Goal: Information Seeking & Learning: Learn about a topic

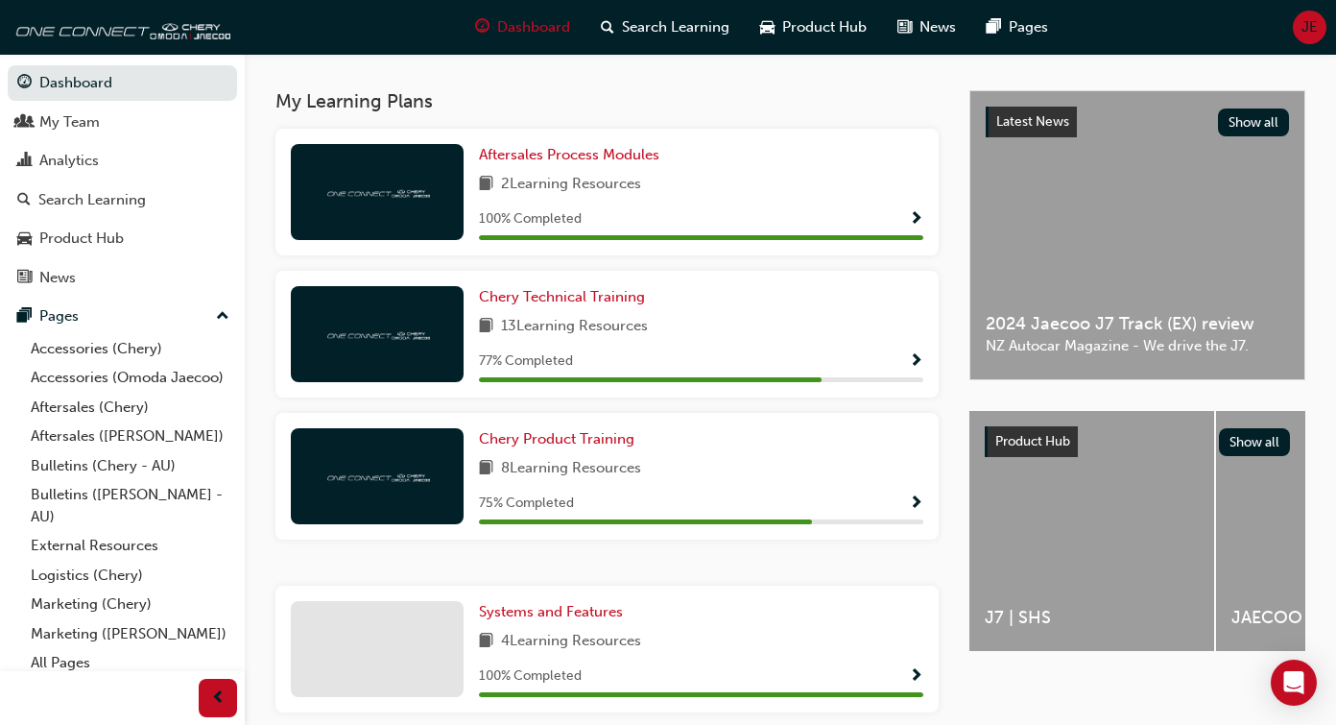
scroll to position [402, 0]
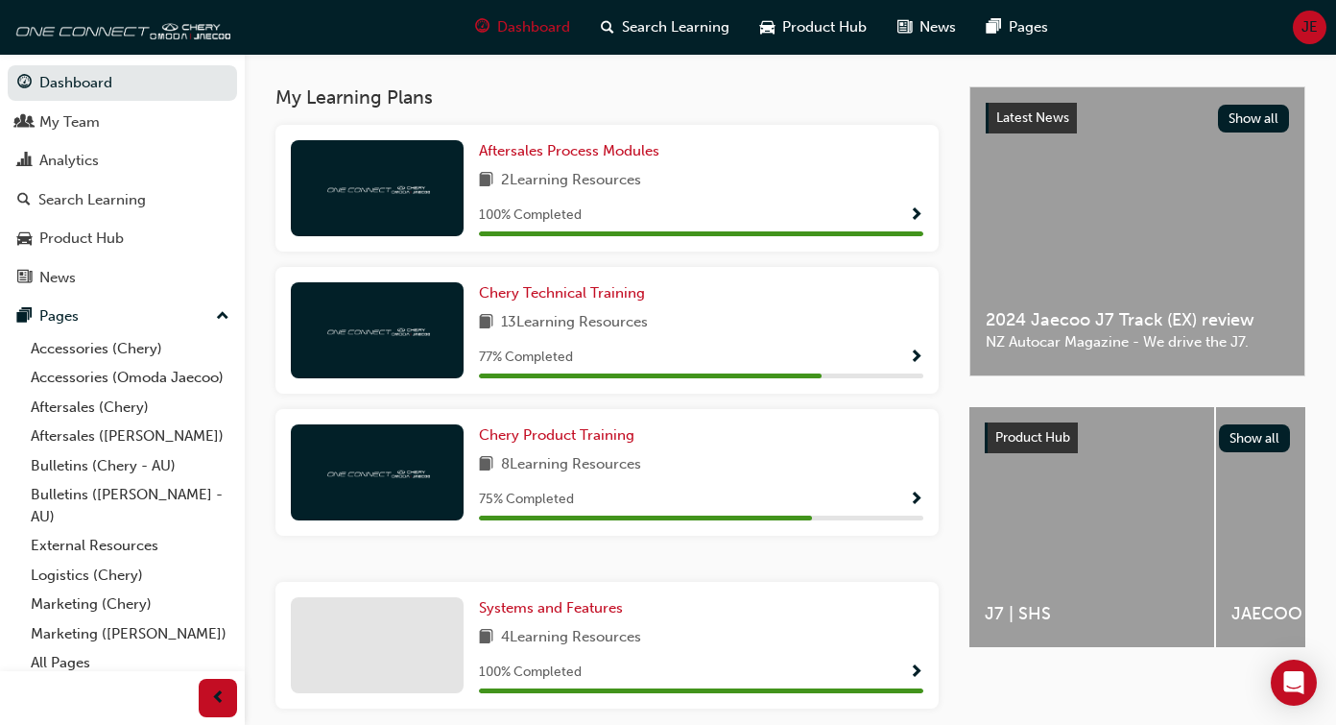
click at [390, 309] on div at bounding box center [377, 330] width 173 height 96
click at [503, 288] on span "Chery Technical Training" at bounding box center [562, 292] width 166 height 17
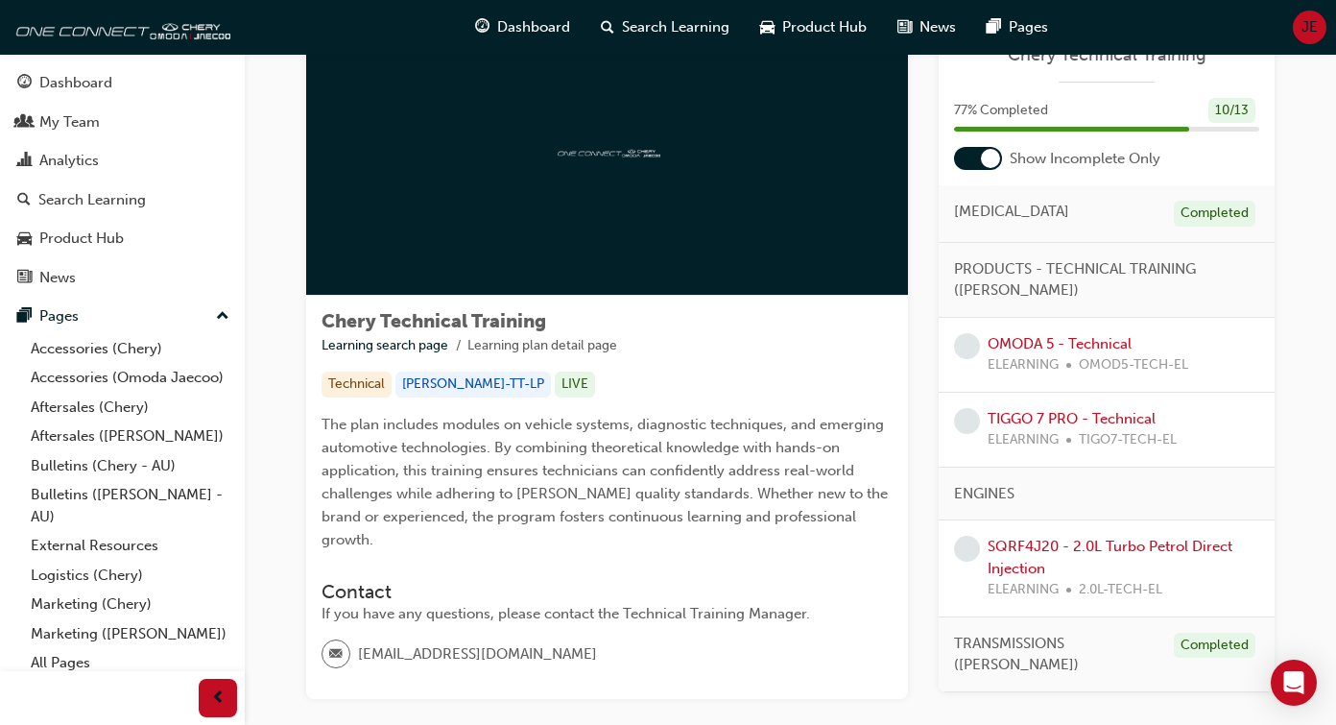
scroll to position [110, 0]
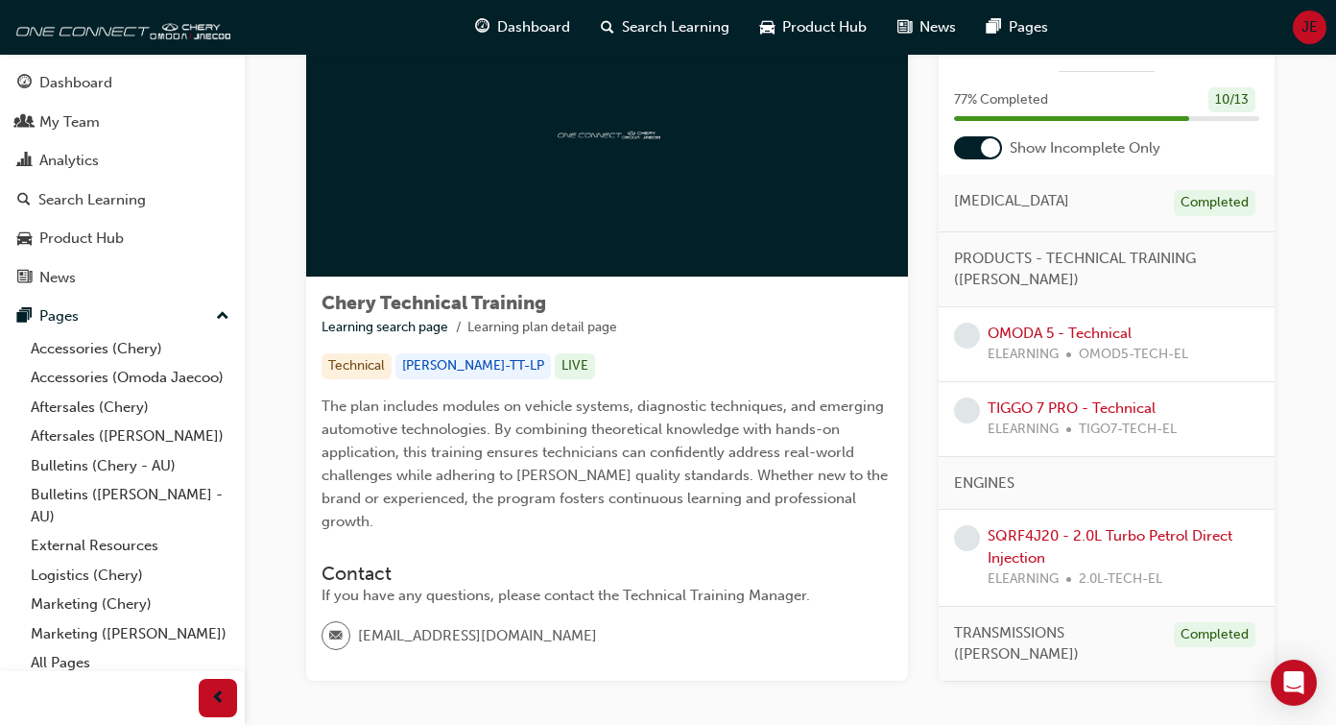
click at [966, 333] on span "learningRecordVerb_NONE-icon" at bounding box center [967, 335] width 26 height 26
click at [999, 336] on link "OMODA 5 - Technical" at bounding box center [1060, 331] width 144 height 17
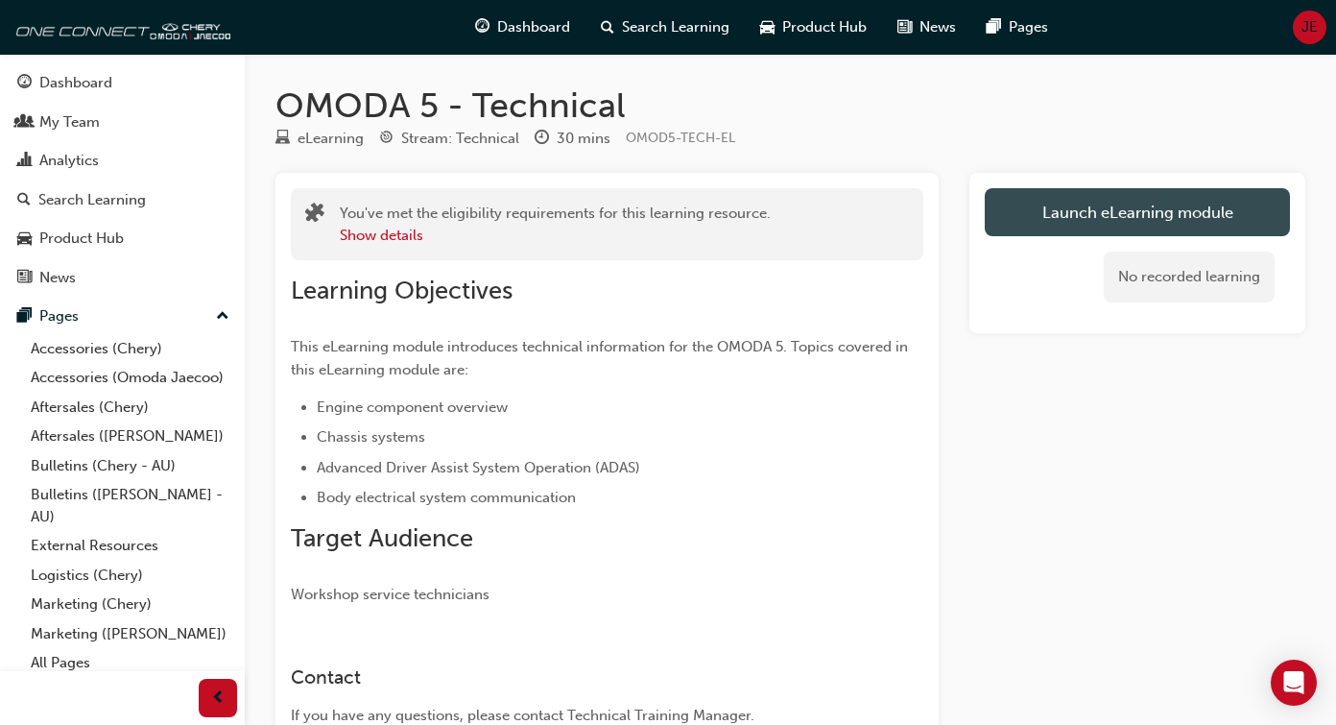
click at [1056, 212] on link "Launch eLearning module" at bounding box center [1137, 212] width 305 height 48
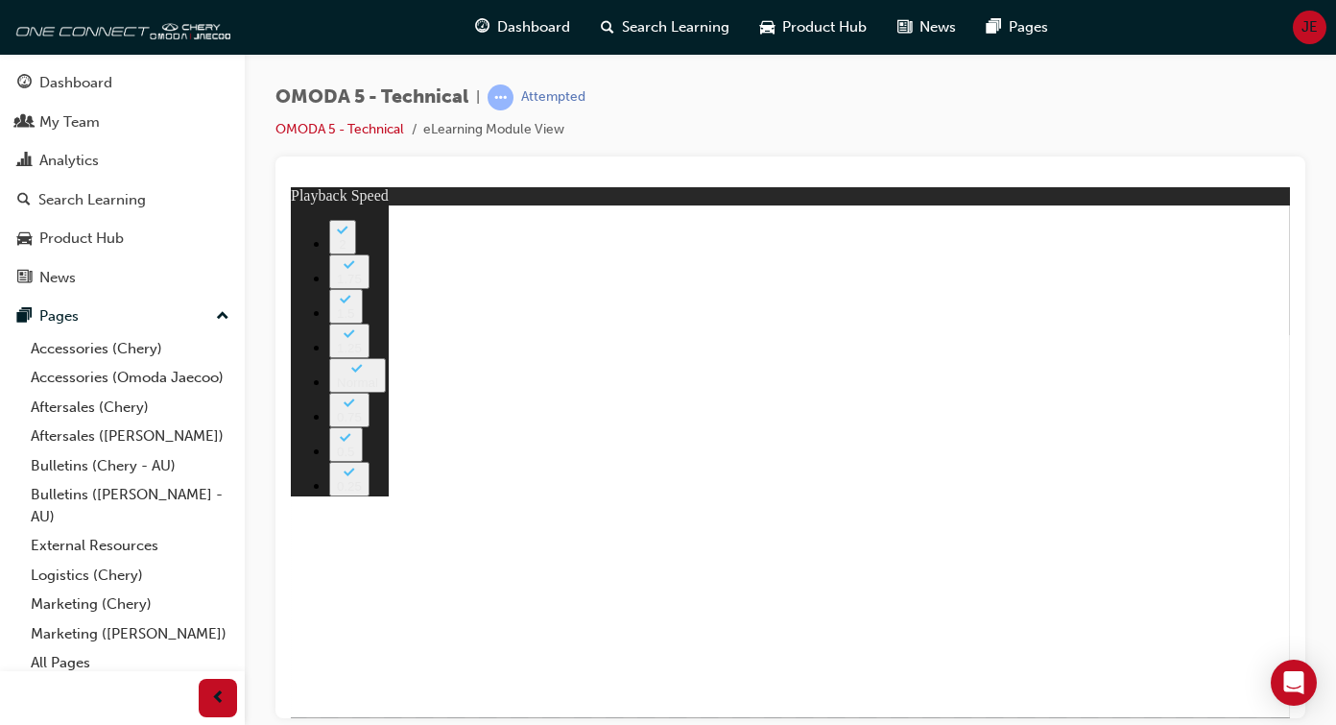
drag, startPoint x: 877, startPoint y: 485, endPoint x: 841, endPoint y: 491, distance: 36.9
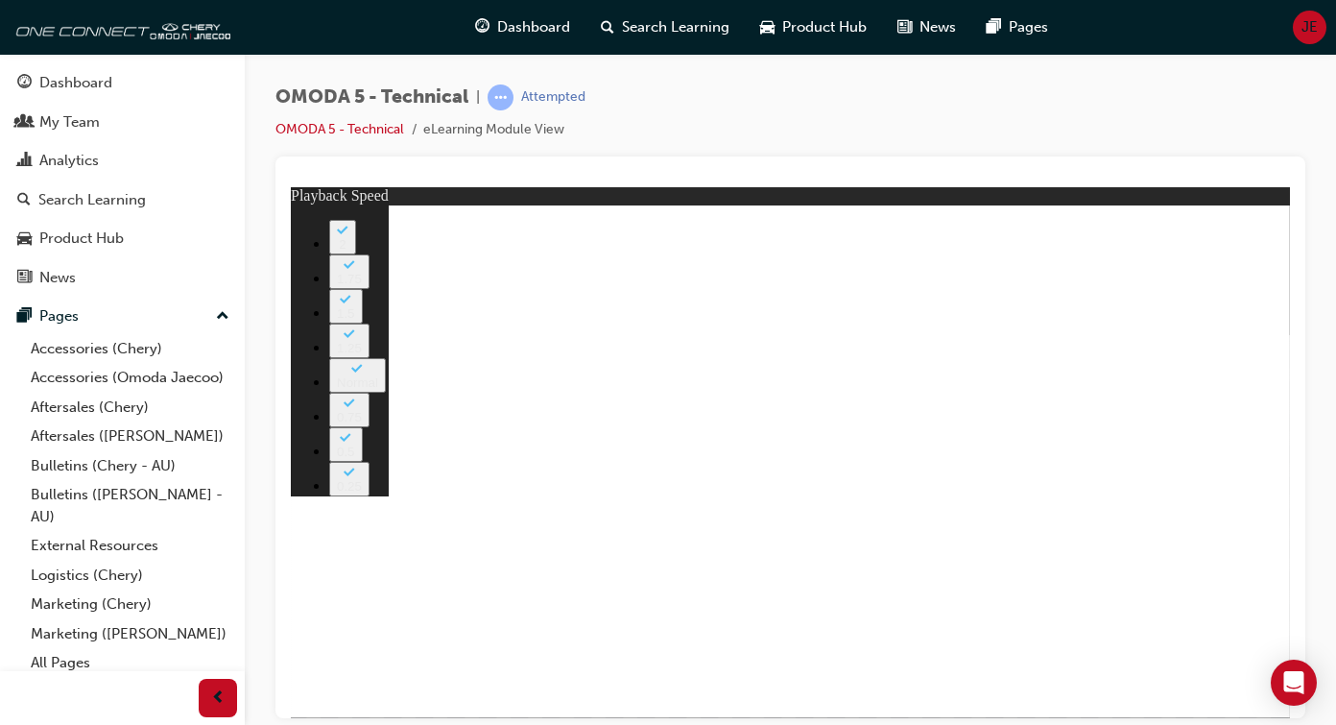
drag, startPoint x: 1126, startPoint y: 407, endPoint x: 1112, endPoint y: 465, distance: 59.4
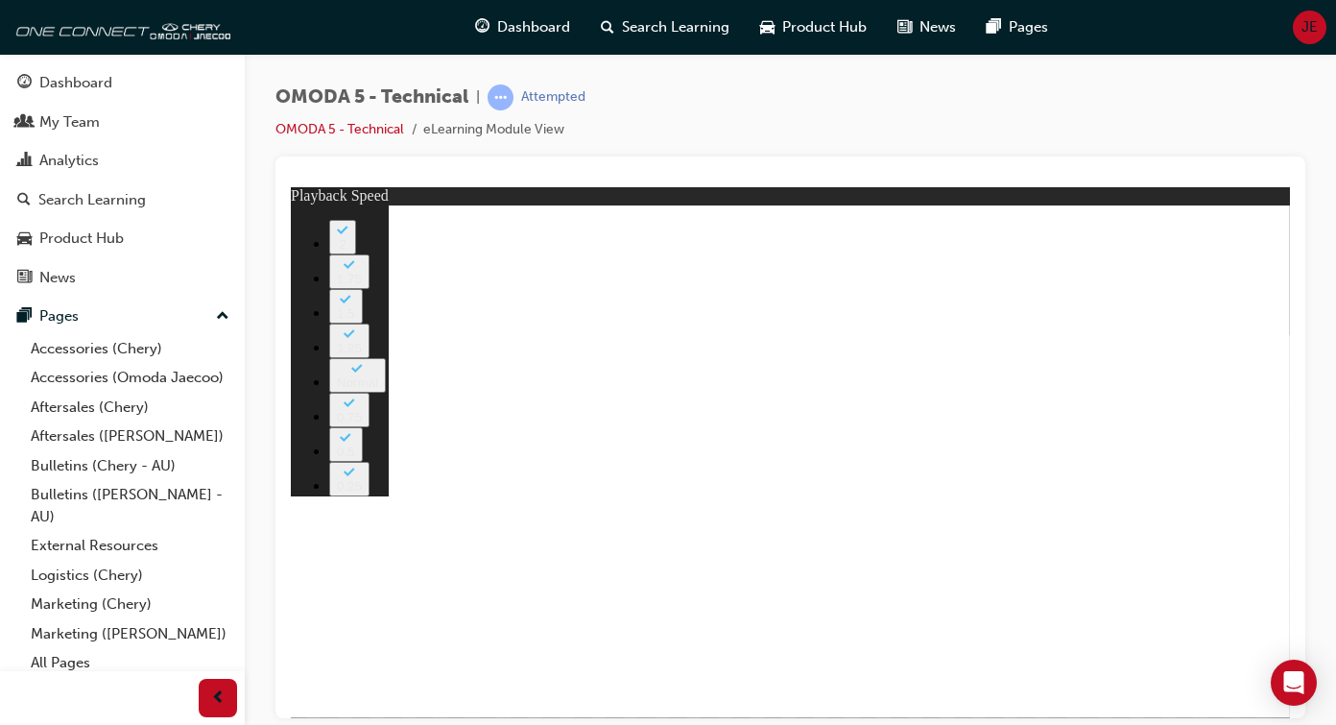
drag, startPoint x: 1090, startPoint y: 572, endPoint x: 913, endPoint y: 555, distance: 178.4
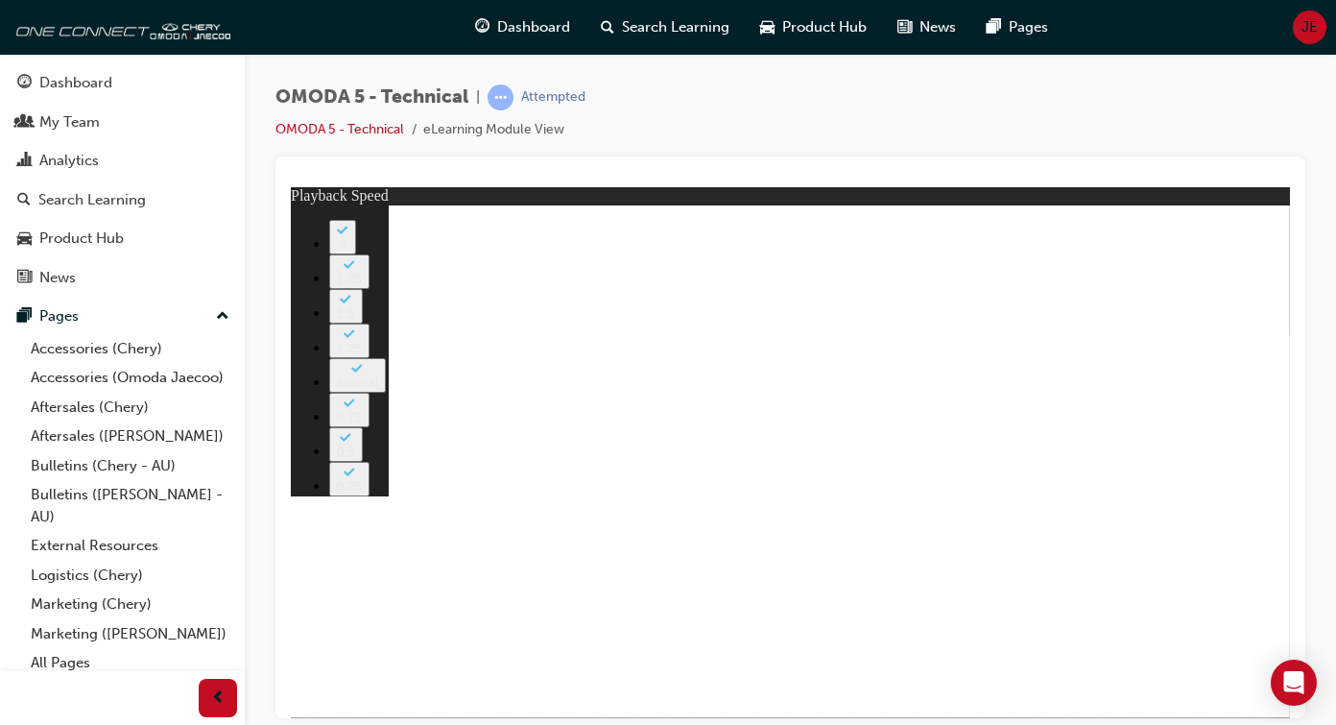
drag, startPoint x: 767, startPoint y: 464, endPoint x: 779, endPoint y: 467, distance: 13.1
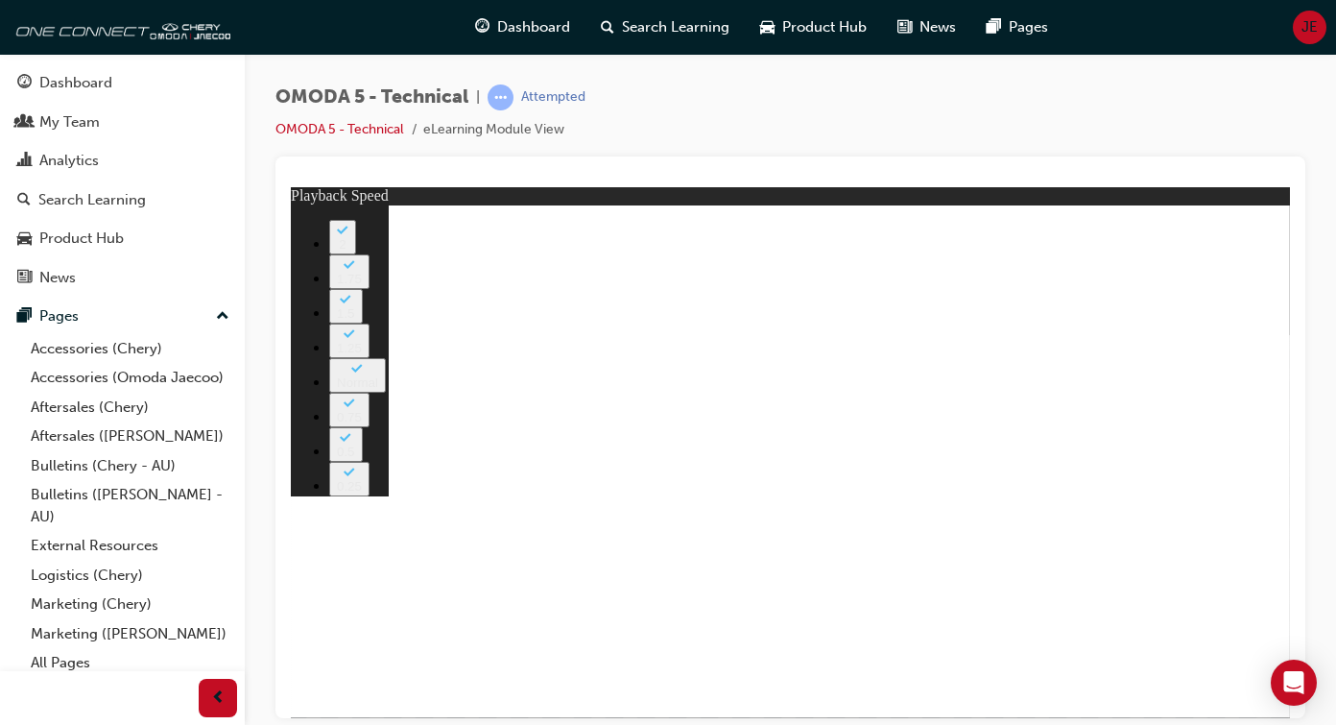
drag, startPoint x: 428, startPoint y: 490, endPoint x: 430, endPoint y: 538, distance: 48.0
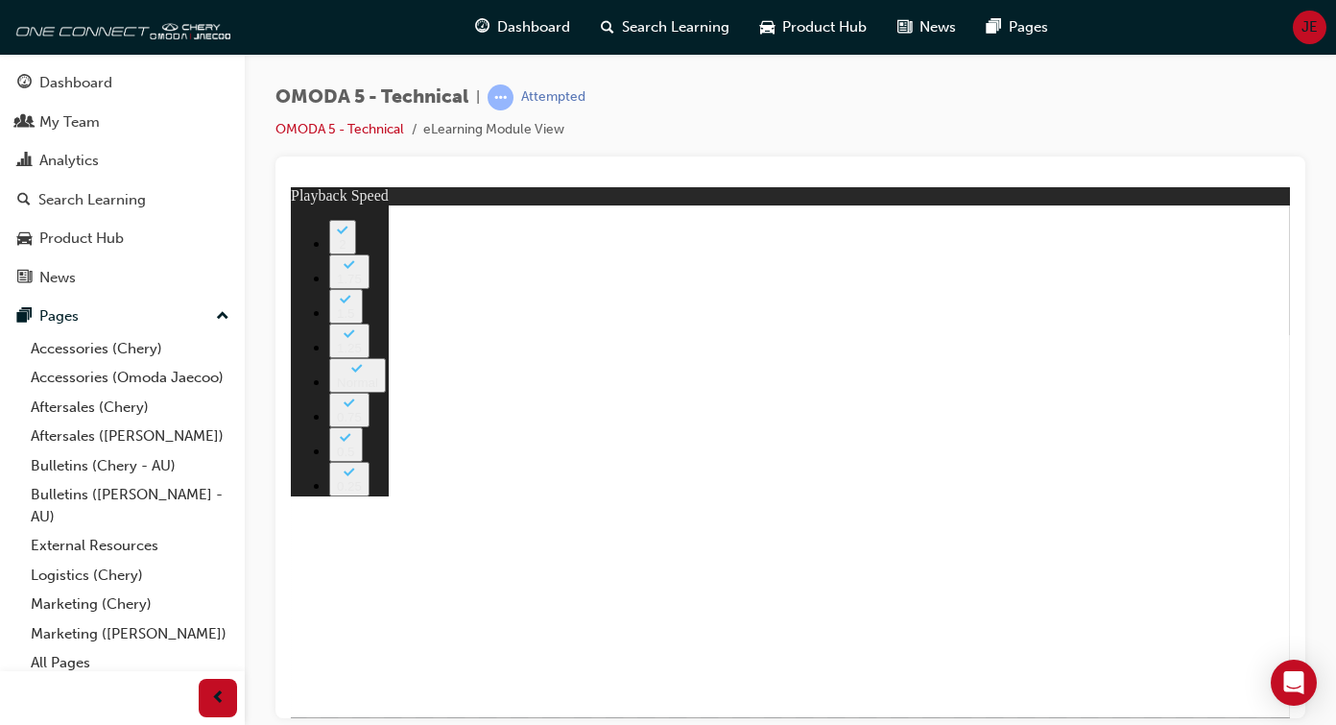
drag, startPoint x: 866, startPoint y: 475, endPoint x: 899, endPoint y: 442, distance: 47.5
drag, startPoint x: 962, startPoint y: 396, endPoint x: 989, endPoint y: 395, distance: 26.9
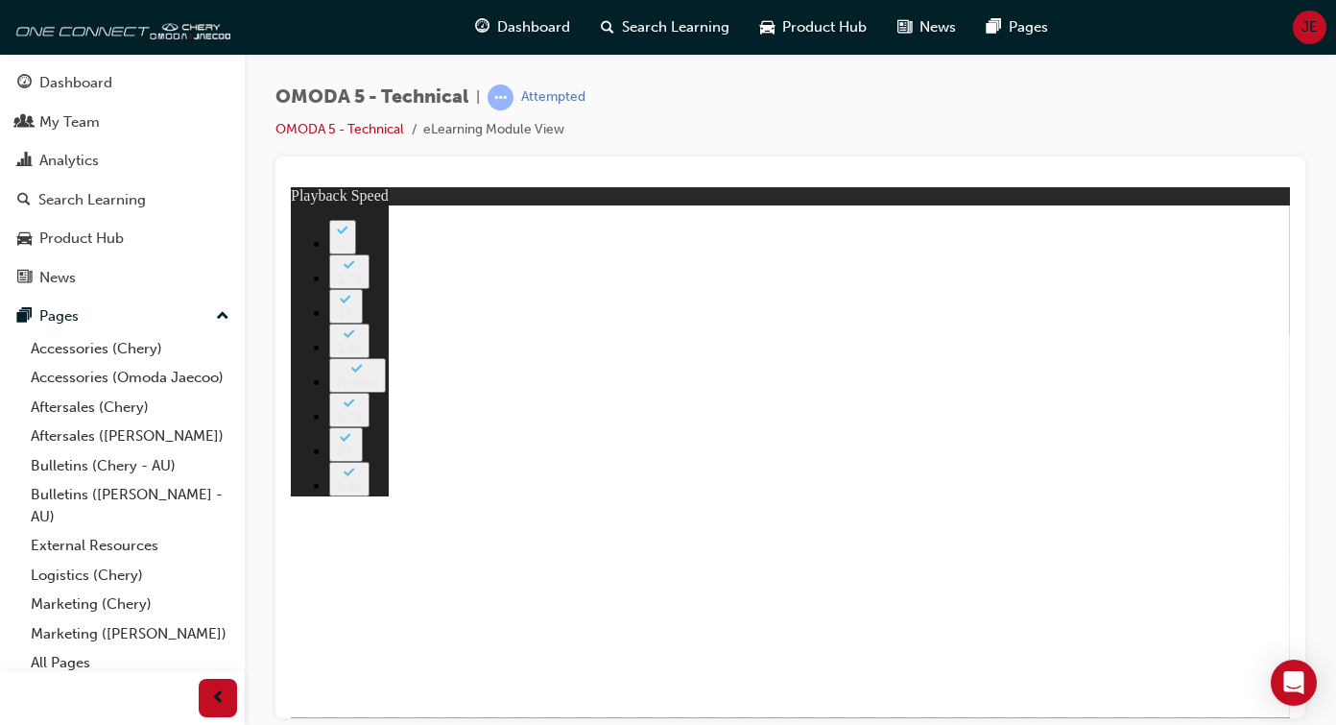
type input "424"
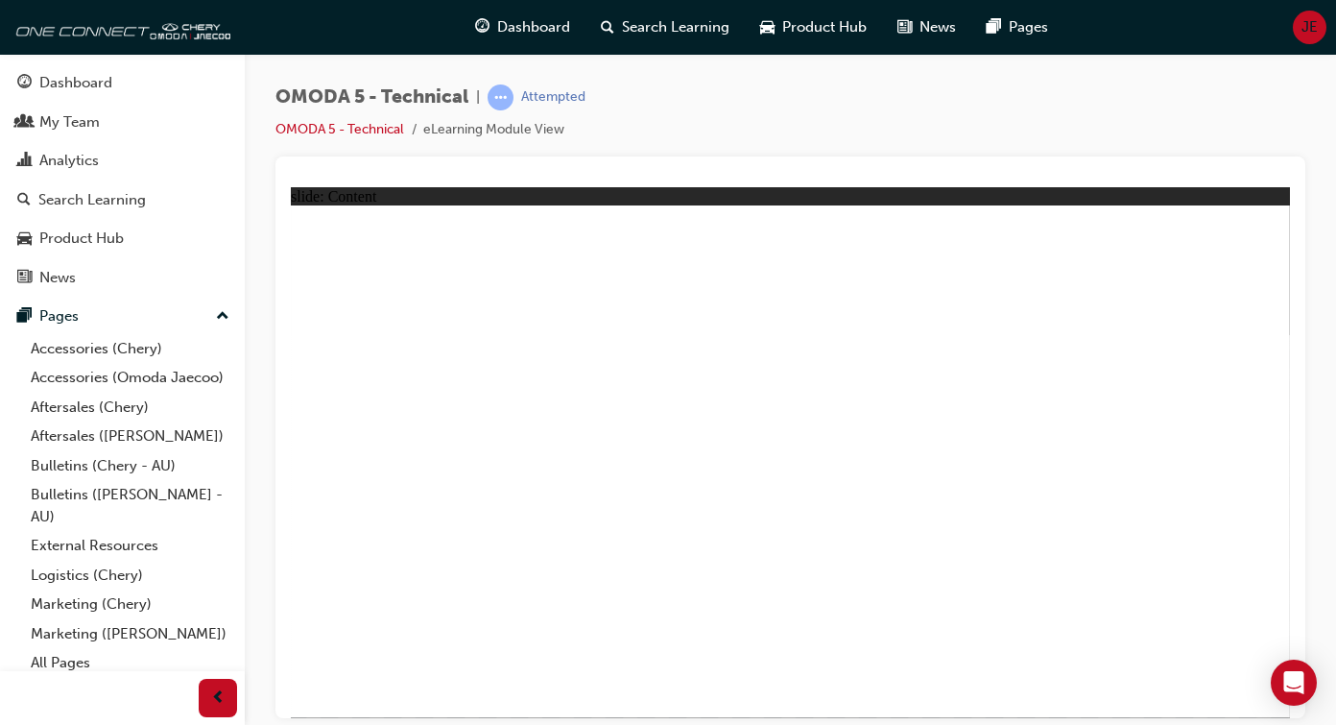
drag, startPoint x: 1117, startPoint y: 367, endPoint x: 1117, endPoint y: 410, distance: 43.2
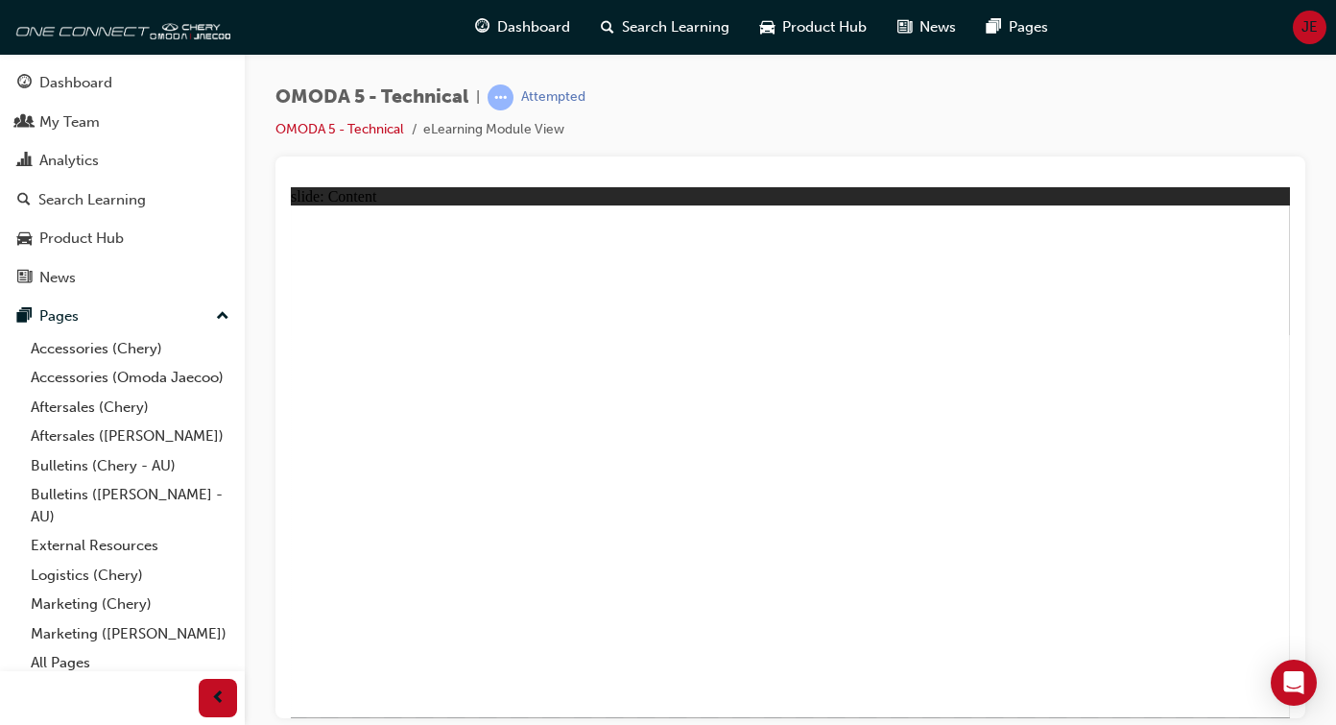
drag, startPoint x: 530, startPoint y: 344, endPoint x: 656, endPoint y: 354, distance: 126.2
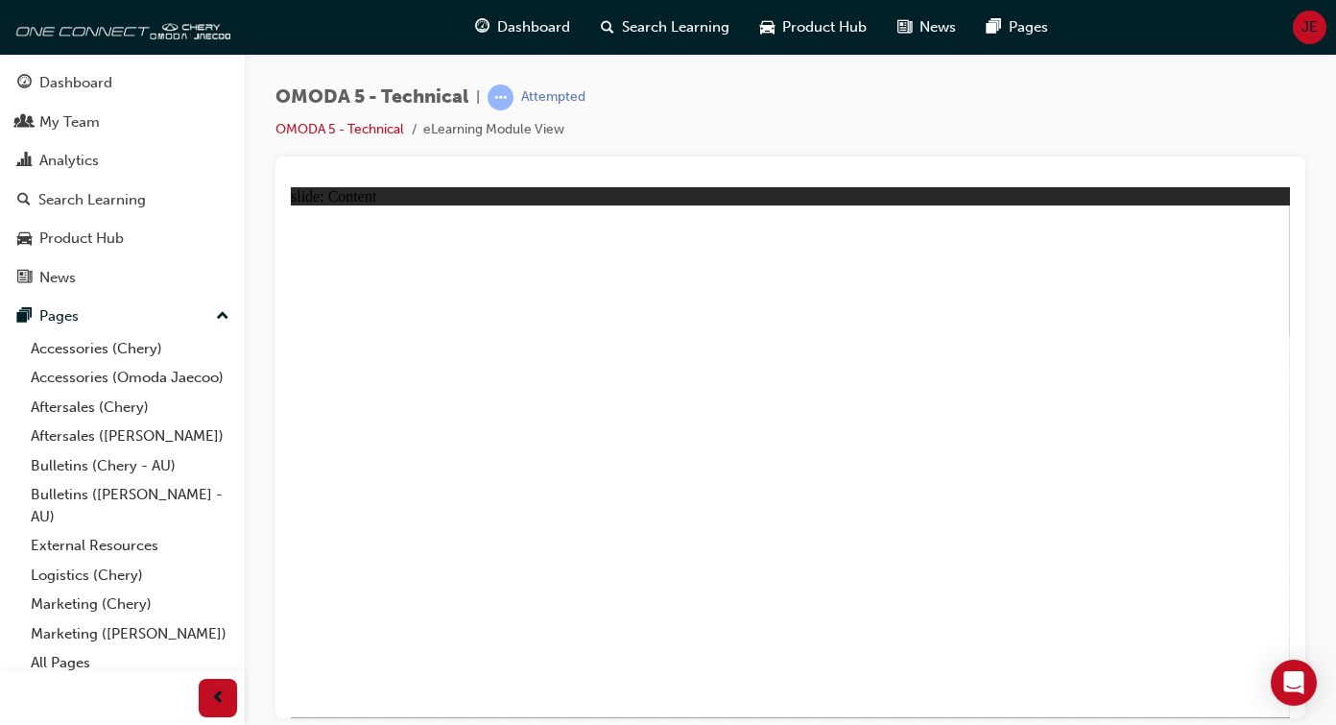
drag, startPoint x: 1177, startPoint y: 555, endPoint x: 1188, endPoint y: 411, distance: 144.4
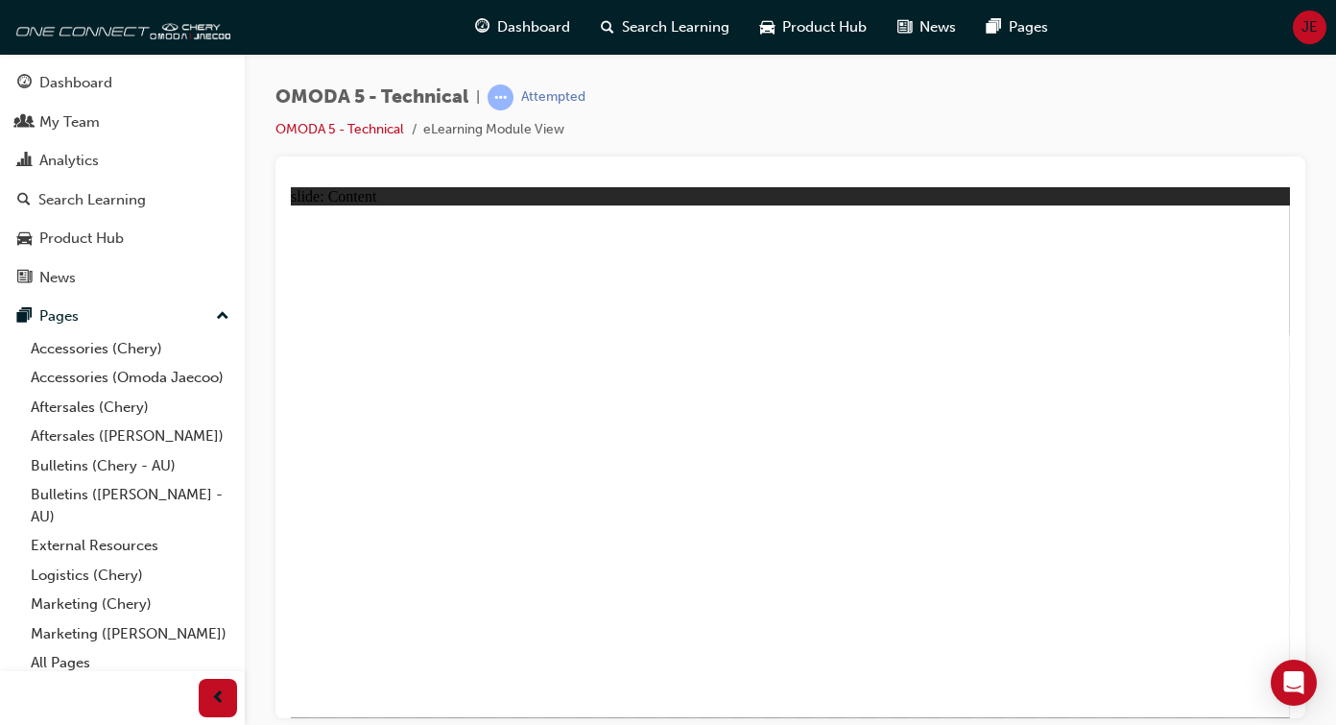
drag, startPoint x: 1265, startPoint y: 669, endPoint x: 1265, endPoint y: 696, distance: 26.9
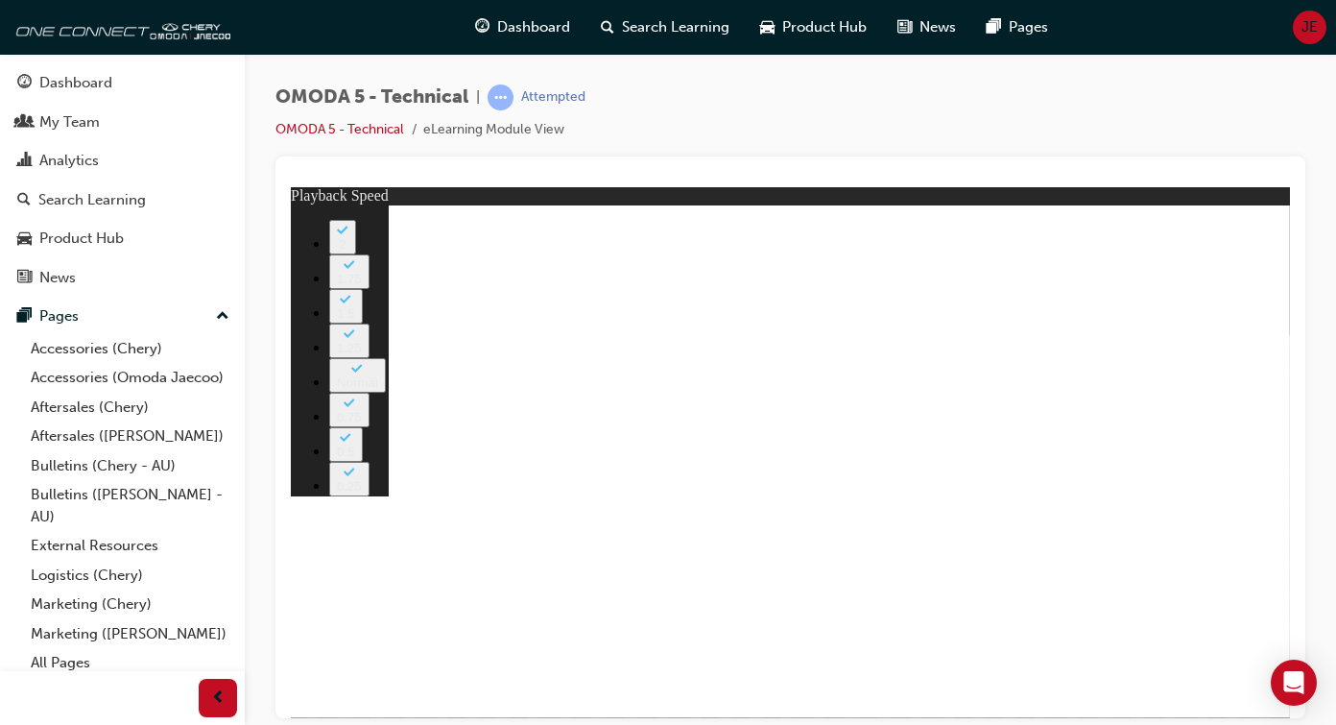
type input "74"
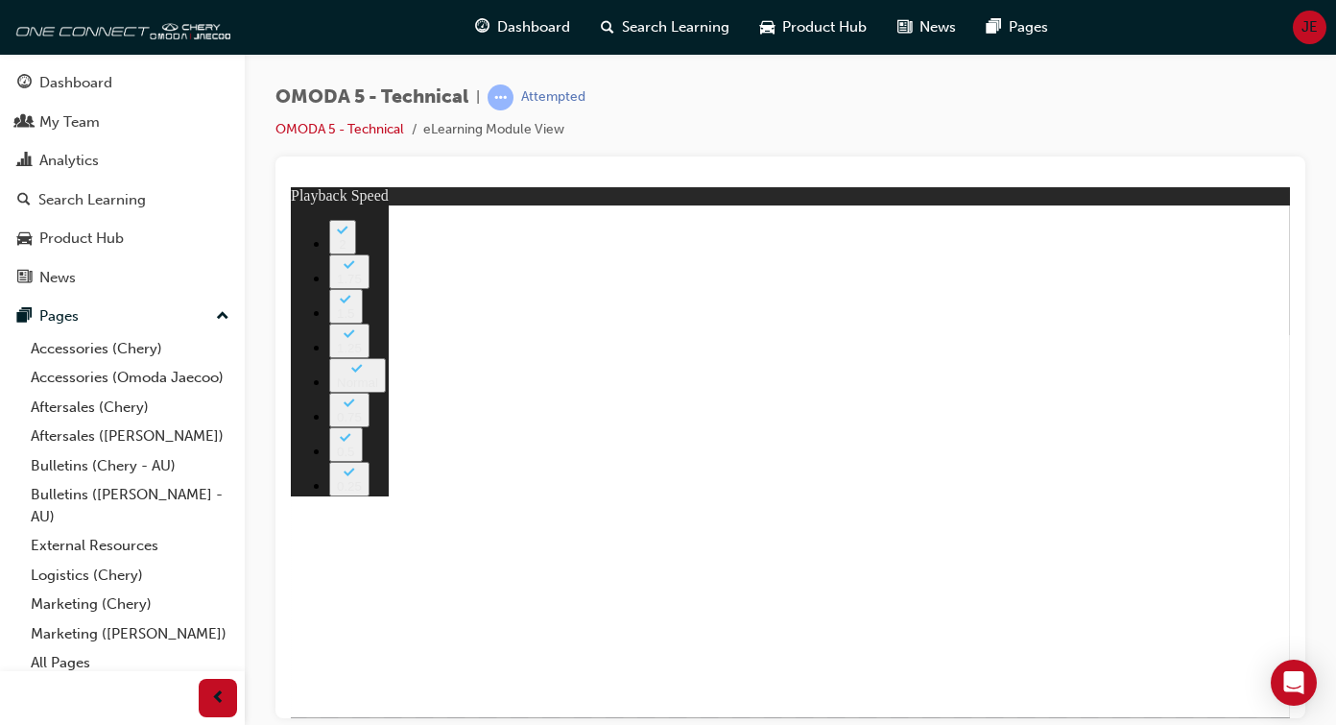
drag, startPoint x: 624, startPoint y: 586, endPoint x: 634, endPoint y: 645, distance: 59.3
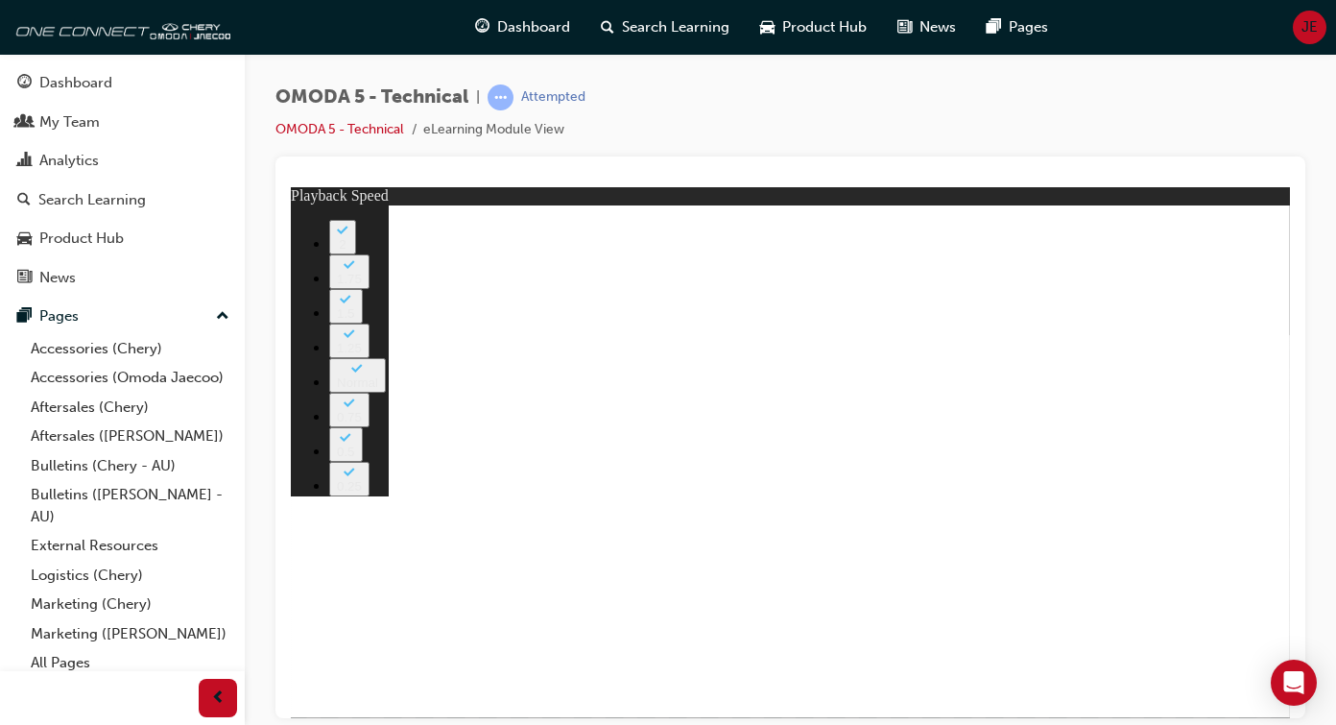
drag, startPoint x: 930, startPoint y: 572, endPoint x: 941, endPoint y: 639, distance: 68.0
drag, startPoint x: 941, startPoint y: 640, endPoint x: 933, endPoint y: 623, distance: 18.9
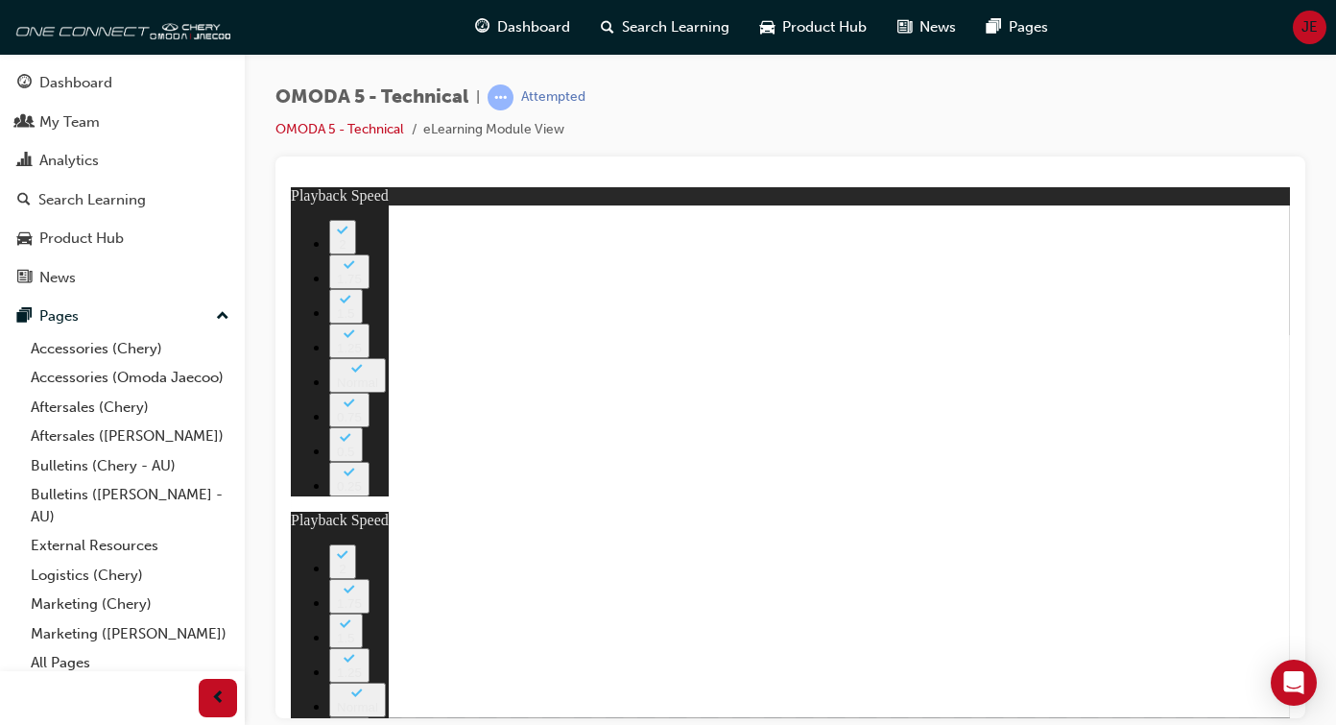
type input "2"
drag, startPoint x: 647, startPoint y: 414, endPoint x: 734, endPoint y: 397, distance: 88.9
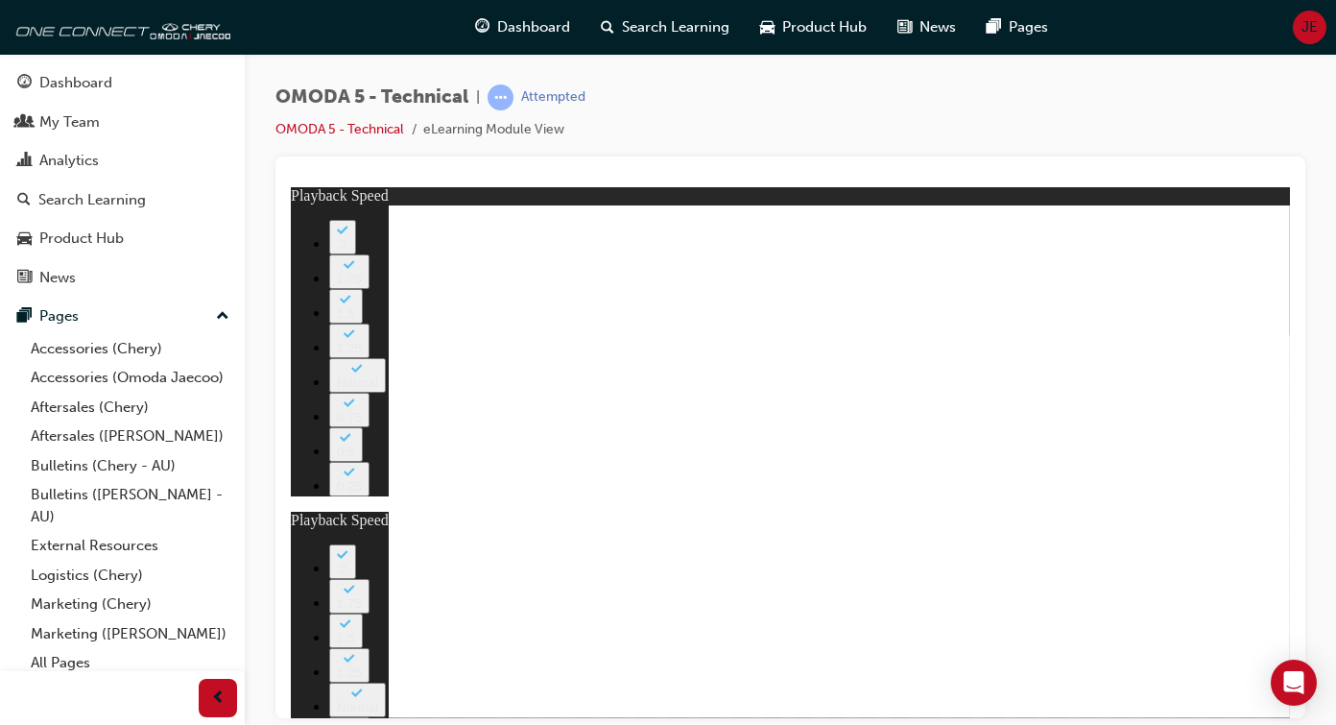
drag, startPoint x: 1150, startPoint y: 512, endPoint x: 1152, endPoint y: 523, distance: 11.7
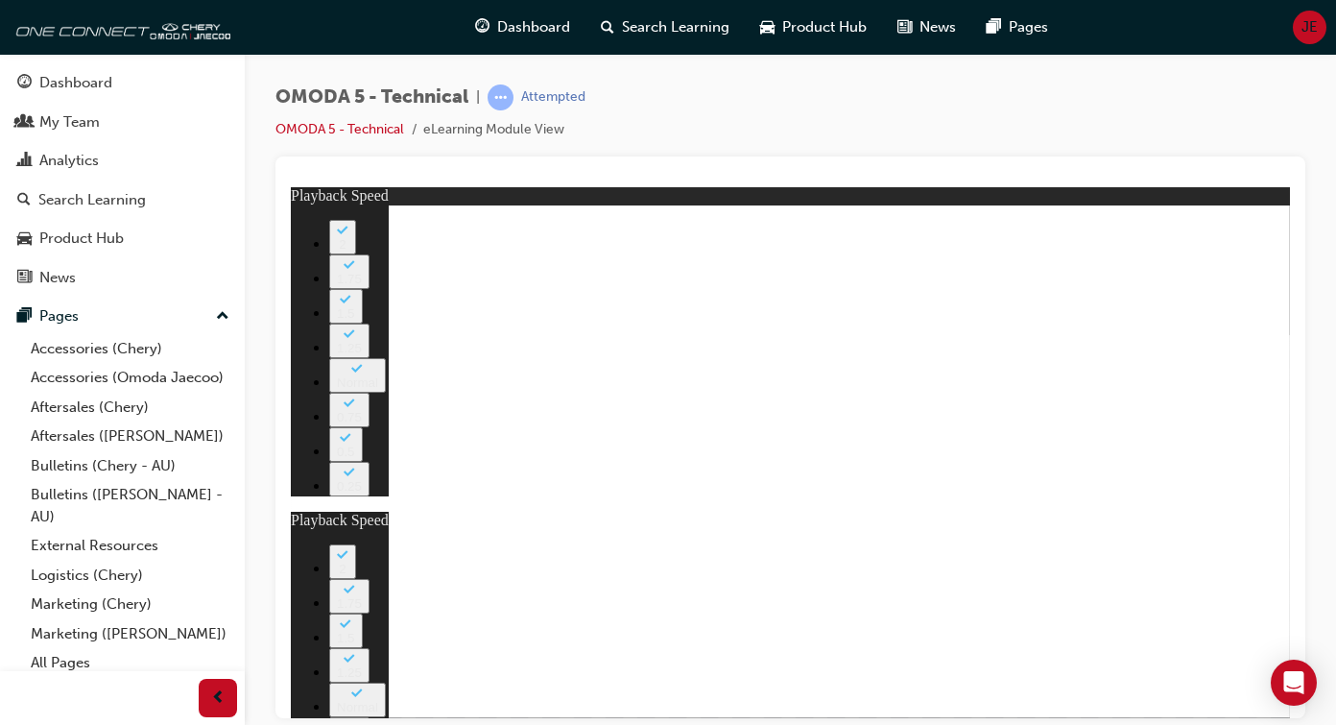
drag, startPoint x: 874, startPoint y: 421, endPoint x: 687, endPoint y: 409, distance: 186.6
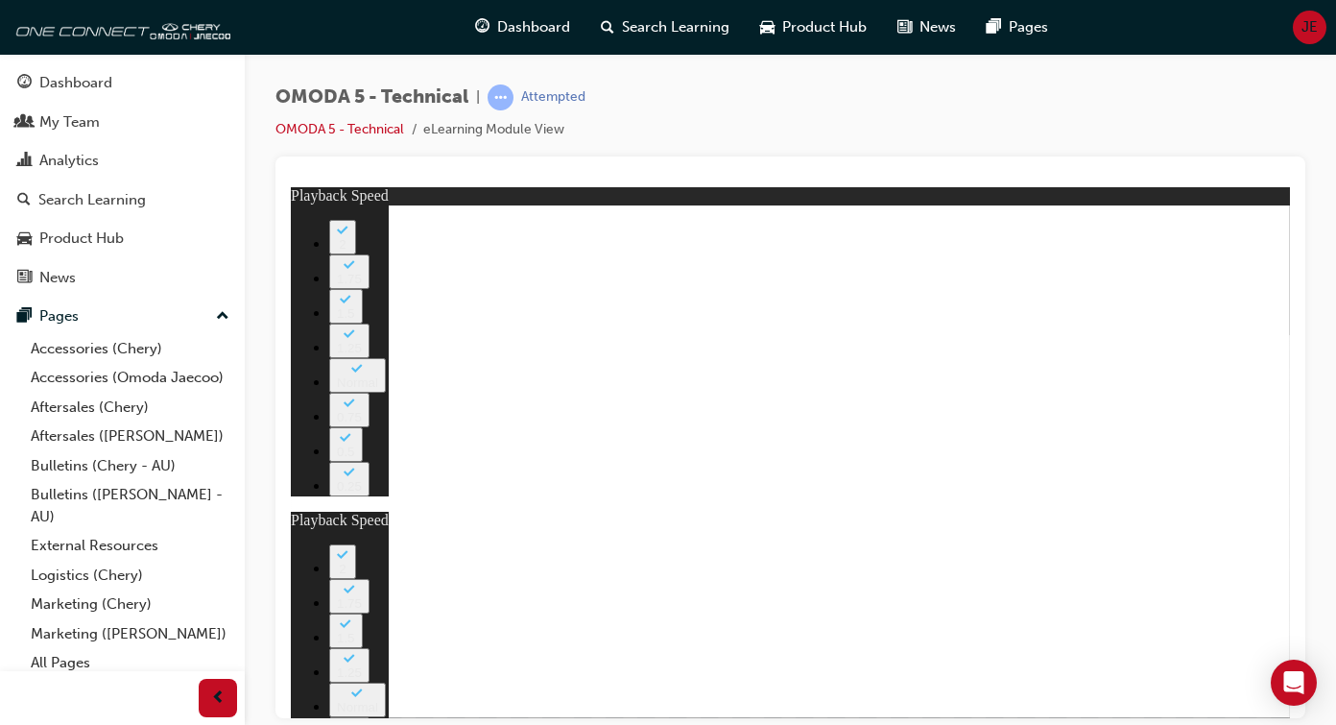
drag, startPoint x: 640, startPoint y: 509, endPoint x: 653, endPoint y: 467, distance: 43.1
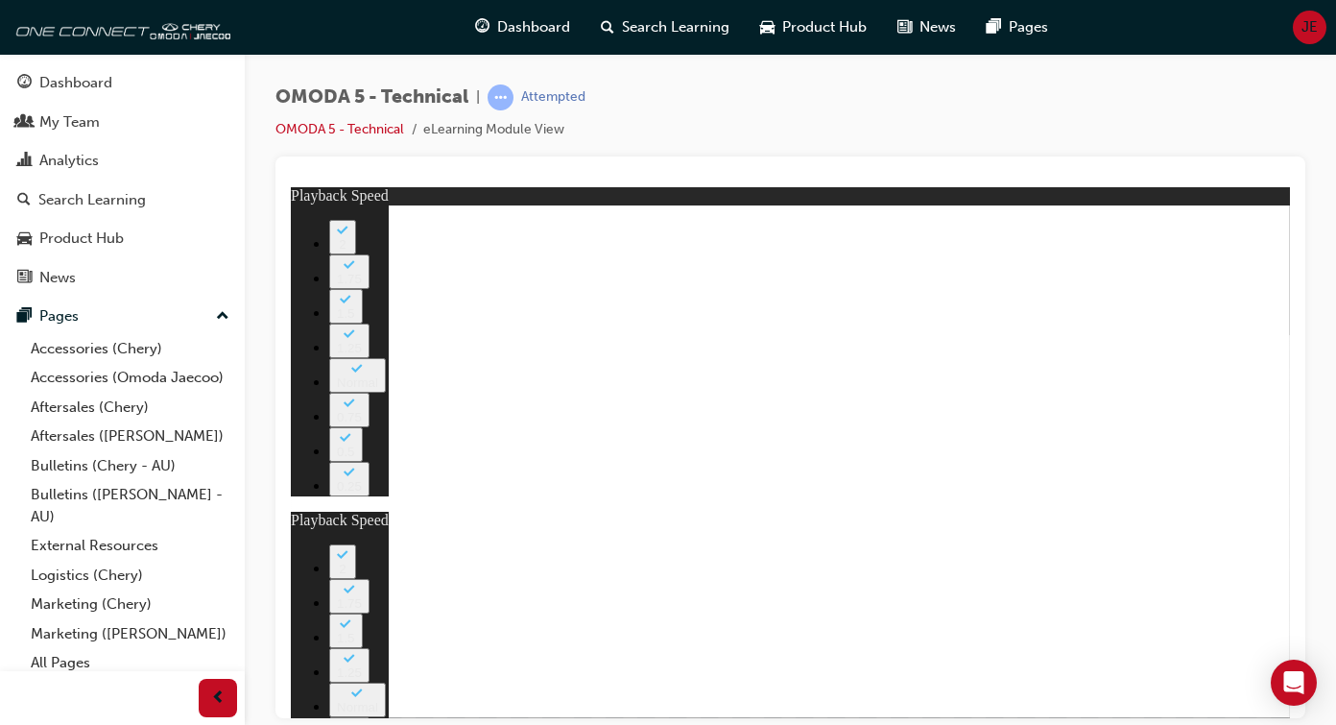
drag, startPoint x: 654, startPoint y: 418, endPoint x: 577, endPoint y: 435, distance: 78.7
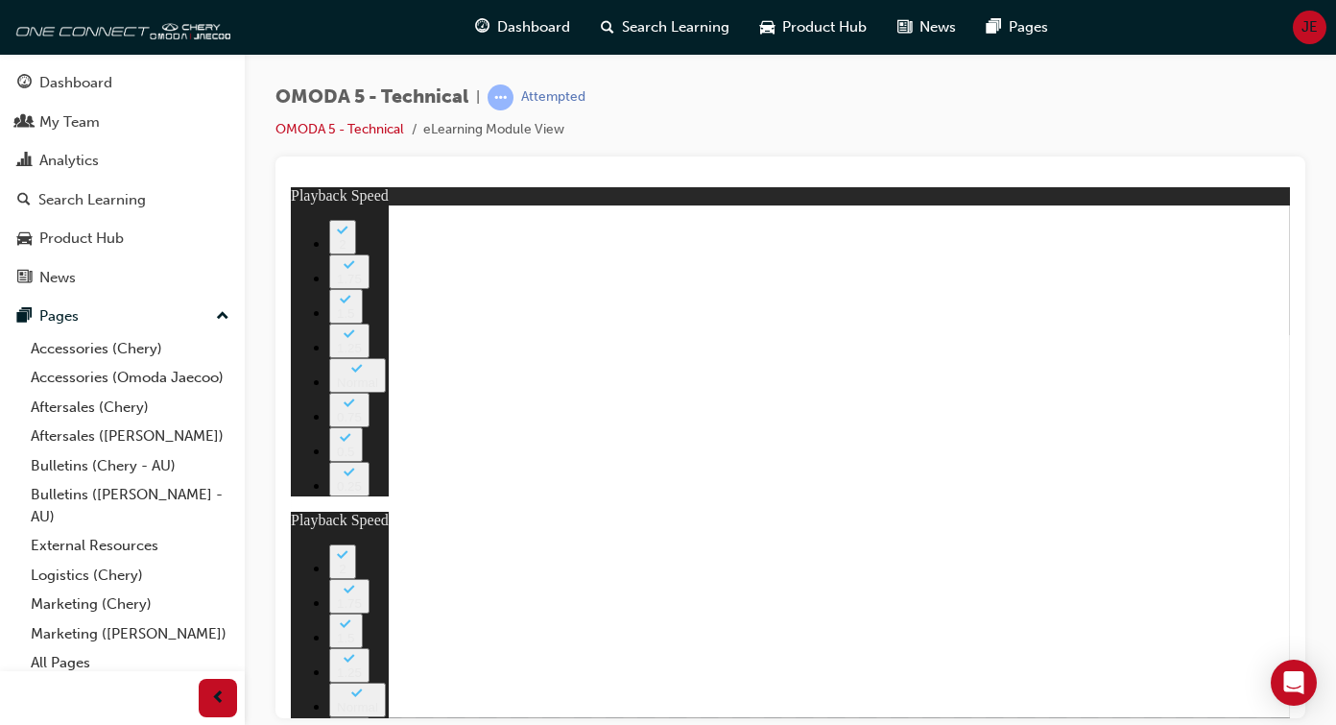
drag, startPoint x: 975, startPoint y: 493, endPoint x: 1014, endPoint y: 493, distance: 38.4
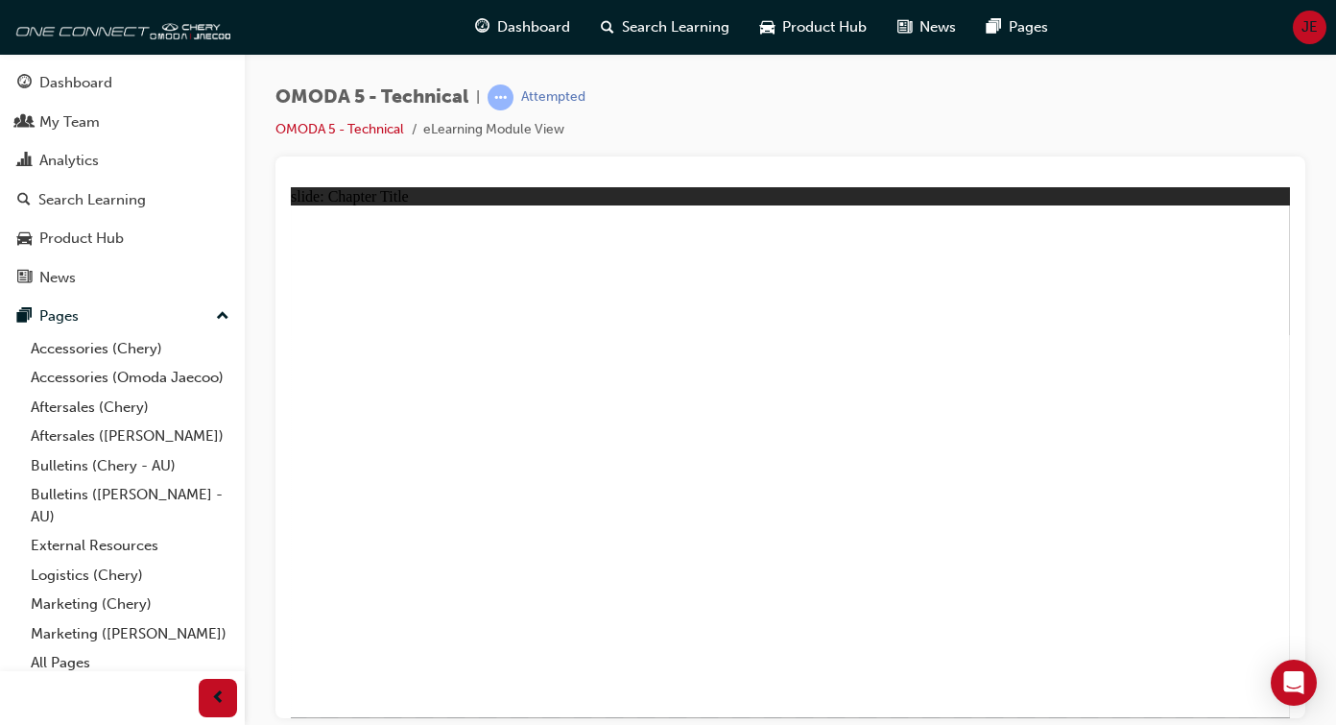
radio input "true"
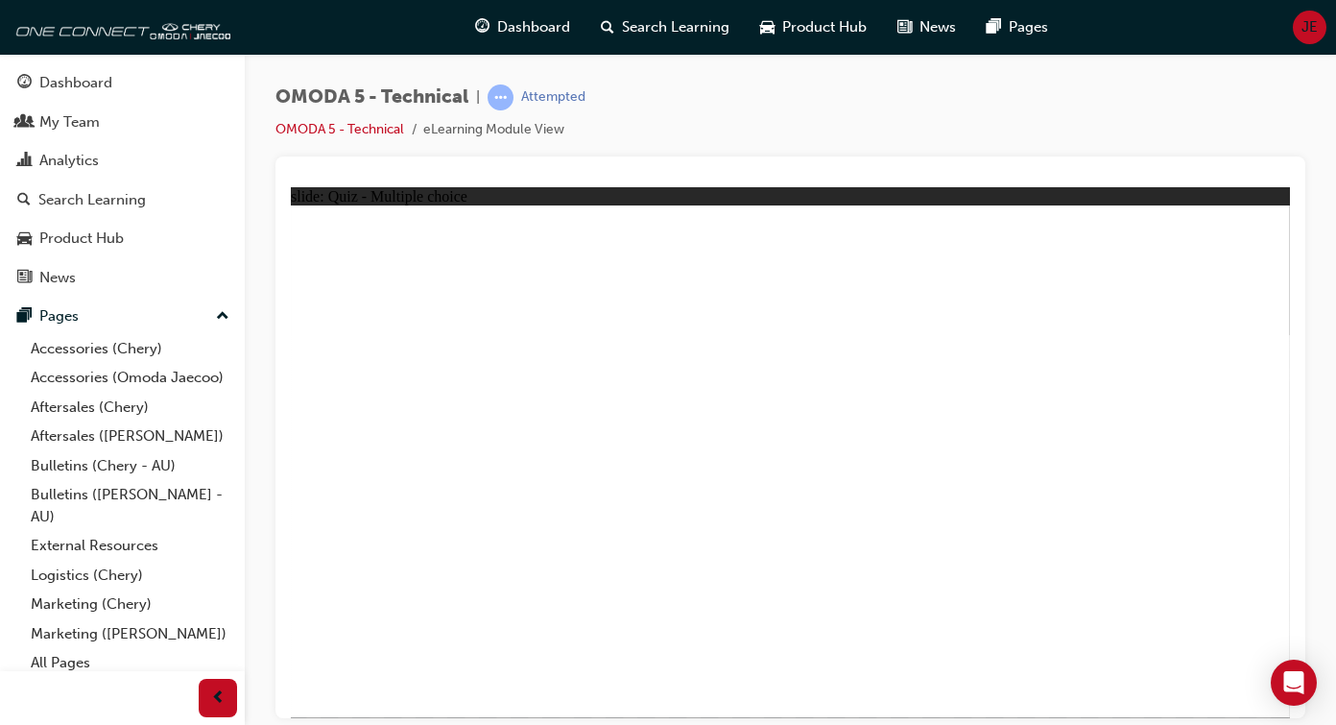
radio input "true"
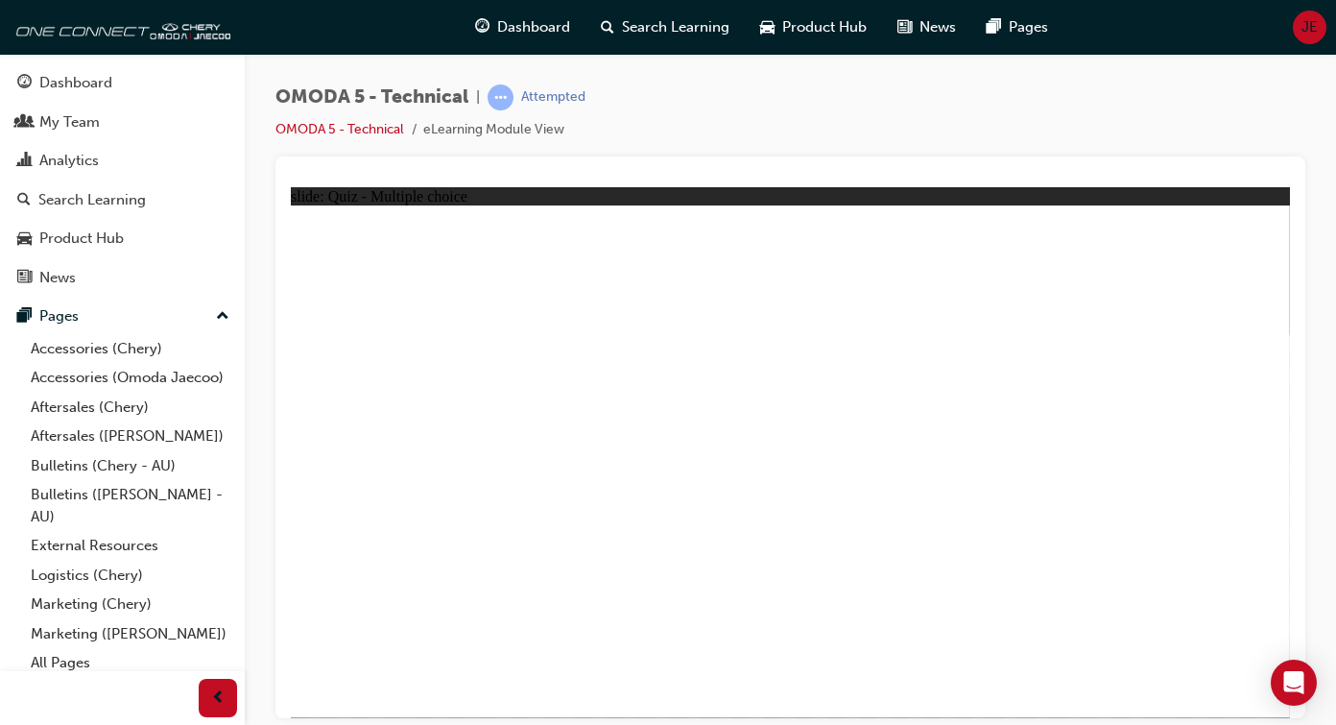
radio input "true"
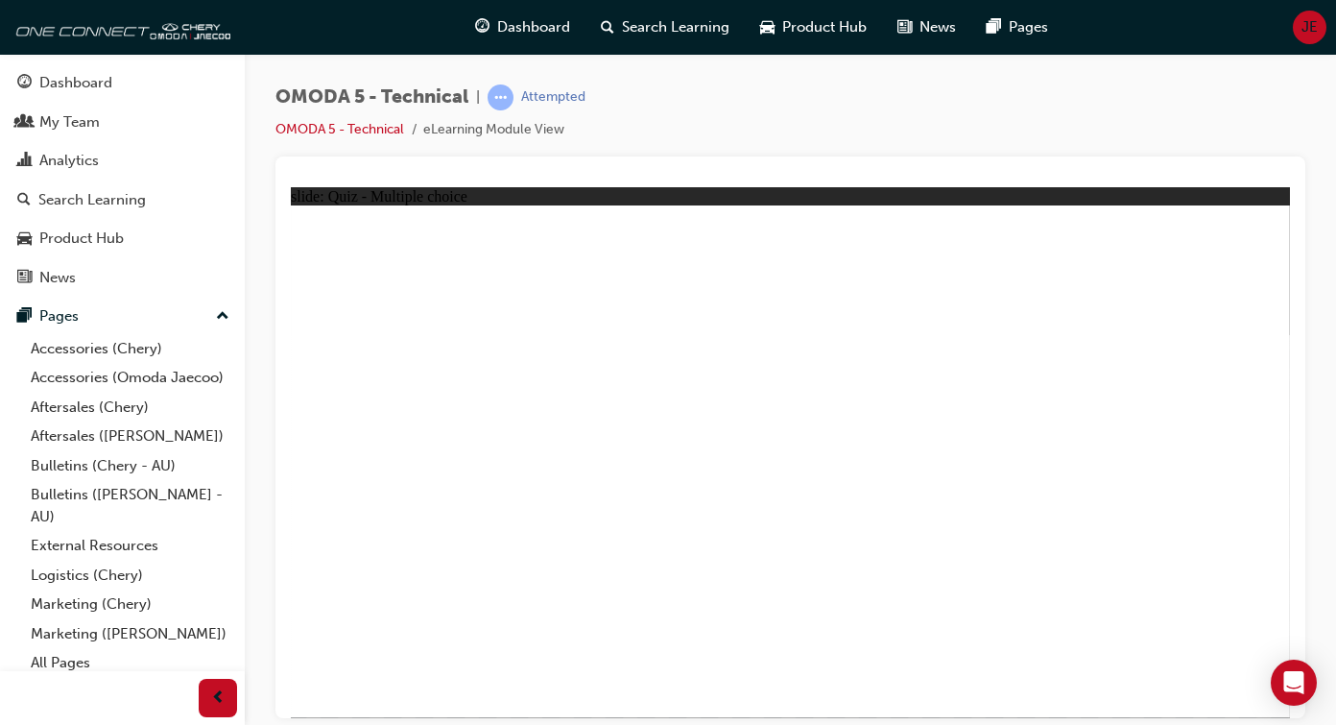
radio input "true"
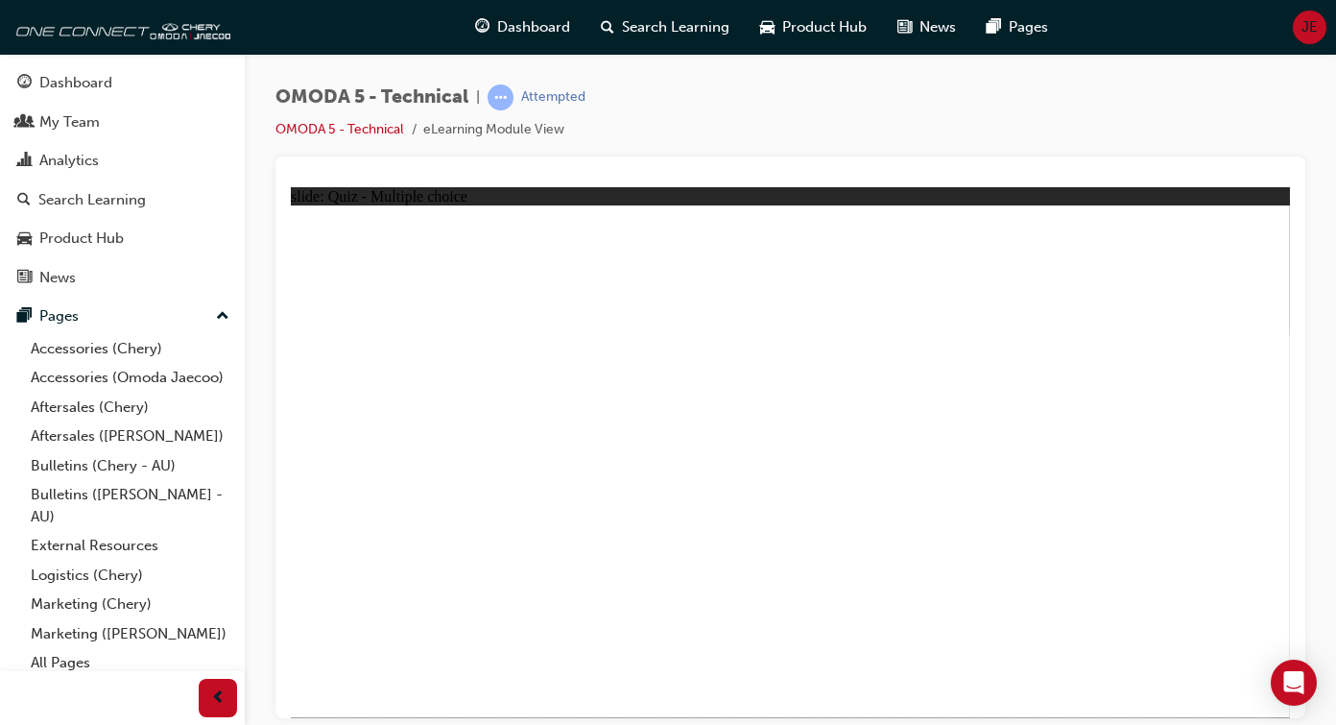
radio input "true"
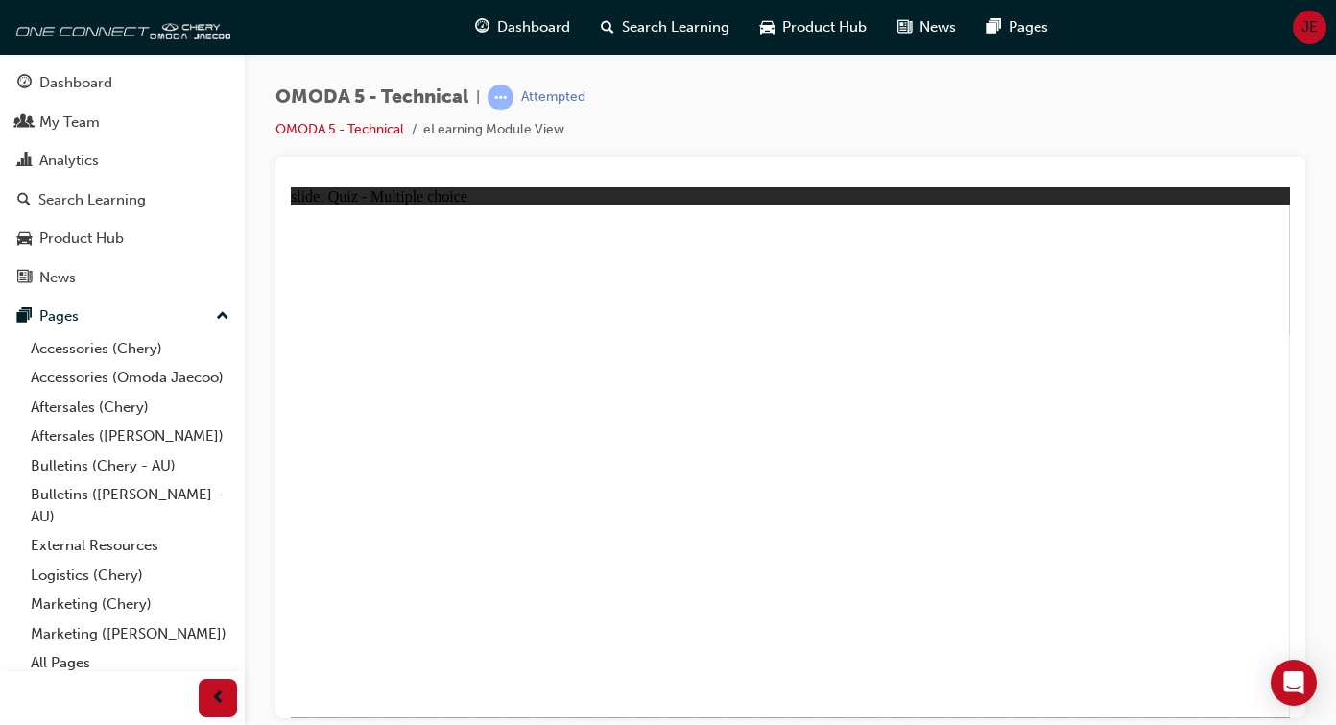
drag, startPoint x: 765, startPoint y: 544, endPoint x: 500, endPoint y: 481, distance: 272.4
drag, startPoint x: 381, startPoint y: 397, endPoint x: 724, endPoint y: 464, distance: 349.0
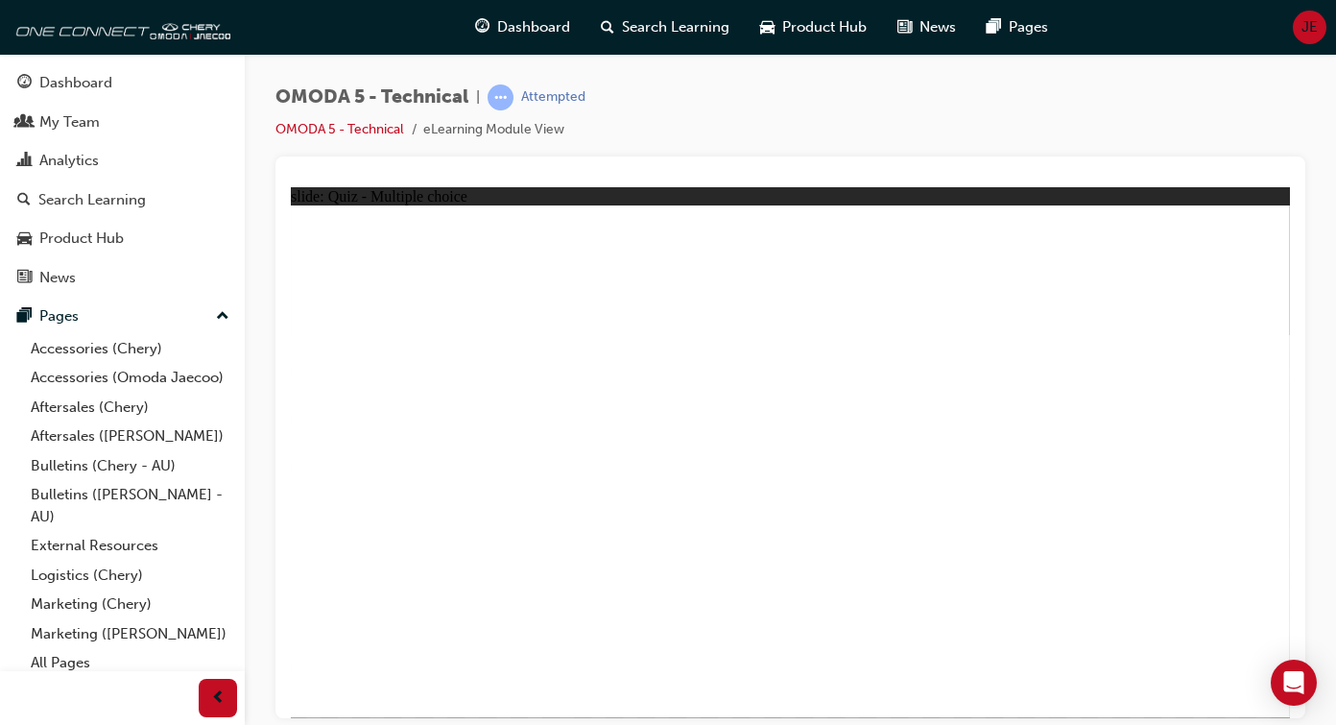
drag, startPoint x: 531, startPoint y: 415, endPoint x: 921, endPoint y: 483, distance: 395.6
drag, startPoint x: 898, startPoint y: 480, endPoint x: 1011, endPoint y: 479, distance: 112.3
drag, startPoint x: 650, startPoint y: 388, endPoint x: 417, endPoint y: 467, distance: 246.5
drag, startPoint x: 993, startPoint y: 398, endPoint x: 528, endPoint y: 476, distance: 472.0
drag, startPoint x: 827, startPoint y: 401, endPoint x: 1058, endPoint y: 459, distance: 237.5
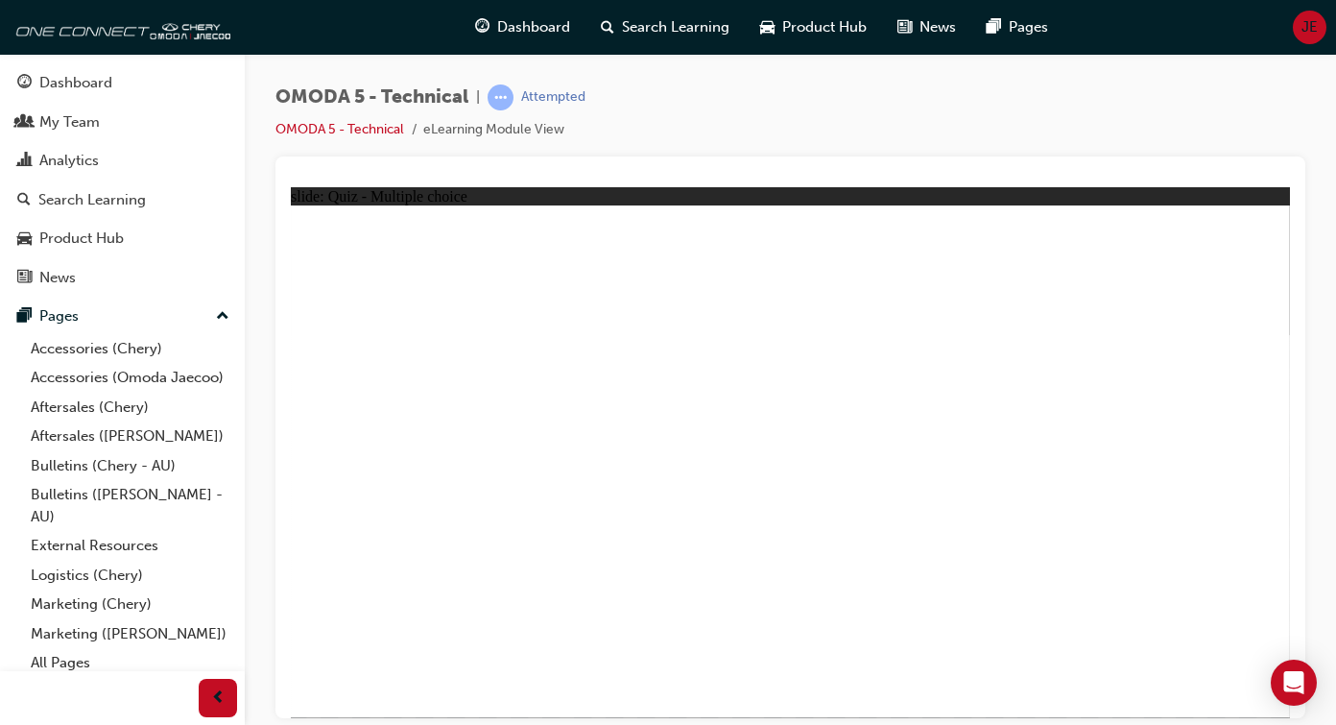
drag, startPoint x: 750, startPoint y: 402, endPoint x: 635, endPoint y: 472, distance: 134.0
drag, startPoint x: 1073, startPoint y: 400, endPoint x: 840, endPoint y: 494, distance: 251.5
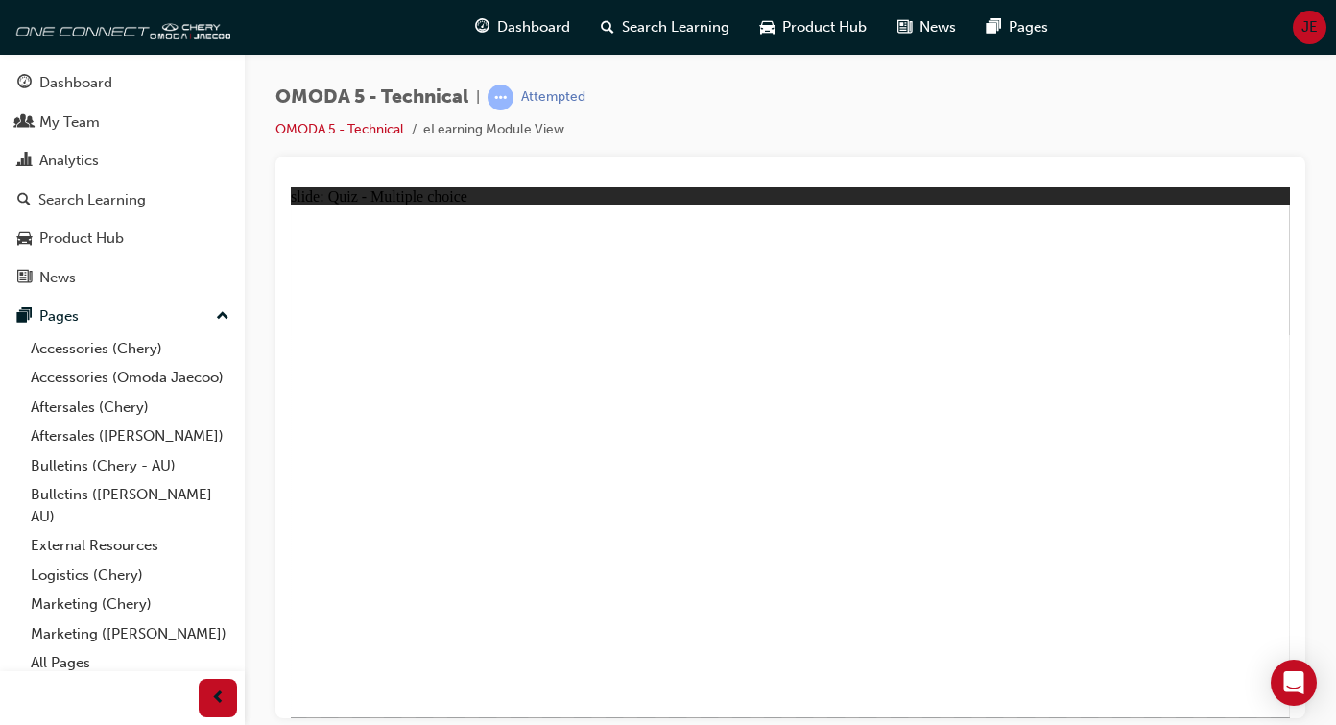
radio input "true"
drag, startPoint x: 462, startPoint y: 528, endPoint x: 955, endPoint y: 330, distance: 531.5
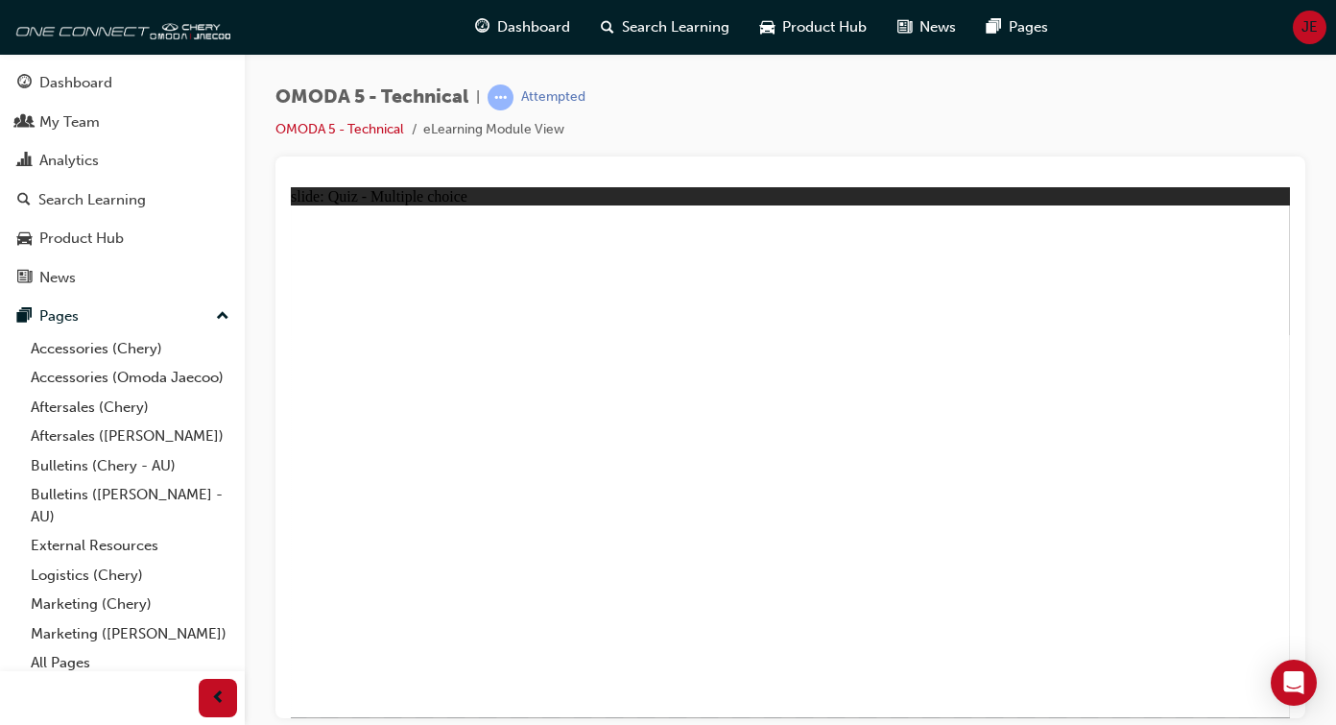
drag, startPoint x: 770, startPoint y: 518, endPoint x: 982, endPoint y: 333, distance: 281.6
radio input "true"
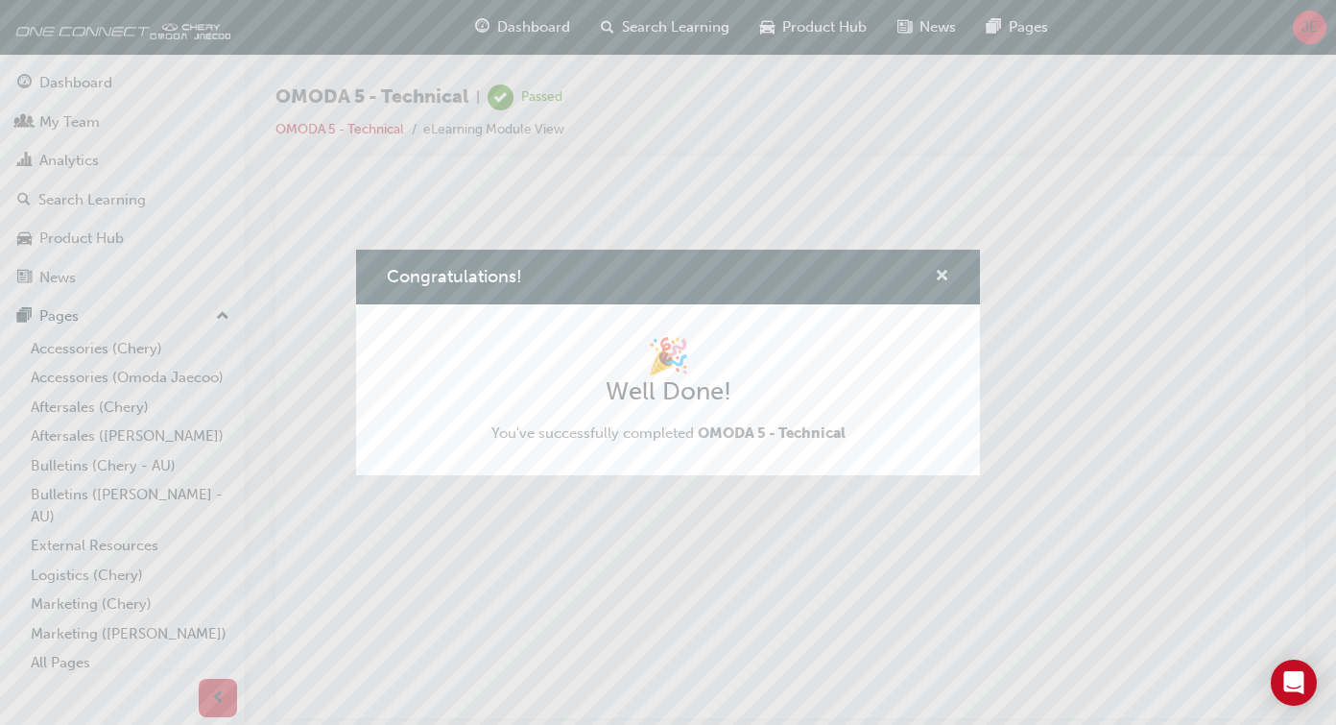
click at [936, 282] on span "cross-icon" at bounding box center [942, 277] width 14 height 17
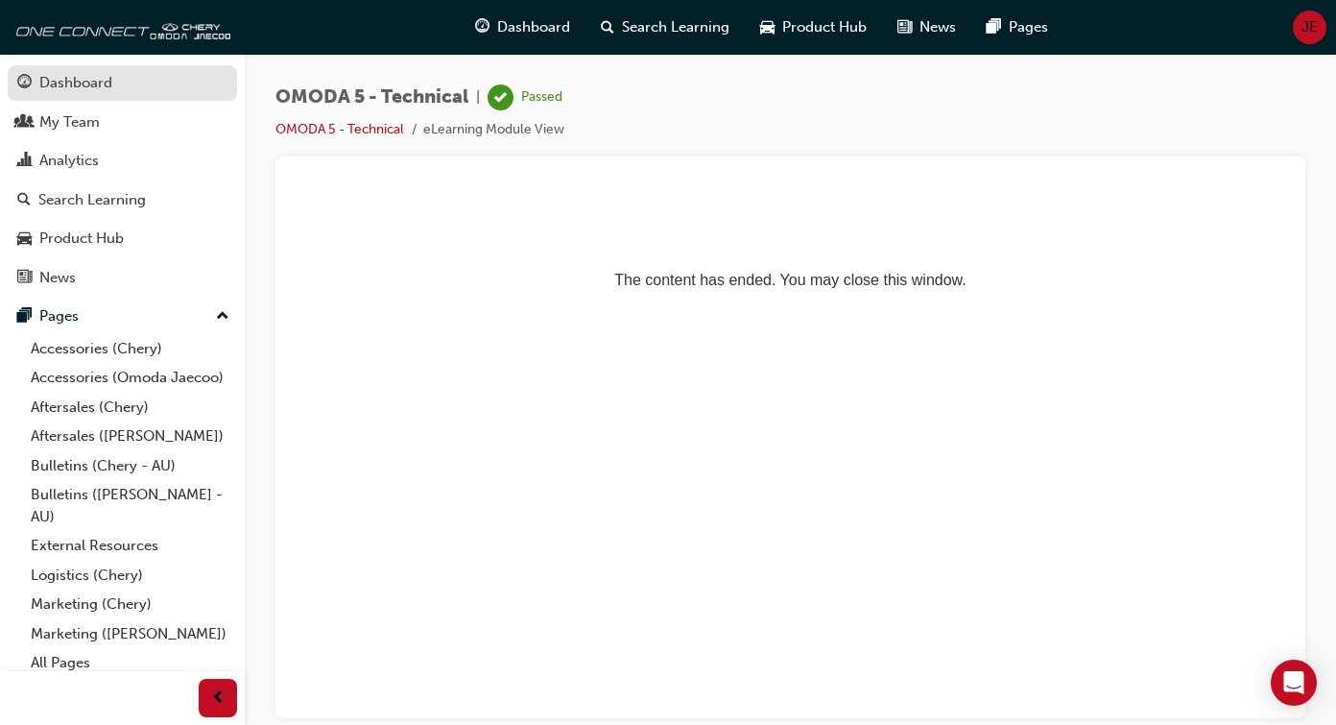
click at [120, 92] on div "Dashboard" at bounding box center [122, 83] width 210 height 24
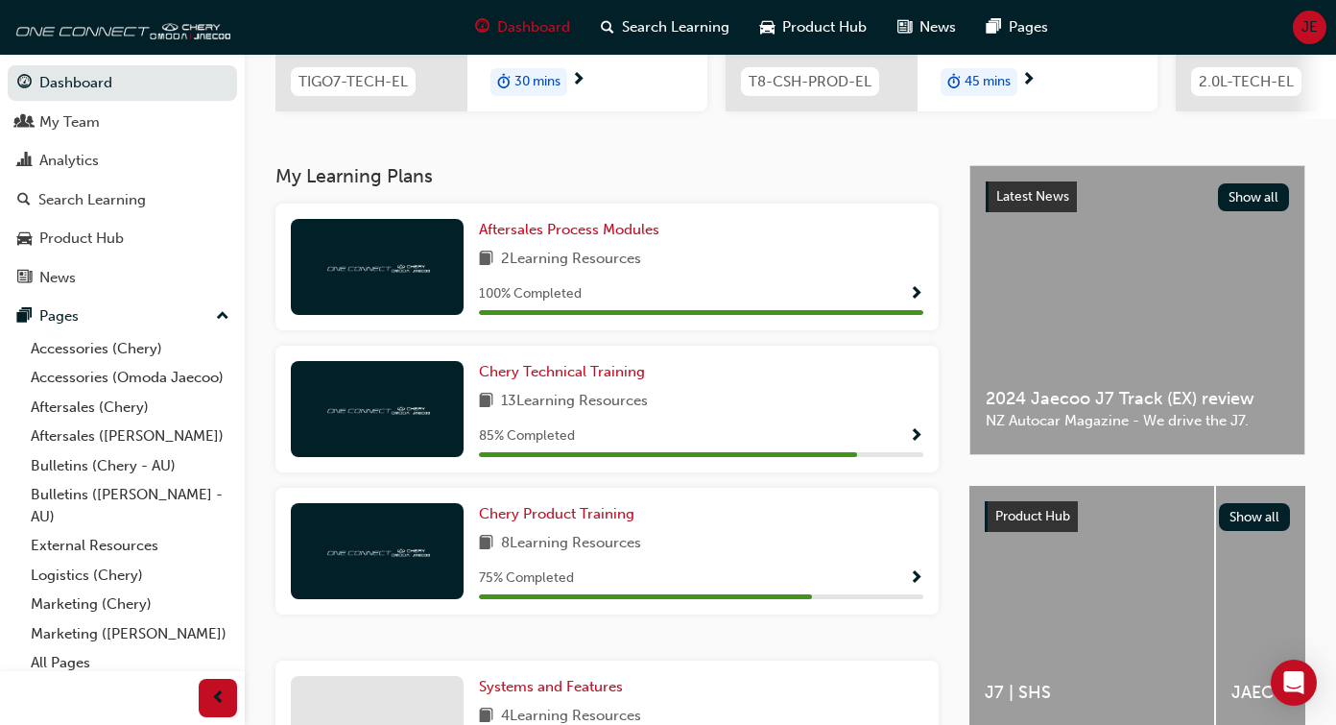
scroll to position [357, 0]
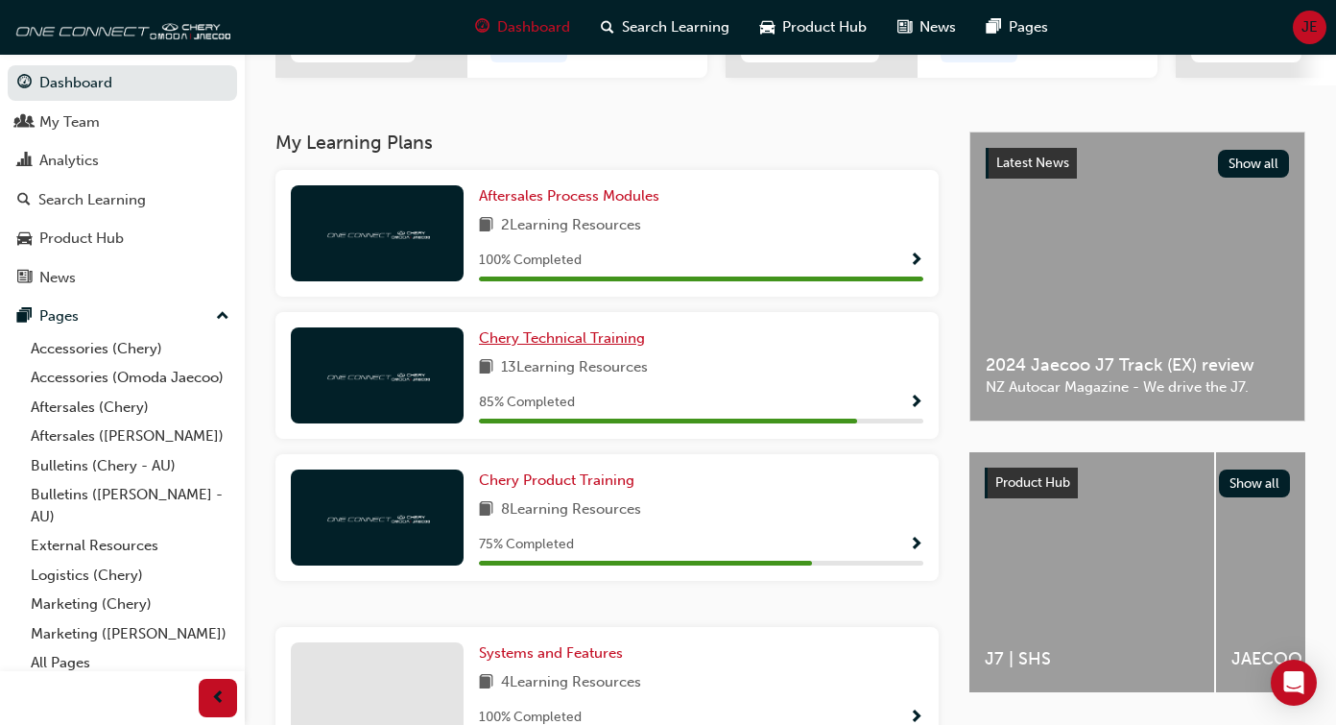
click at [531, 337] on span "Chery Technical Training" at bounding box center [562, 337] width 166 height 17
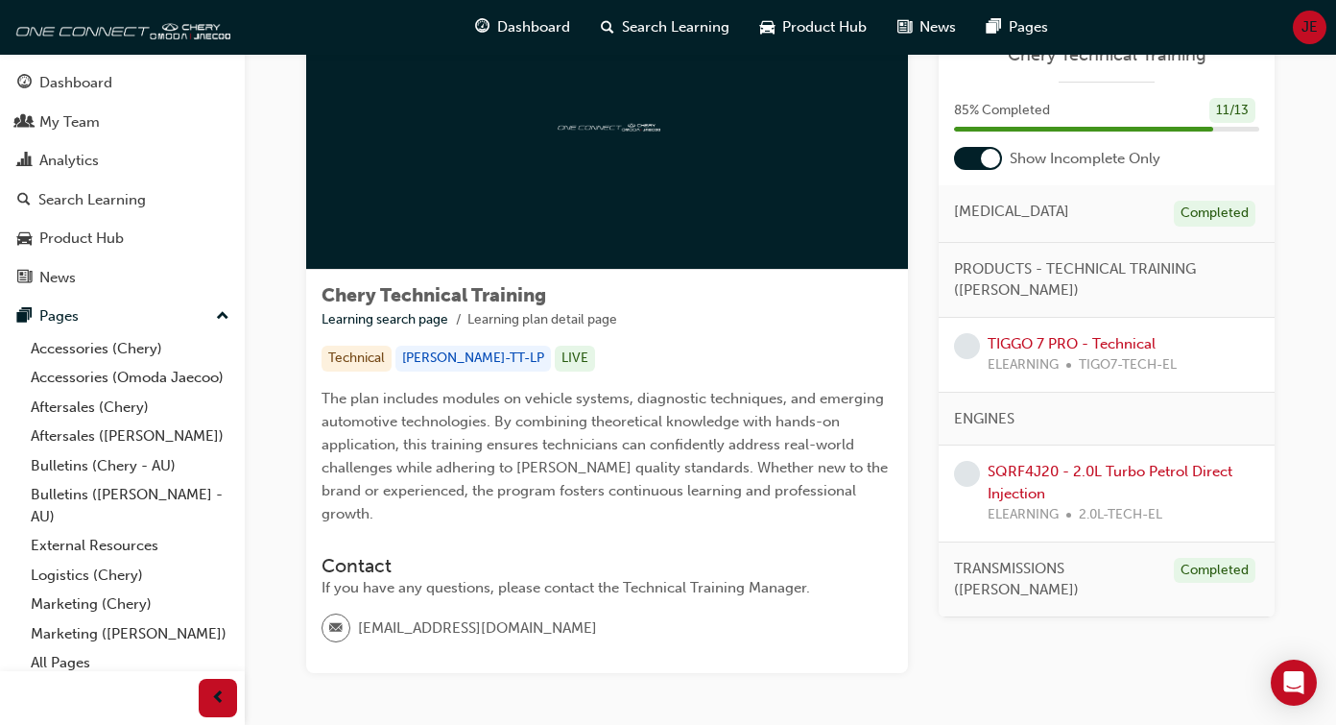
scroll to position [121, 0]
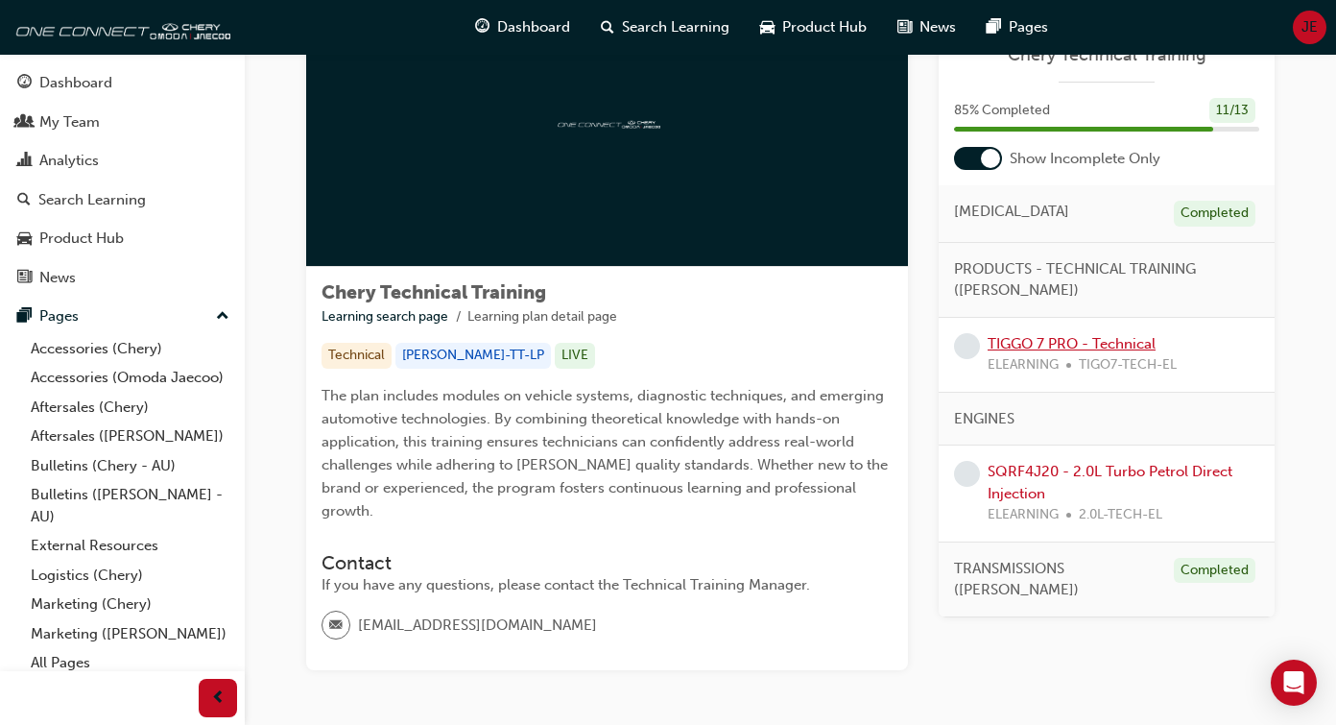
click at [1022, 336] on link "TIGGO 7 PRO - Technical" at bounding box center [1072, 343] width 168 height 17
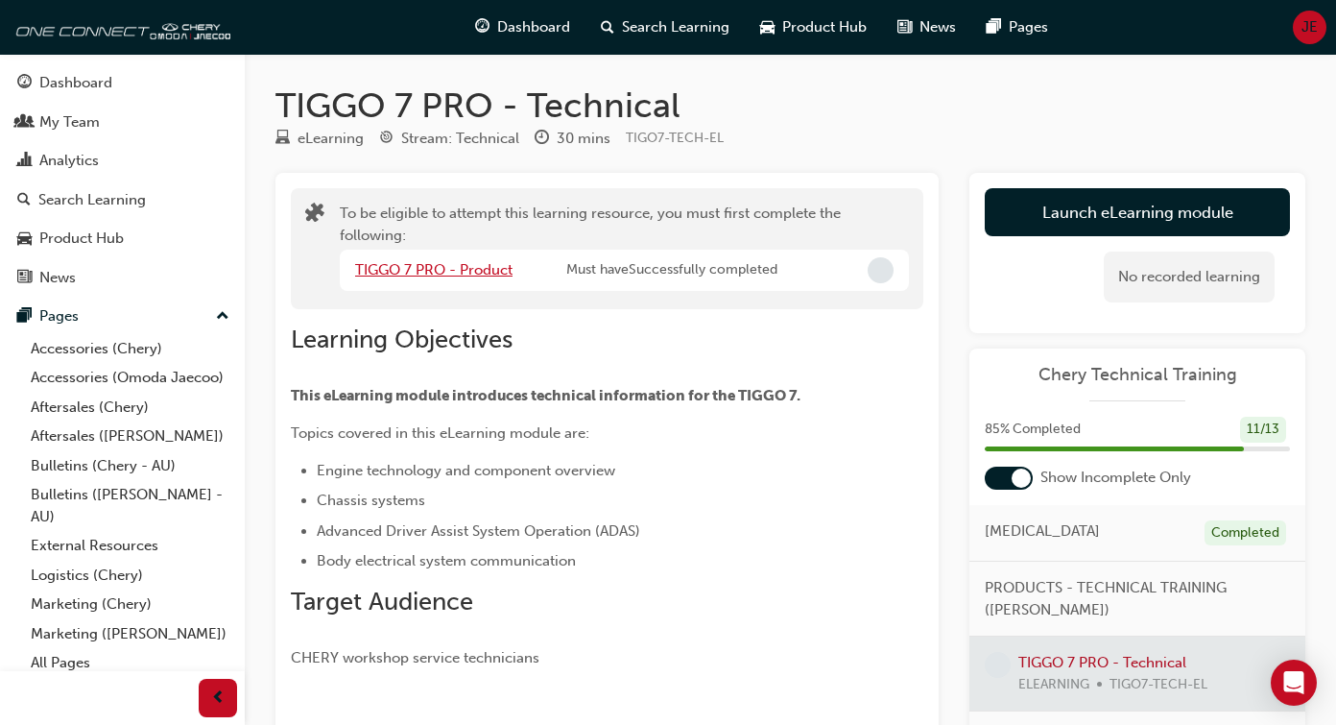
click at [464, 271] on link "TIGGO 7 PRO - Product" at bounding box center [433, 269] width 157 height 17
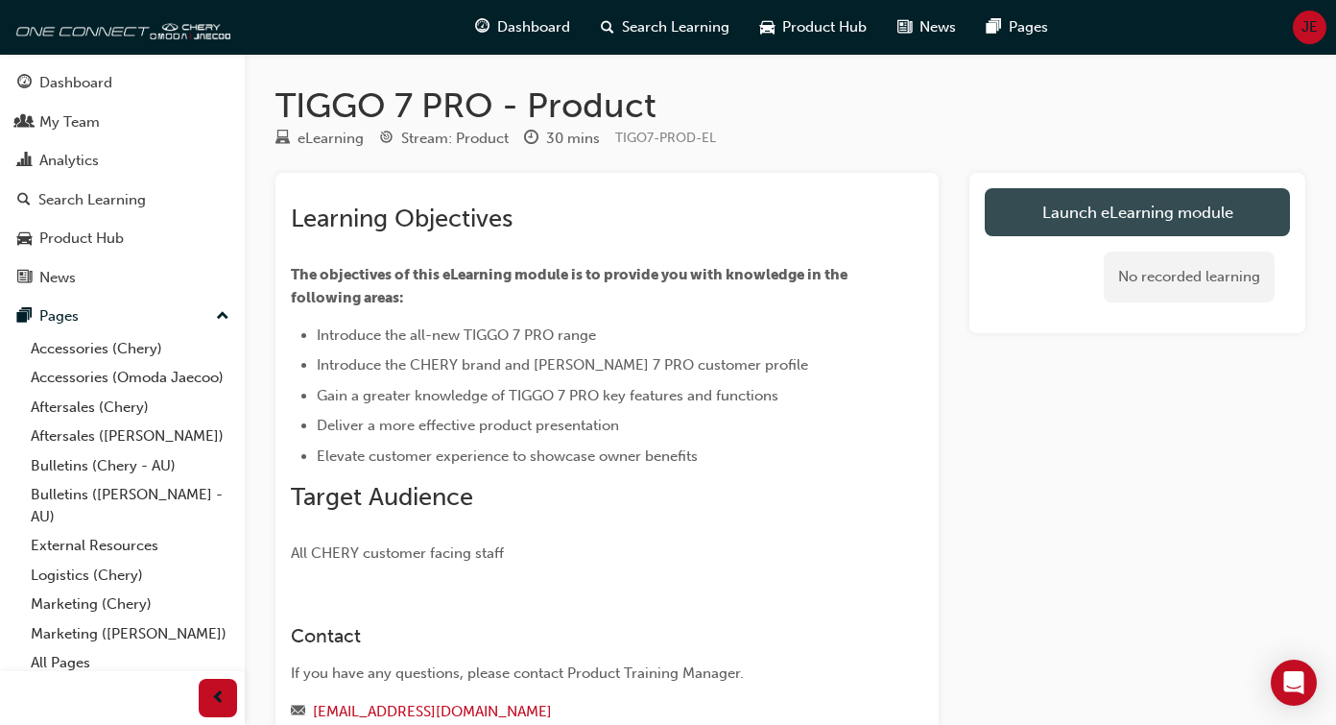
click at [1027, 217] on link "Launch eLearning module" at bounding box center [1137, 212] width 305 height 48
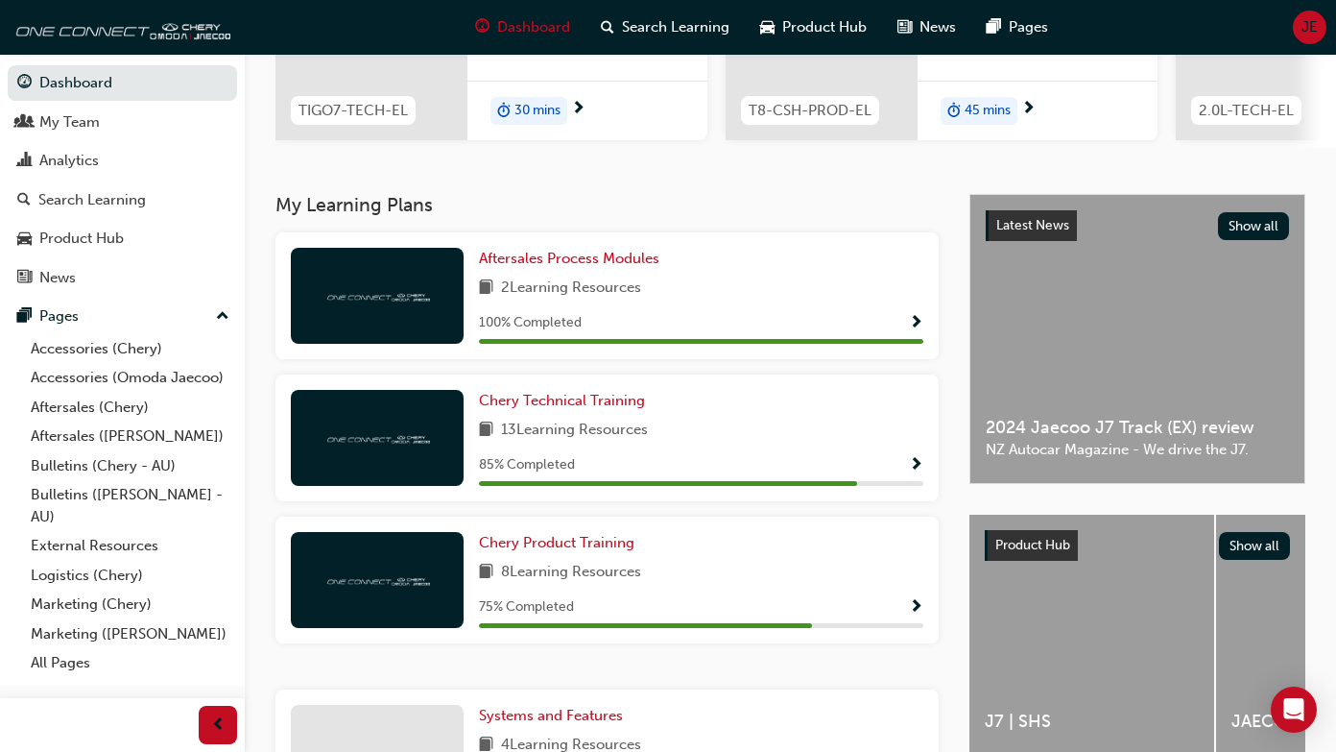
scroll to position [296, 0]
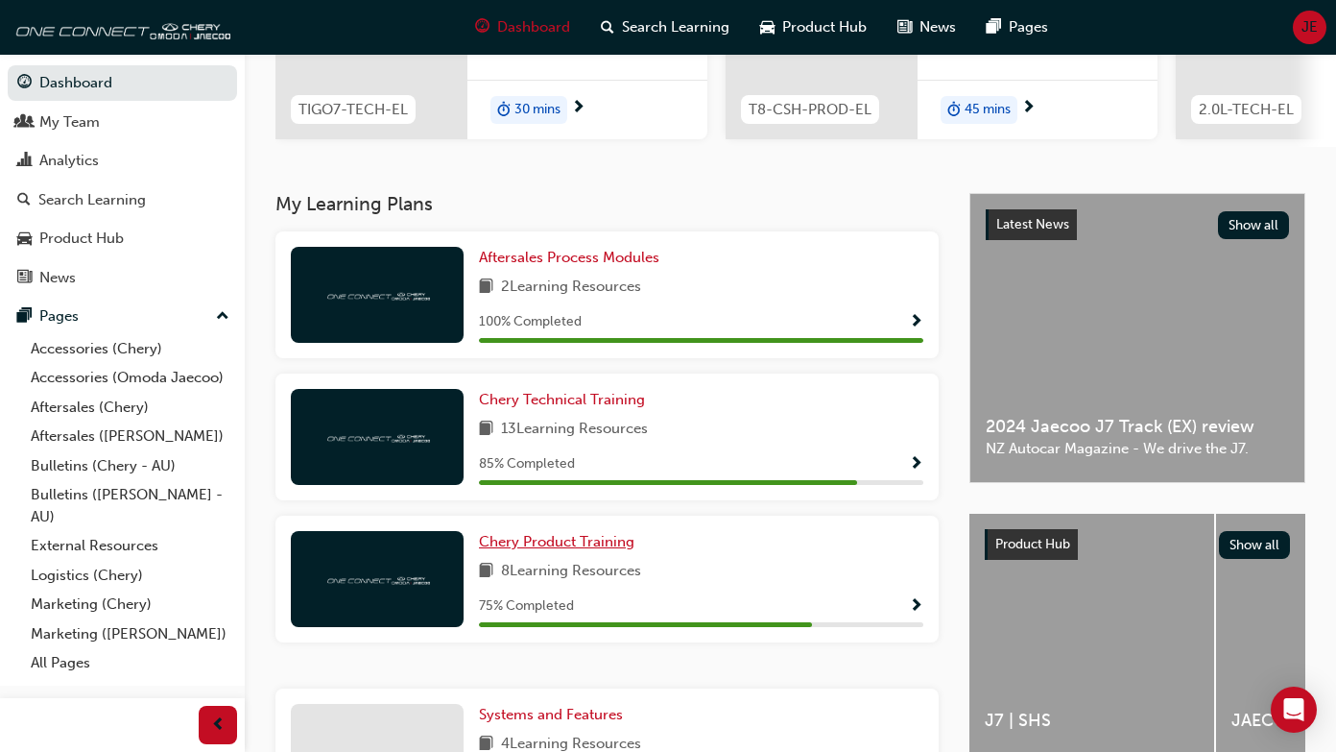
click at [531, 536] on span "Chery Product Training" at bounding box center [557, 541] width 156 height 17
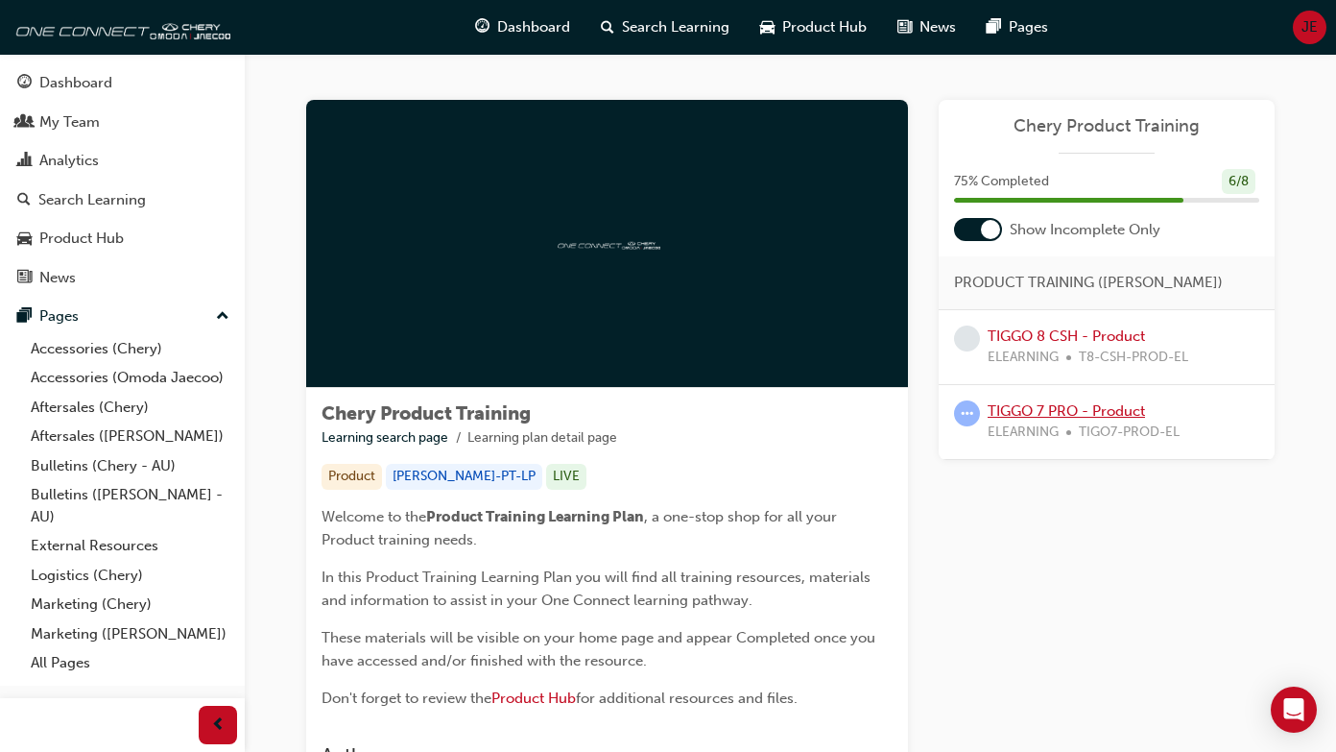
click at [1030, 407] on link "TIGGO 7 PRO - Product" at bounding box center [1066, 410] width 157 height 17
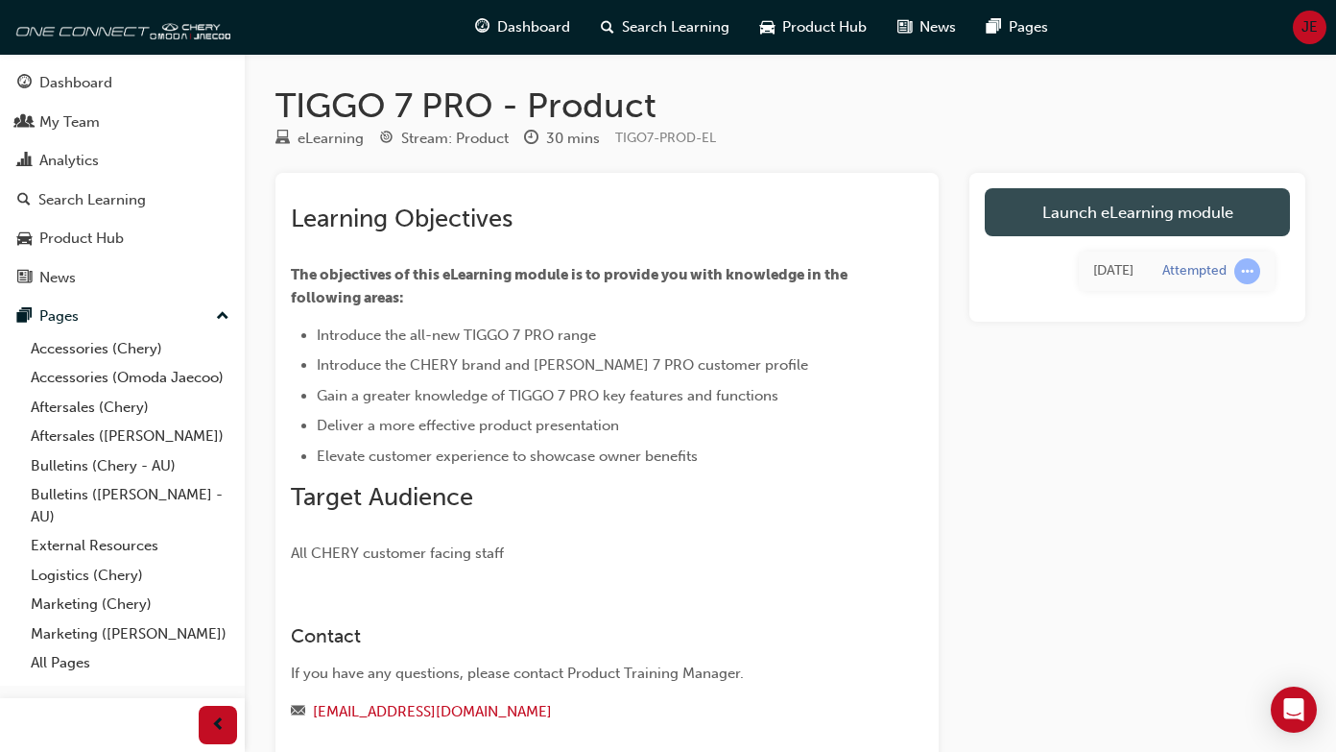
click at [1114, 216] on link "Launch eLearning module" at bounding box center [1137, 212] width 305 height 48
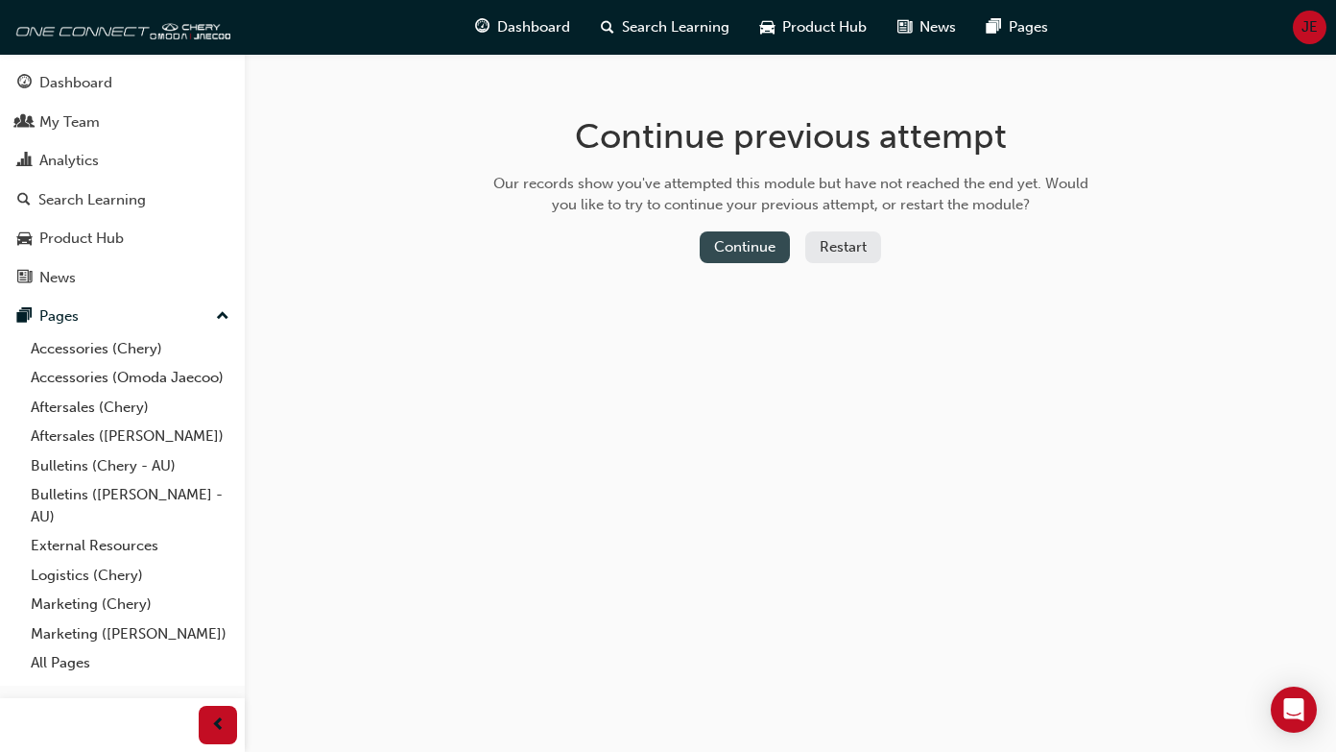
click at [766, 243] on button "Continue" at bounding box center [745, 247] width 90 height 32
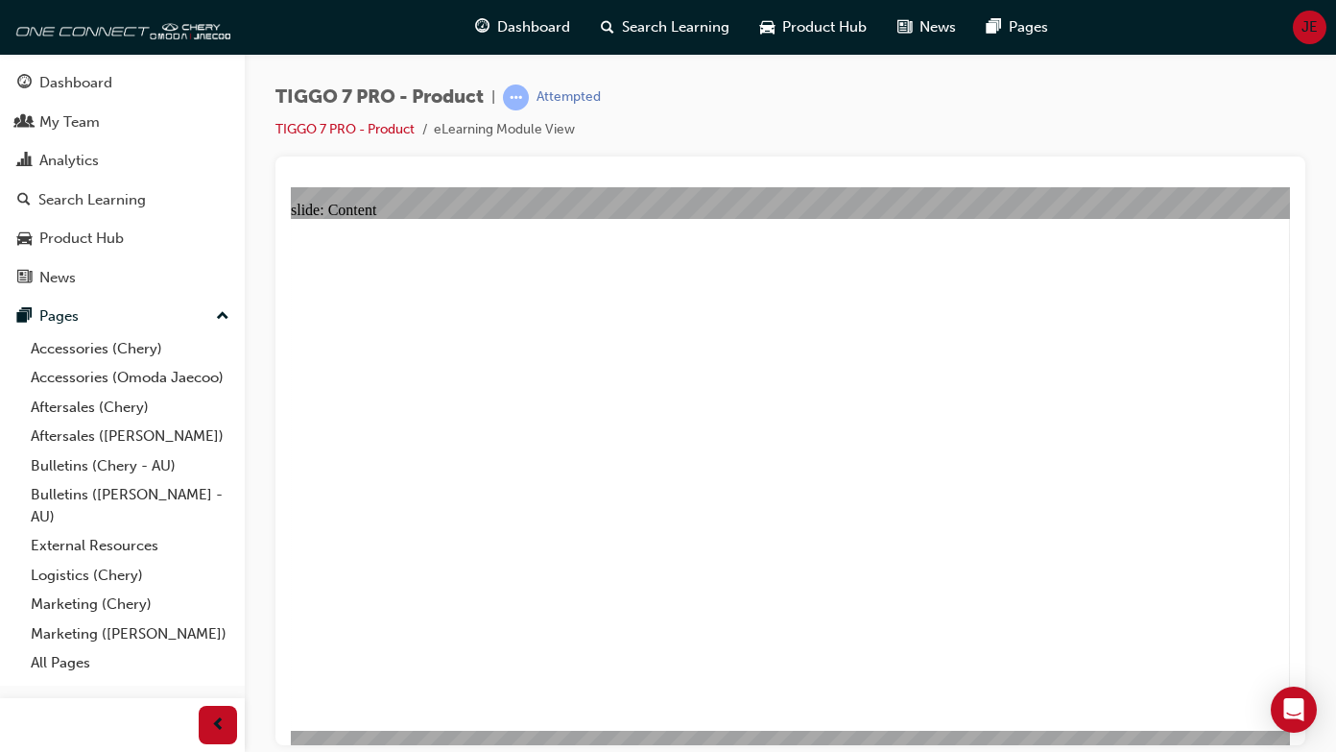
drag, startPoint x: 520, startPoint y: 368, endPoint x: 498, endPoint y: 344, distance: 32.6
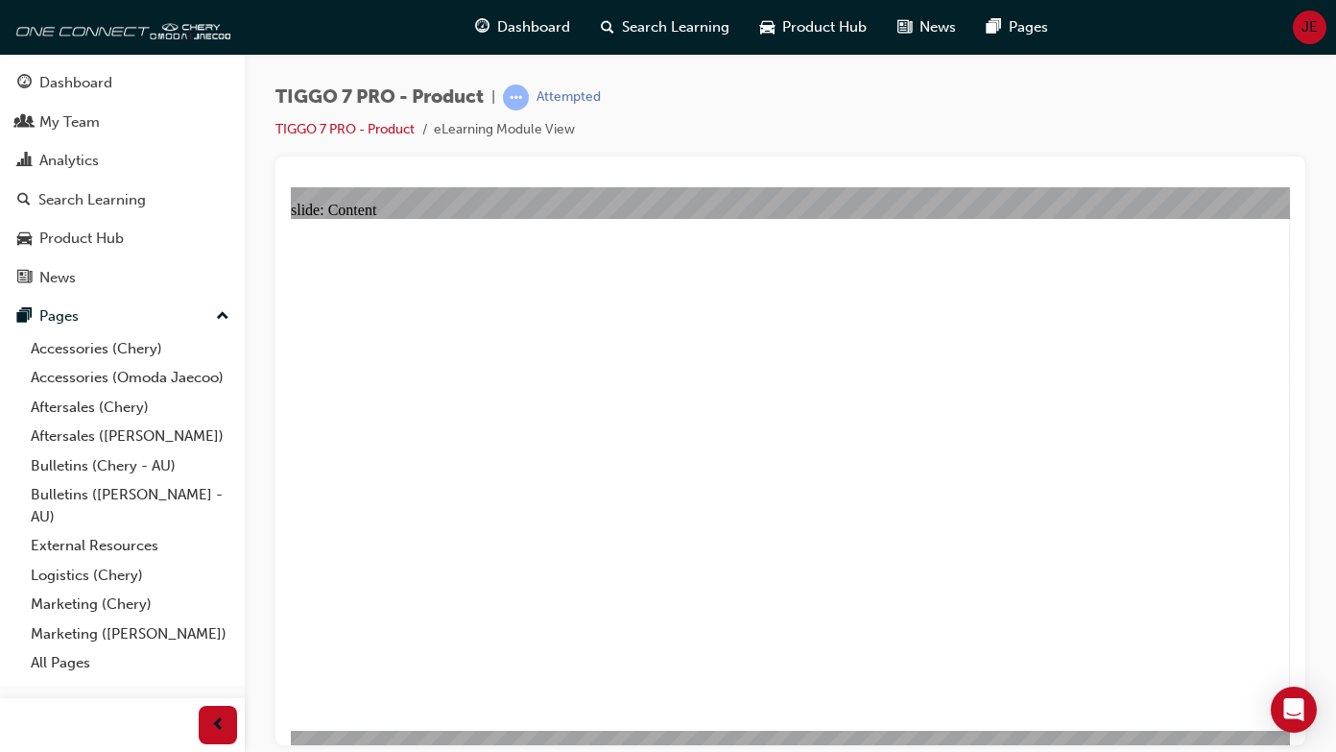
drag, startPoint x: 509, startPoint y: 321, endPoint x: 455, endPoint y: 321, distance: 53.8
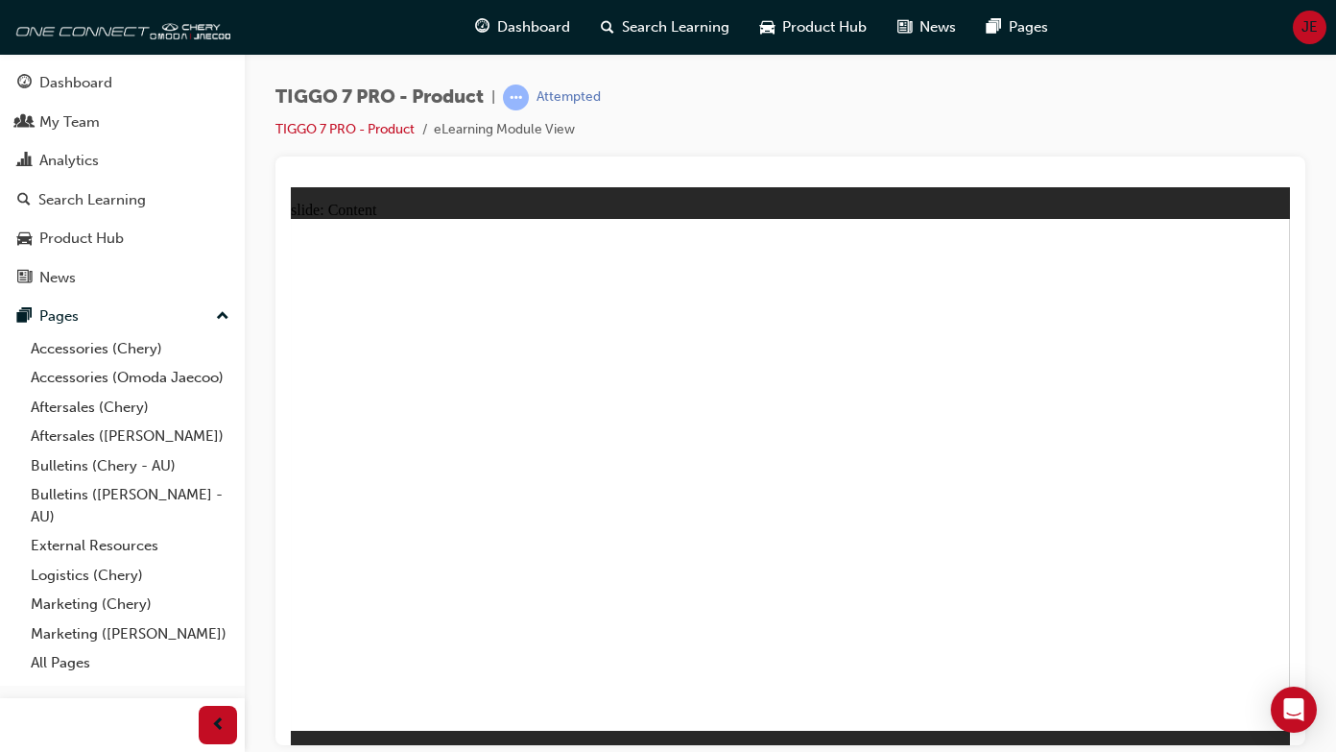
drag, startPoint x: 962, startPoint y: 286, endPoint x: 420, endPoint y: 496, distance: 580.8
drag, startPoint x: 1100, startPoint y: 273, endPoint x: 529, endPoint y: 475, distance: 606.0
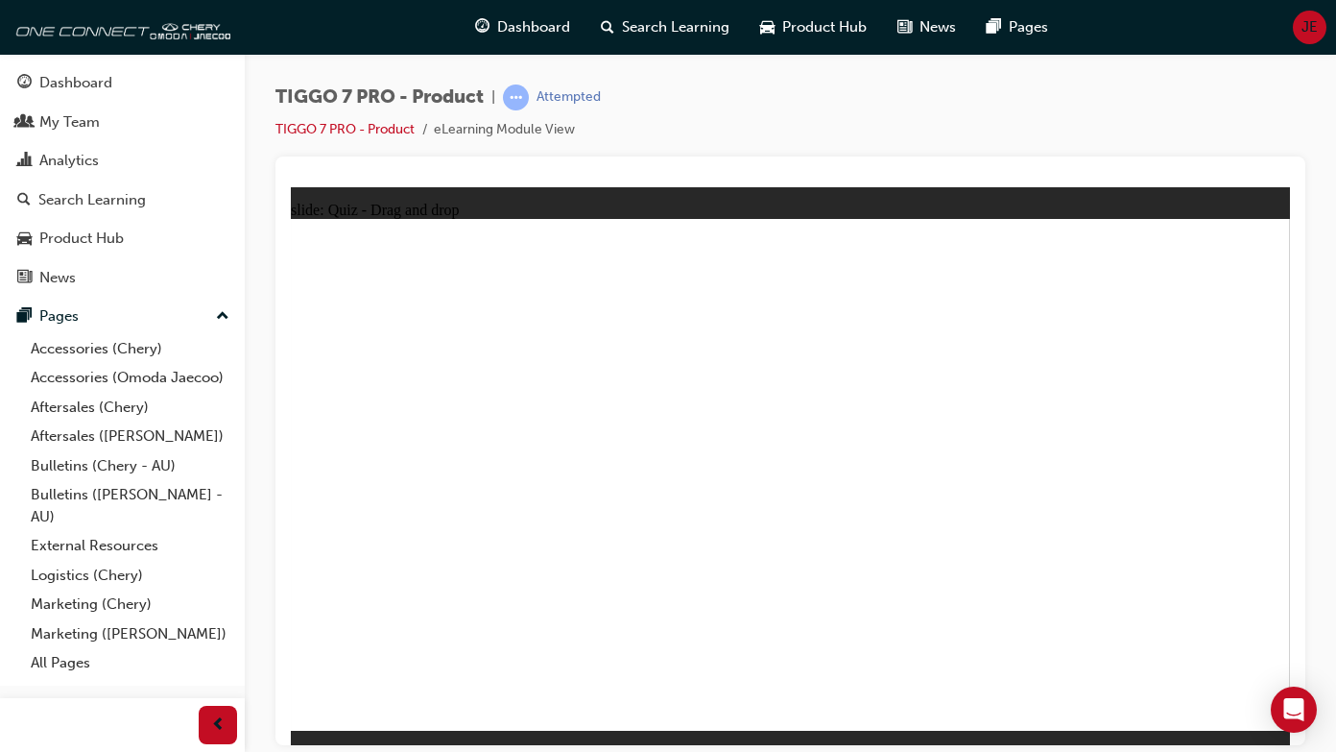
drag, startPoint x: 1090, startPoint y: 345, endPoint x: 826, endPoint y: 474, distance: 294.9
drag, startPoint x: 835, startPoint y: 368, endPoint x: 931, endPoint y: 479, distance: 147.0
drag, startPoint x: 812, startPoint y: 306, endPoint x: 1175, endPoint y: 518, distance: 420.3
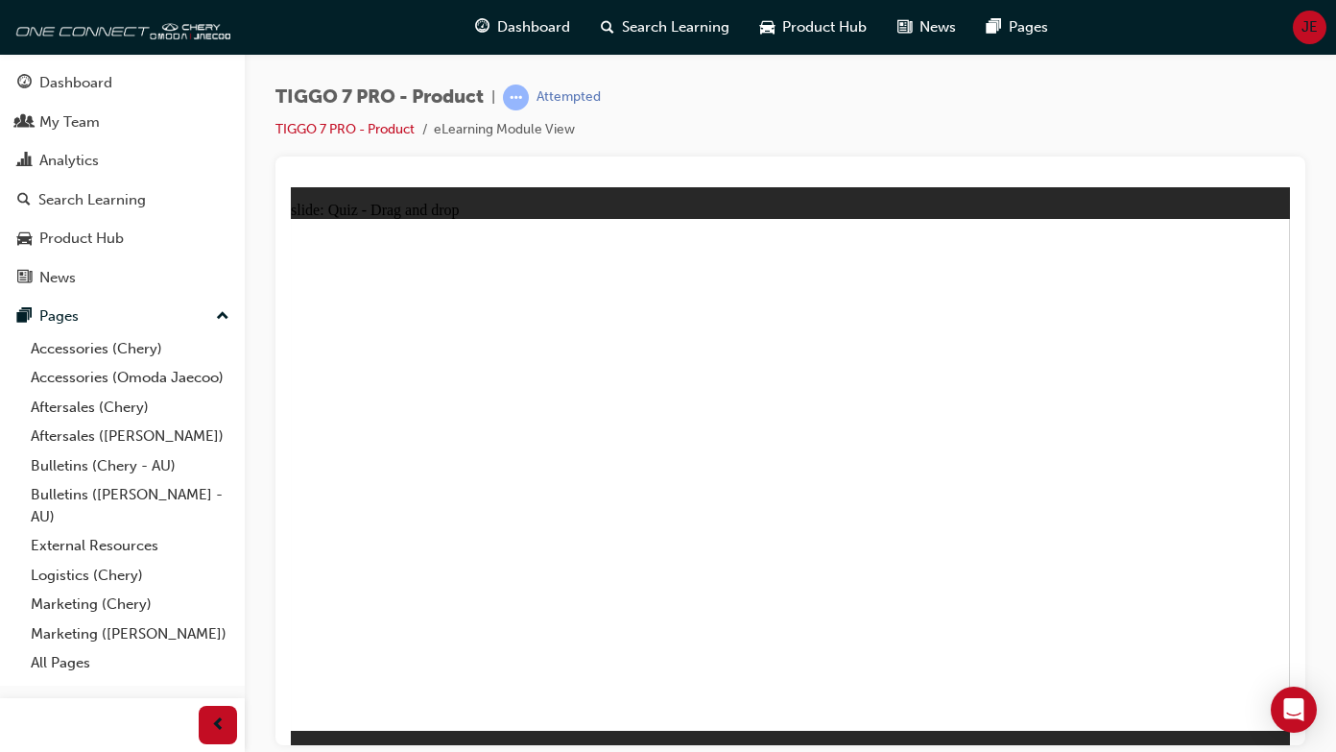
drag, startPoint x: 772, startPoint y: 334, endPoint x: 808, endPoint y: 516, distance: 186.0
drag, startPoint x: 940, startPoint y: 347, endPoint x: 806, endPoint y: 579, distance: 267.9
drag, startPoint x: 1152, startPoint y: 341, endPoint x: 437, endPoint y: 617, distance: 766.7
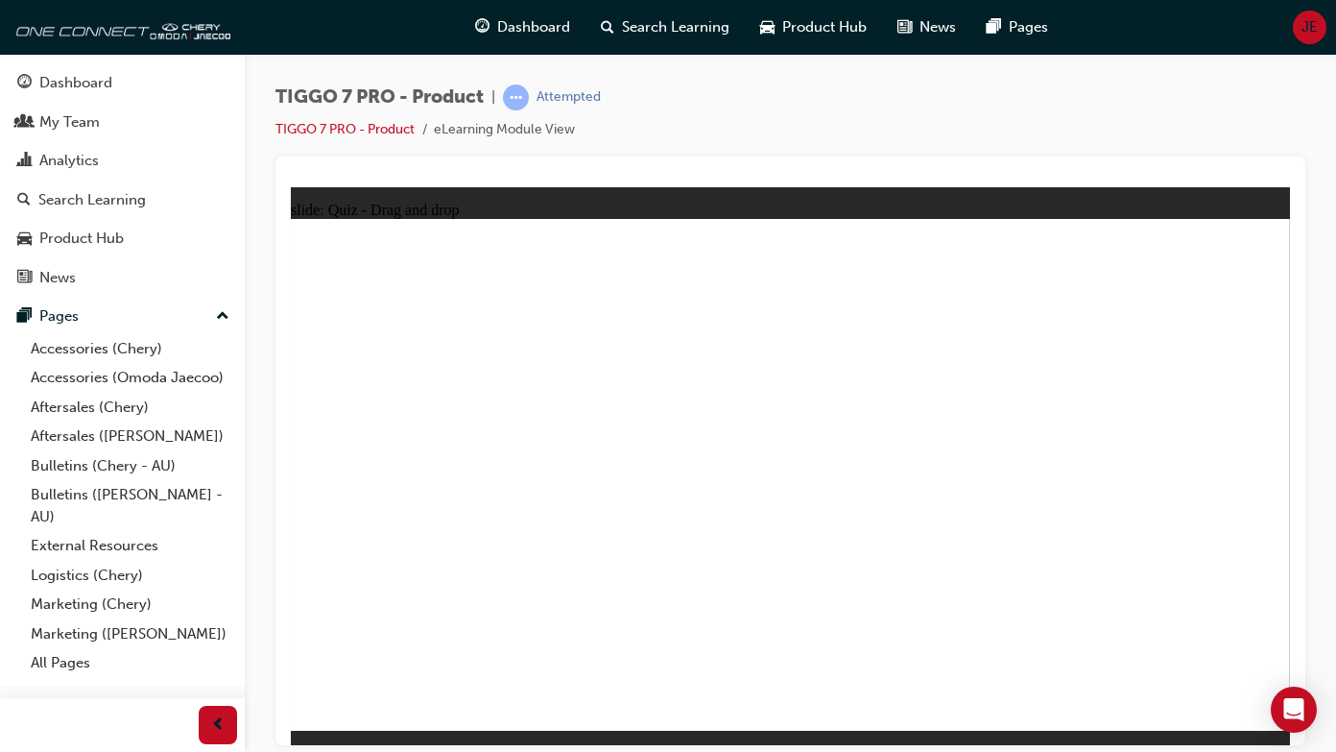
drag, startPoint x: 793, startPoint y: 265, endPoint x: 835, endPoint y: 548, distance: 286.3
drag, startPoint x: 789, startPoint y: 317, endPoint x: 557, endPoint y: 552, distance: 330.6
drag, startPoint x: 898, startPoint y: 311, endPoint x: 871, endPoint y: 550, distance: 240.6
drag, startPoint x: 900, startPoint y: 355, endPoint x: 604, endPoint y: 567, distance: 364.7
drag, startPoint x: 979, startPoint y: 360, endPoint x: 978, endPoint y: 562, distance: 201.6
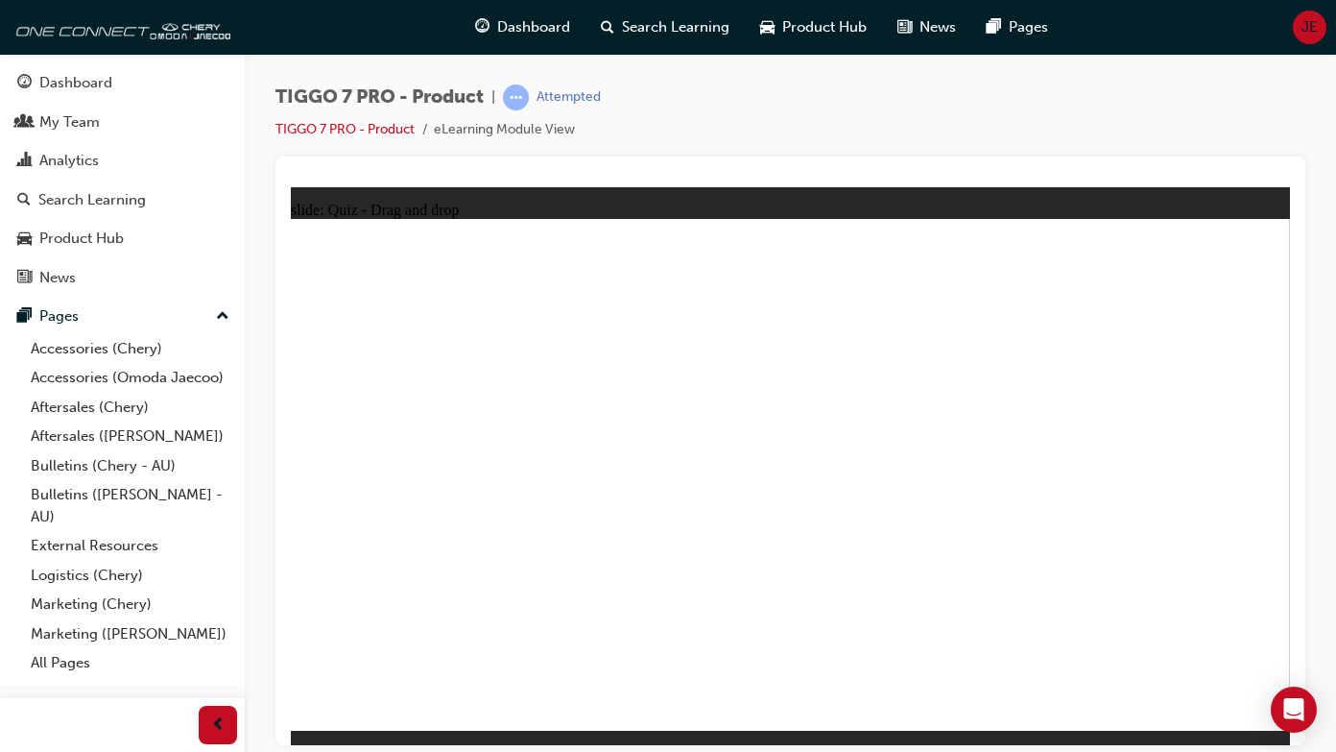
drag, startPoint x: 1085, startPoint y: 348, endPoint x: 613, endPoint y: 569, distance: 520.5
drag, startPoint x: 1007, startPoint y: 319, endPoint x: 683, endPoint y: 560, distance: 403.4
drag, startPoint x: 1063, startPoint y: 311, endPoint x: 650, endPoint y: 603, distance: 505.5
drag, startPoint x: 1221, startPoint y: 312, endPoint x: 1017, endPoint y: 549, distance: 312.5
drag, startPoint x: 1240, startPoint y: 266, endPoint x: 730, endPoint y: 565, distance: 592.0
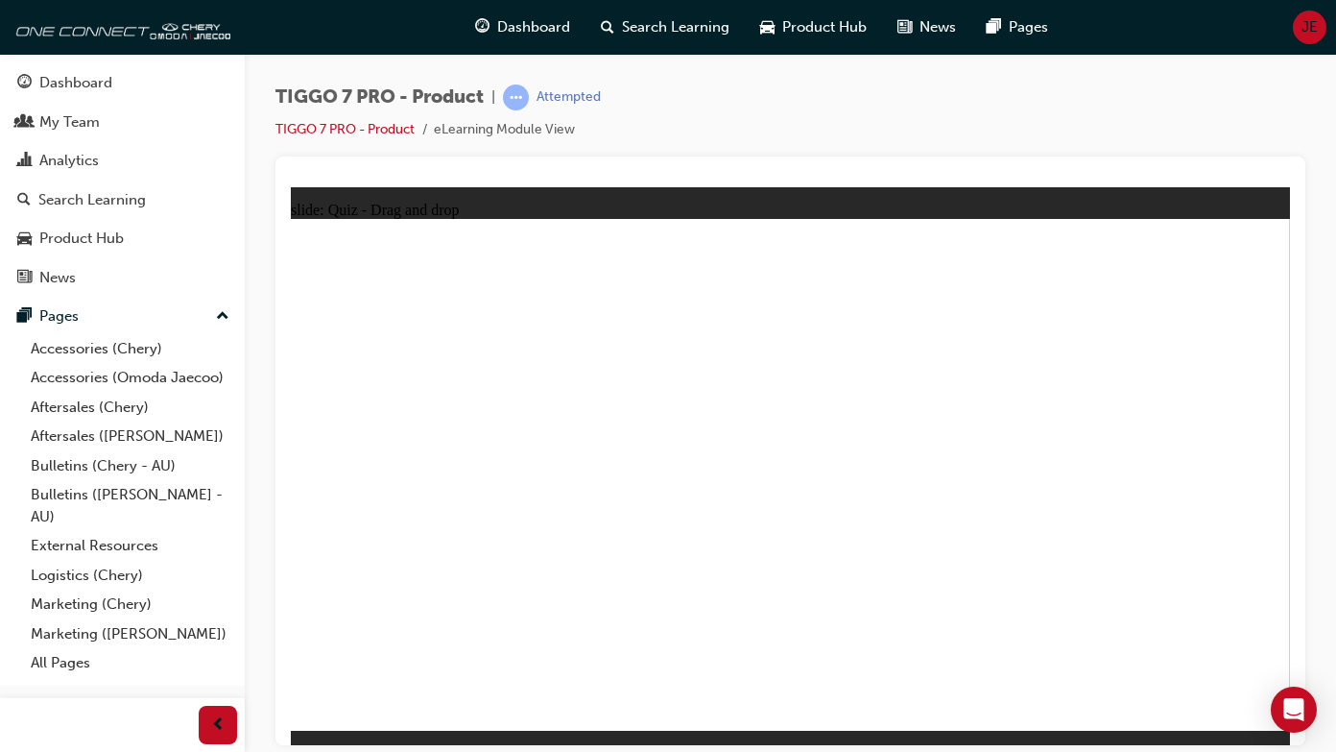
drag, startPoint x: 1195, startPoint y: 273, endPoint x: 660, endPoint y: 603, distance: 628.4
drag, startPoint x: 1128, startPoint y: 274, endPoint x: 878, endPoint y: 573, distance: 389.8
drag, startPoint x: 1009, startPoint y: 265, endPoint x: 652, endPoint y: 562, distance: 464.8
drag, startPoint x: 905, startPoint y: 265, endPoint x: 666, endPoint y: 551, distance: 372.8
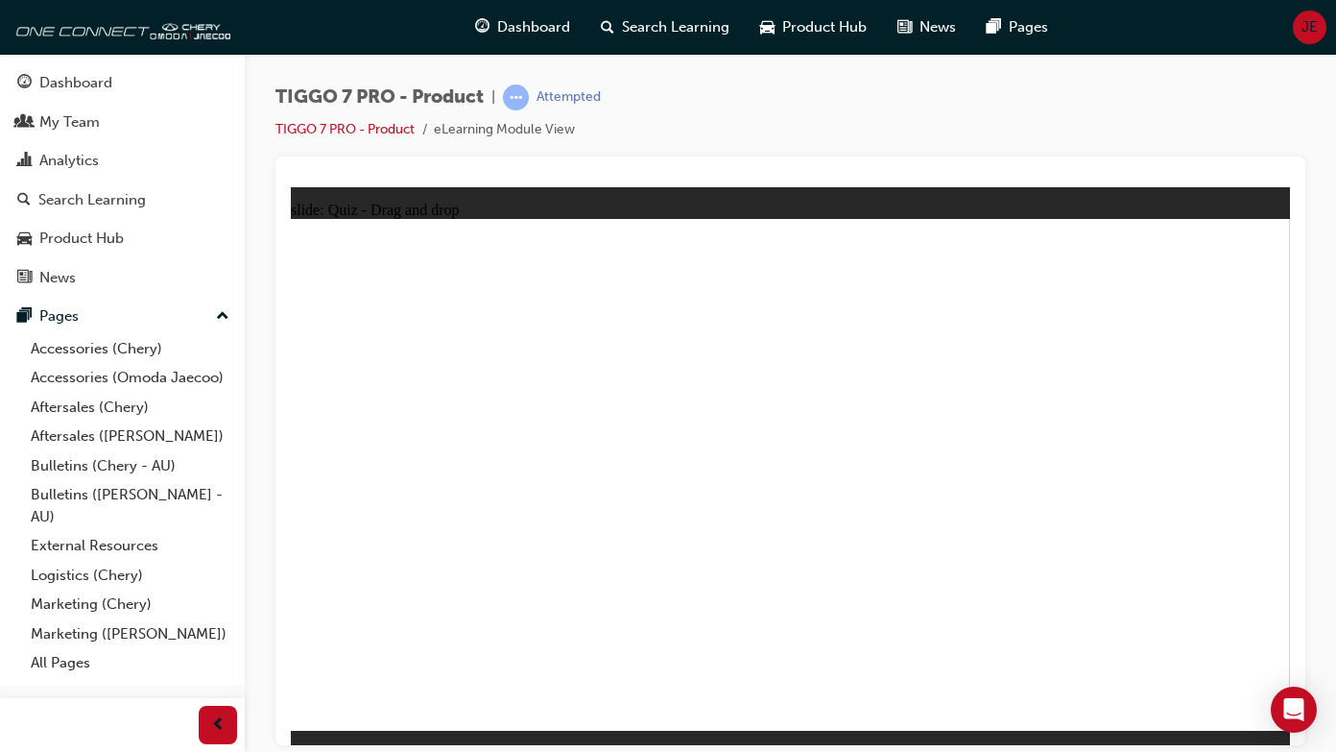
drag, startPoint x: 1141, startPoint y: 308, endPoint x: 926, endPoint y: 526, distance: 306.1
drag, startPoint x: 859, startPoint y: 301, endPoint x: 643, endPoint y: 509, distance: 299.4
drag, startPoint x: 991, startPoint y: 313, endPoint x: 601, endPoint y: 554, distance: 458.2
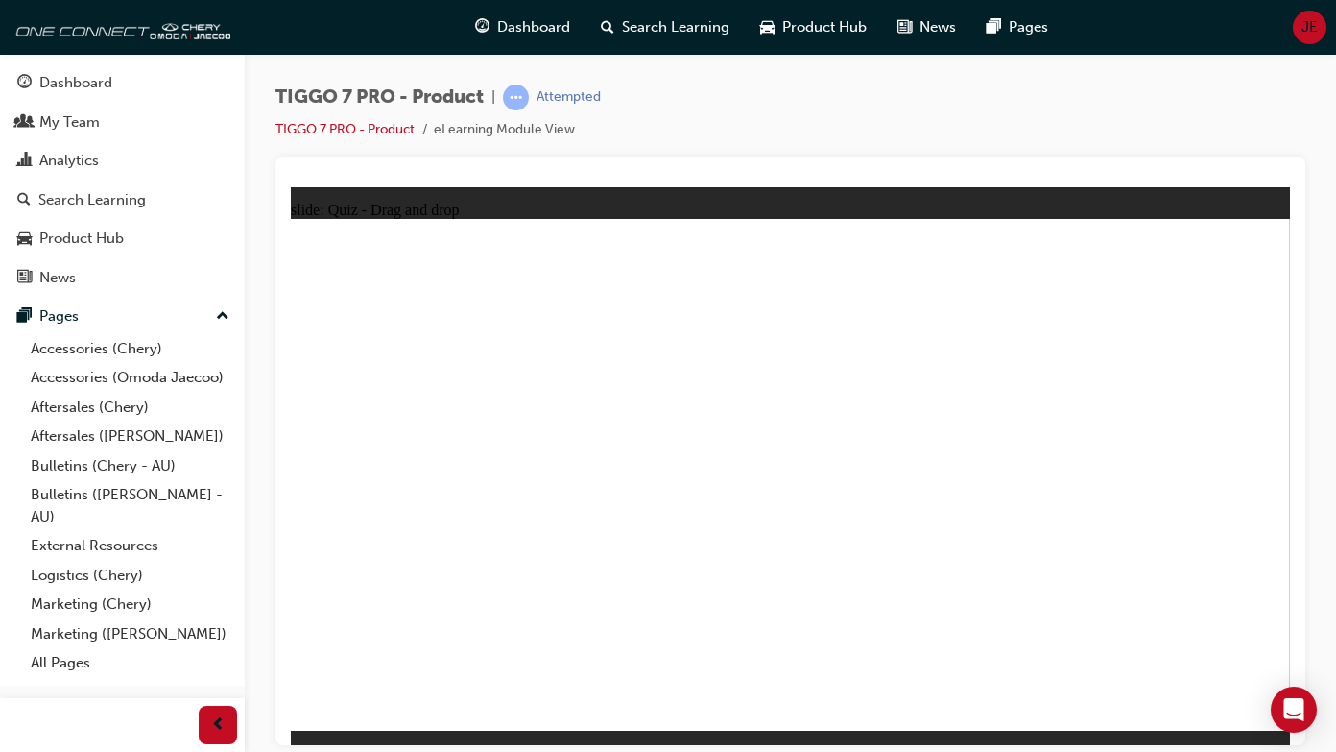
radio input "false"
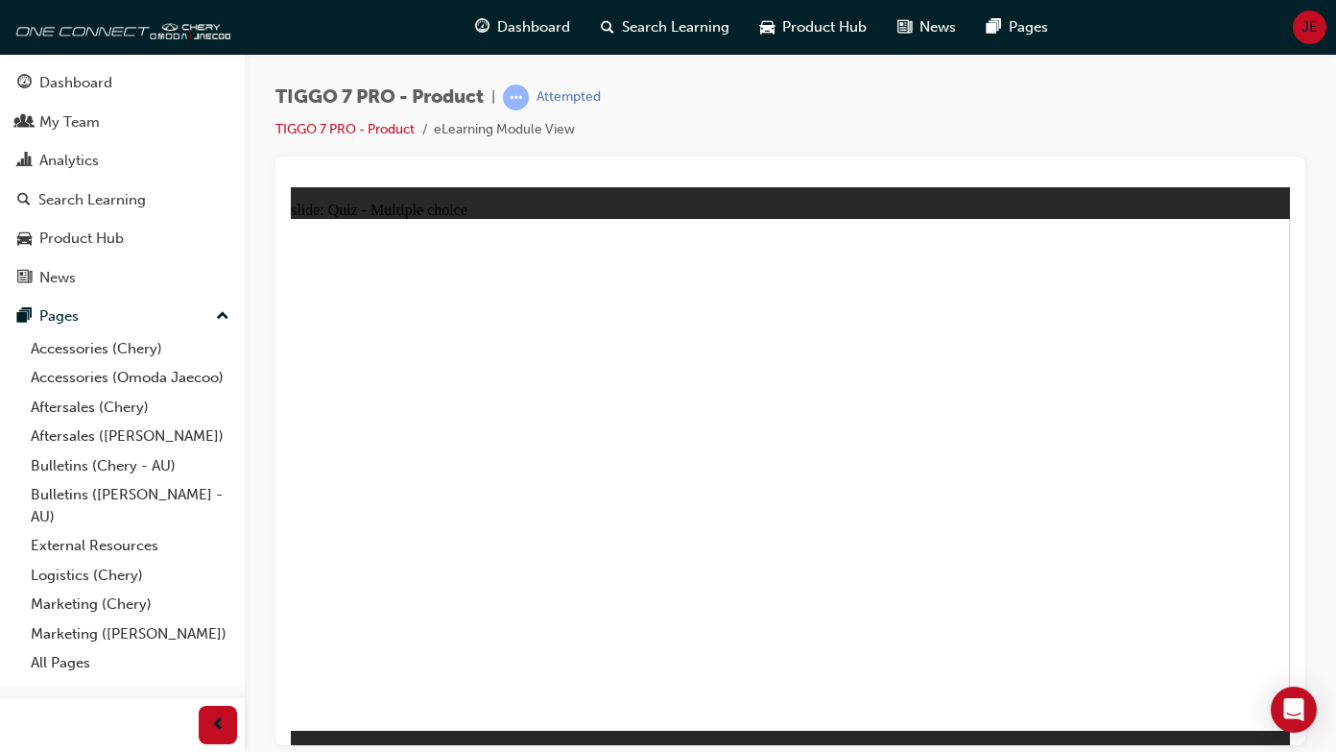
radio input "true"
drag, startPoint x: 794, startPoint y: 267, endPoint x: 874, endPoint y: 552, distance: 296.0
drag, startPoint x: 829, startPoint y: 311, endPoint x: 864, endPoint y: 598, distance: 289.1
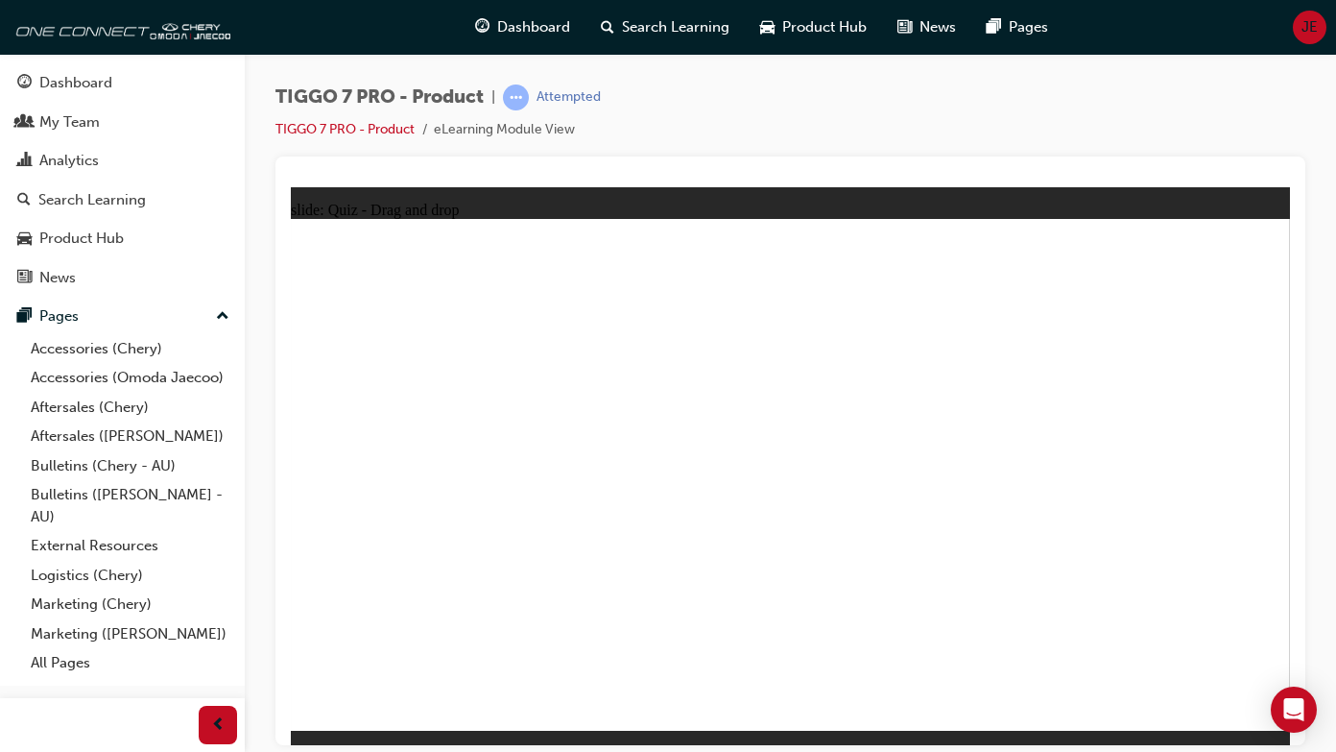
drag, startPoint x: 936, startPoint y: 271, endPoint x: 882, endPoint y: 581, distance: 314.7
drag, startPoint x: 951, startPoint y: 307, endPoint x: 874, endPoint y: 574, distance: 277.7
drag, startPoint x: 948, startPoint y: 341, endPoint x: 863, endPoint y: 592, distance: 265.6
drag, startPoint x: 1099, startPoint y: 264, endPoint x: 948, endPoint y: 576, distance: 346.5
drag, startPoint x: 1125, startPoint y: 303, endPoint x: 953, endPoint y: 621, distance: 361.2
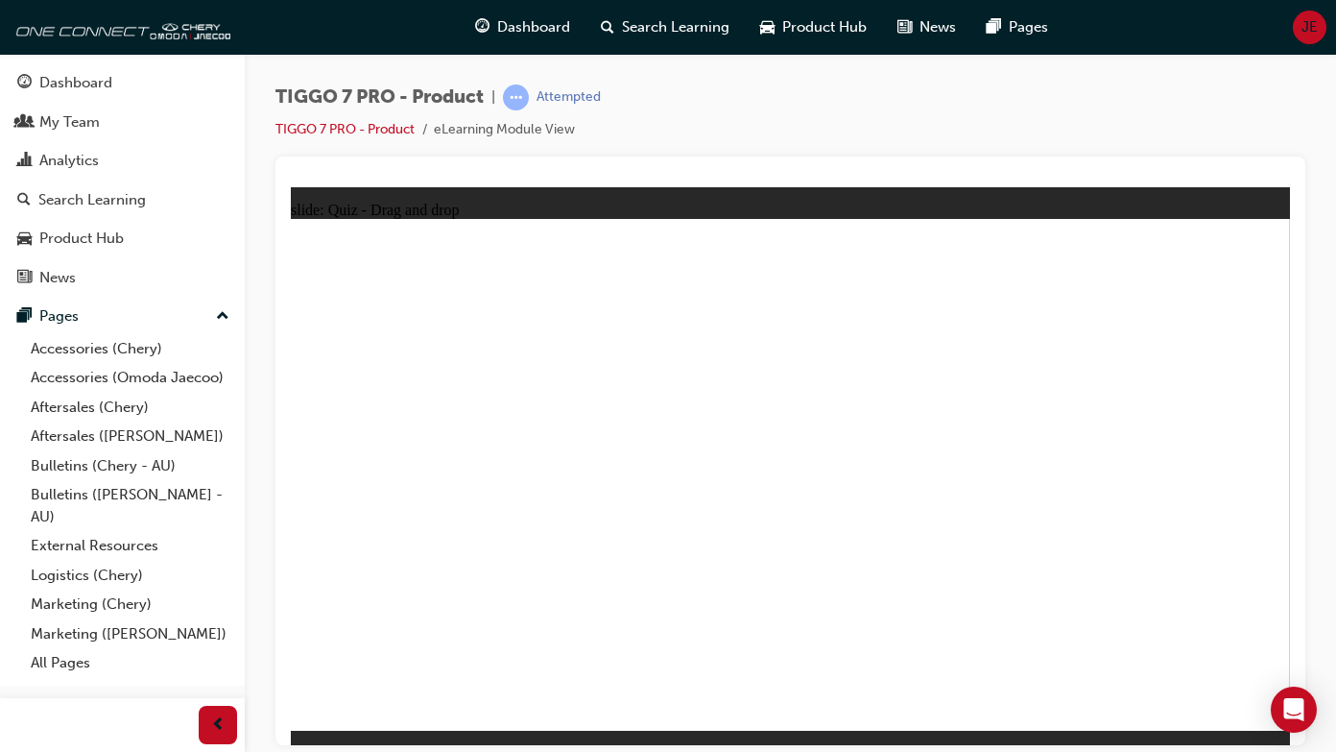
radio input "true"
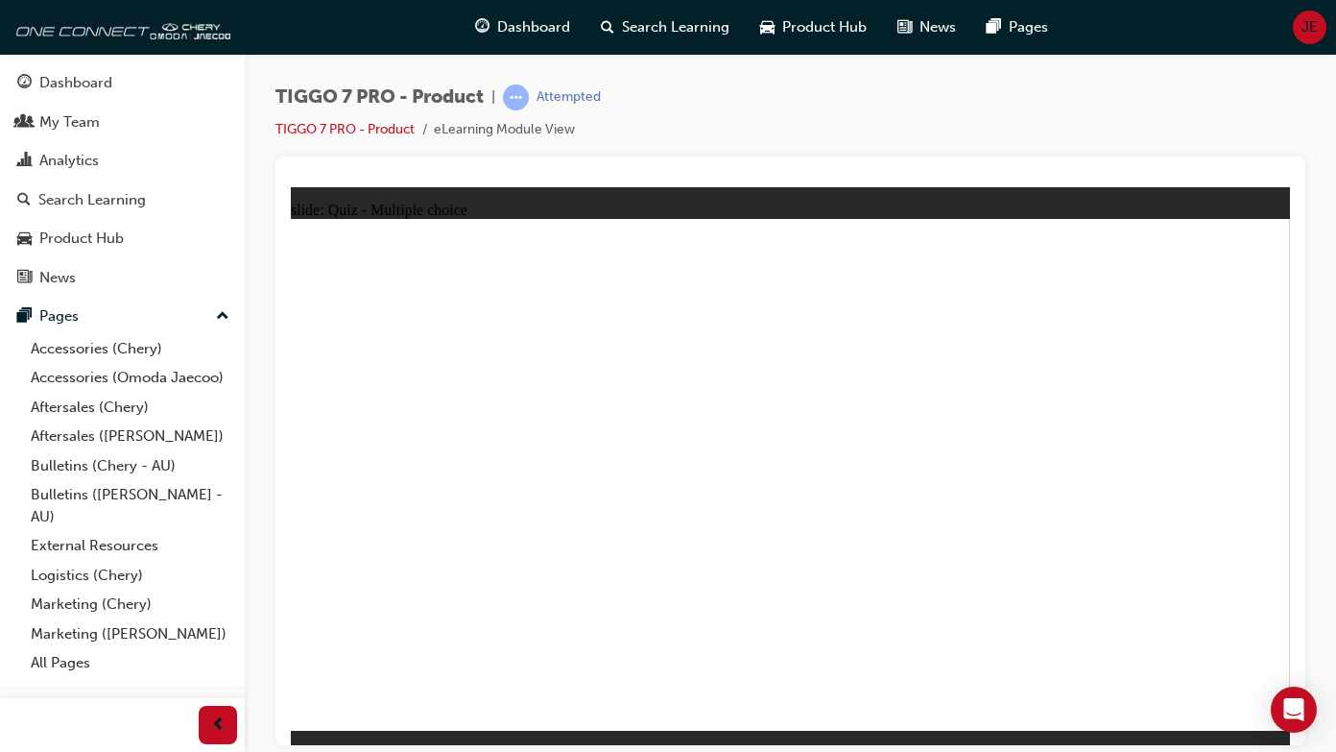
drag, startPoint x: 778, startPoint y: 251, endPoint x: 781, endPoint y: 448, distance: 197.8
drag, startPoint x: 784, startPoint y: 475, endPoint x: 953, endPoint y: 490, distance: 169.6
drag, startPoint x: 900, startPoint y: 389, endPoint x: 838, endPoint y: 500, distance: 127.6
drag, startPoint x: 1086, startPoint y: 366, endPoint x: 1161, endPoint y: 471, distance: 129.4
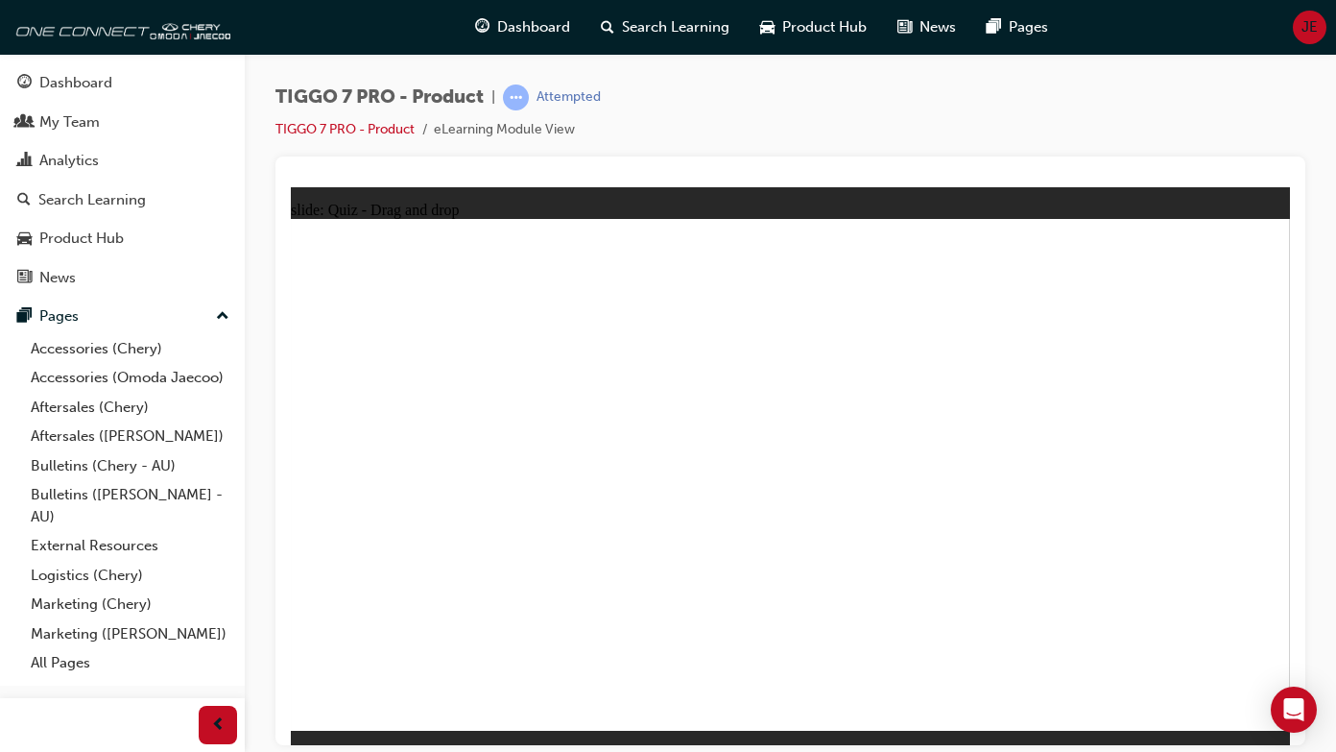
drag, startPoint x: 970, startPoint y: 276, endPoint x: 635, endPoint y: 506, distance: 406.0
drag, startPoint x: 1115, startPoint y: 278, endPoint x: 406, endPoint y: 508, distance: 745.5
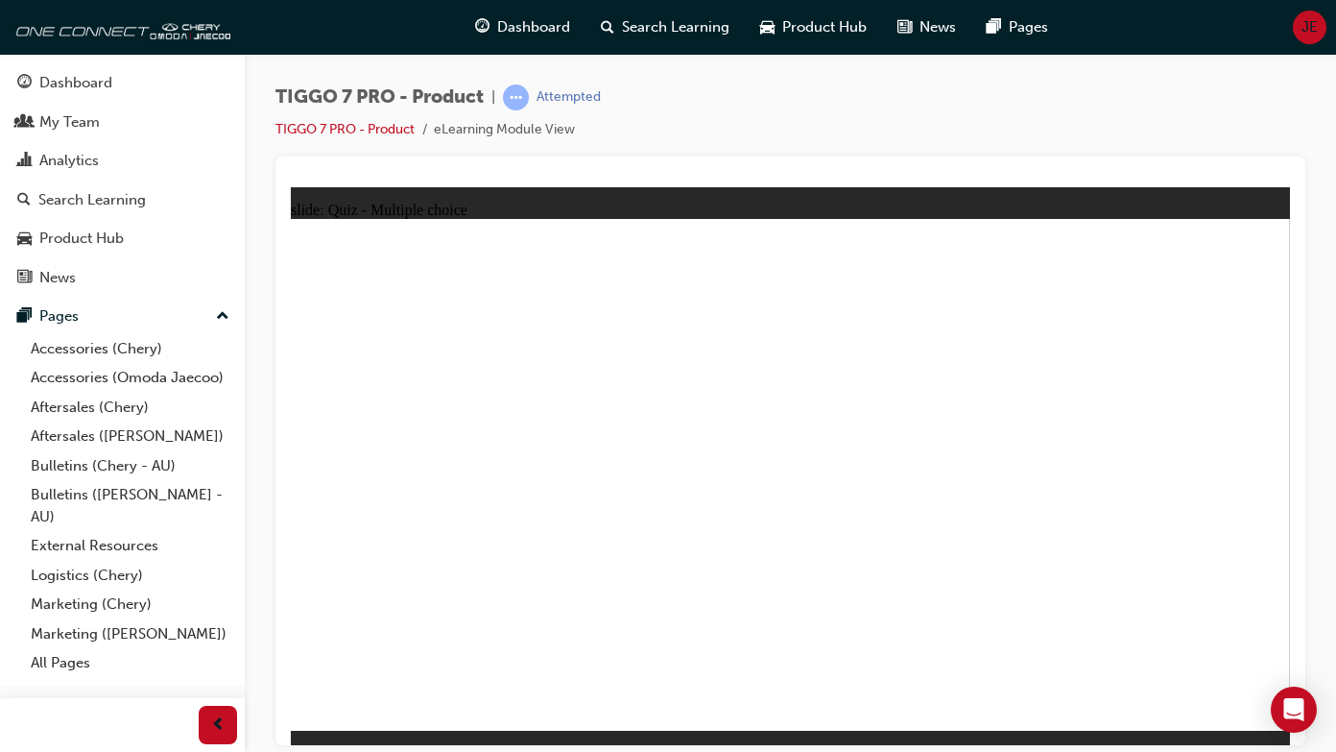
radio input "true"
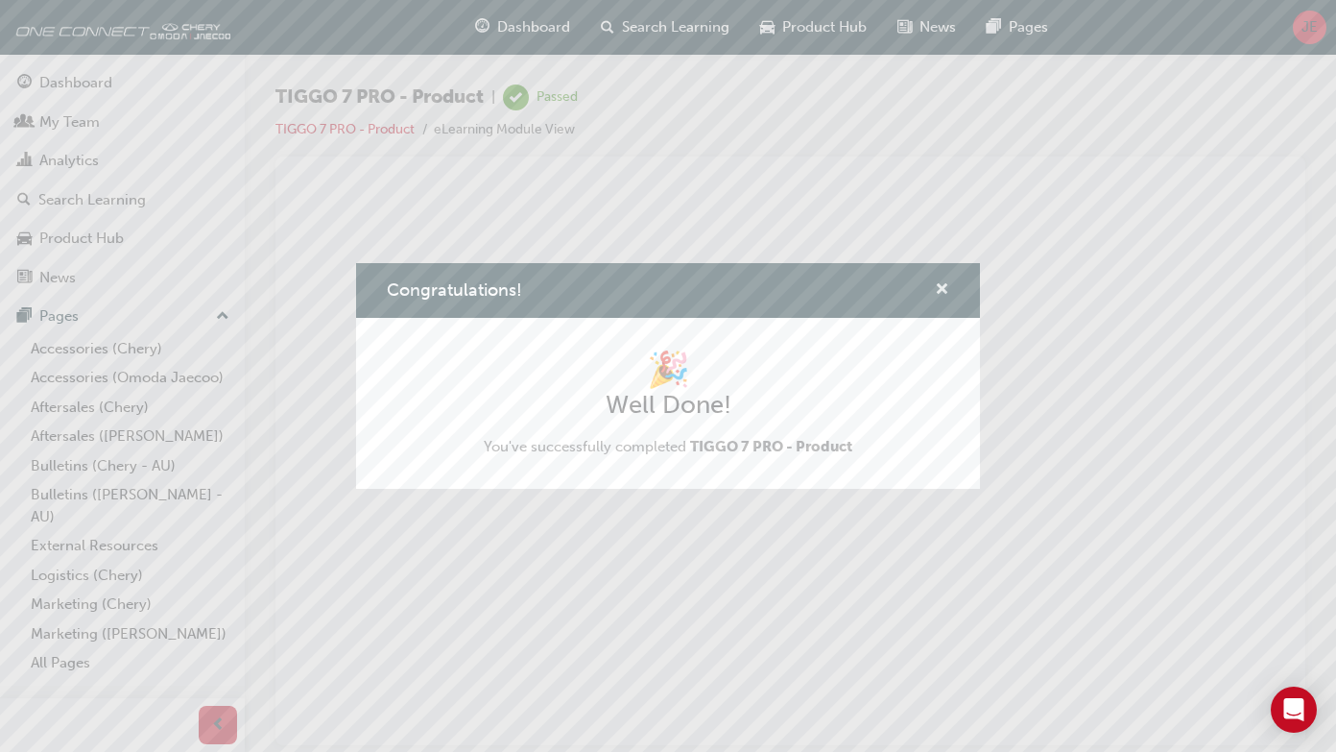
click at [942, 292] on span "cross-icon" at bounding box center [942, 290] width 14 height 17
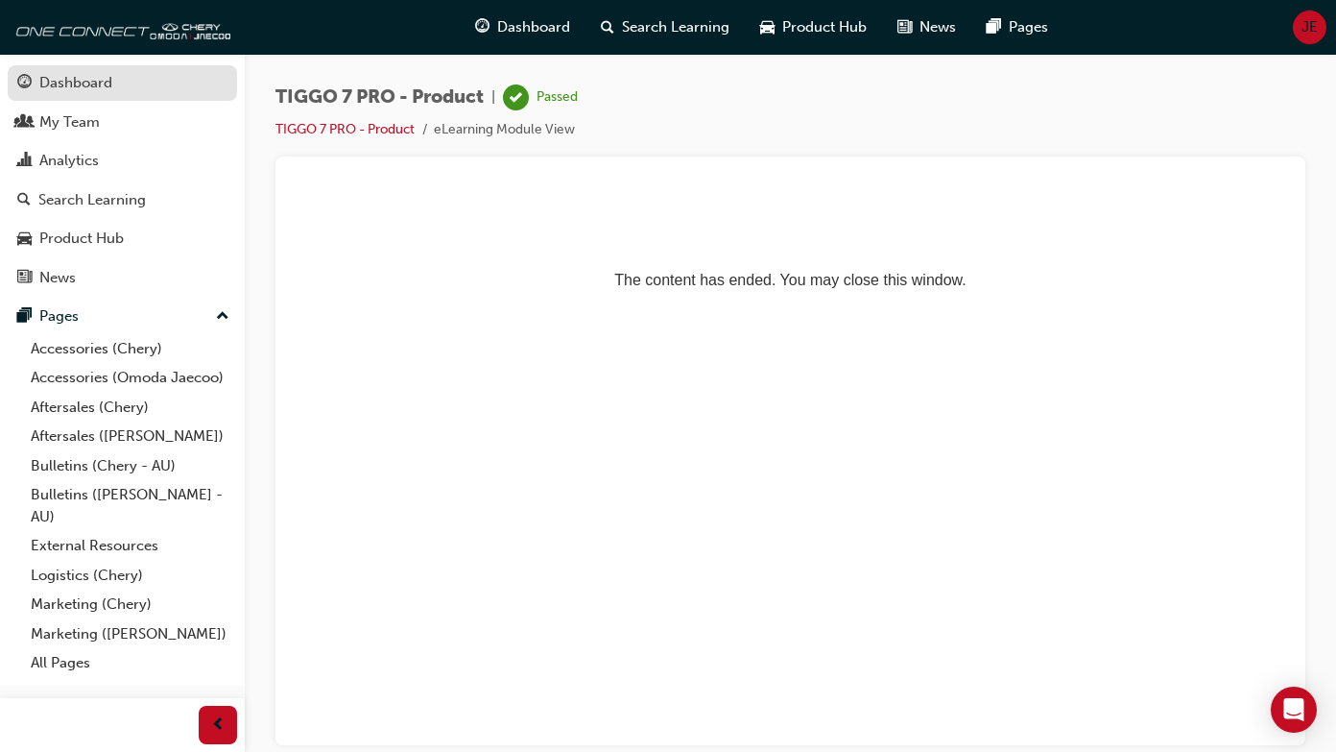
click at [131, 91] on div "Dashboard" at bounding box center [122, 83] width 210 height 24
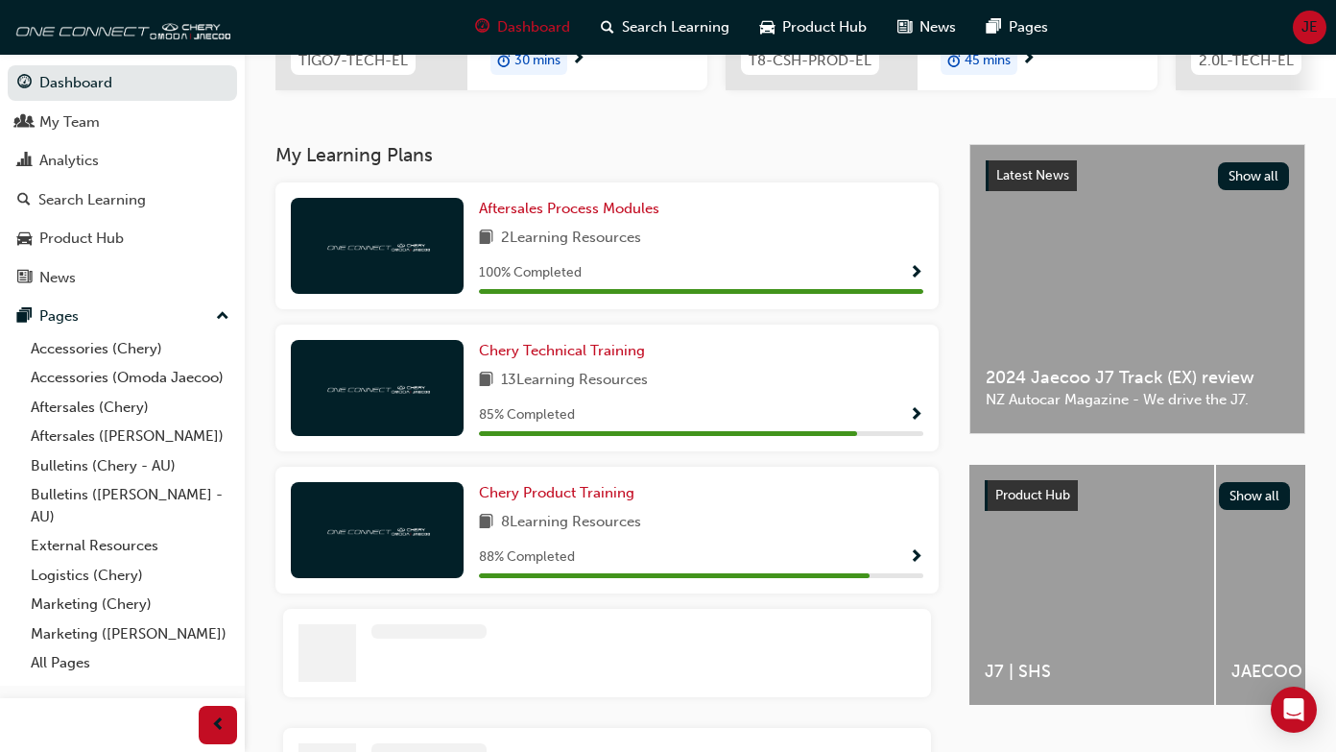
scroll to position [347, 0]
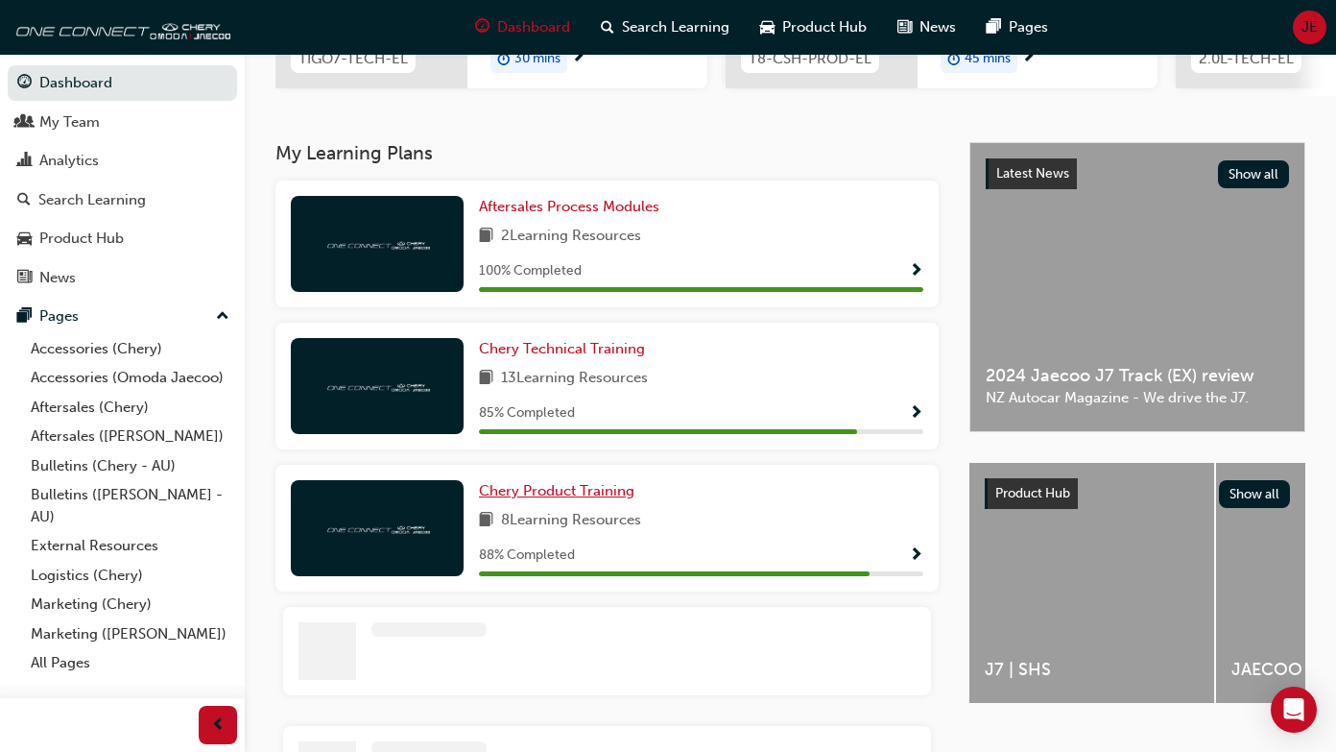
click at [540, 491] on span "Chery Product Training" at bounding box center [557, 490] width 156 height 17
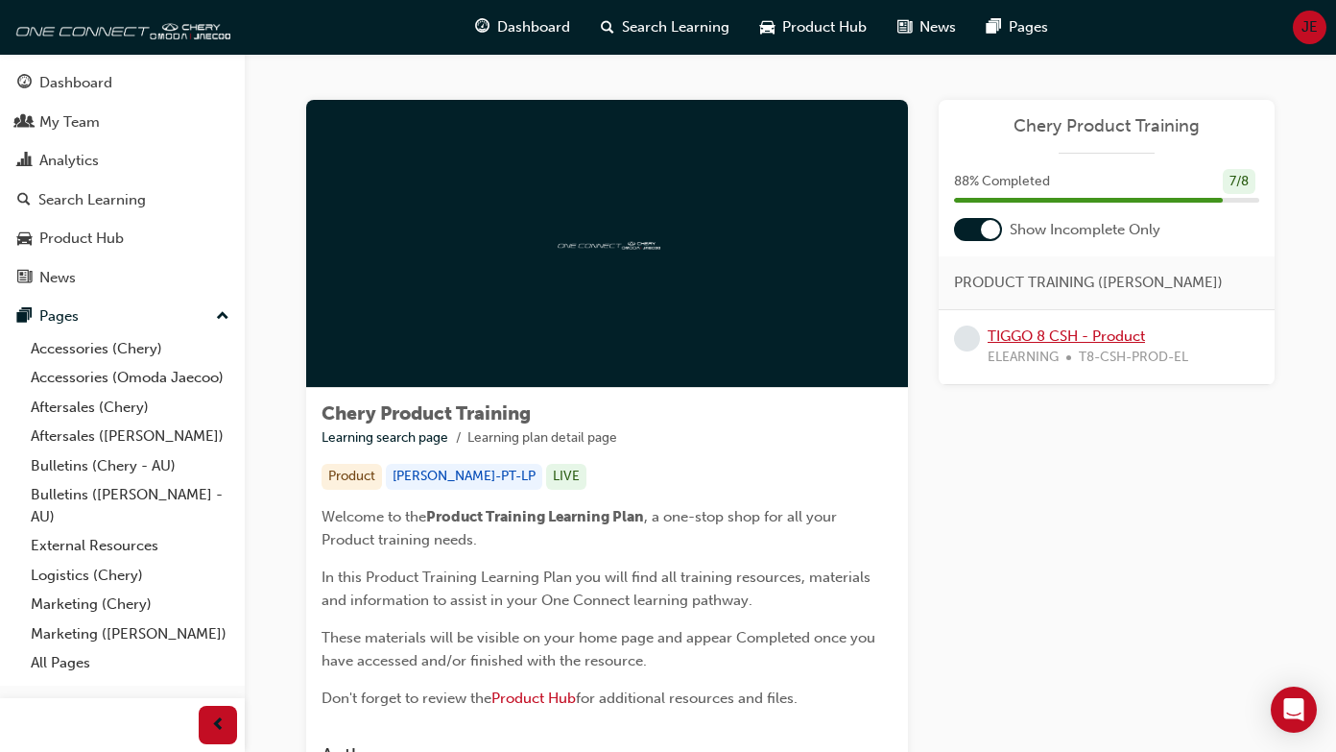
click at [1017, 334] on link "TIGGO 8 CSH - Product" at bounding box center [1066, 335] width 157 height 17
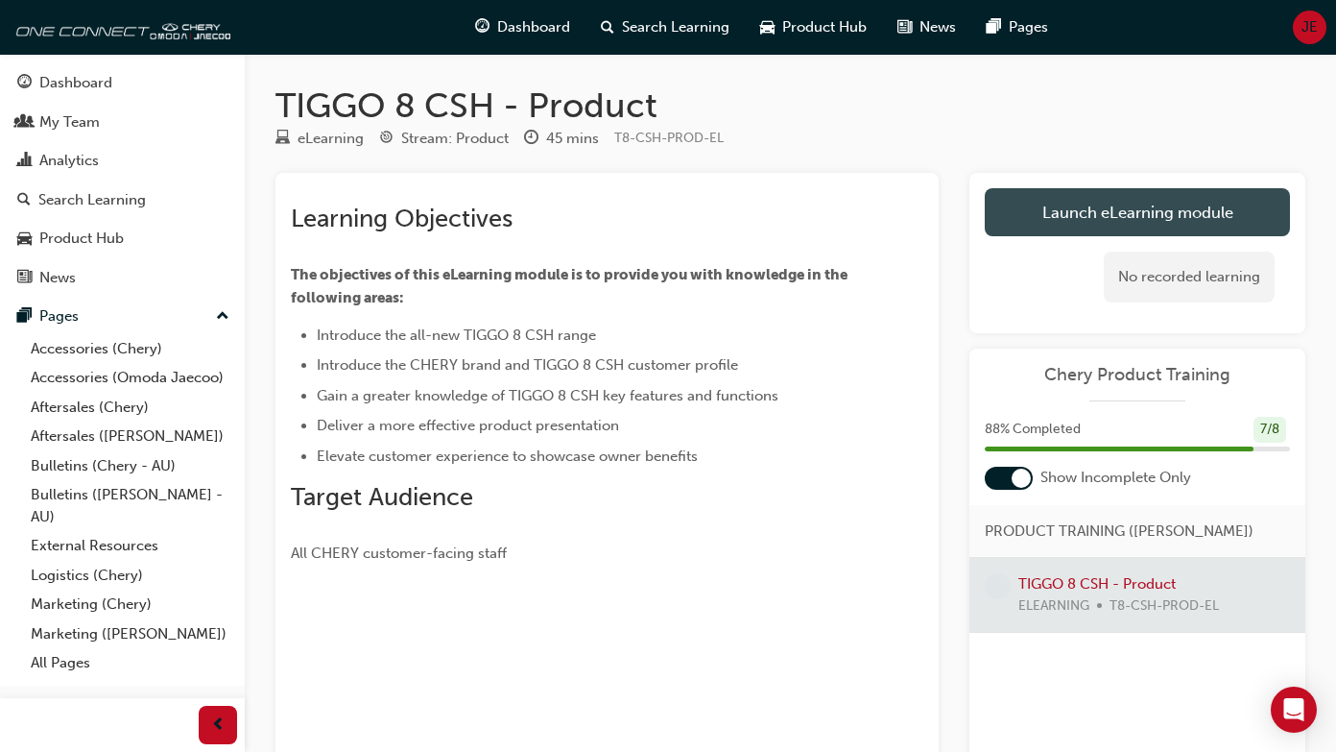
click at [1129, 214] on link "Launch eLearning module" at bounding box center [1137, 212] width 305 height 48
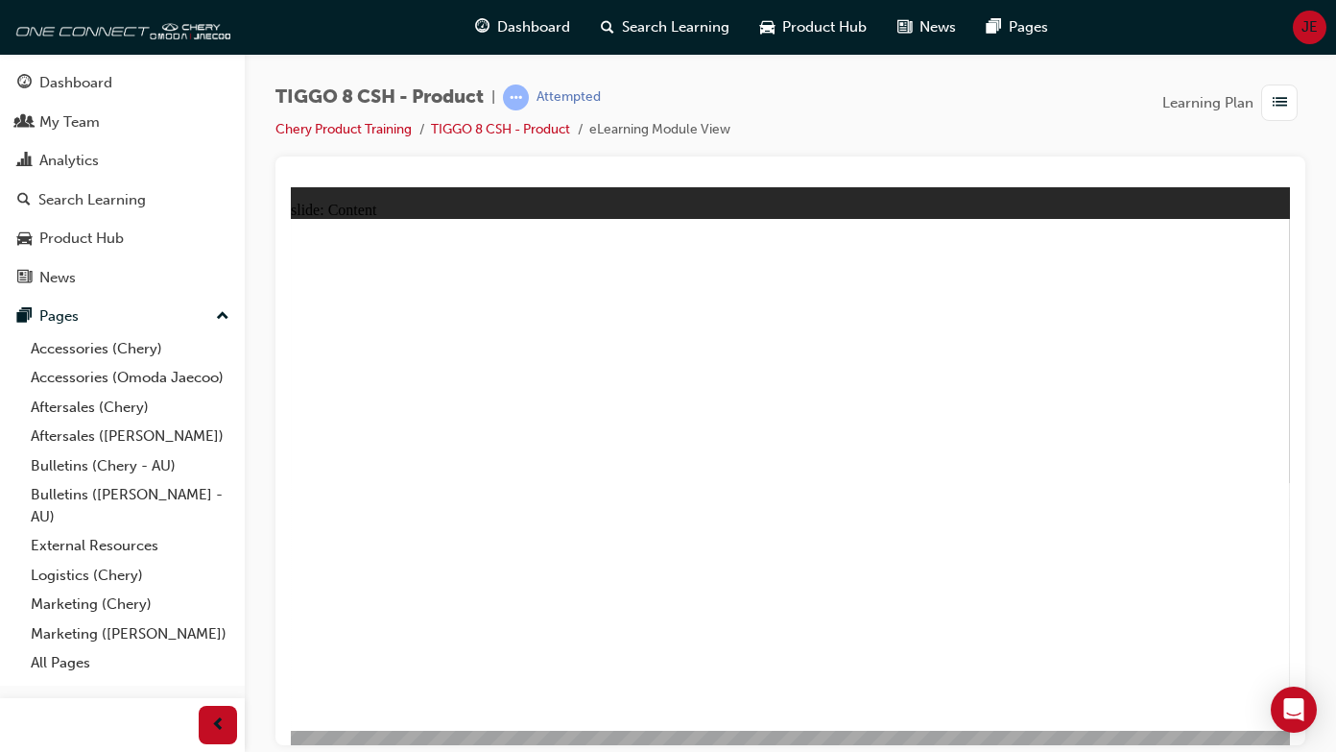
drag, startPoint x: 392, startPoint y: 390, endPoint x: 610, endPoint y: 390, distance: 218.9
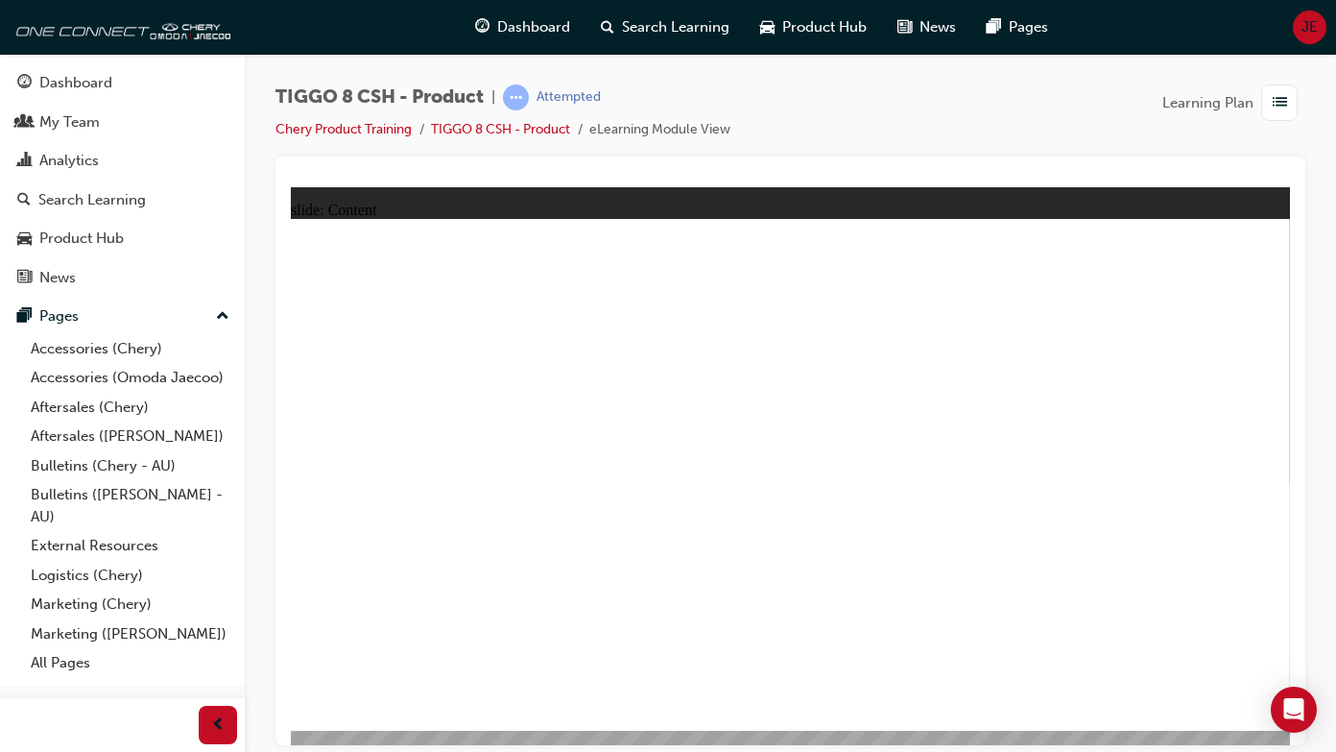
drag, startPoint x: 973, startPoint y: 251, endPoint x: 977, endPoint y: 266, distance: 14.9
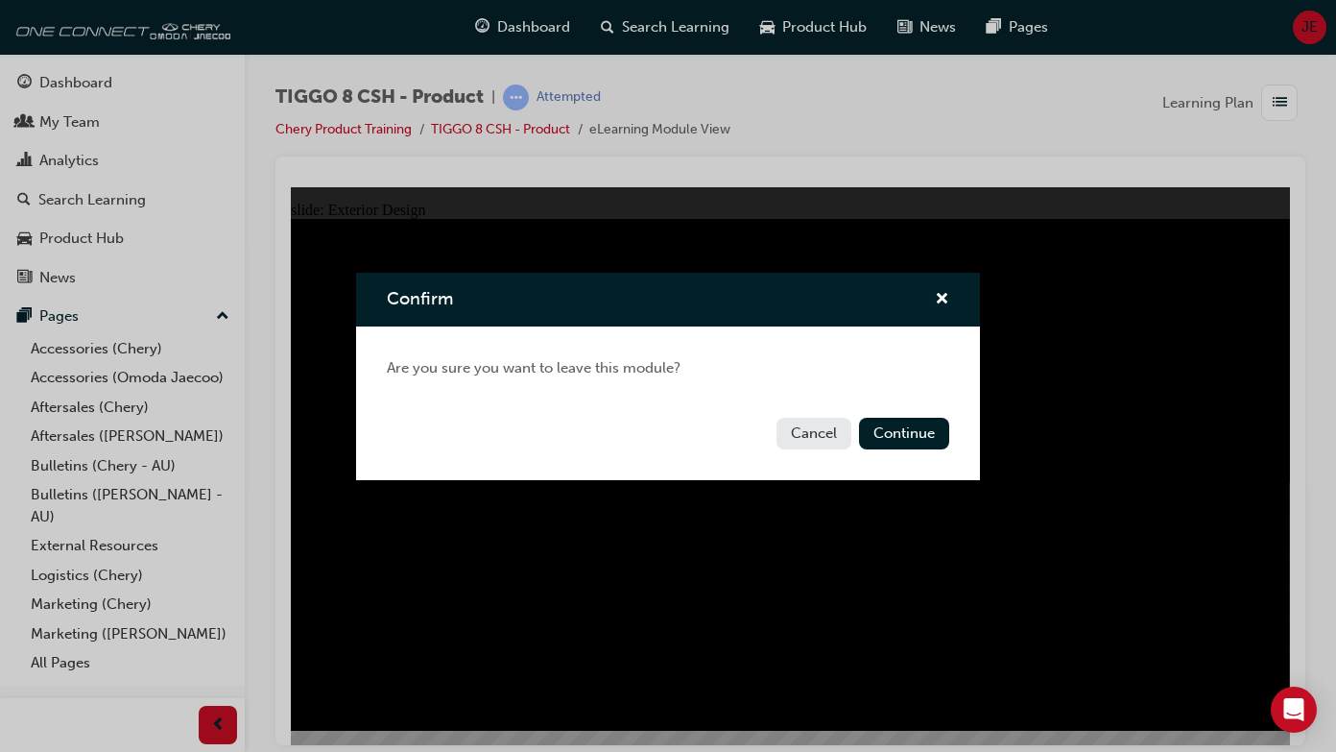
click at [810, 425] on button "Cancel" at bounding box center [814, 434] width 75 height 32
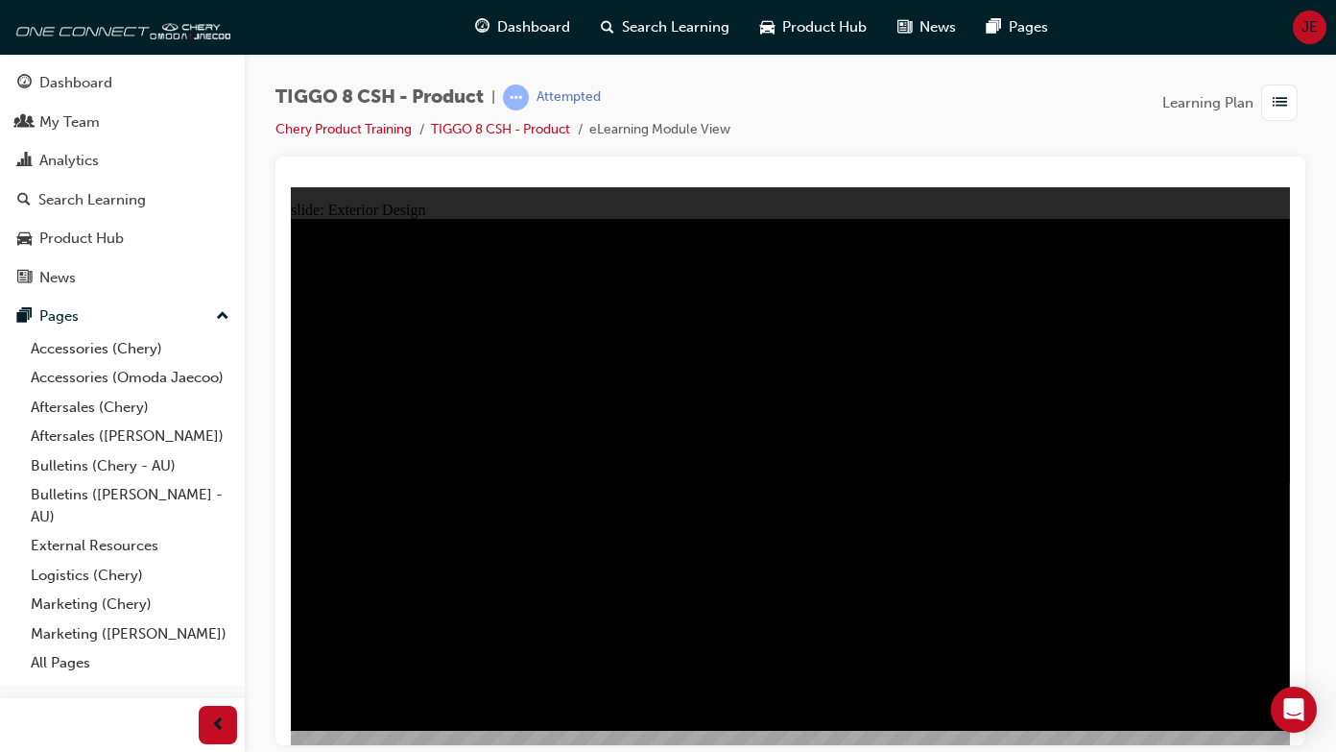
click at [91, 86] on div "Dashboard" at bounding box center [75, 83] width 73 height 22
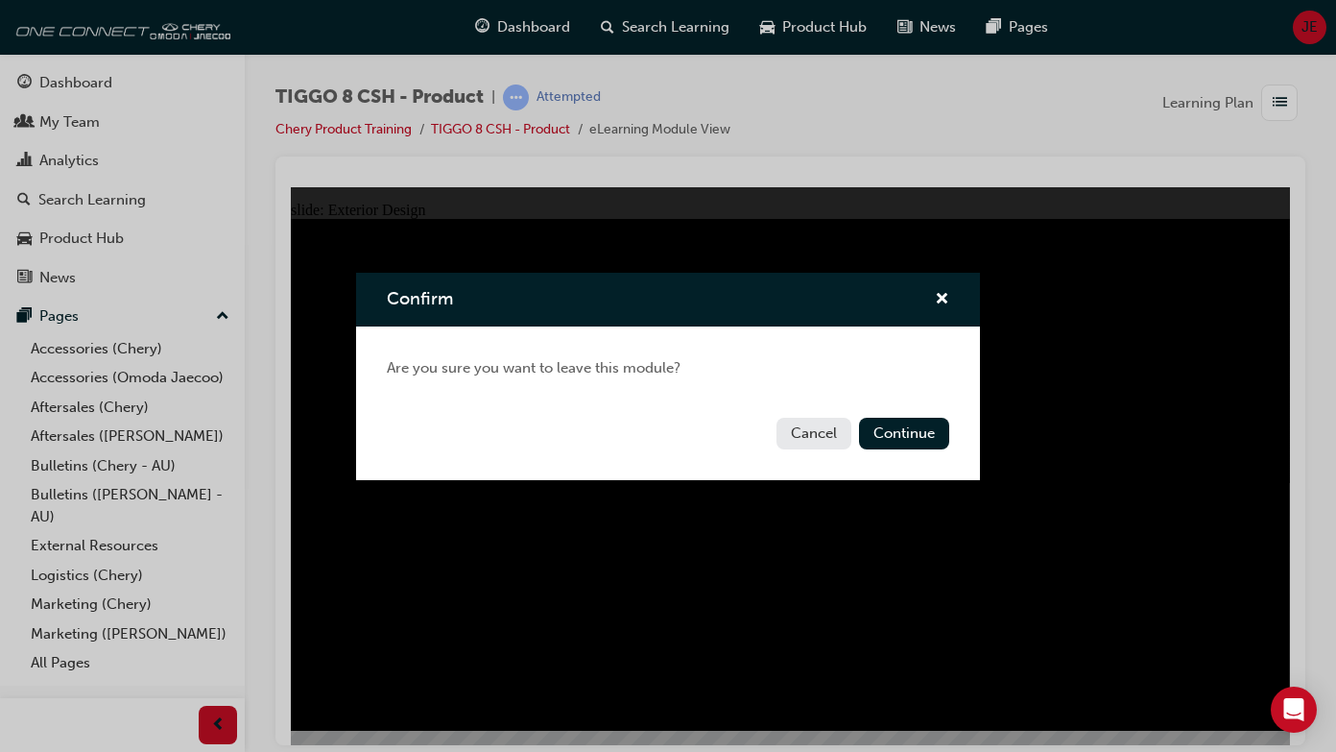
click at [825, 435] on button "Cancel" at bounding box center [814, 434] width 75 height 32
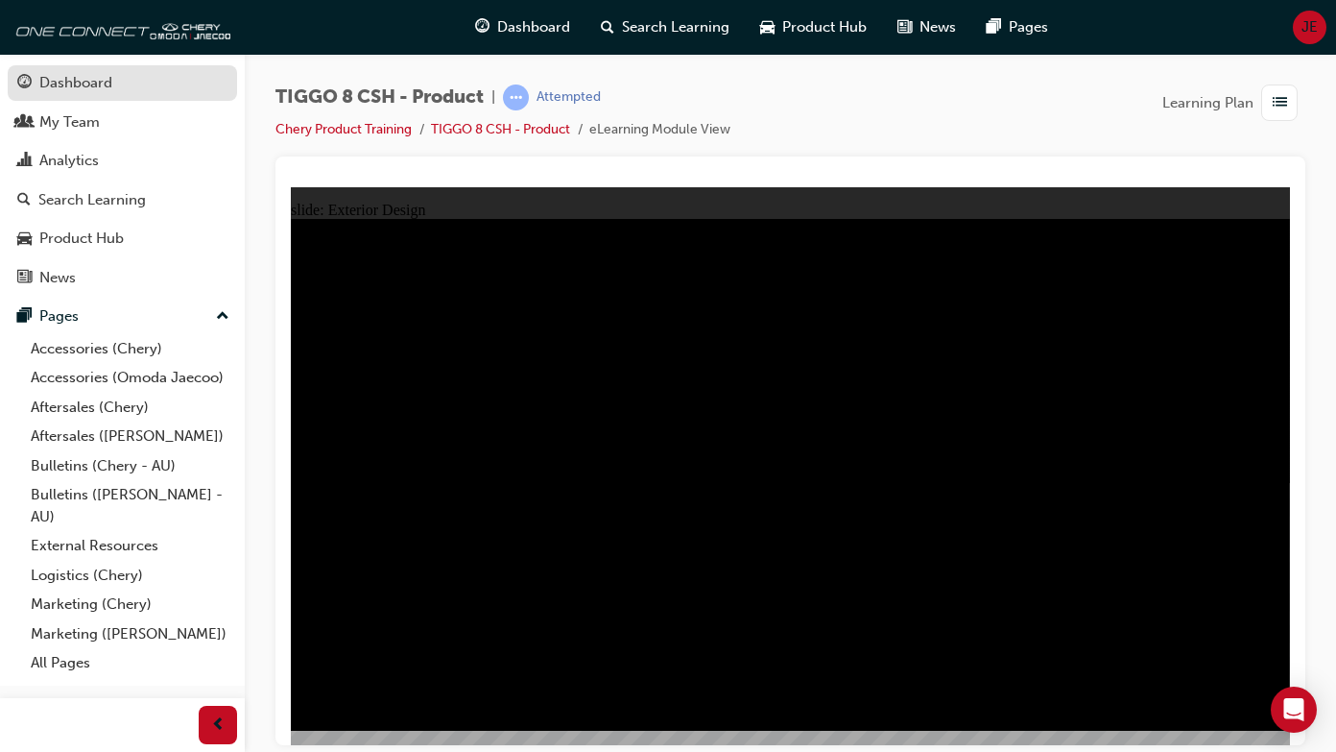
click at [143, 99] on link "Dashboard" at bounding box center [122, 83] width 229 height 36
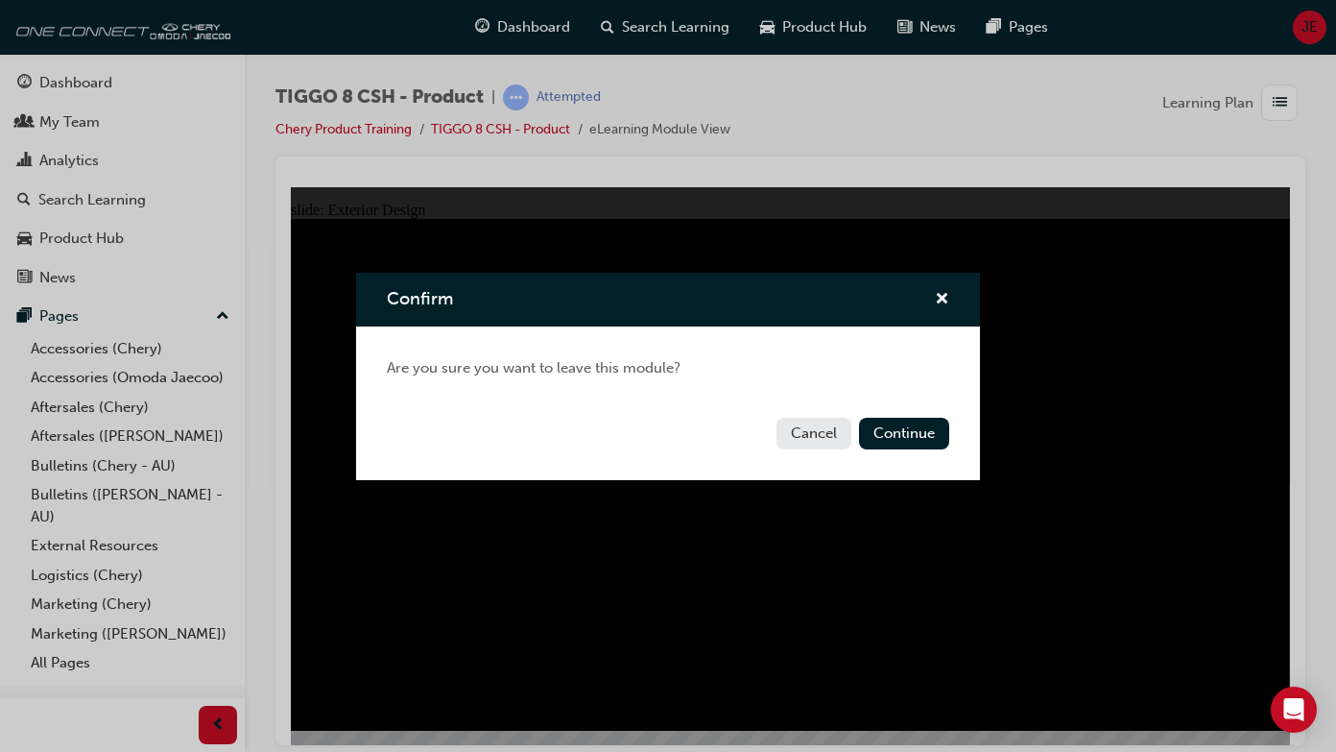
click at [923, 449] on div "Cancel Continue" at bounding box center [668, 445] width 624 height 70
click at [922, 428] on button "Continue" at bounding box center [904, 434] width 90 height 32
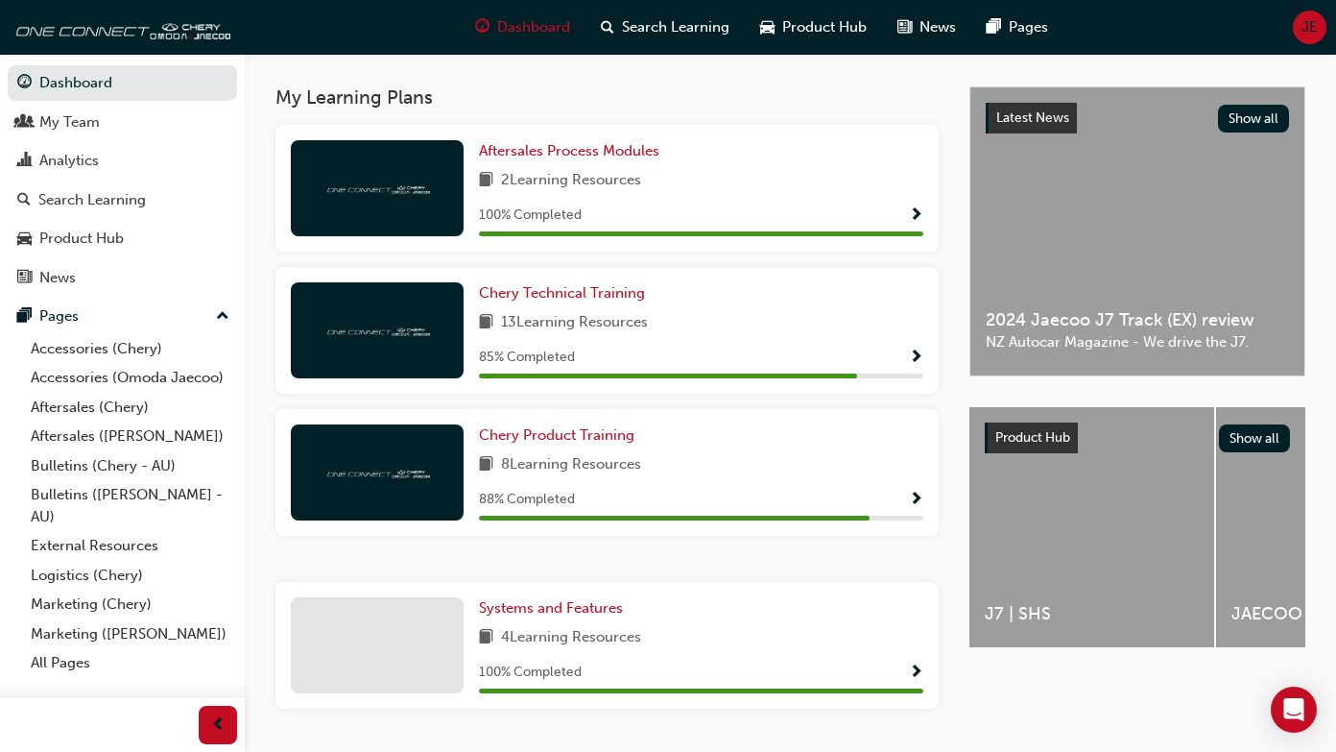
scroll to position [403, 0]
click at [919, 493] on span "Show Progress" at bounding box center [916, 499] width 14 height 17
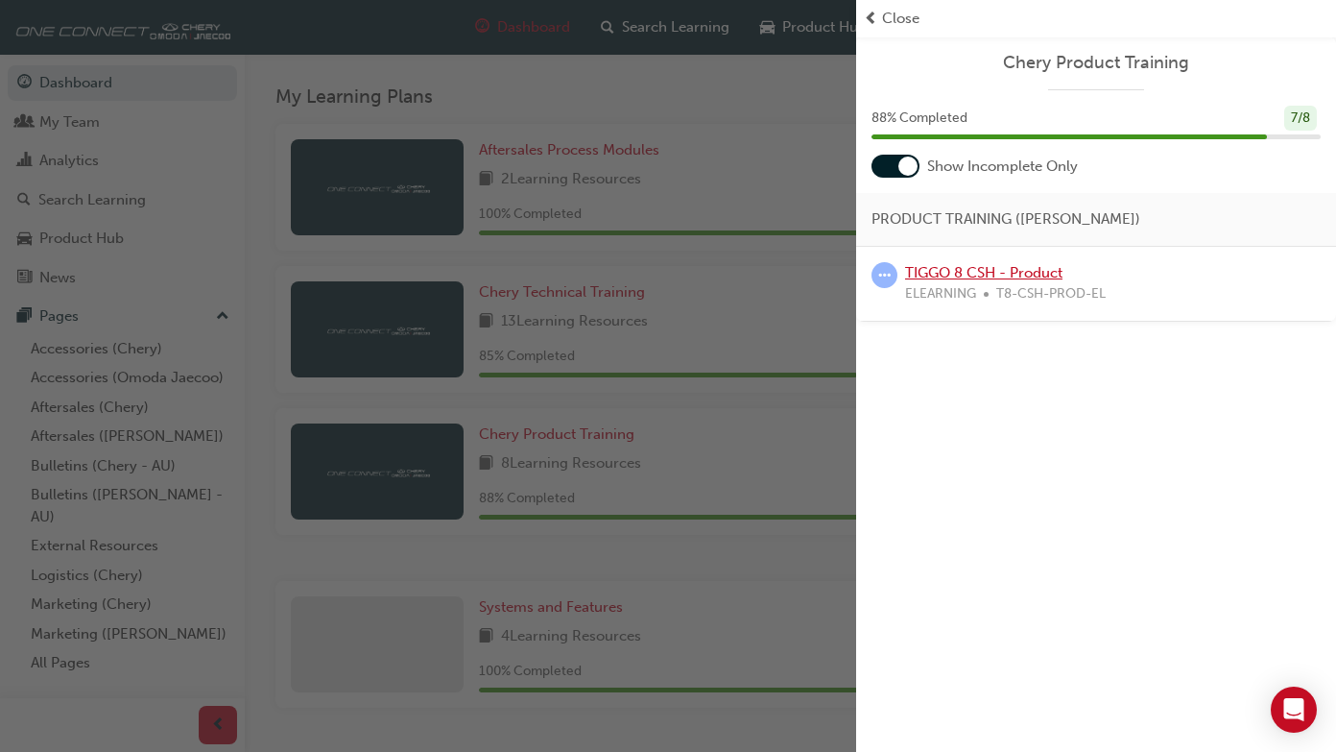
click at [943, 273] on link "TIGGO 8 CSH - Product" at bounding box center [983, 272] width 157 height 17
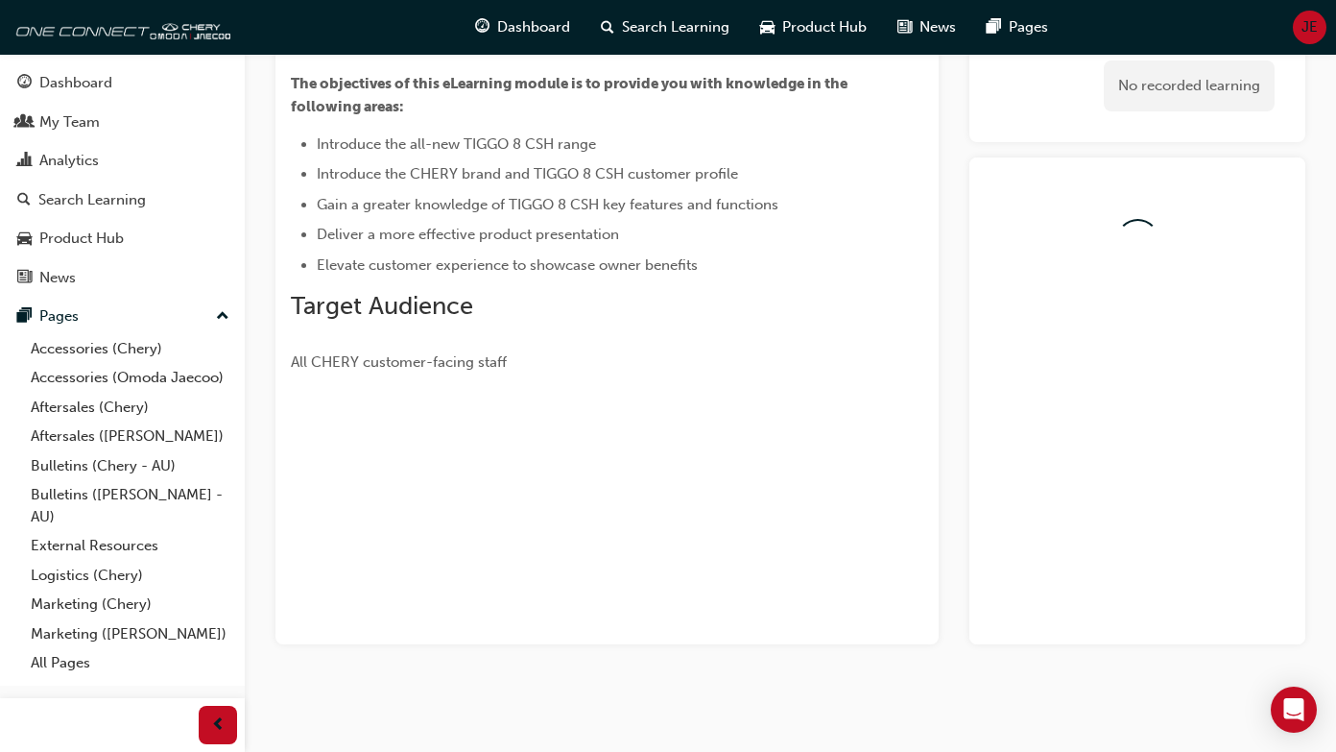
scroll to position [180, 0]
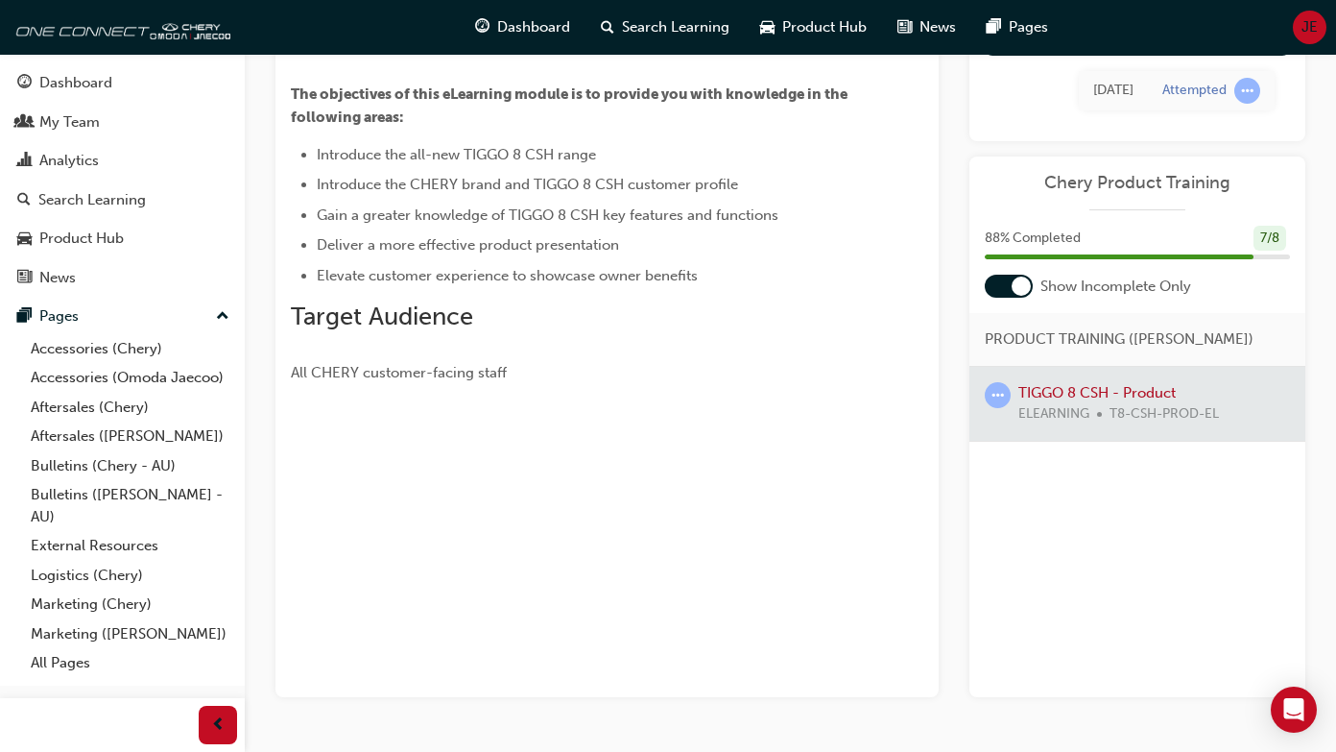
click at [1068, 385] on div at bounding box center [1137, 404] width 336 height 74
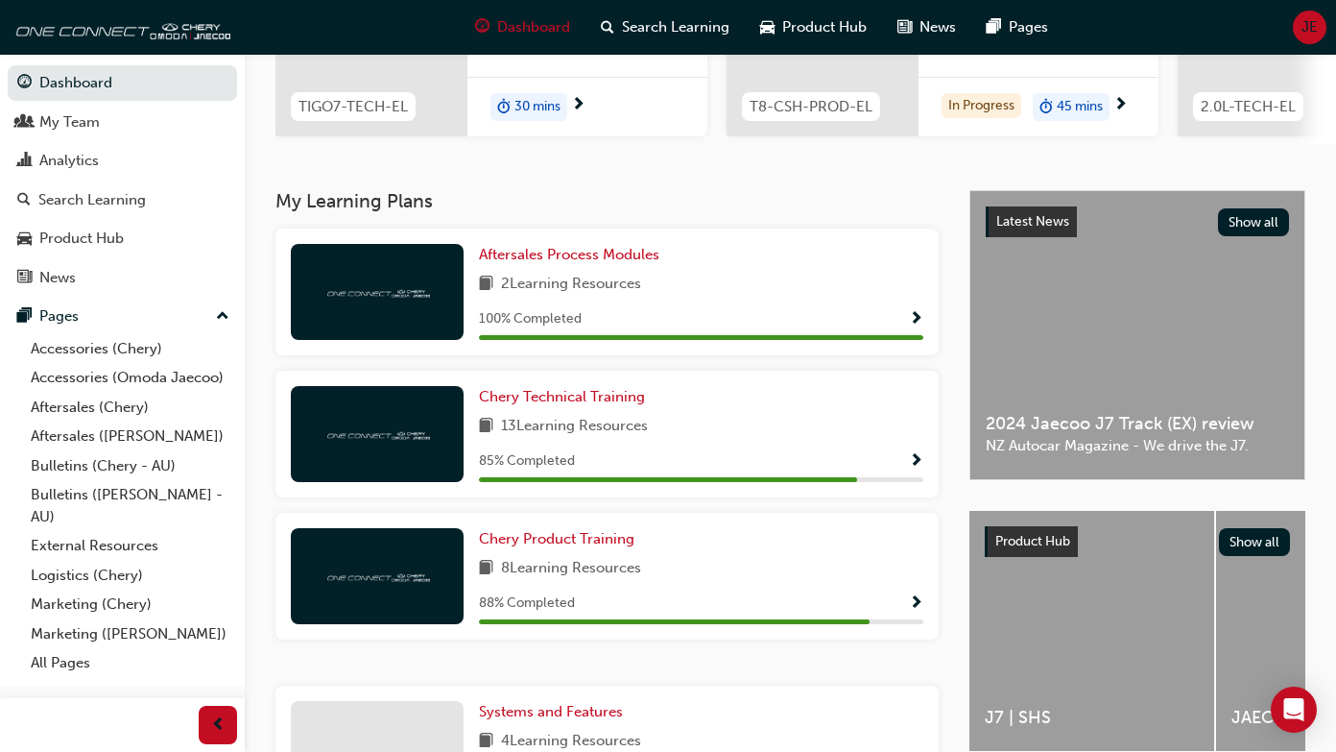
scroll to position [300, 0]
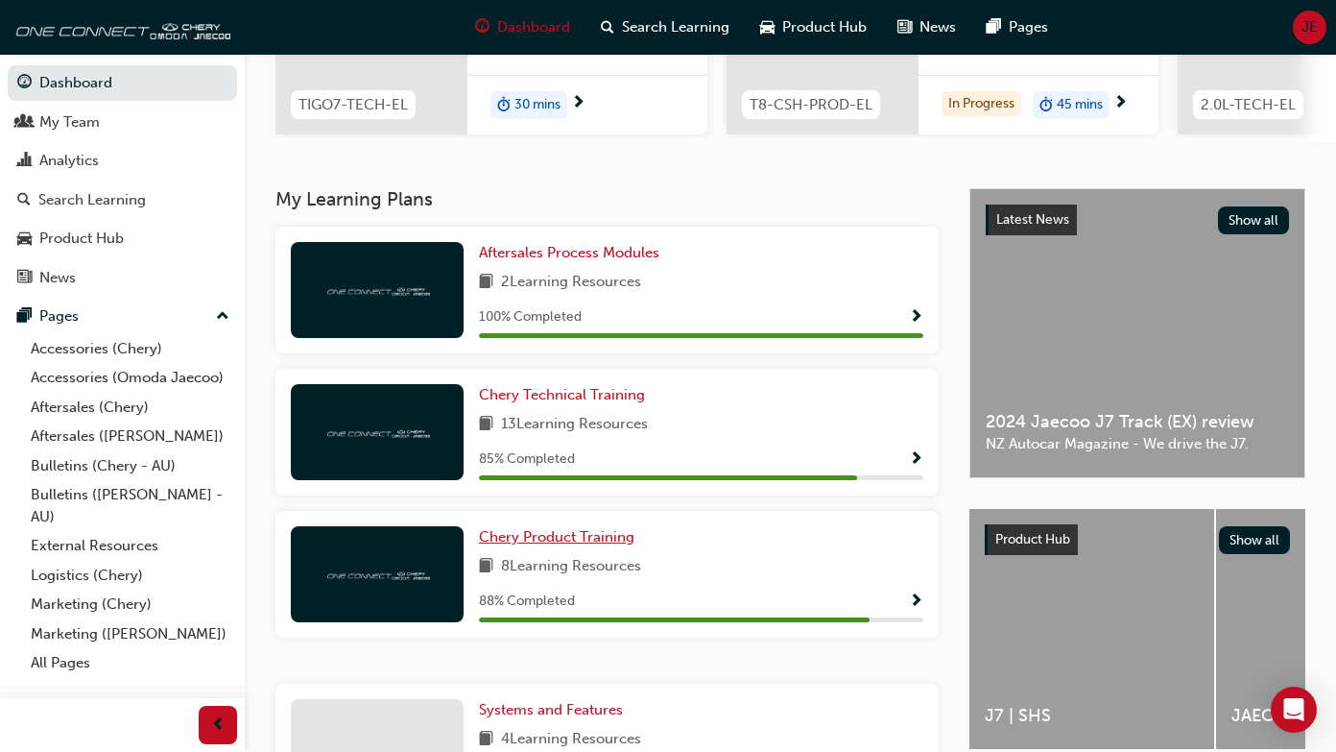
click at [577, 531] on span "Chery Product Training" at bounding box center [557, 536] width 156 height 17
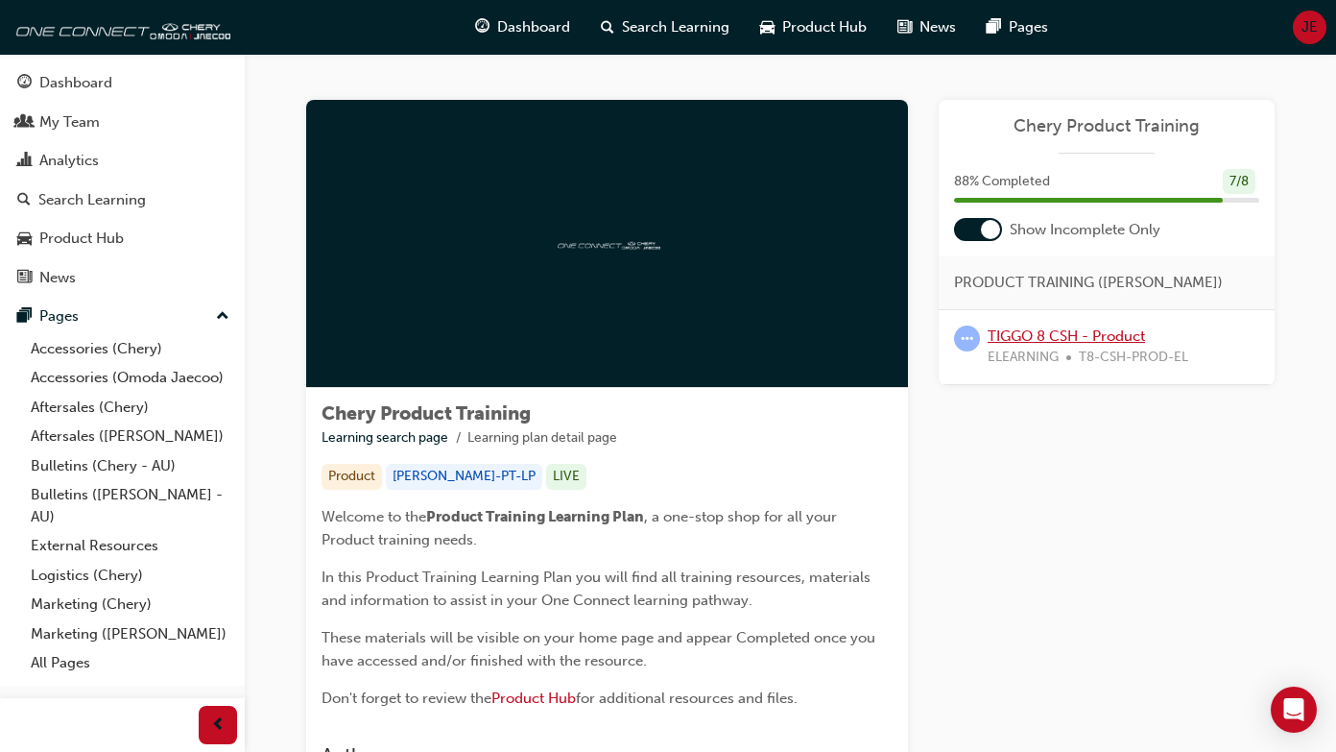
click at [1023, 331] on link "TIGGO 8 CSH - Product" at bounding box center [1066, 335] width 157 height 17
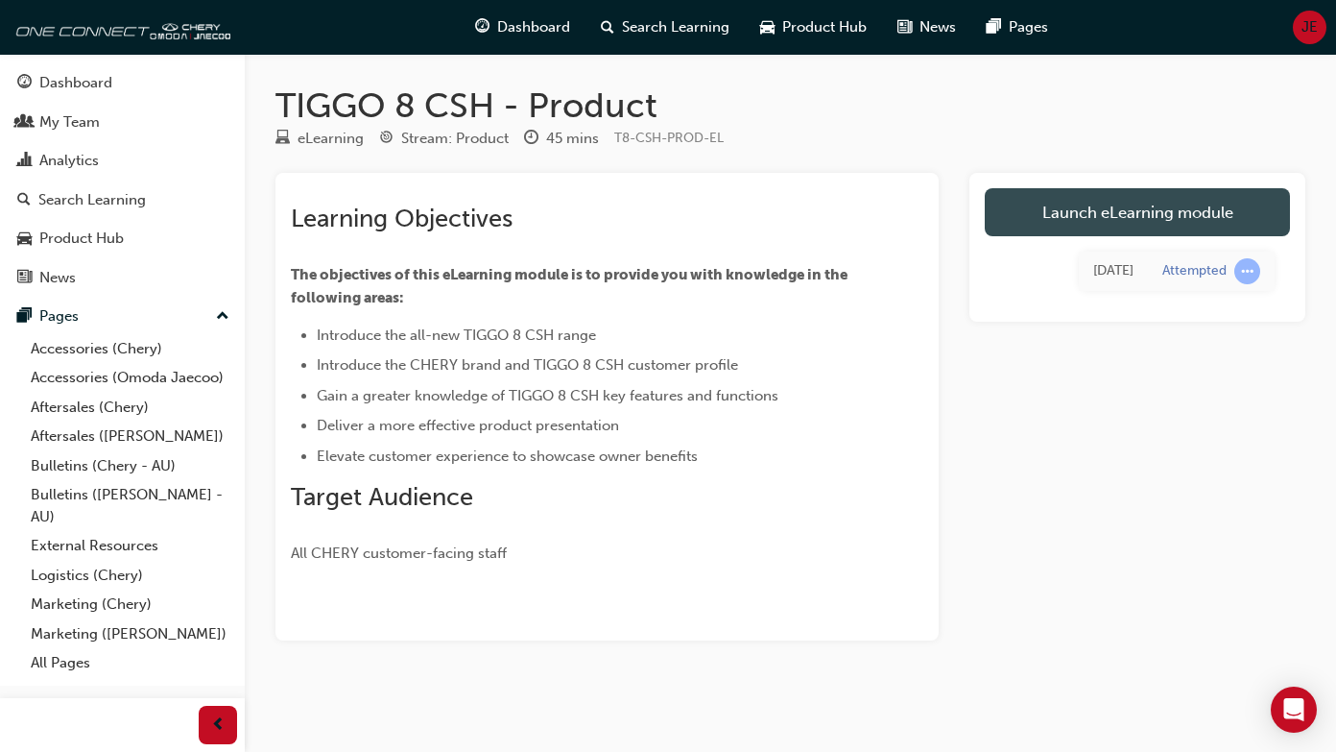
click at [1073, 210] on link "Launch eLearning module" at bounding box center [1137, 212] width 305 height 48
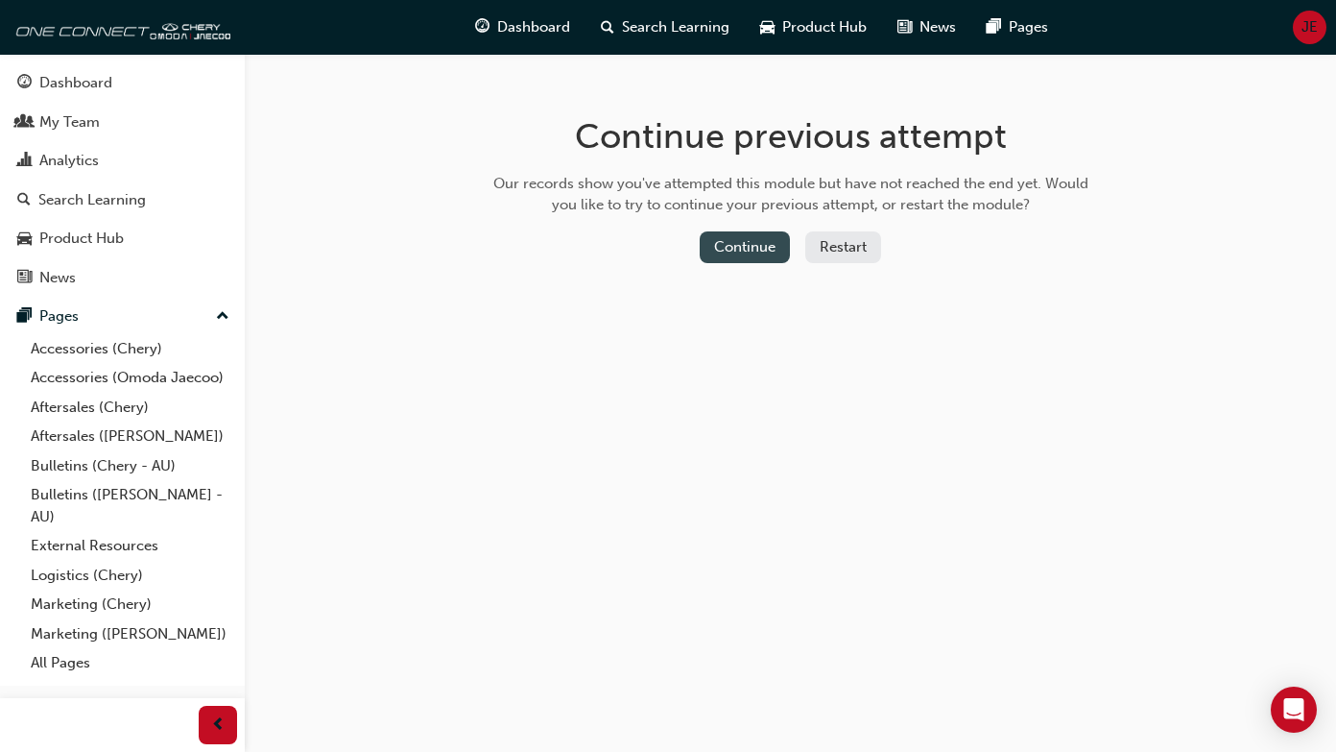
click at [760, 250] on button "Continue" at bounding box center [745, 247] width 90 height 32
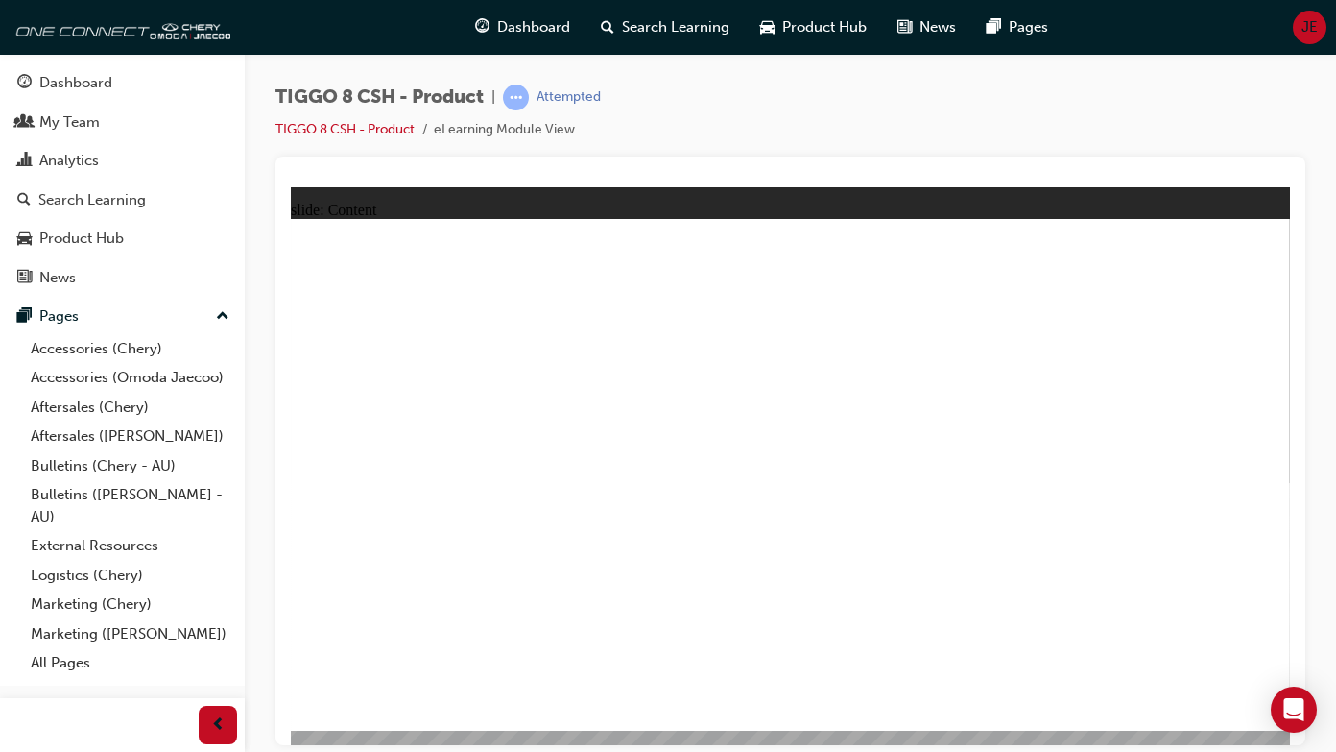
drag, startPoint x: 1151, startPoint y: 464, endPoint x: 1153, endPoint y: 608, distance: 144.0
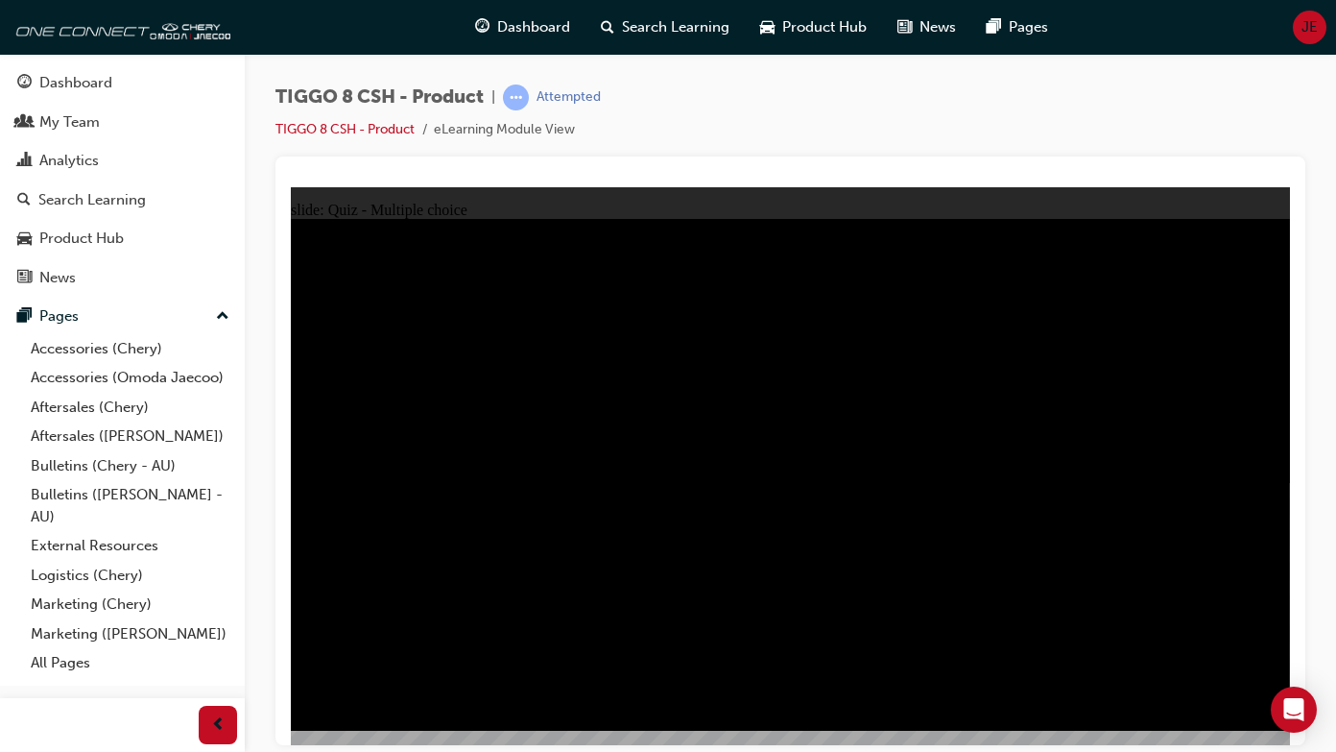
radio input "true"
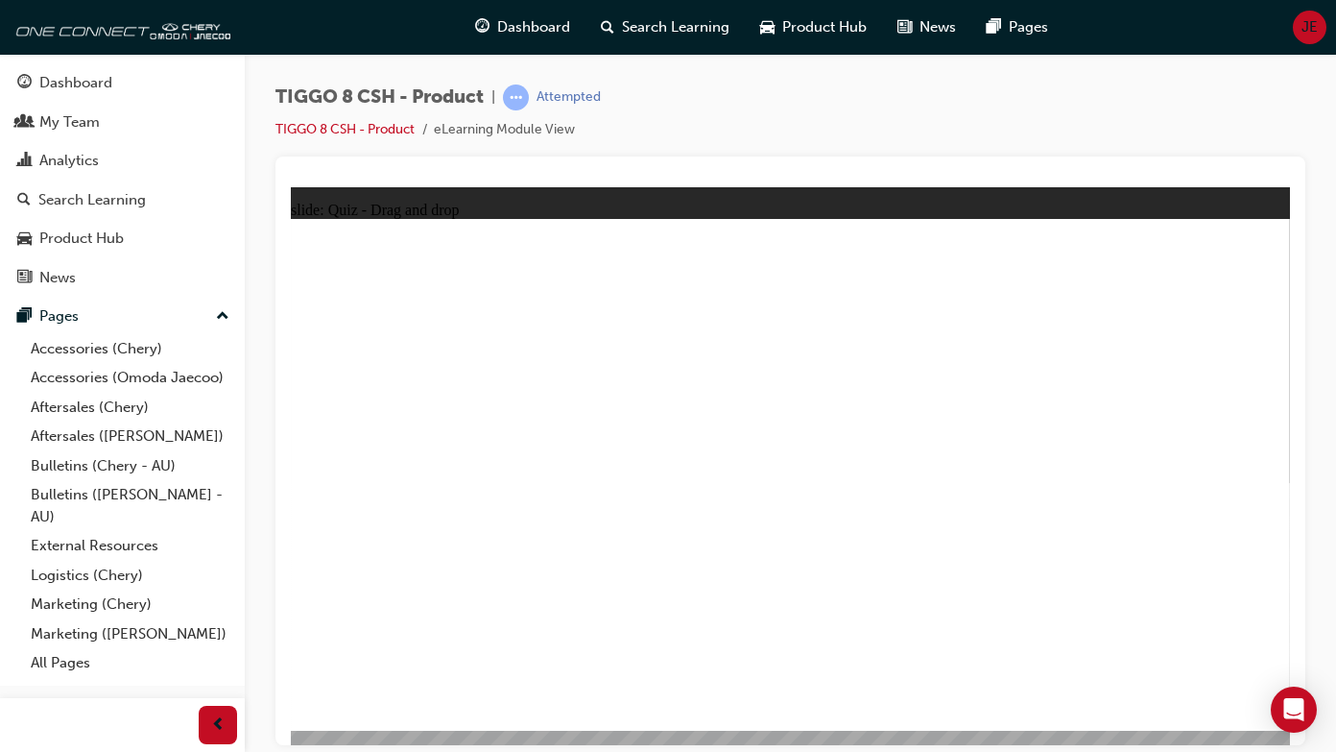
drag, startPoint x: 1209, startPoint y: 280, endPoint x: 501, endPoint y: 491, distance: 738.3
drag, startPoint x: 917, startPoint y: 348, endPoint x: 823, endPoint y: 485, distance: 165.6
drag, startPoint x: 1035, startPoint y: 385, endPoint x: 1147, endPoint y: 500, distance: 160.9
drag, startPoint x: 1011, startPoint y: 281, endPoint x: 682, endPoint y: 487, distance: 387.3
drag, startPoint x: 770, startPoint y: 274, endPoint x: 983, endPoint y: 455, distance: 279.9
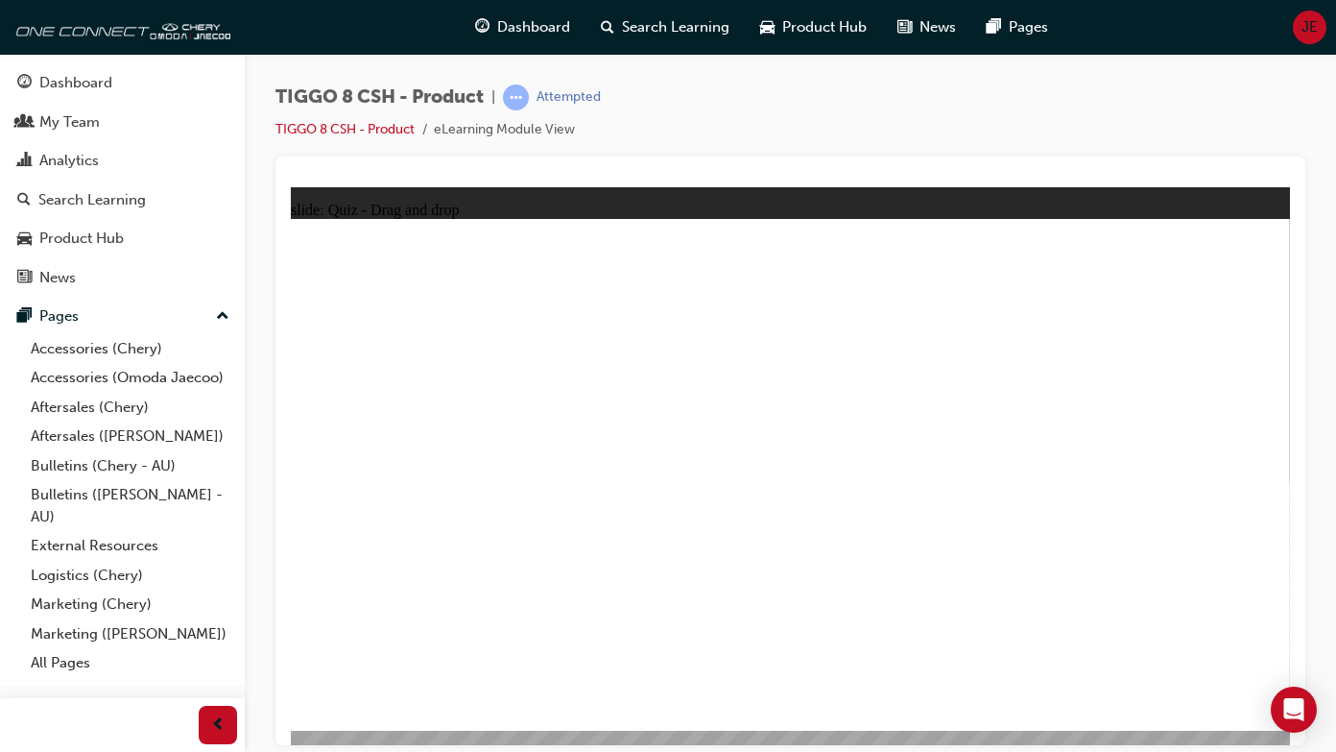
checkbox input "true"
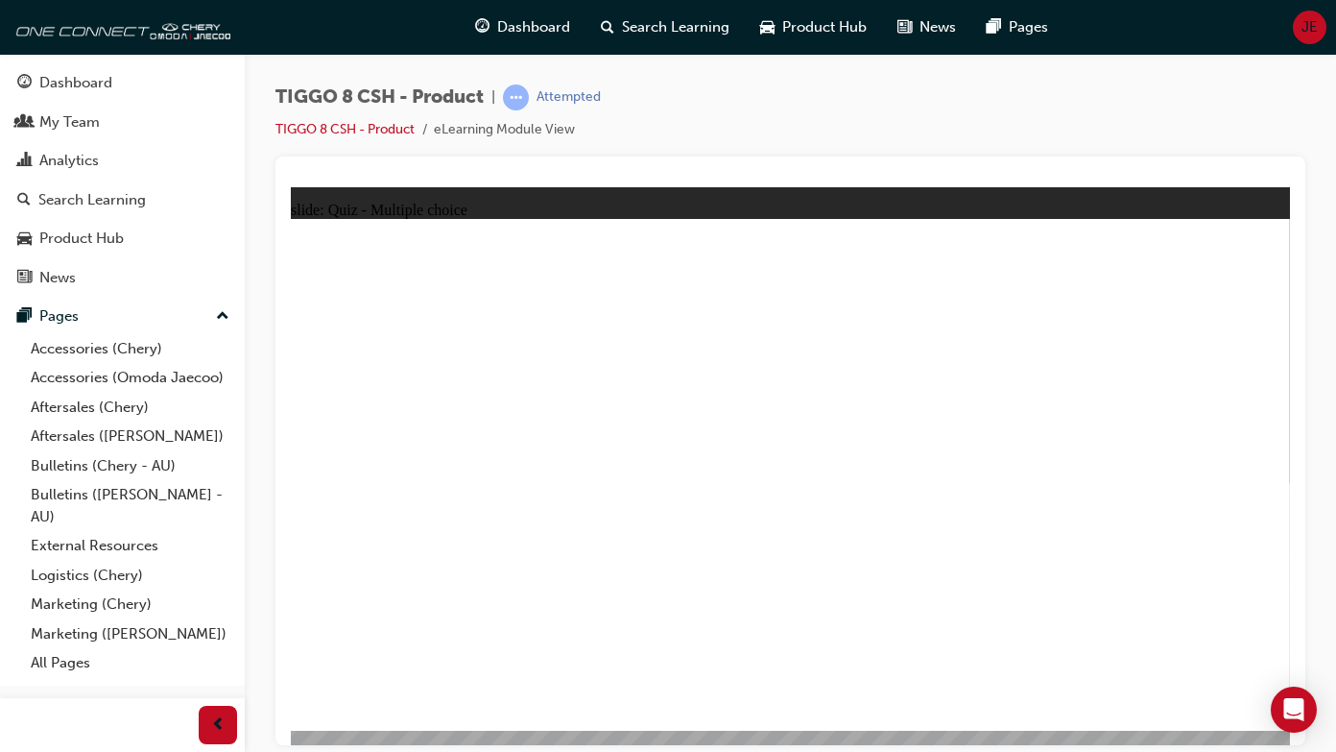
radio input "true"
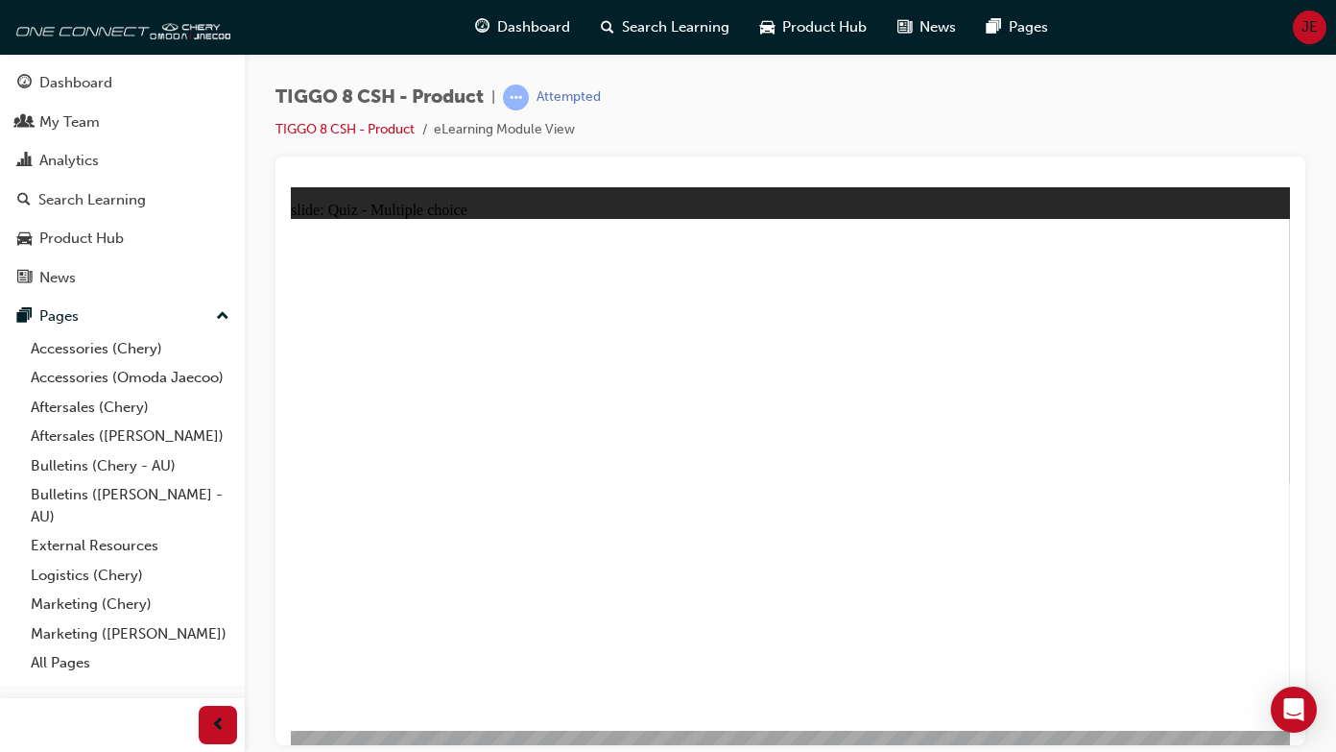
drag, startPoint x: 1042, startPoint y: 297, endPoint x: 958, endPoint y: 537, distance: 254.4
drag, startPoint x: 1191, startPoint y: 281, endPoint x: 1000, endPoint y: 523, distance: 308.2
drag, startPoint x: 1135, startPoint y: 313, endPoint x: 953, endPoint y: 582, distance: 324.3
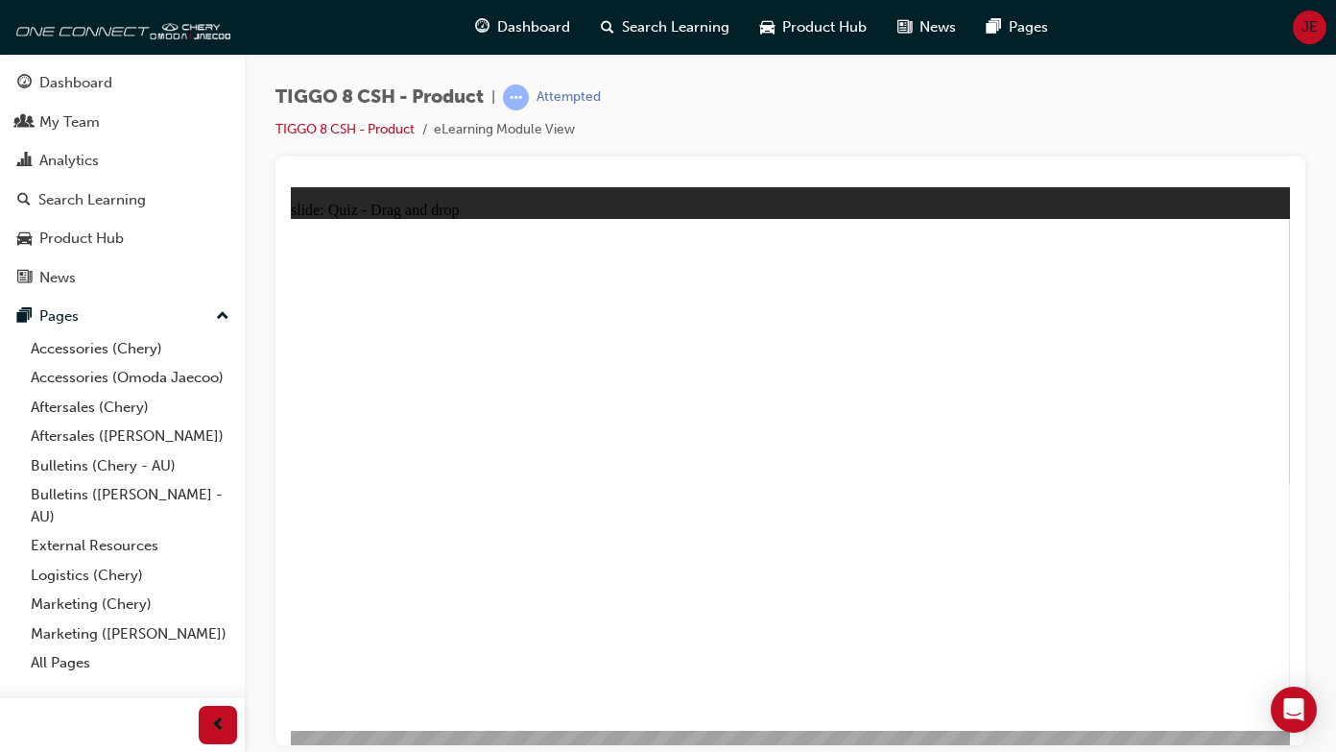
drag, startPoint x: 1009, startPoint y: 273, endPoint x: 990, endPoint y: 552, distance: 280.0
drag, startPoint x: 1012, startPoint y: 350, endPoint x: 944, endPoint y: 575, distance: 234.7
drag, startPoint x: 849, startPoint y: 272, endPoint x: 946, endPoint y: 562, distance: 306.9
drag, startPoint x: 855, startPoint y: 323, endPoint x: 913, endPoint y: 610, distance: 293.7
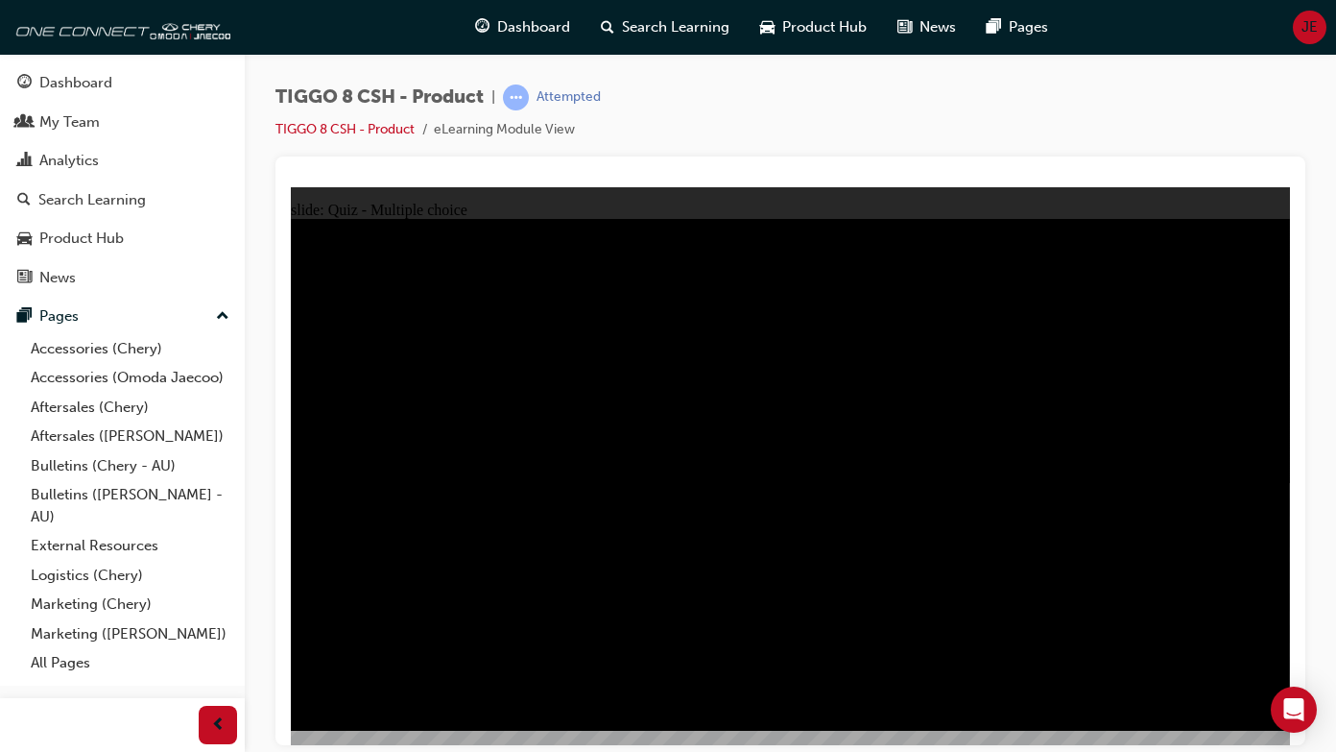
radio input "true"
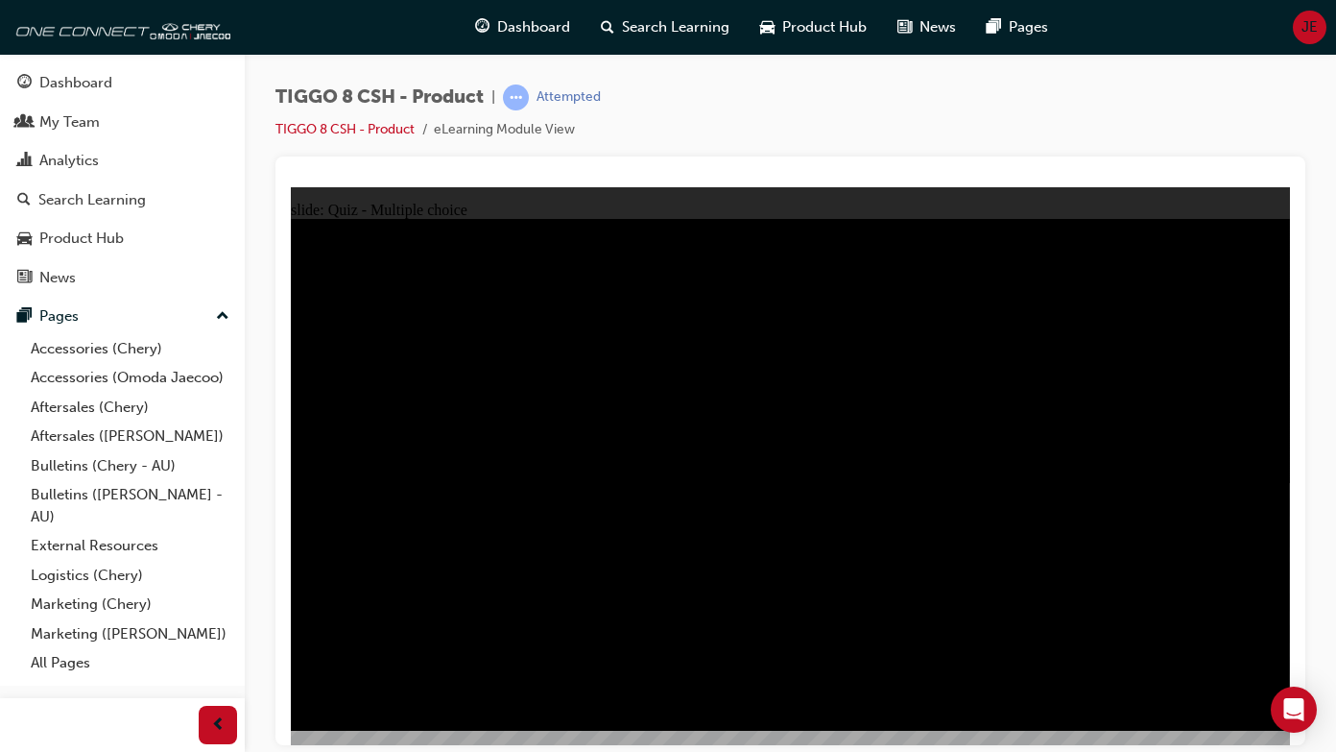
radio input "true"
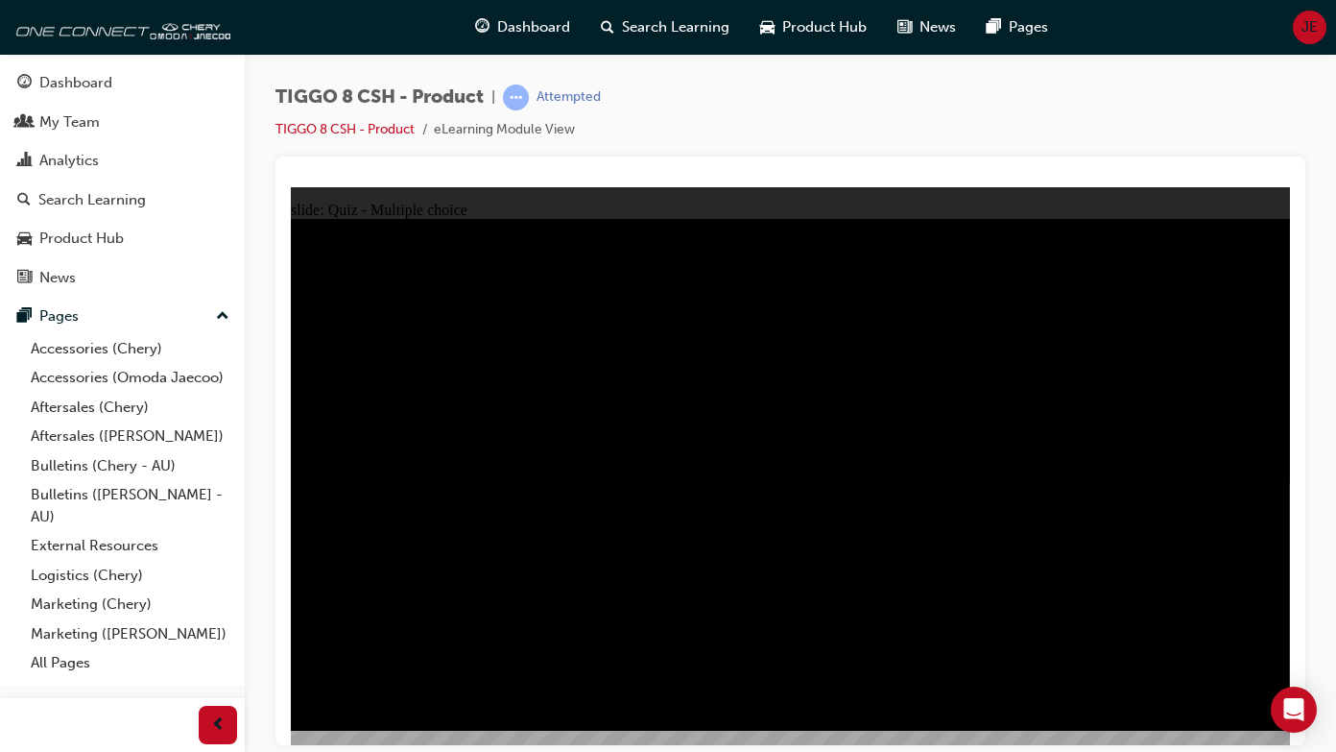
checkbox input "true"
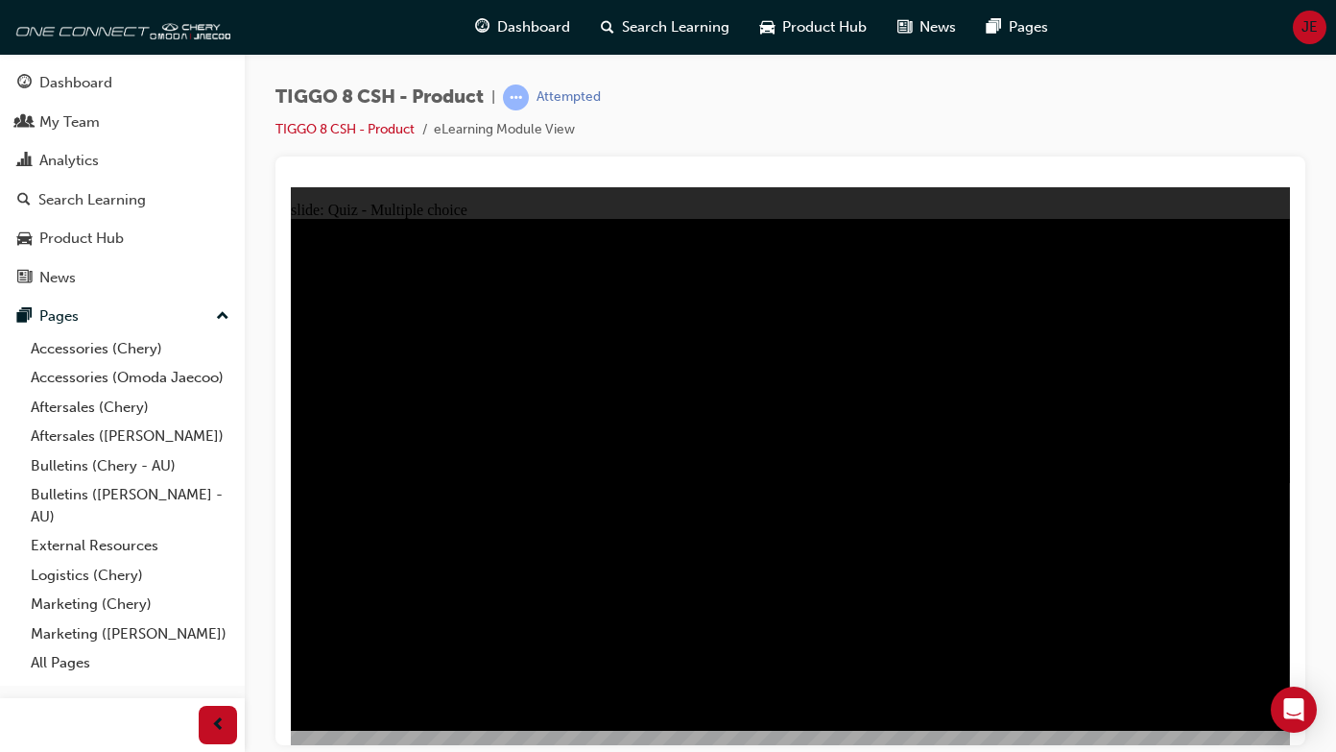
checkbox input "true"
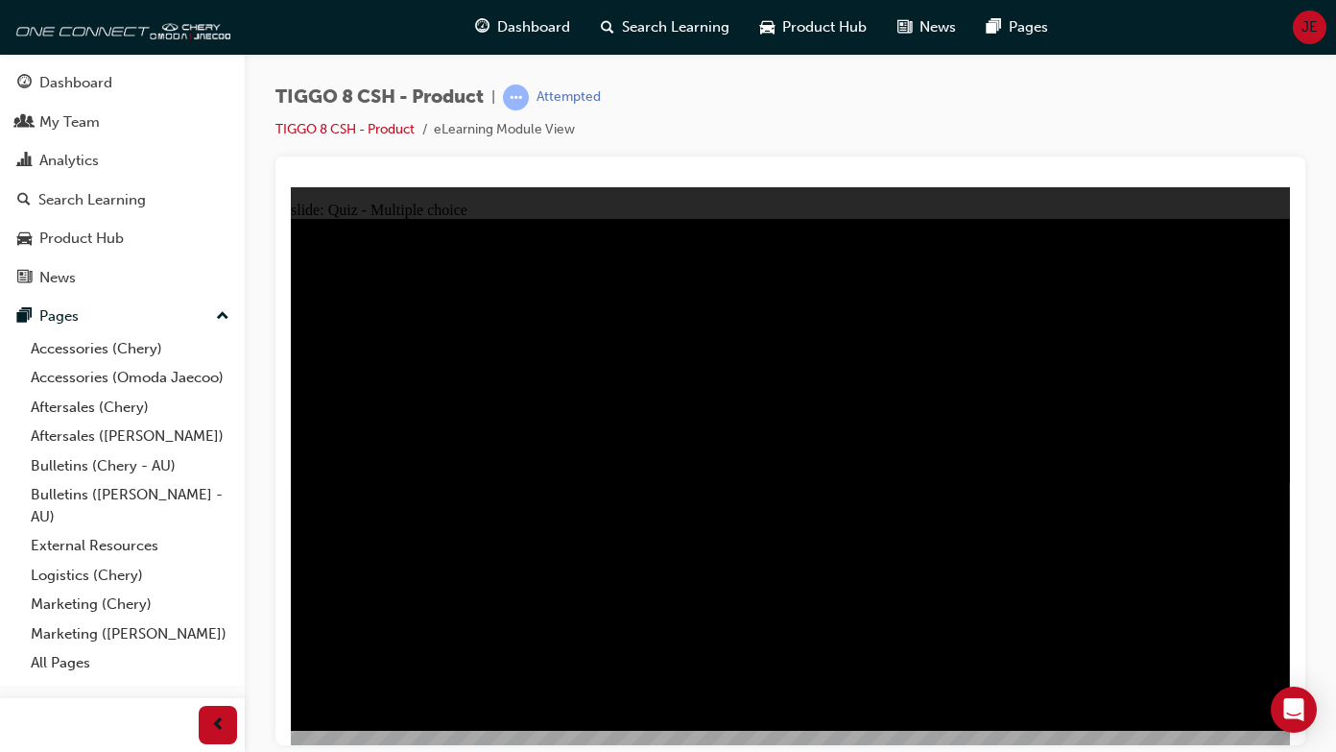
checkbox input "true"
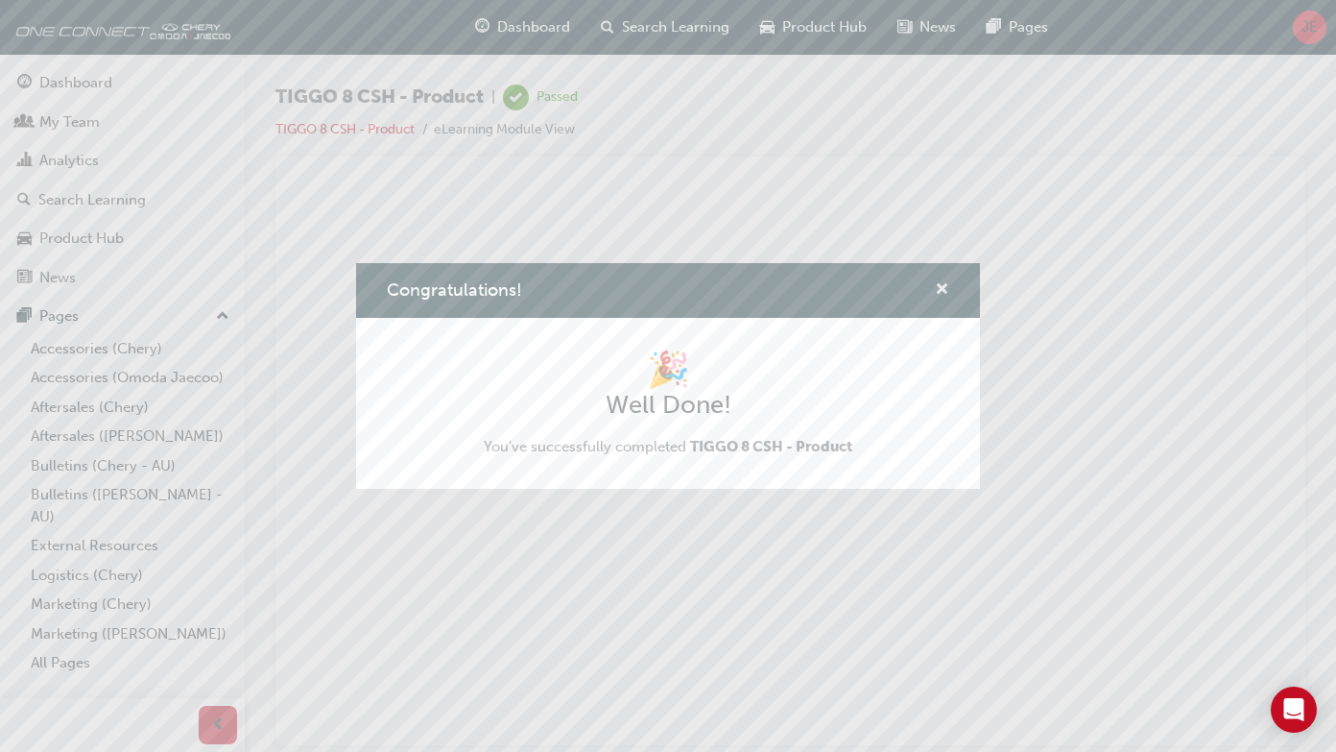
click at [939, 297] on span "cross-icon" at bounding box center [942, 290] width 14 height 17
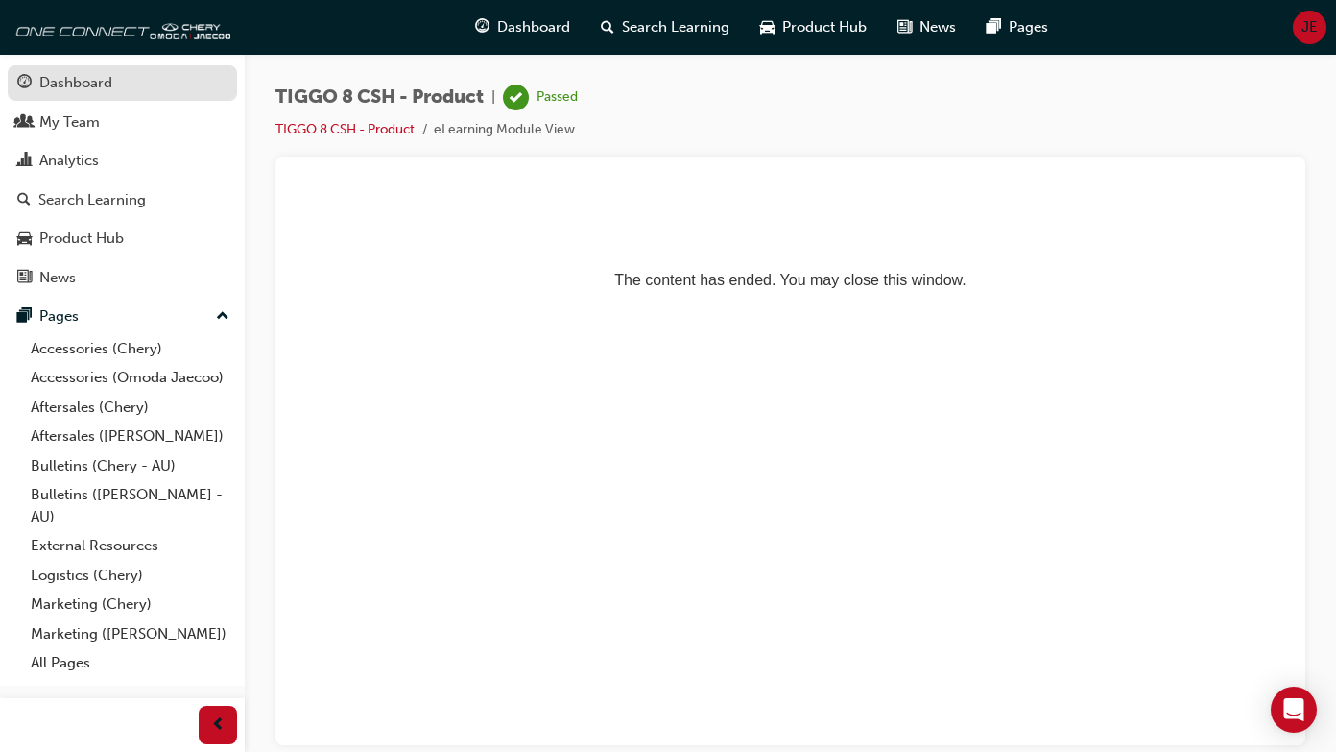
click at [118, 86] on div "Dashboard" at bounding box center [122, 83] width 210 height 24
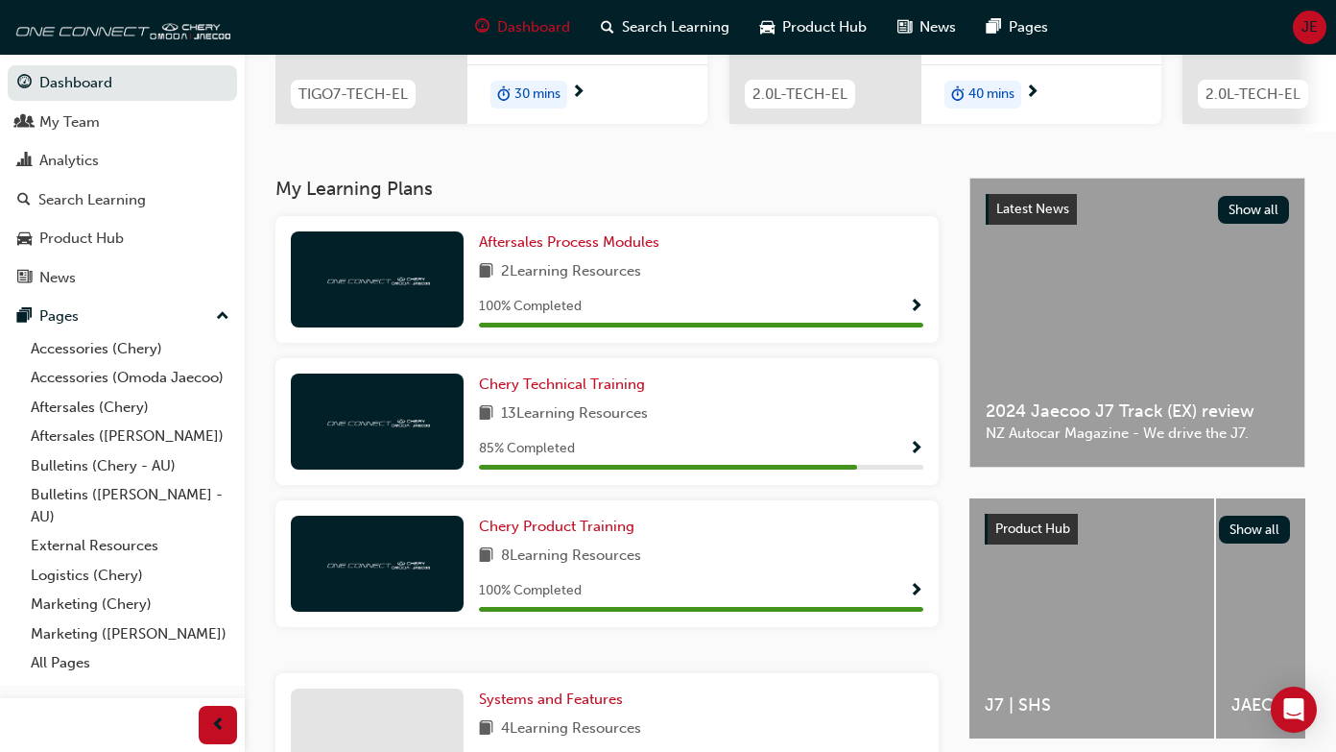
scroll to position [302, 0]
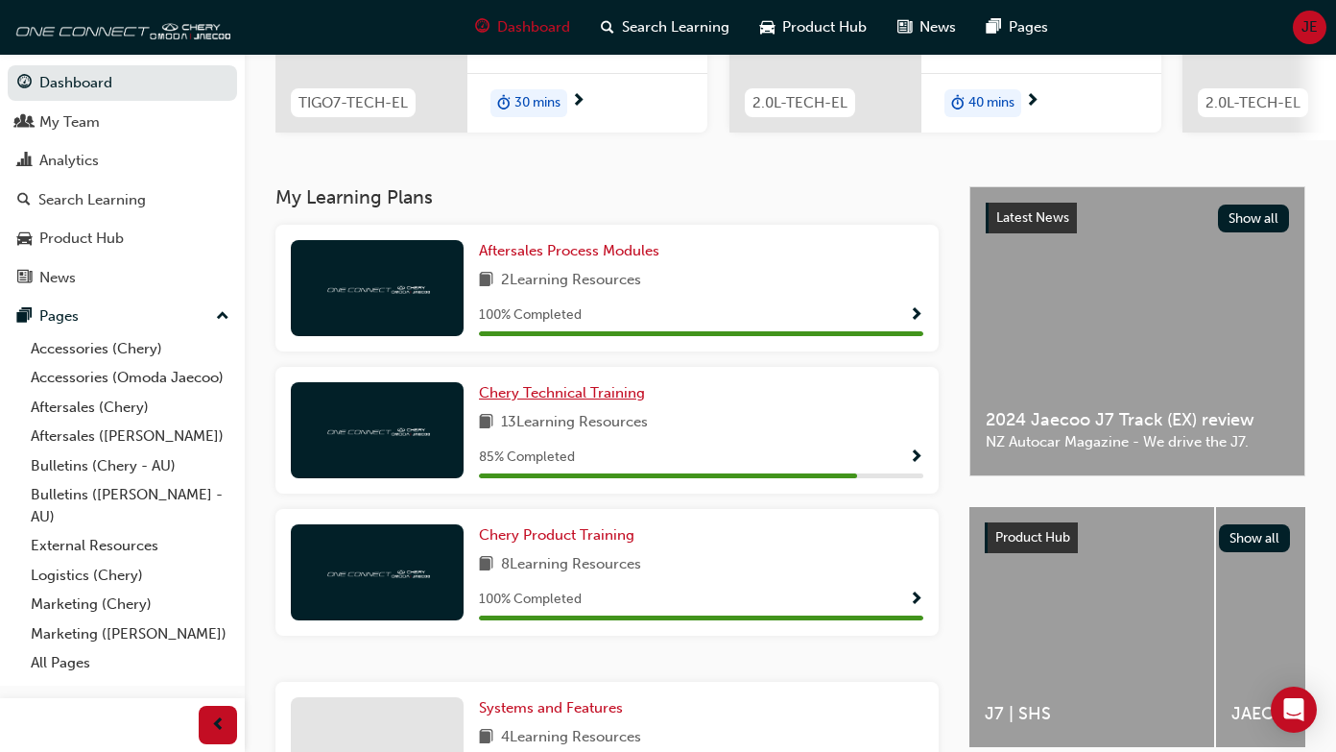
click at [498, 395] on span "Chery Technical Training" at bounding box center [562, 392] width 166 height 17
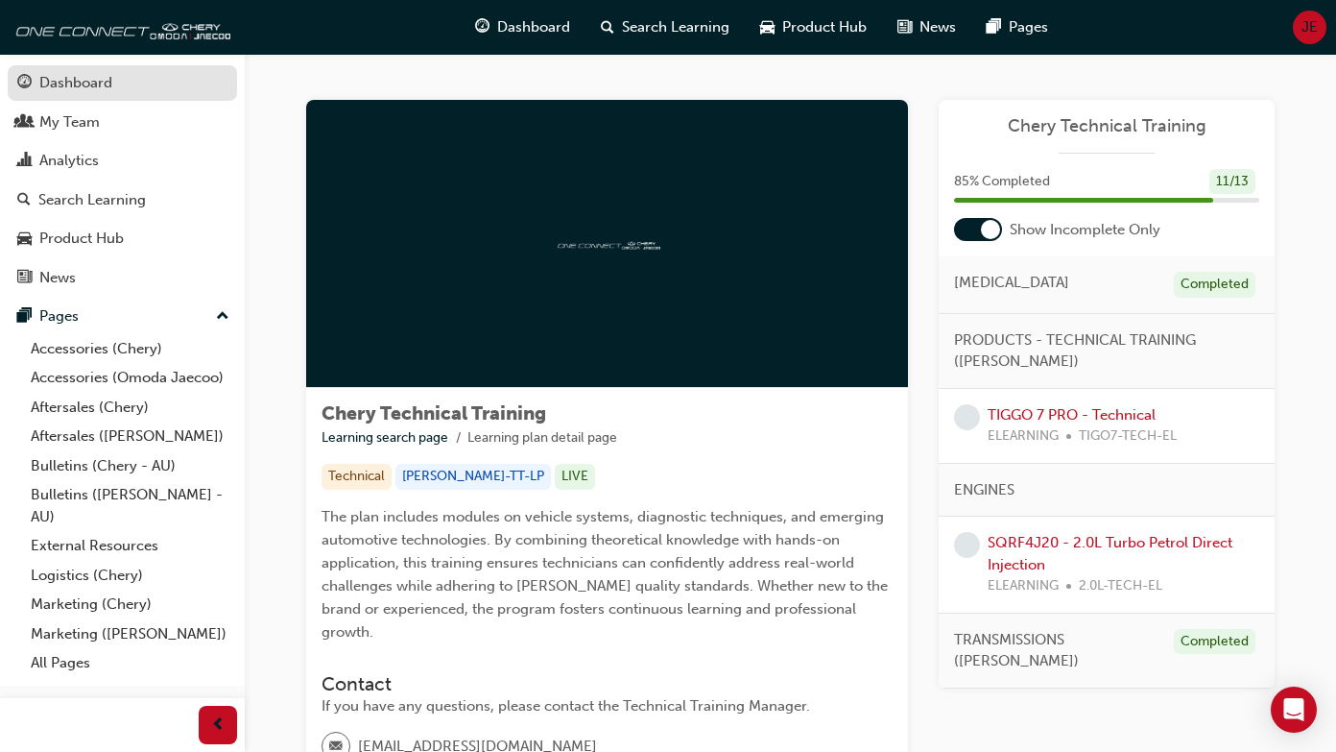
click at [89, 78] on div "Dashboard" at bounding box center [75, 83] width 73 height 22
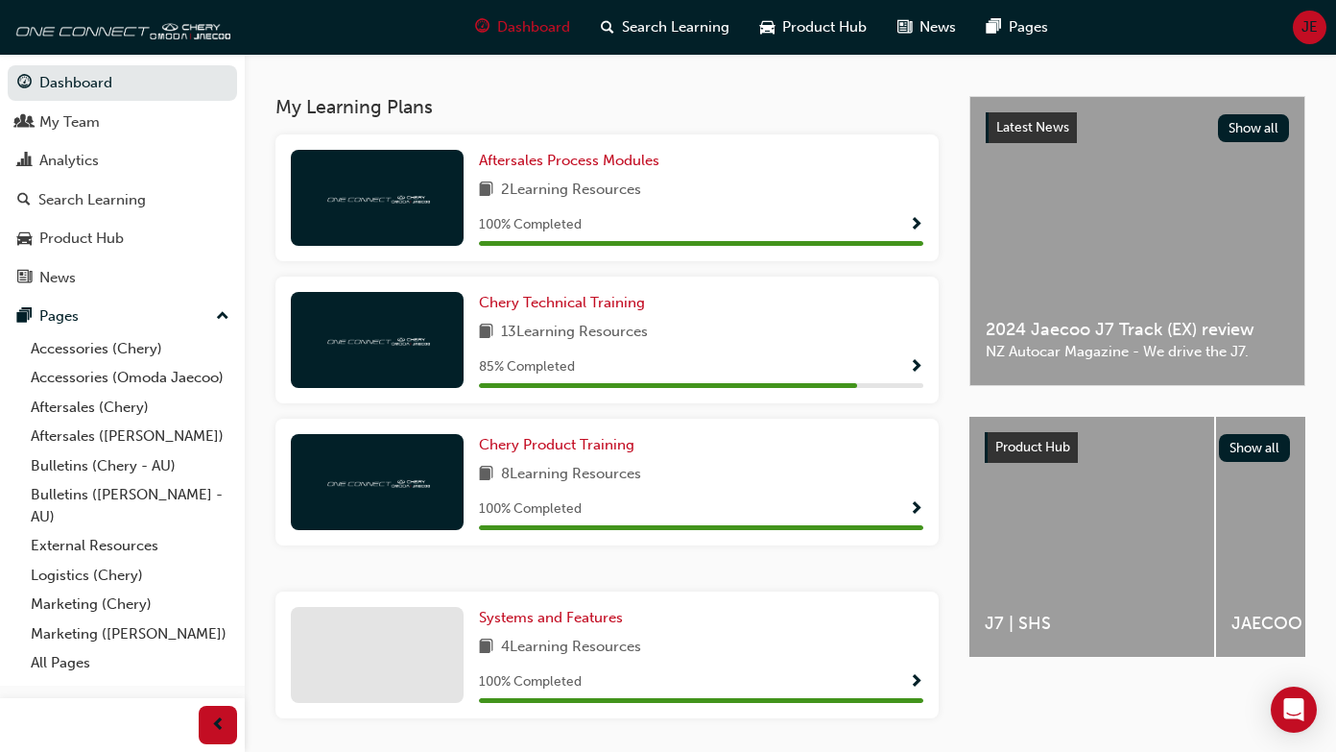
scroll to position [395, 0]
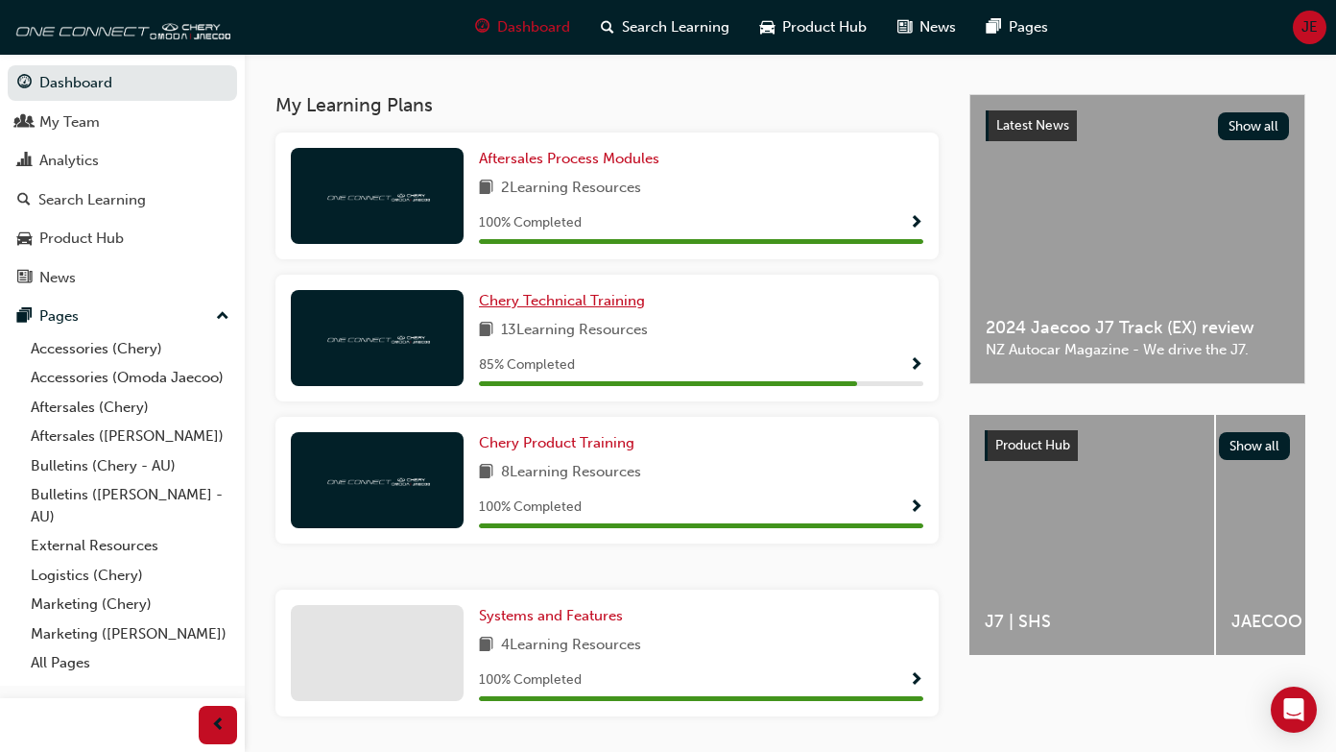
click at [609, 300] on span "Chery Technical Training" at bounding box center [562, 300] width 166 height 17
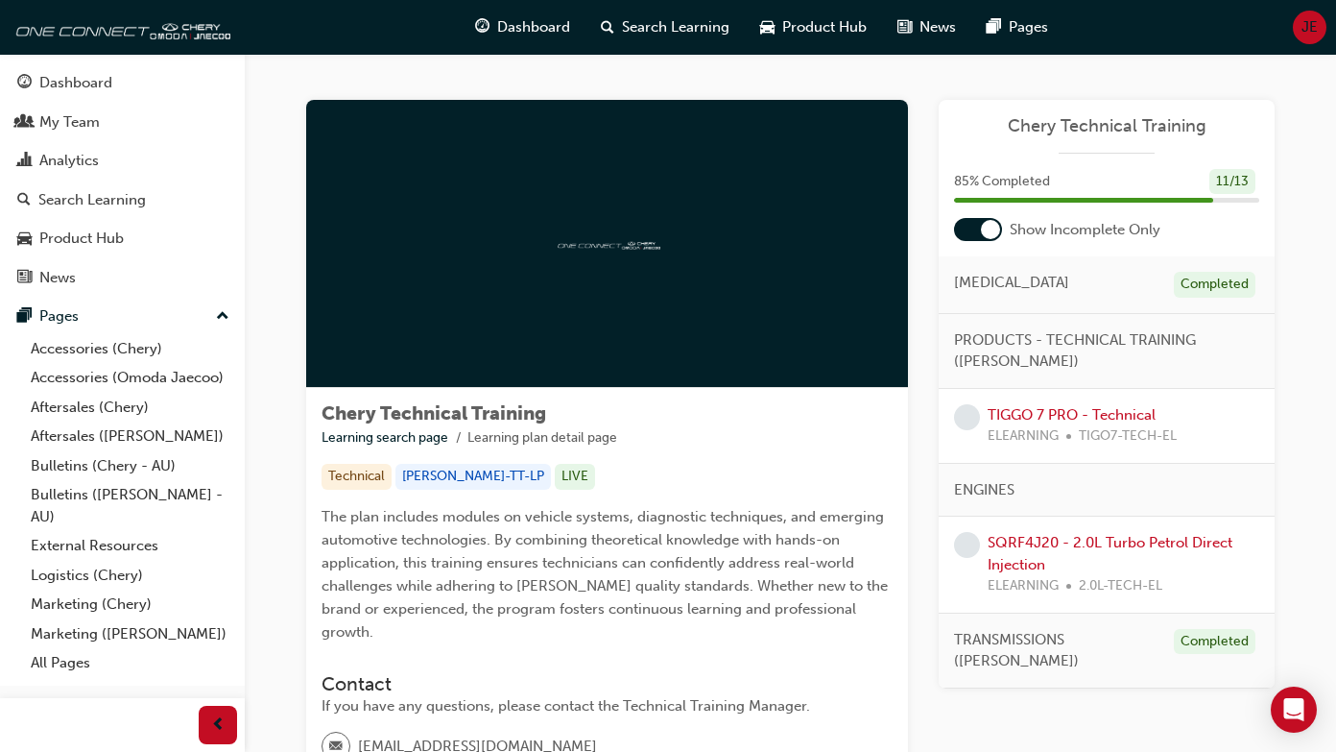
click at [968, 416] on span "learningRecordVerb_NONE-icon" at bounding box center [967, 417] width 26 height 26
click at [1009, 419] on link "TIGGO 7 PRO - Technical" at bounding box center [1072, 414] width 168 height 17
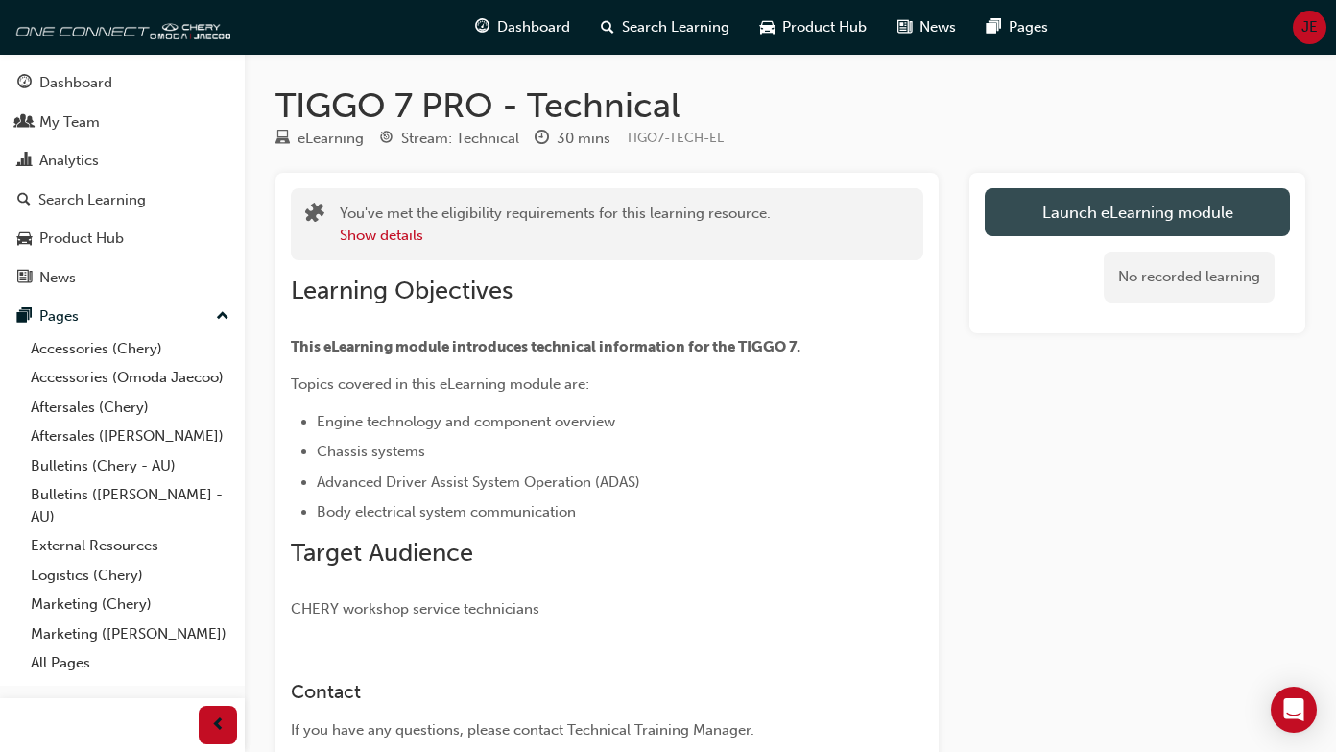
click at [1119, 221] on link "Launch eLearning module" at bounding box center [1137, 212] width 305 height 48
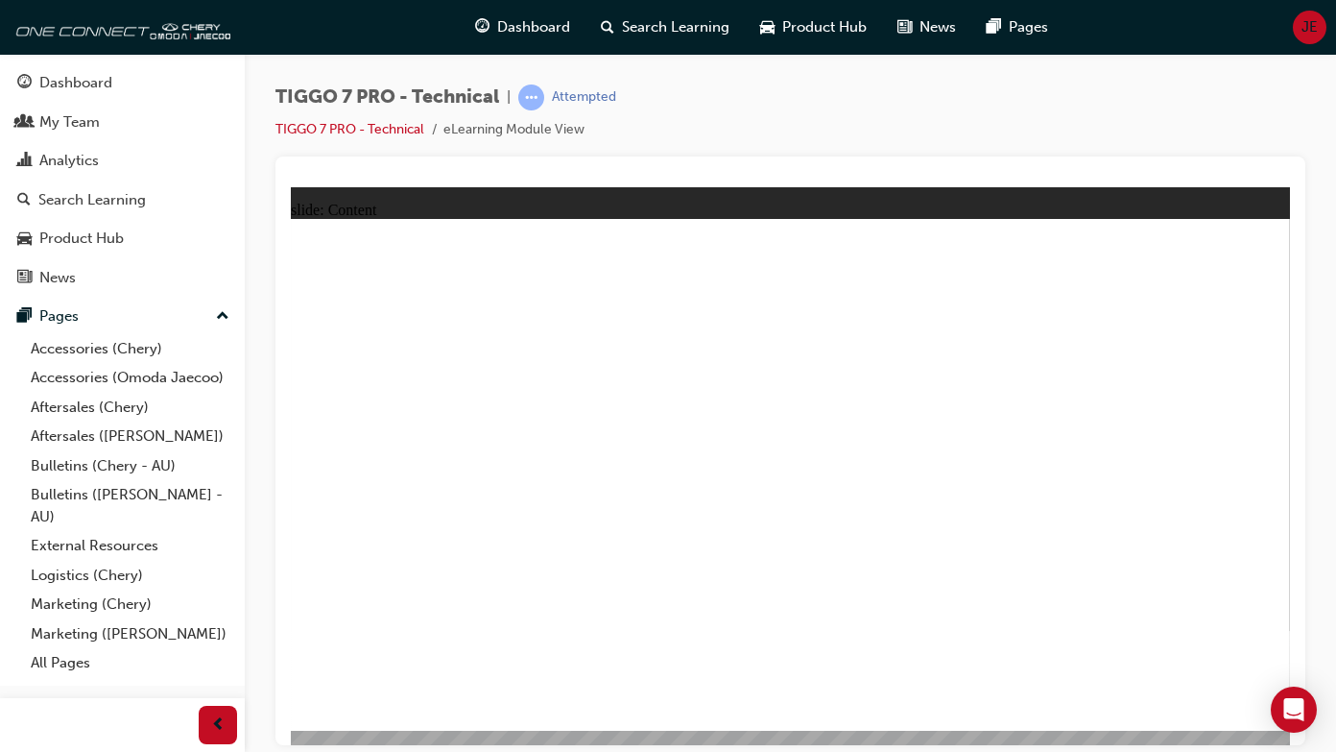
type input "9"
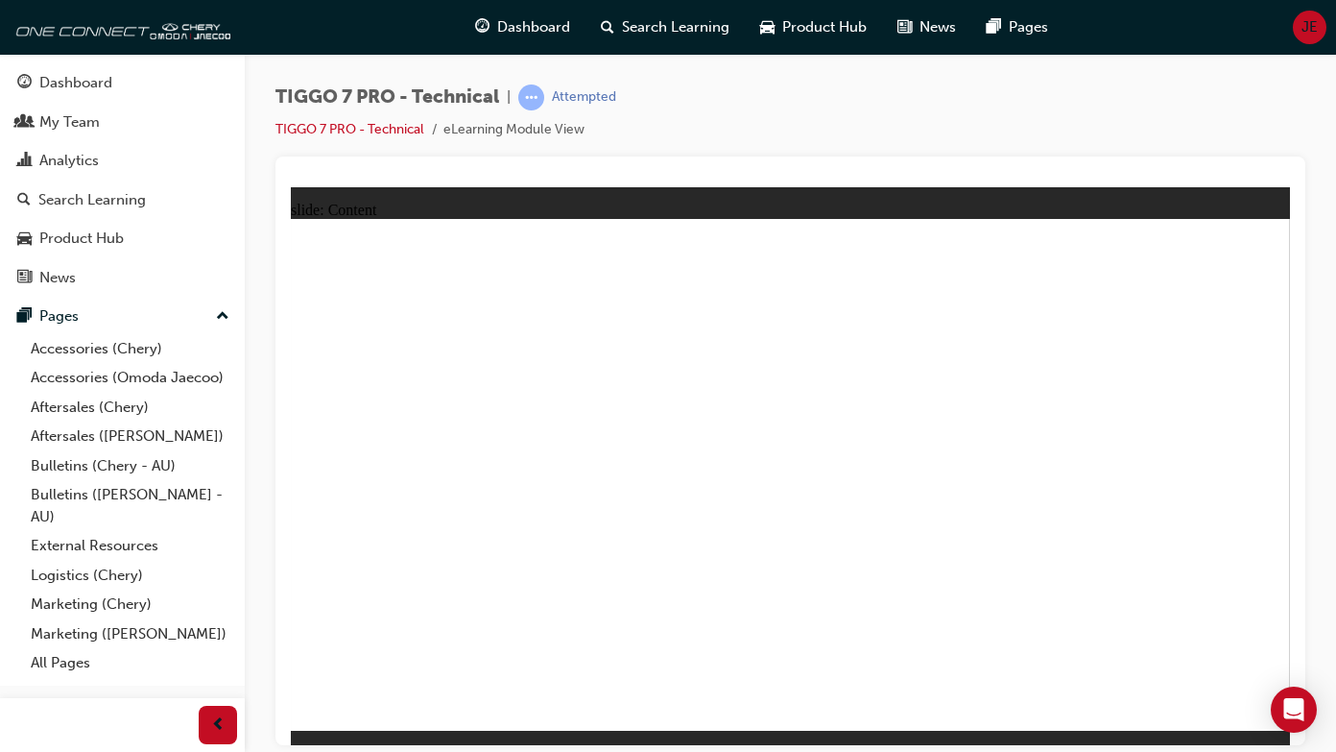
drag, startPoint x: 814, startPoint y: 438, endPoint x: 1013, endPoint y: 587, distance: 248.8
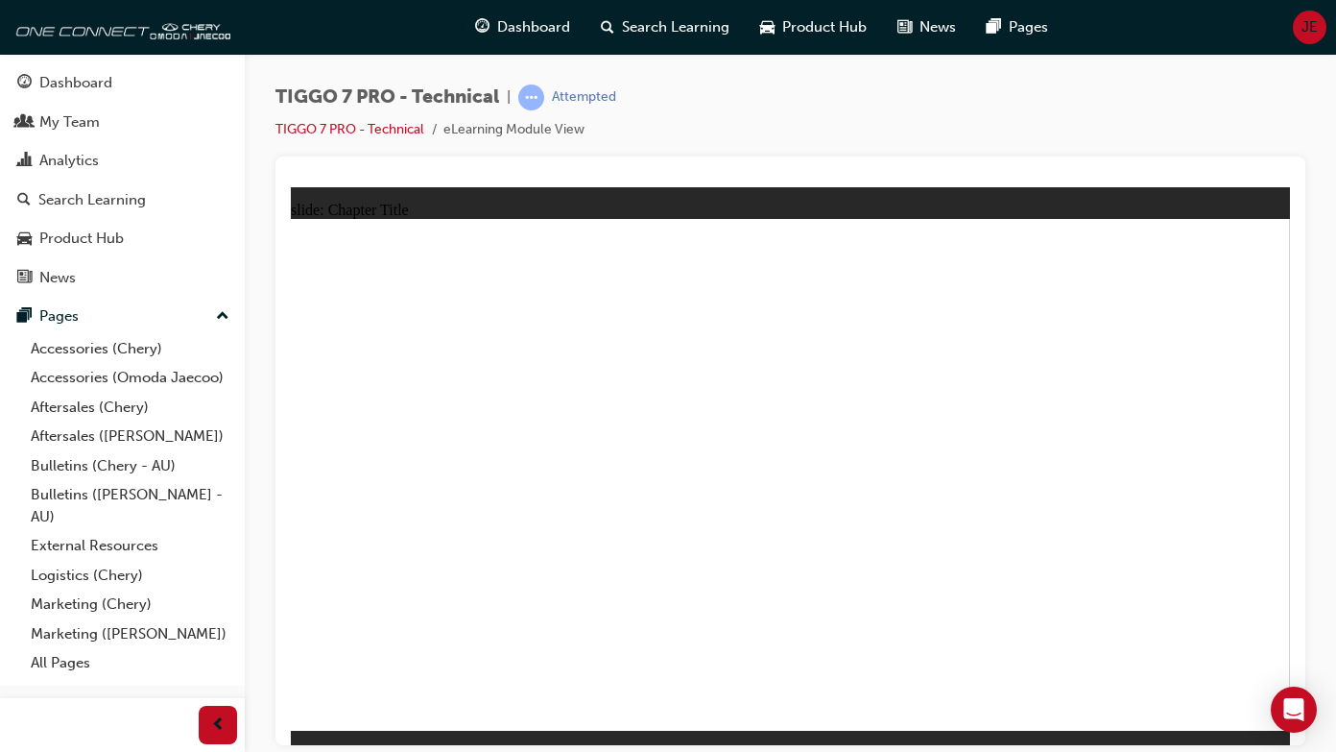
drag, startPoint x: 563, startPoint y: 522, endPoint x: 550, endPoint y: 526, distance: 14.0
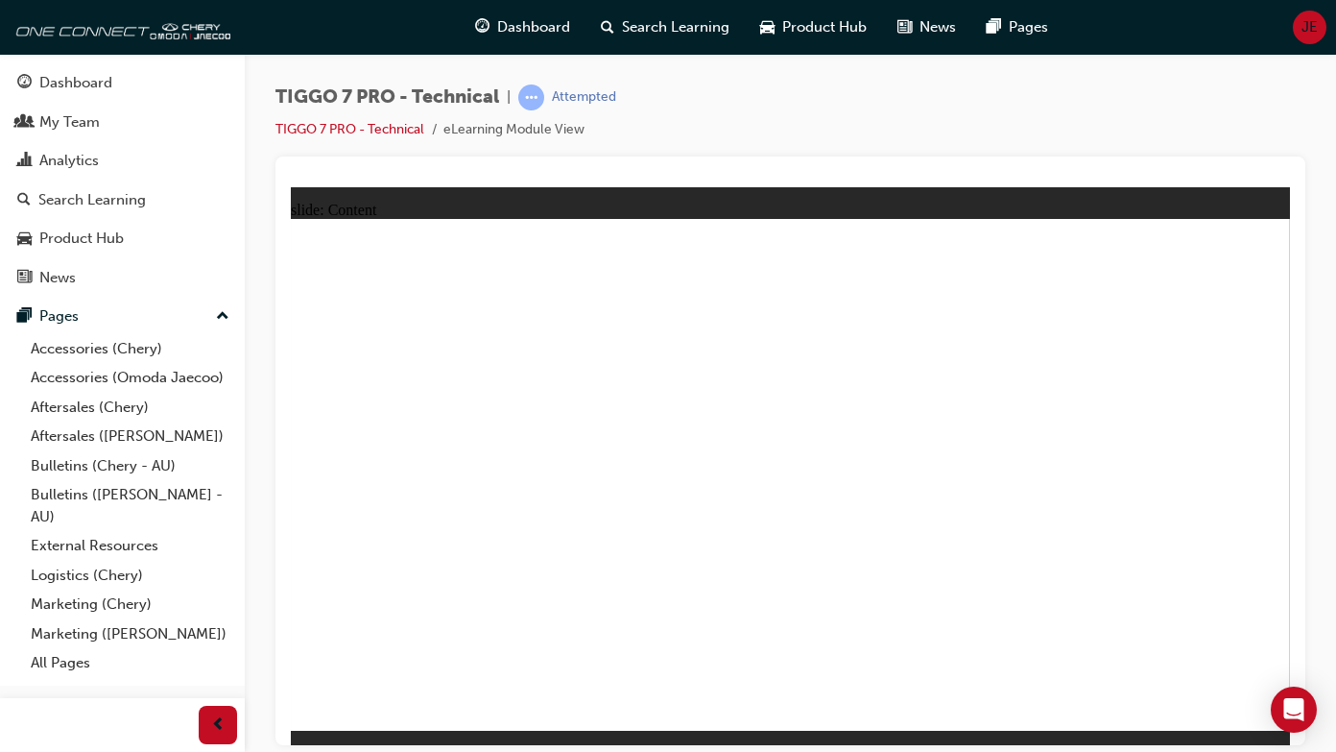
drag, startPoint x: 1139, startPoint y: 261, endPoint x: 1116, endPoint y: 278, distance: 28.8
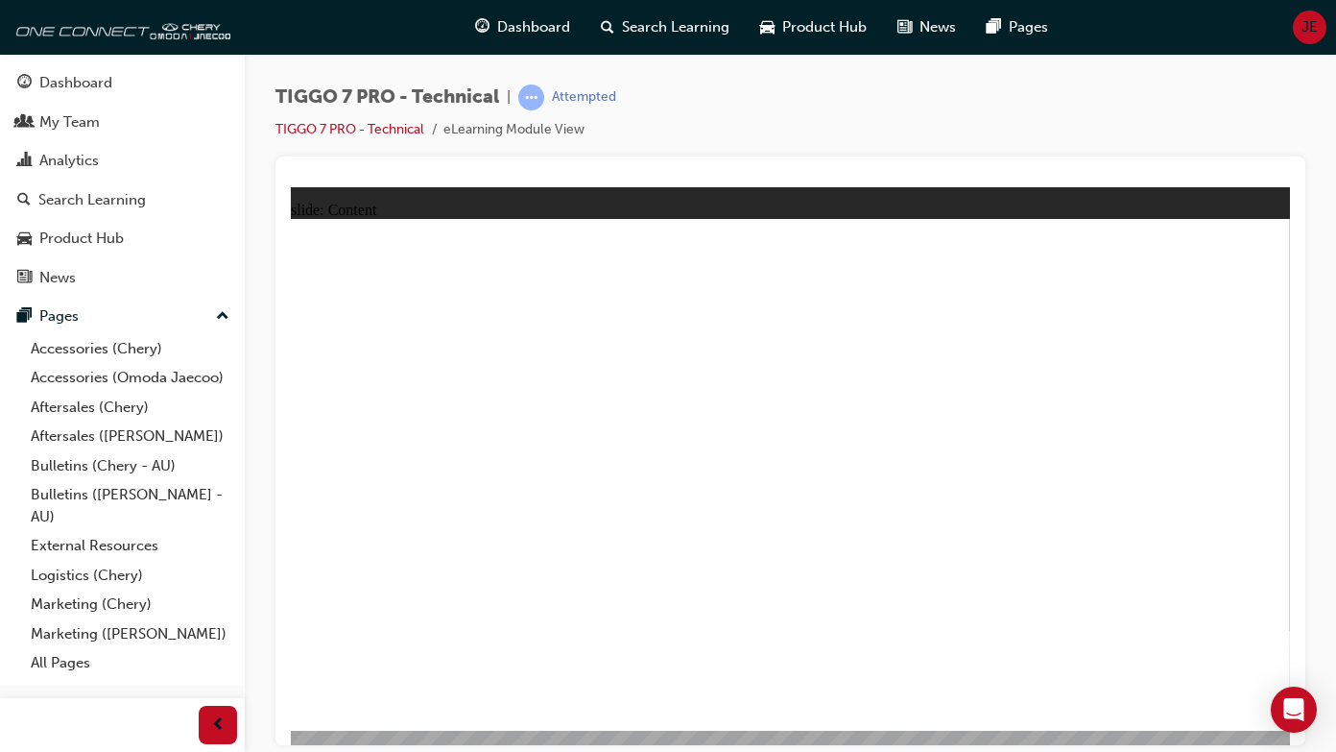
type input "0"
type input "4"
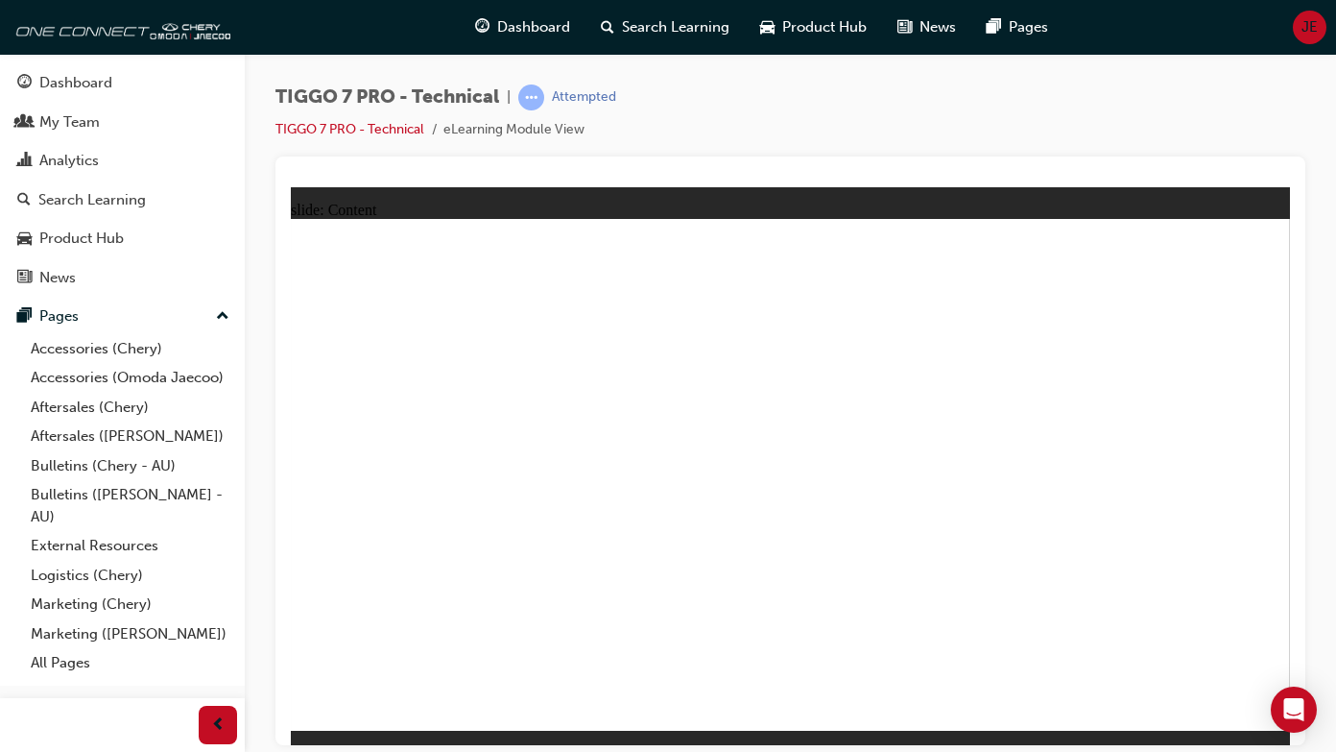
drag, startPoint x: 460, startPoint y: 592, endPoint x: 506, endPoint y: 586, distance: 46.6
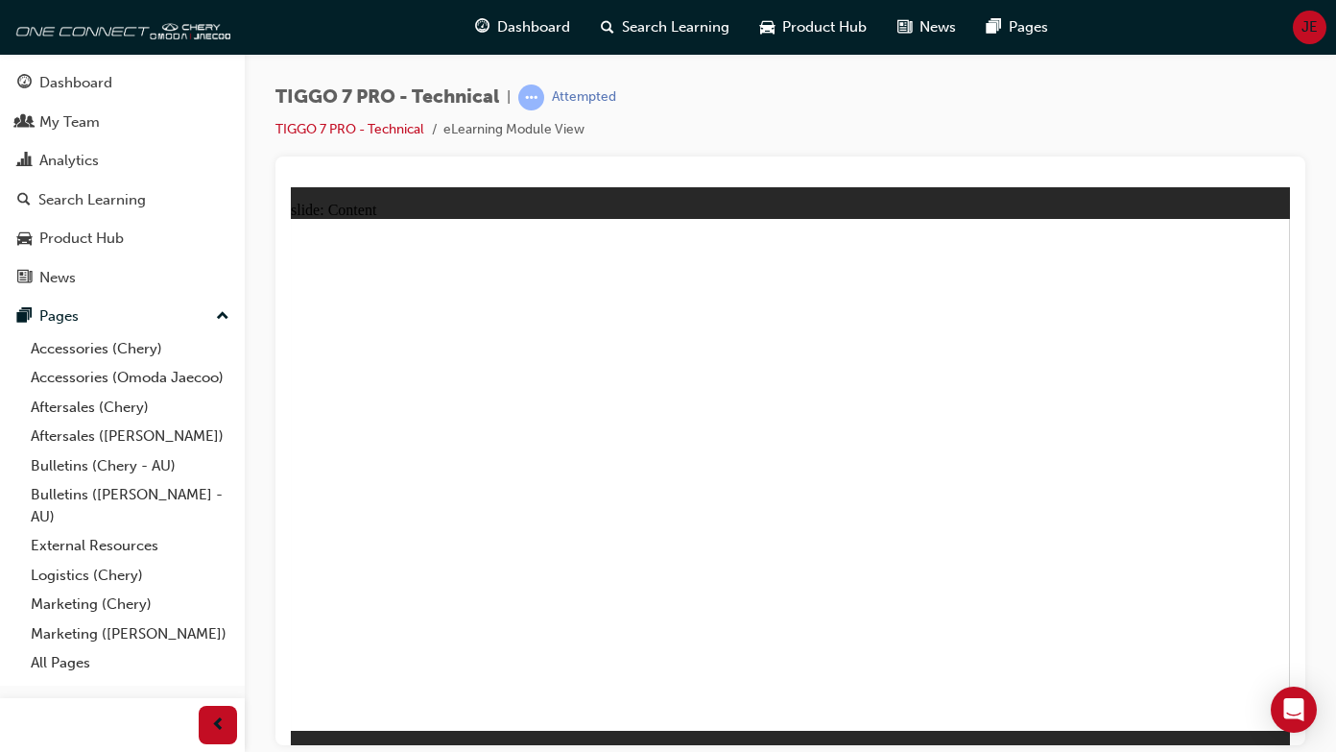
drag, startPoint x: 990, startPoint y: 419, endPoint x: 999, endPoint y: 424, distance: 10.7
drag, startPoint x: 571, startPoint y: 630, endPoint x: 596, endPoint y: 565, distance: 69.0
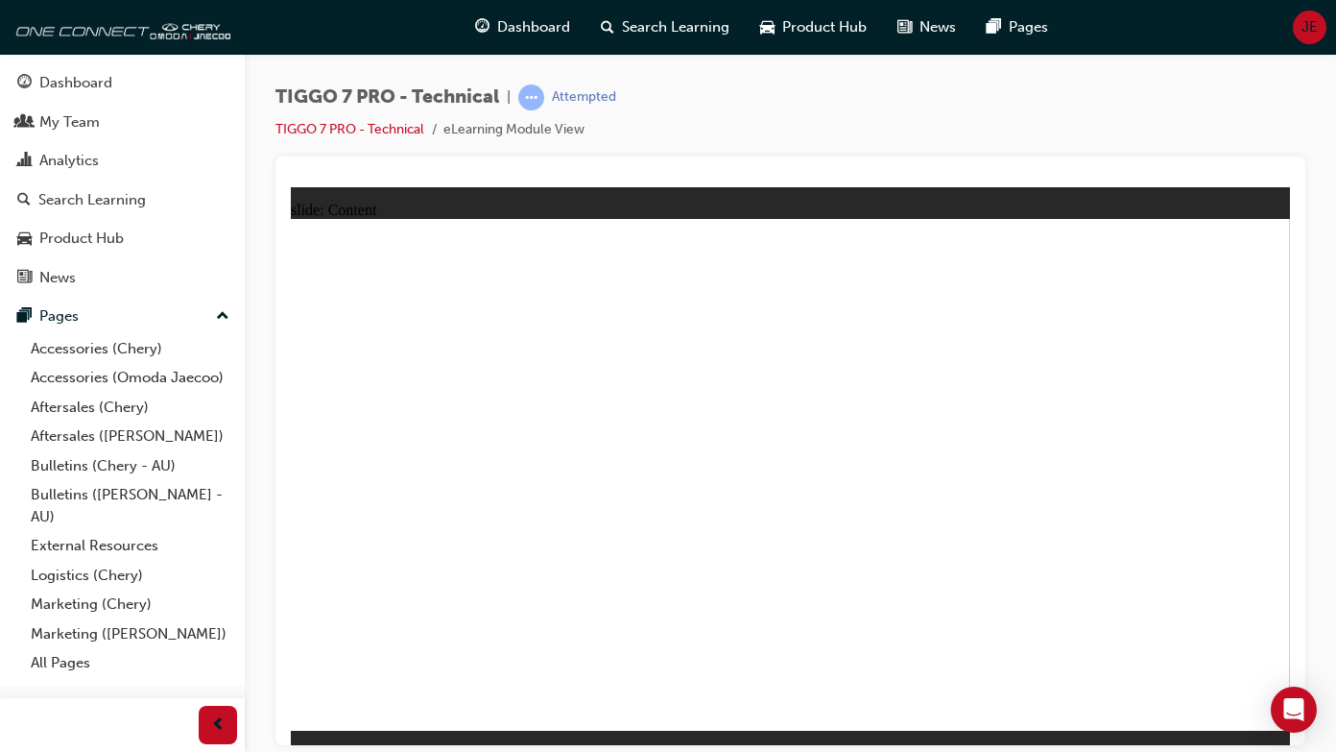
drag, startPoint x: 591, startPoint y: 340, endPoint x: 589, endPoint y: 405, distance: 65.3
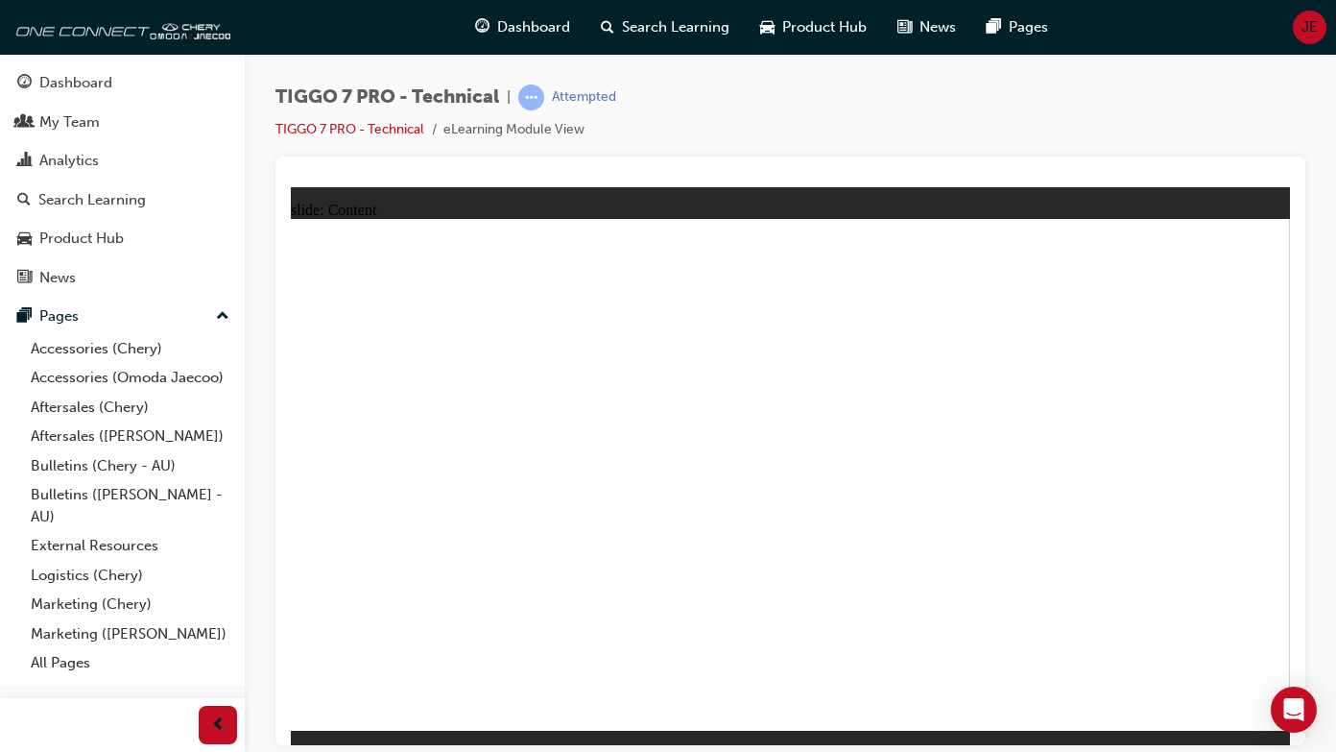
drag, startPoint x: 646, startPoint y: 347, endPoint x: 904, endPoint y: 492, distance: 296.6
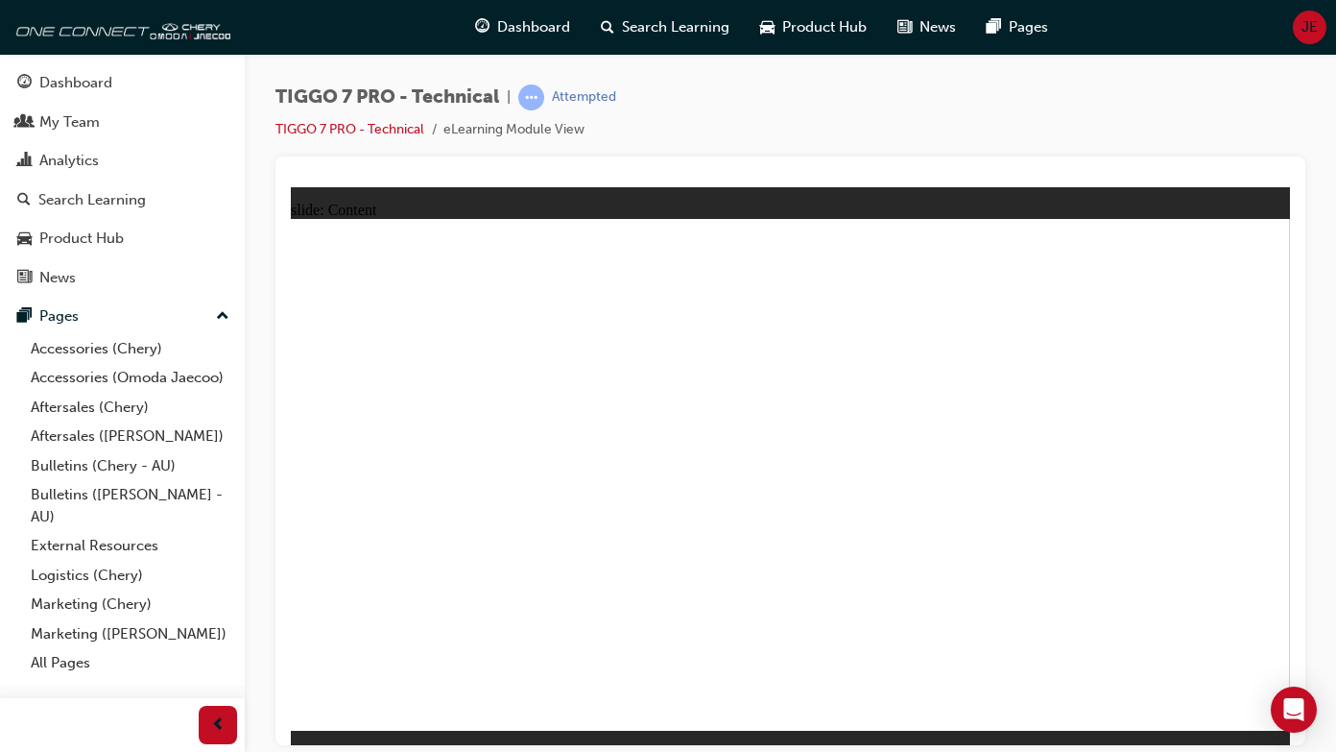
drag, startPoint x: 924, startPoint y: 362, endPoint x: 922, endPoint y: 374, distance: 12.8
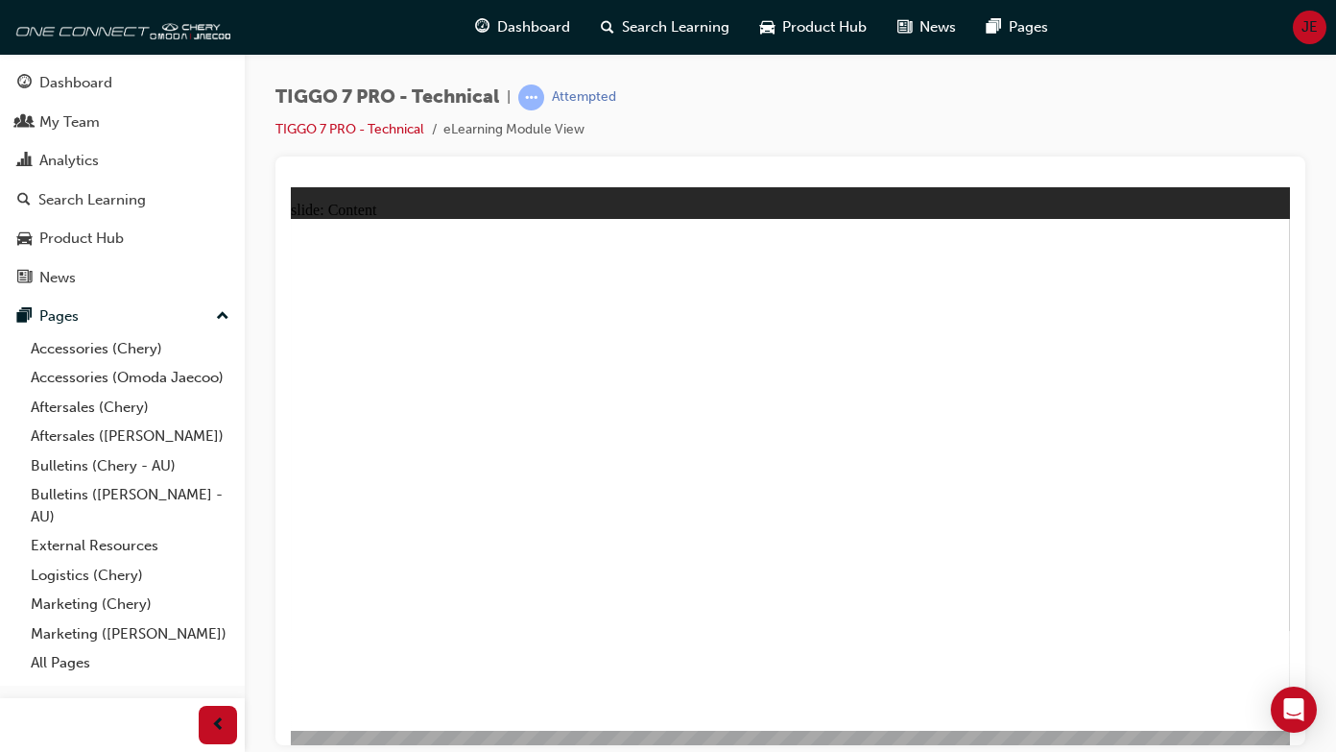
type input "2"
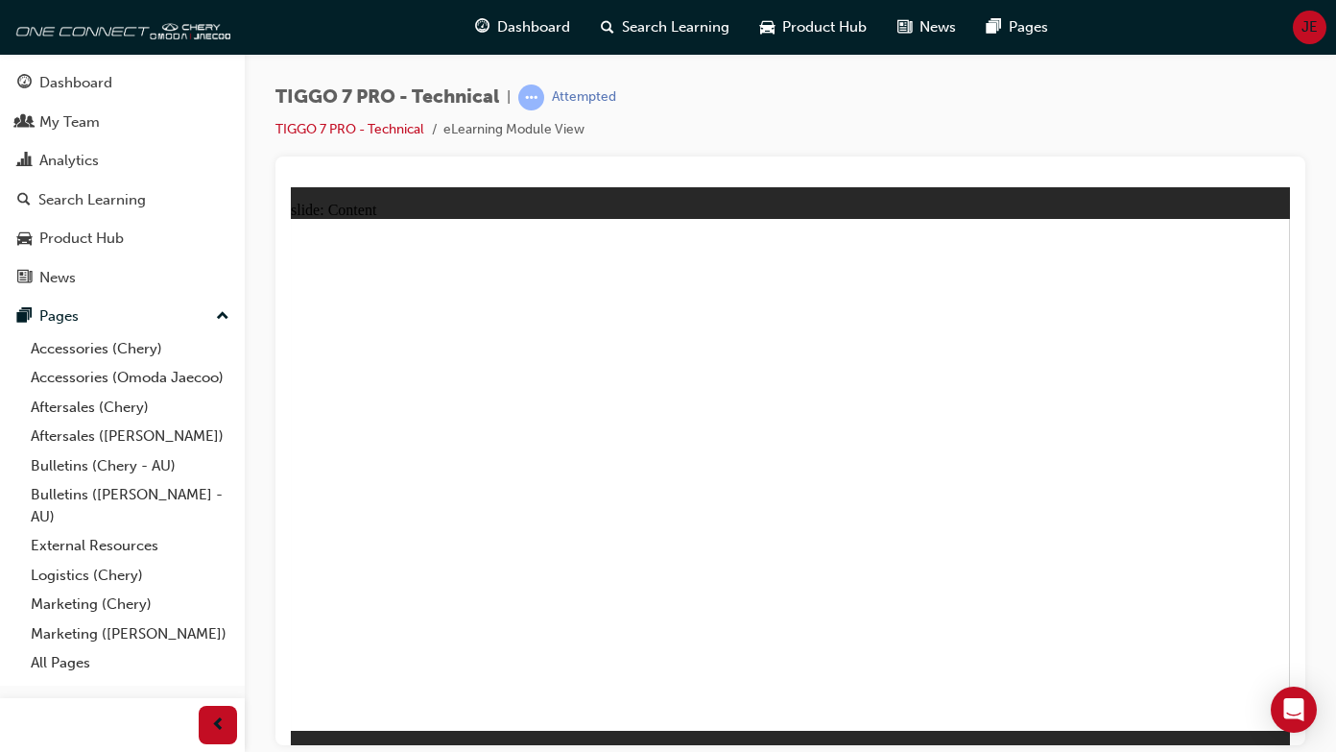
radio input "true"
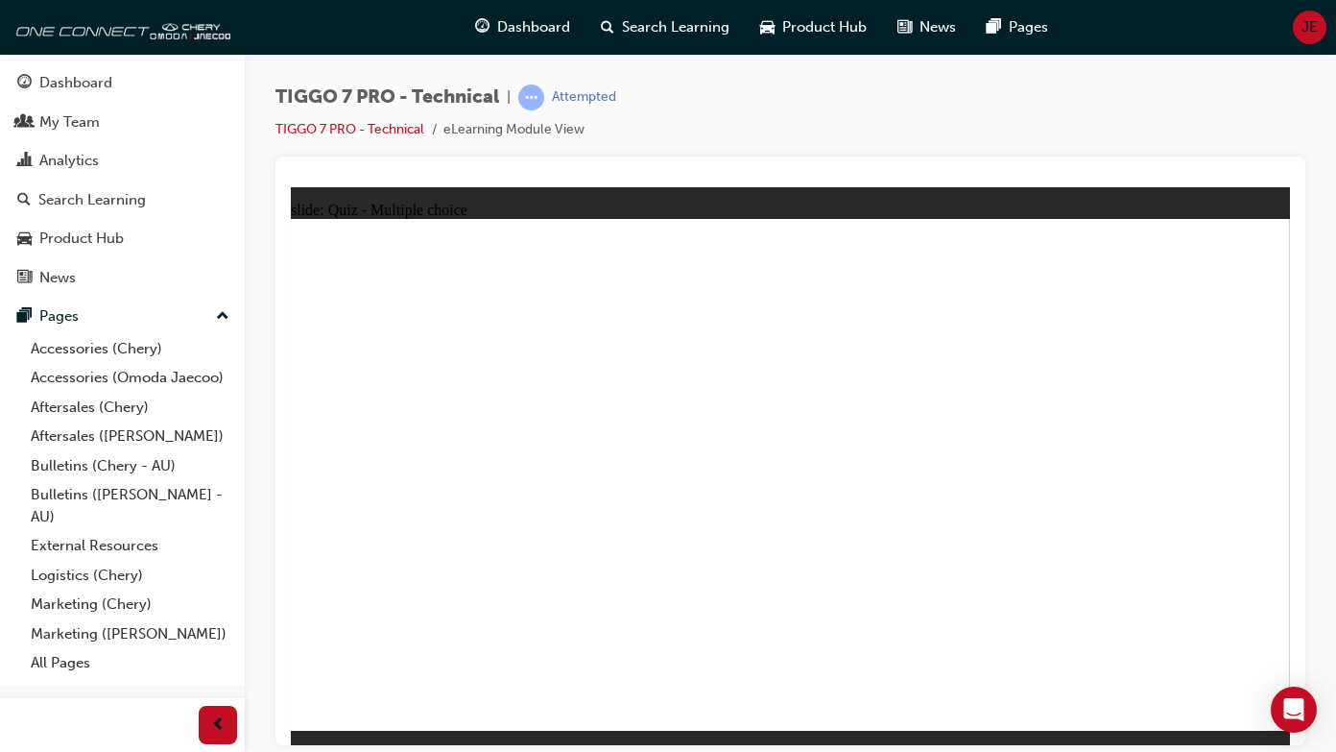
radio input "true"
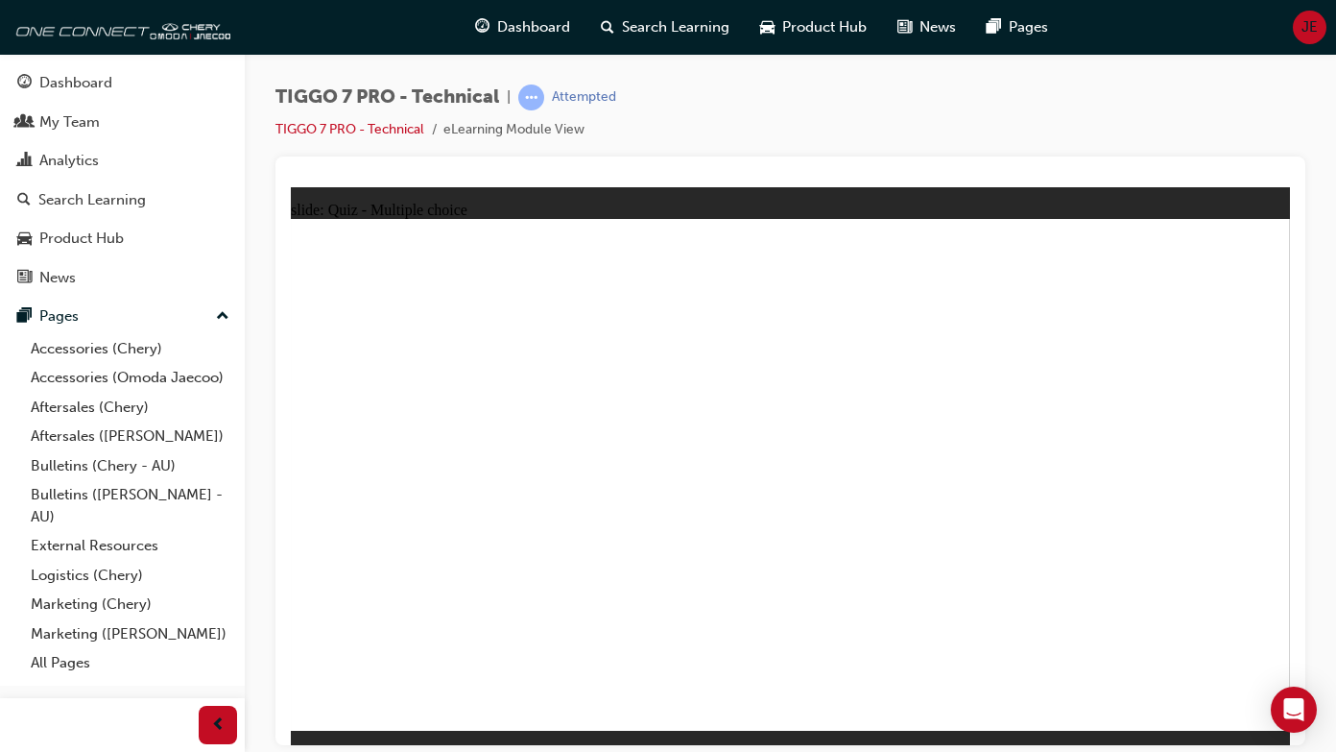
drag, startPoint x: 539, startPoint y: 466, endPoint x: 524, endPoint y: 465, distance: 15.4
checkbox input "true"
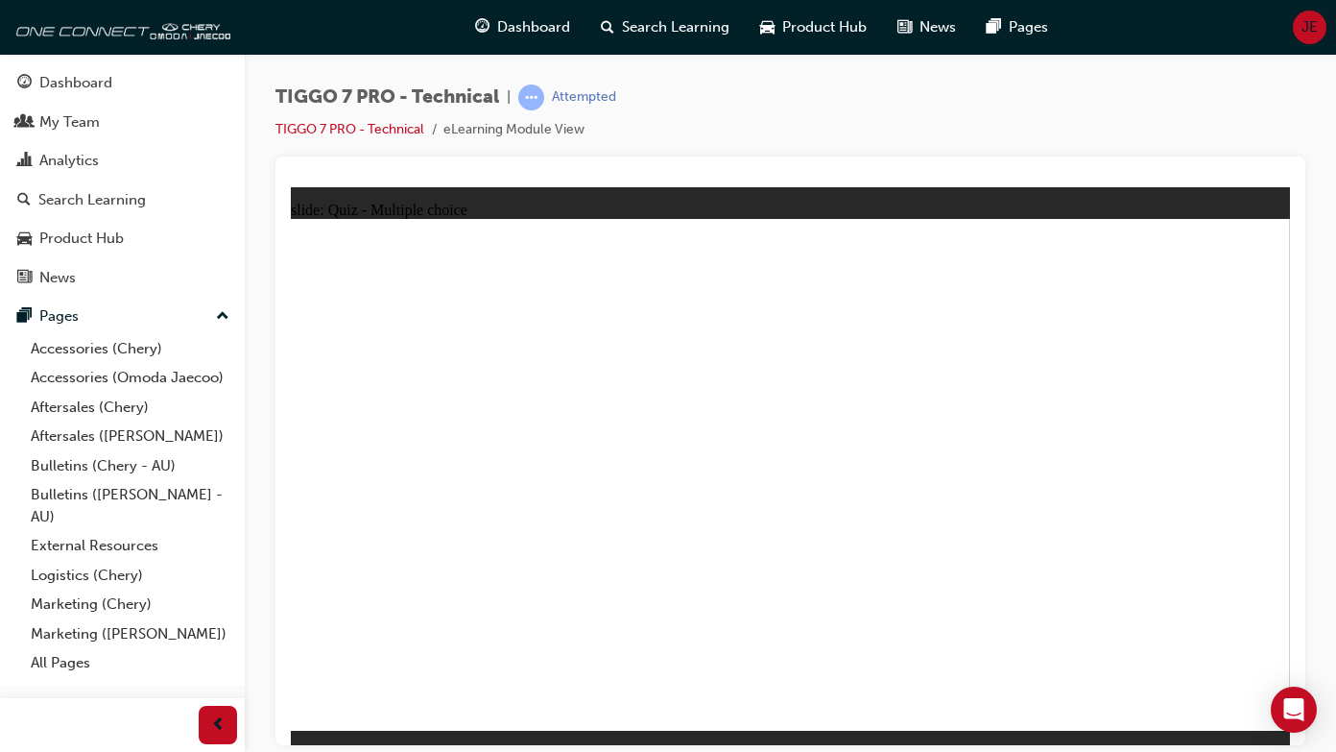
checkbox input "true"
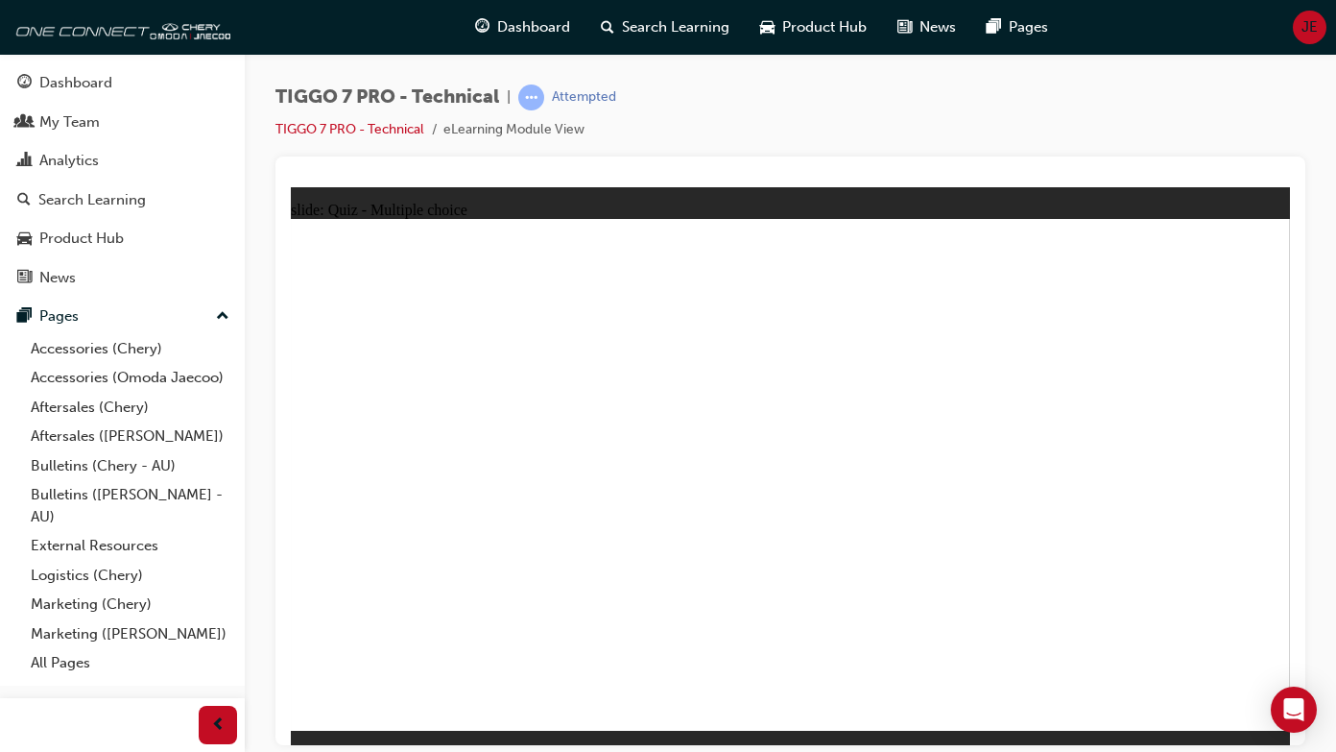
checkbox input "true"
drag, startPoint x: 1089, startPoint y: 438, endPoint x: 1091, endPoint y: 452, distance: 14.5
checkbox input "true"
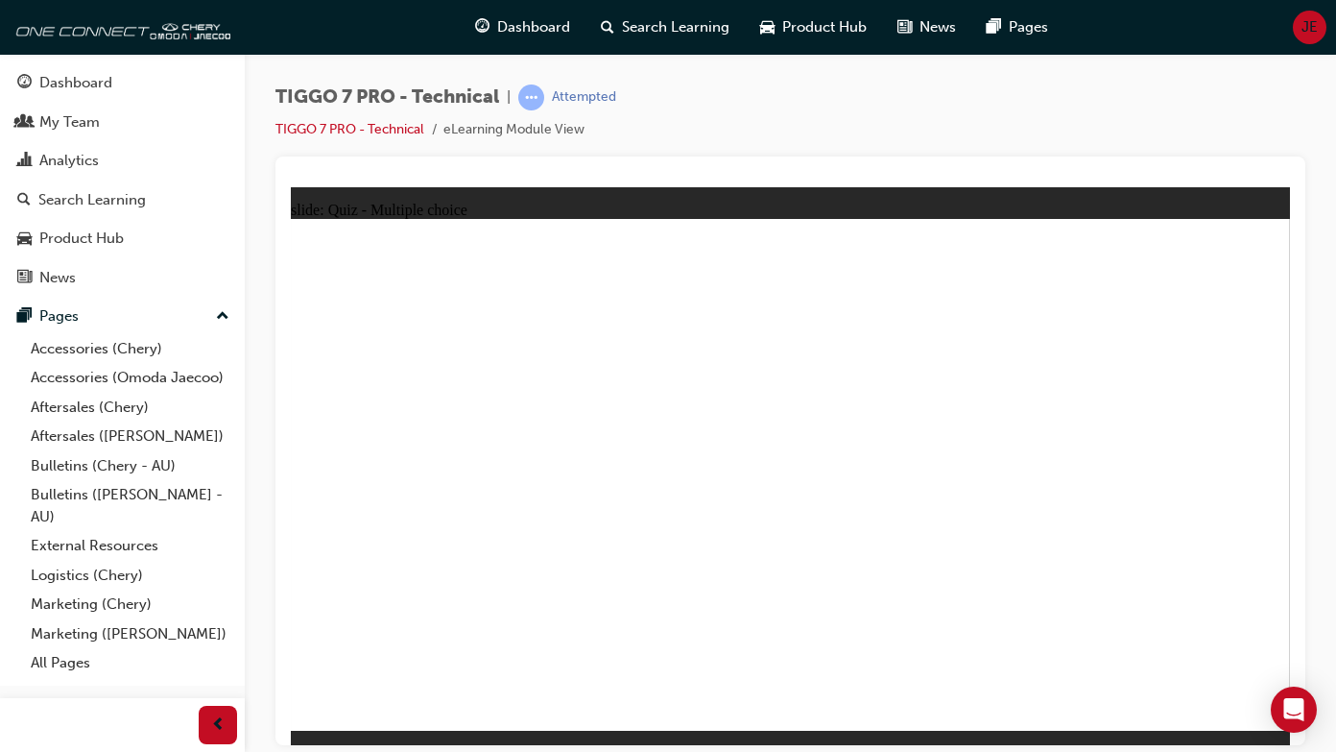
checkbox input "true"
drag, startPoint x: 443, startPoint y: 472, endPoint x: 839, endPoint y: 269, distance: 444.8
drag, startPoint x: 599, startPoint y: 545, endPoint x: 841, endPoint y: 564, distance: 242.7
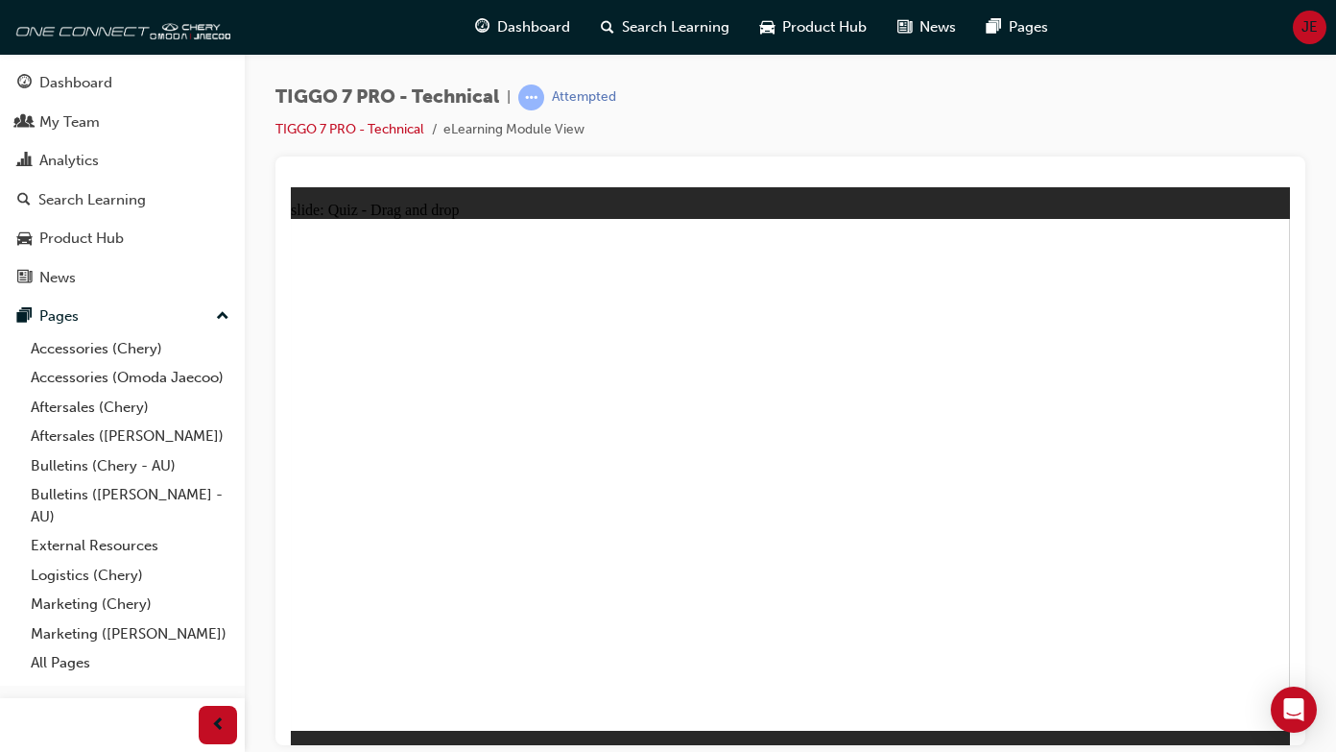
drag, startPoint x: 445, startPoint y: 536, endPoint x: 1134, endPoint y: 278, distance: 734.8
drag, startPoint x: 566, startPoint y: 589, endPoint x: 1186, endPoint y: 408, distance: 646.1
drag, startPoint x: 432, startPoint y: 584, endPoint x: 1168, endPoint y: 526, distance: 738.5
drag, startPoint x: 595, startPoint y: 469, endPoint x: 978, endPoint y: 608, distance: 407.2
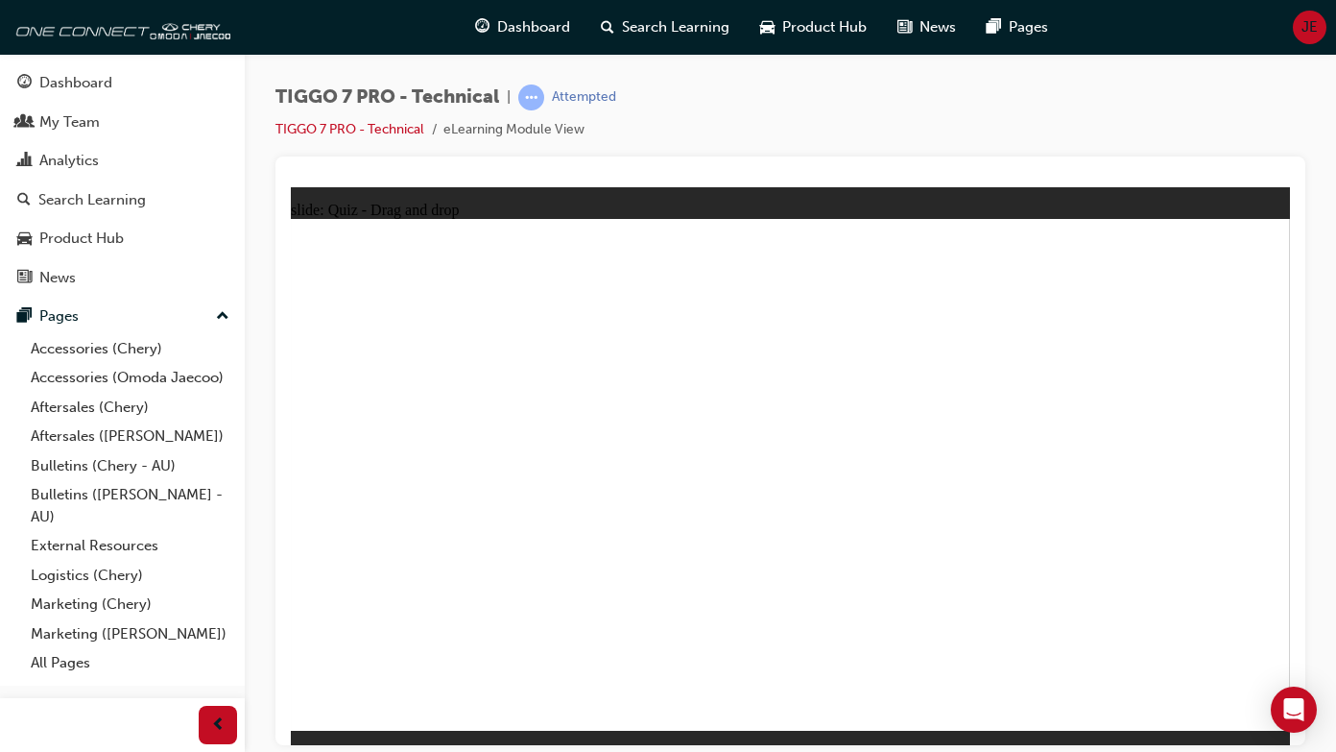
drag, startPoint x: 615, startPoint y: 599, endPoint x: 857, endPoint y: 441, distance: 289.1
drag, startPoint x: 539, startPoint y: 638, endPoint x: 600, endPoint y: 639, distance: 61.4
drag, startPoint x: 612, startPoint y: 559, endPoint x: 609, endPoint y: 594, distance: 35.7
drag, startPoint x: 489, startPoint y: 428, endPoint x: 834, endPoint y: 417, distance: 345.8
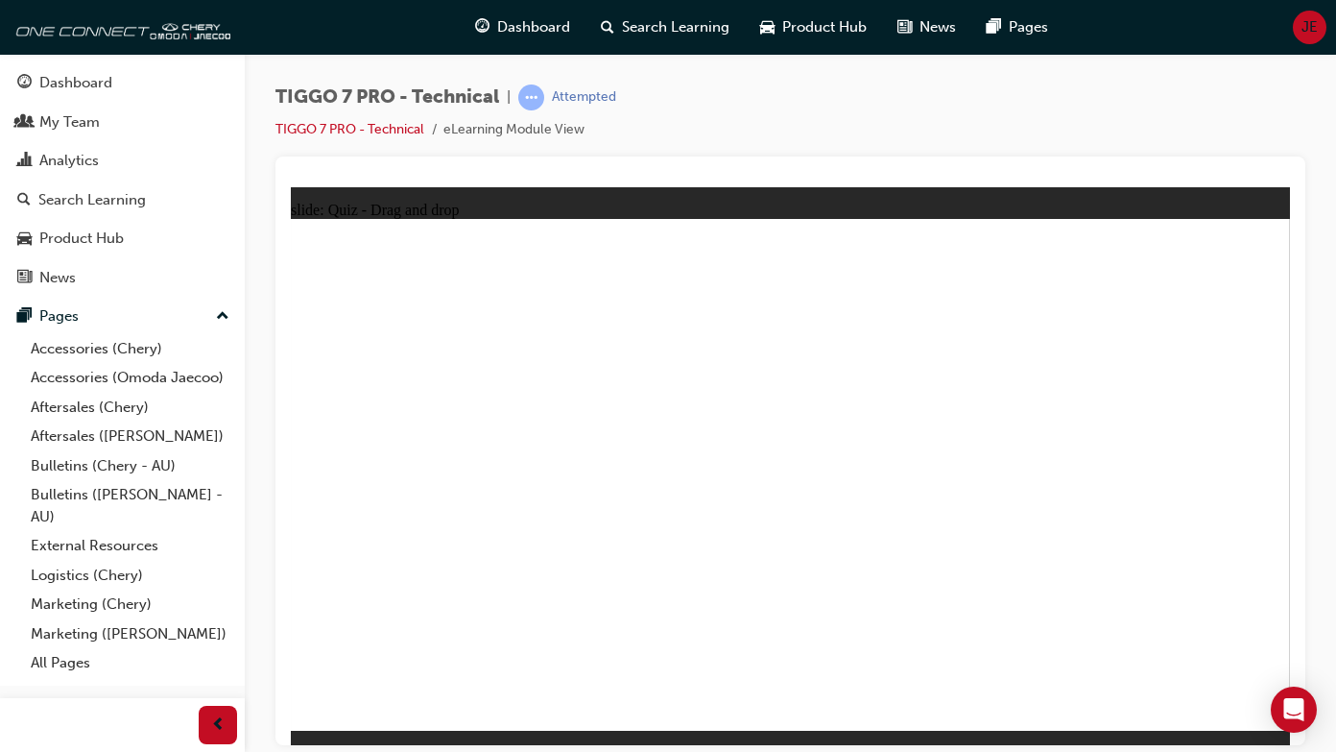
drag, startPoint x: 575, startPoint y: 421, endPoint x: 851, endPoint y: 396, distance: 277.6
drag, startPoint x: 424, startPoint y: 466, endPoint x: 865, endPoint y: 461, distance: 440.6
drag, startPoint x: 509, startPoint y: 469, endPoint x: 937, endPoint y: 441, distance: 429.1
drag, startPoint x: 635, startPoint y: 477, endPoint x: 932, endPoint y: 440, distance: 299.0
drag, startPoint x: 421, startPoint y: 564, endPoint x: 923, endPoint y: 455, distance: 513.8
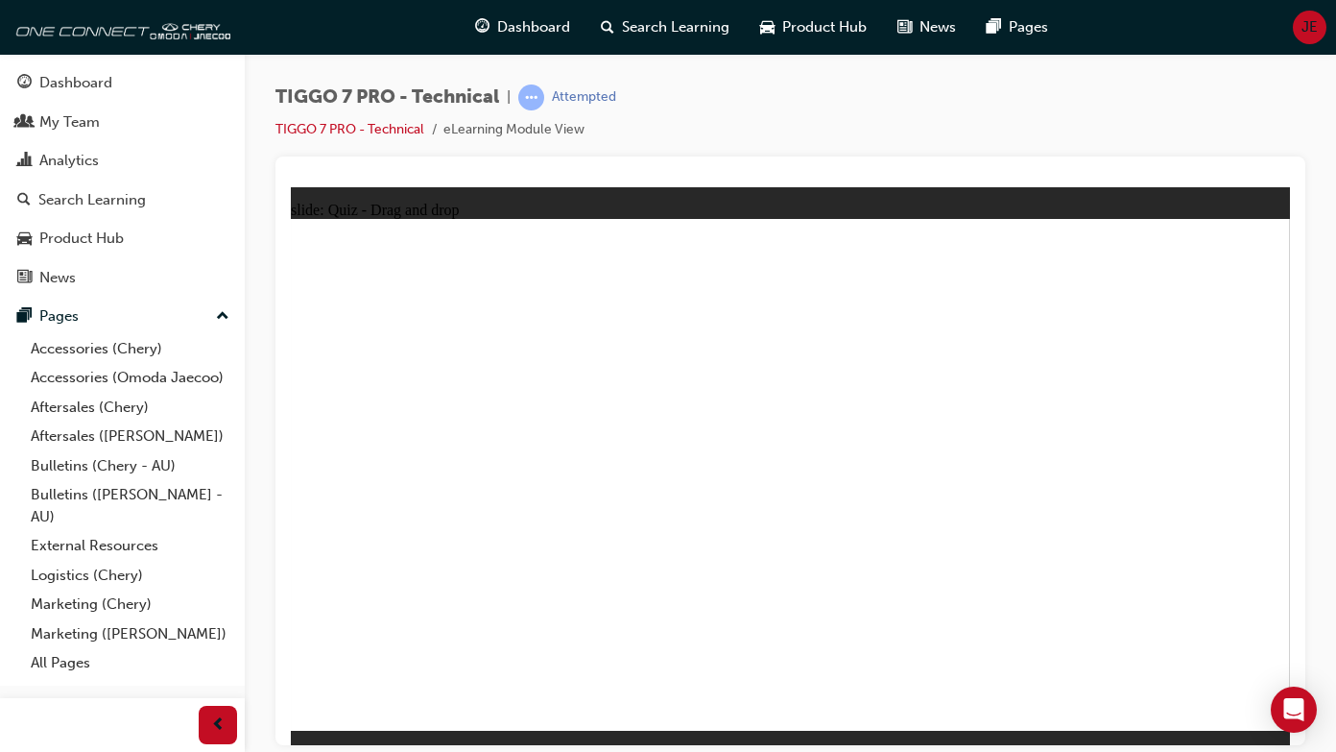
drag, startPoint x: 475, startPoint y: 563, endPoint x: 874, endPoint y: 443, distance: 417.0
drag, startPoint x: 578, startPoint y: 559, endPoint x: 895, endPoint y: 478, distance: 326.9
drag, startPoint x: 360, startPoint y: 603, endPoint x: 813, endPoint y: 489, distance: 467.2
drag, startPoint x: 469, startPoint y: 604, endPoint x: 864, endPoint y: 475, distance: 415.0
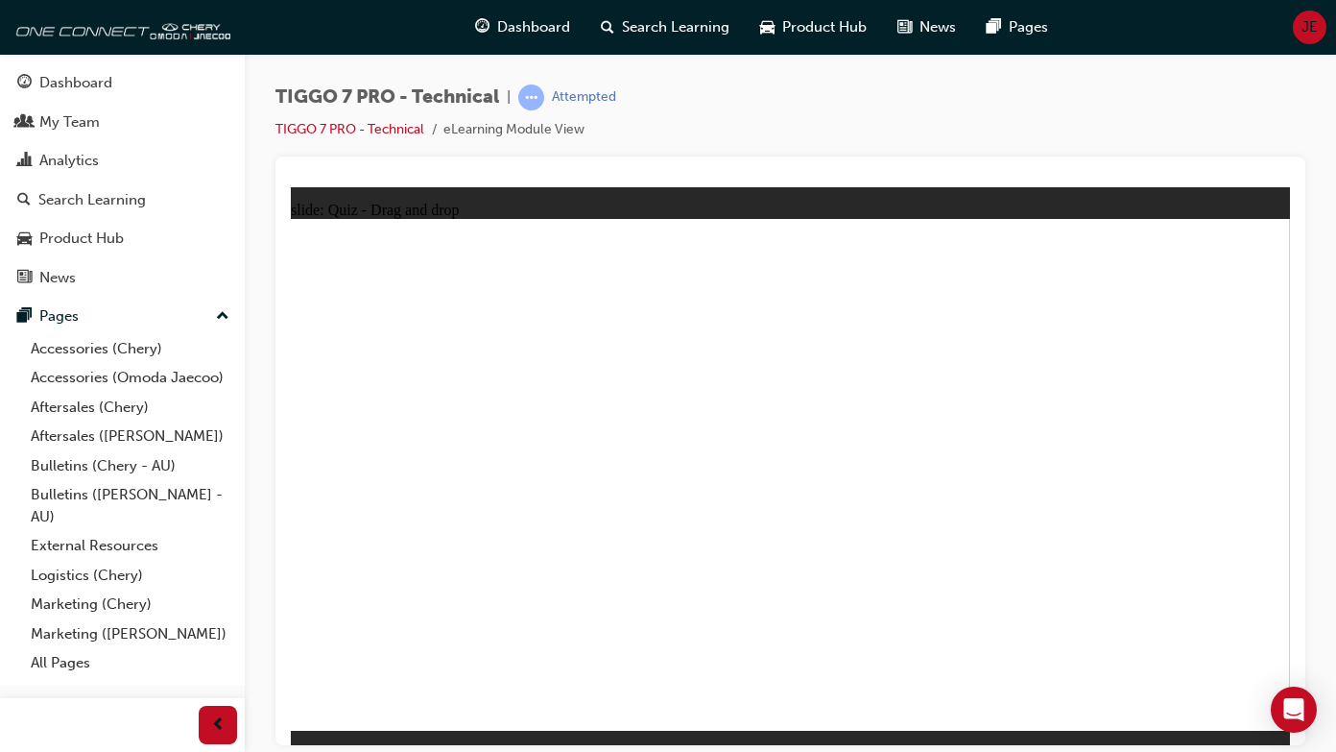
checkbox input "true"
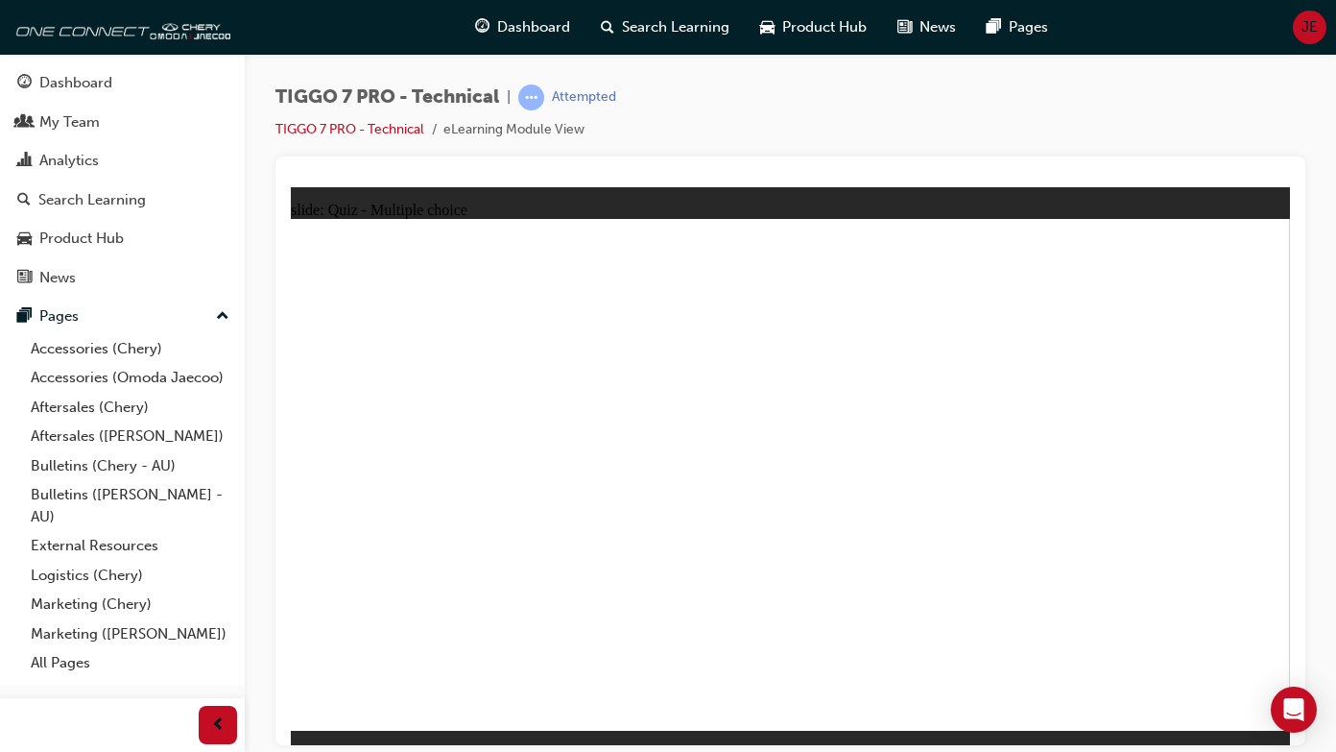
checkbox input "true"
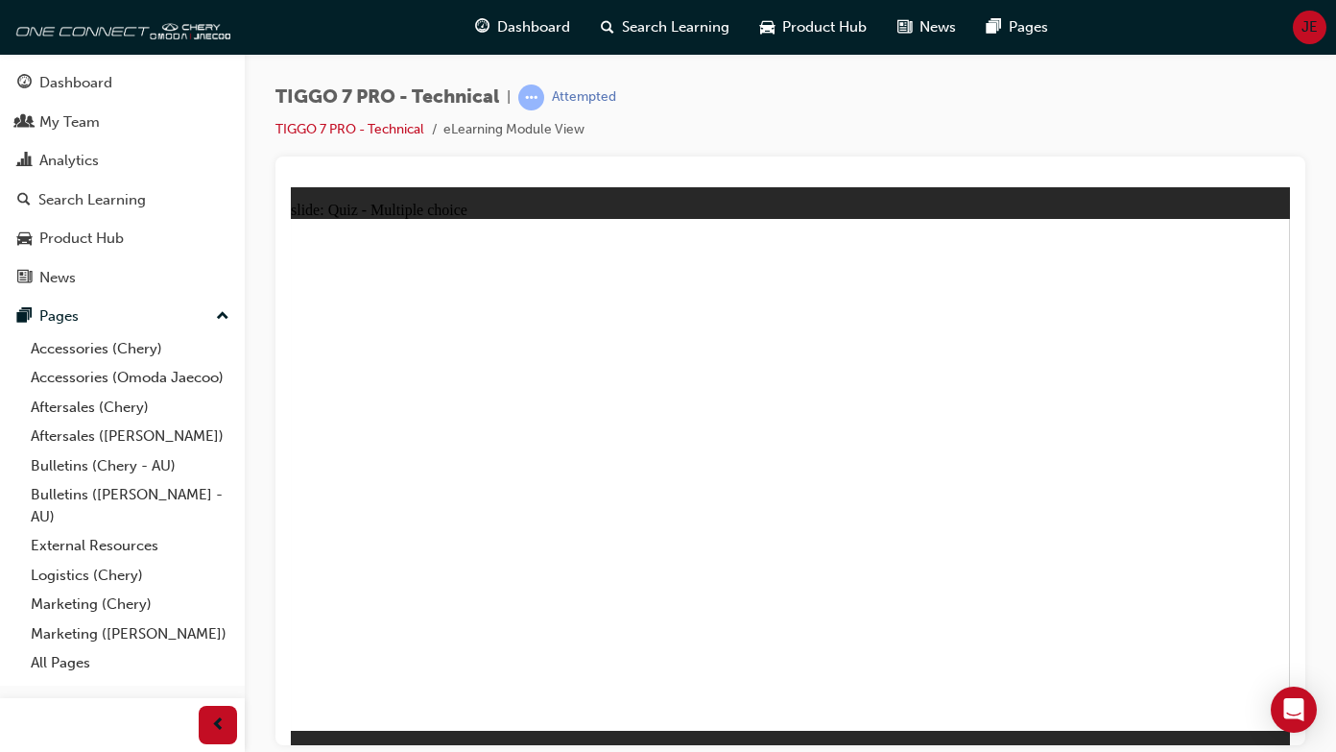
radio input "true"
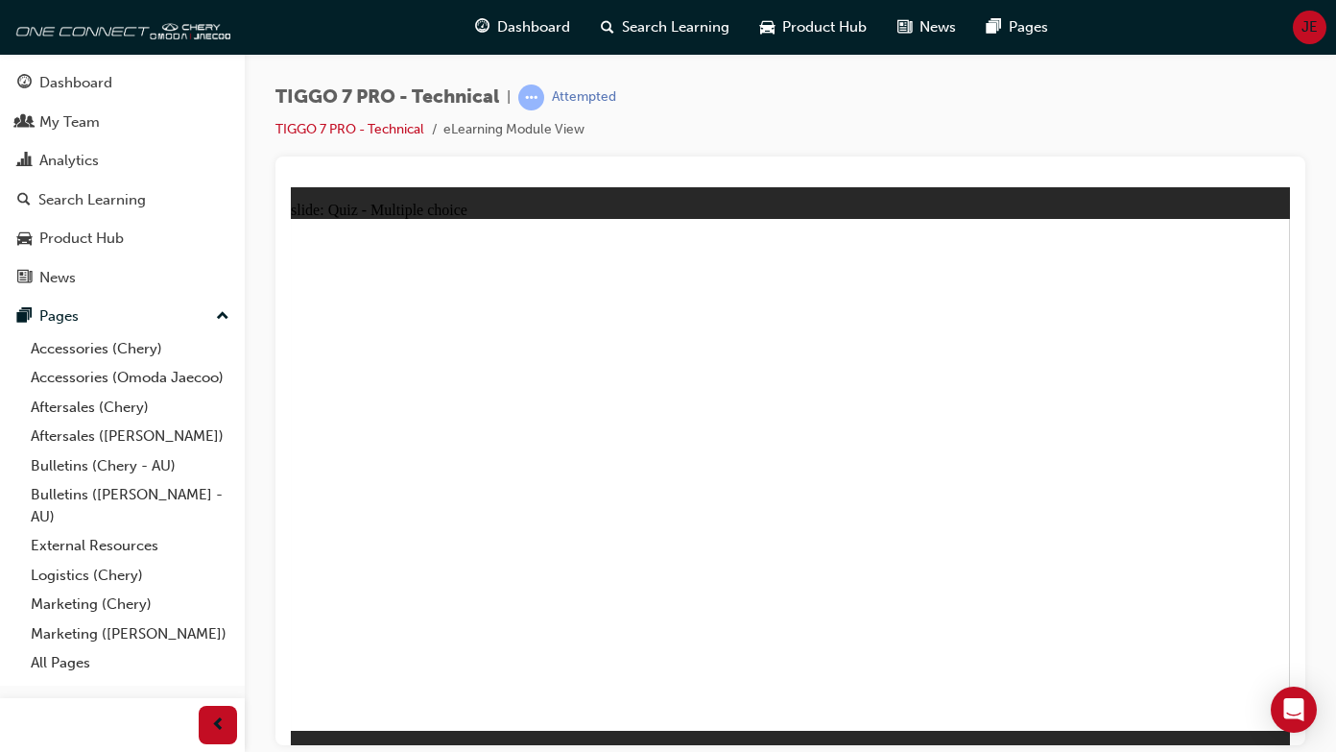
radio input "true"
drag, startPoint x: 874, startPoint y: 328, endPoint x: 638, endPoint y: 447, distance: 264.4
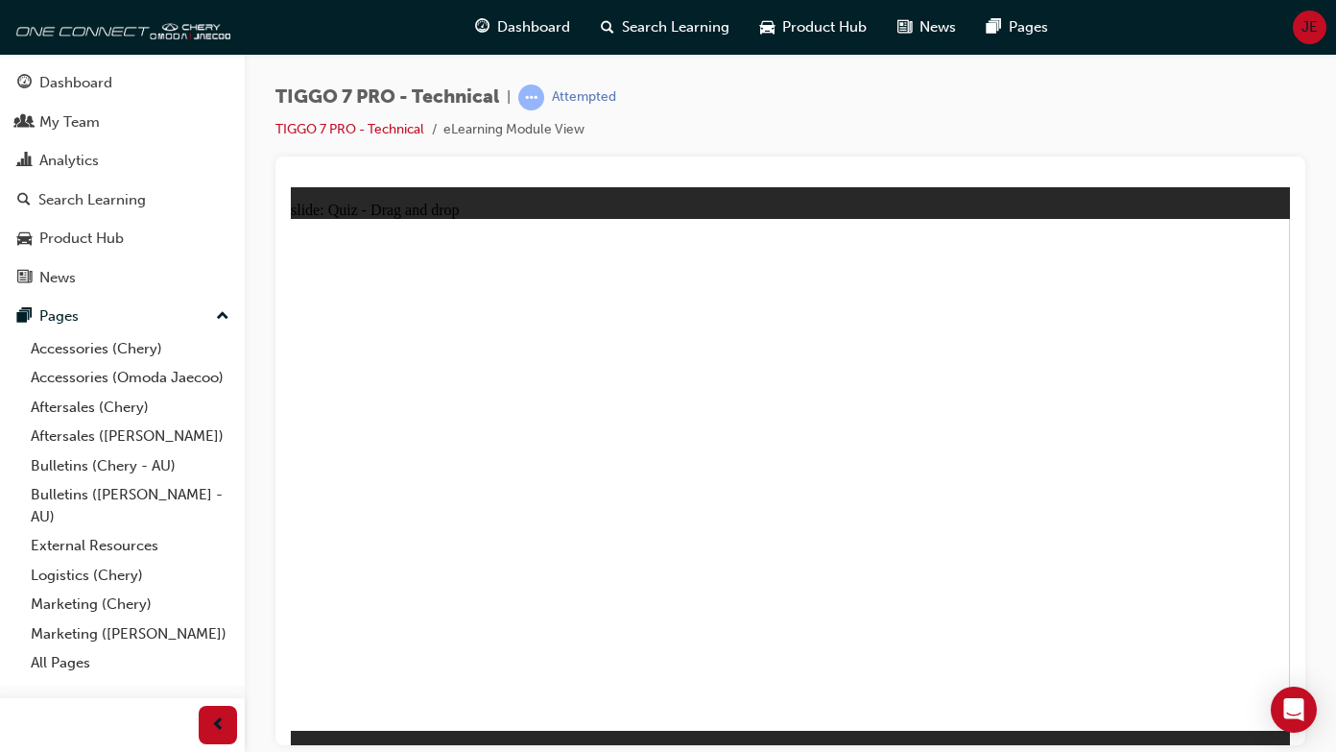
drag, startPoint x: 1005, startPoint y: 330, endPoint x: 867, endPoint y: 498, distance: 217.5
radio input "true"
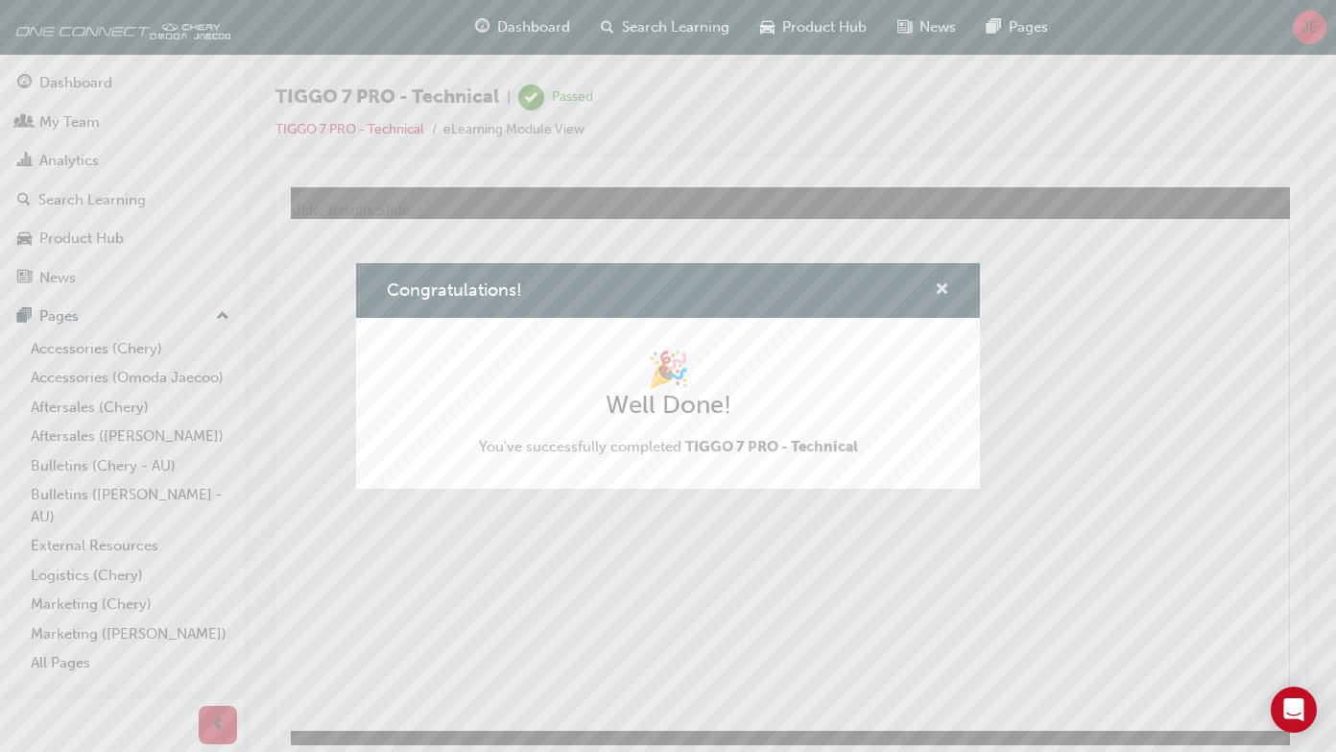
click at [939, 292] on span "cross-icon" at bounding box center [942, 290] width 14 height 17
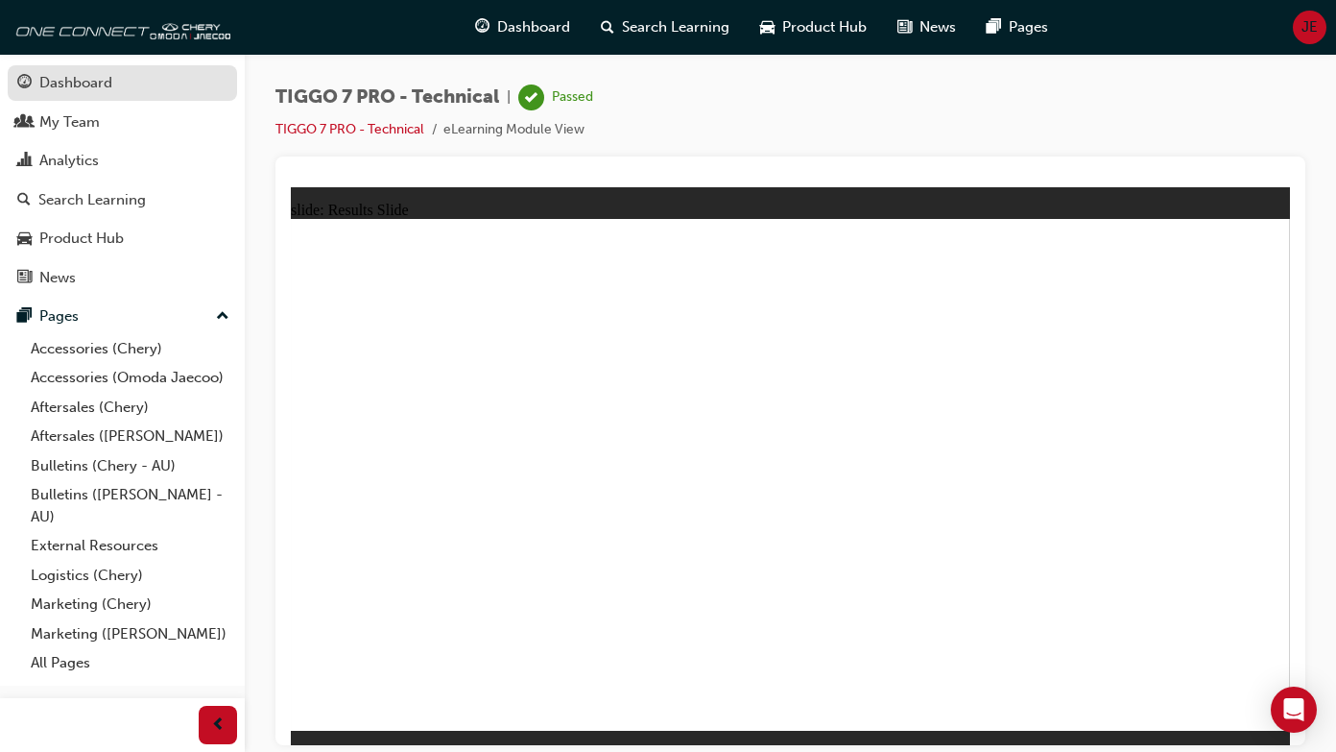
click at [91, 81] on div "Dashboard" at bounding box center [75, 83] width 73 height 22
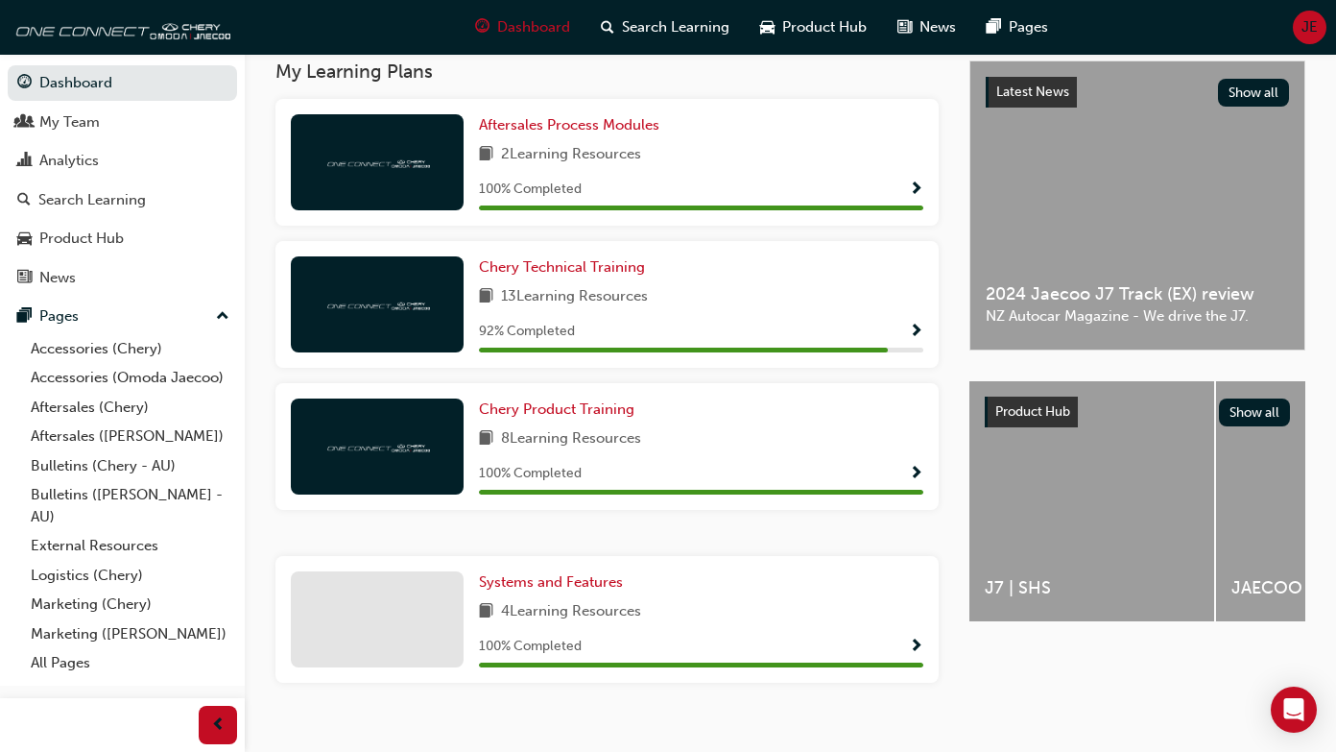
scroll to position [426, 0]
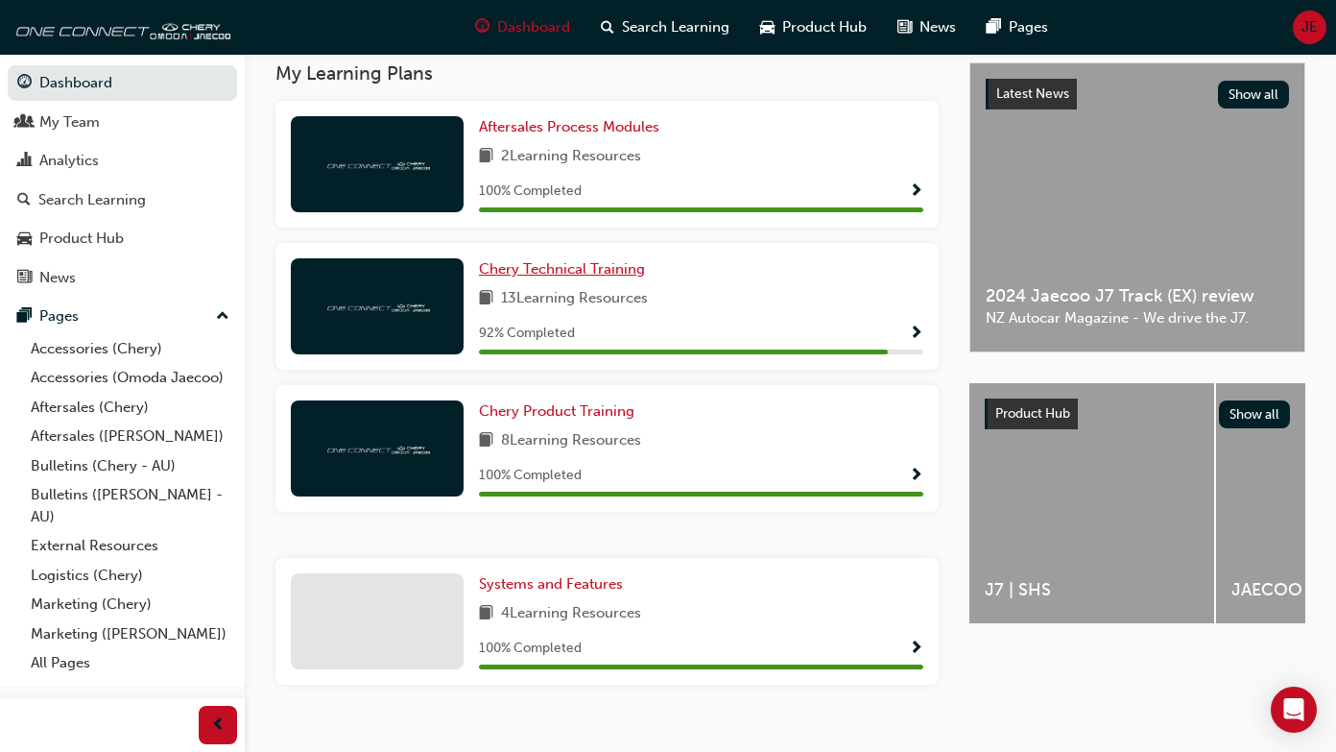
click at [538, 275] on span "Chery Technical Training" at bounding box center [562, 268] width 166 height 17
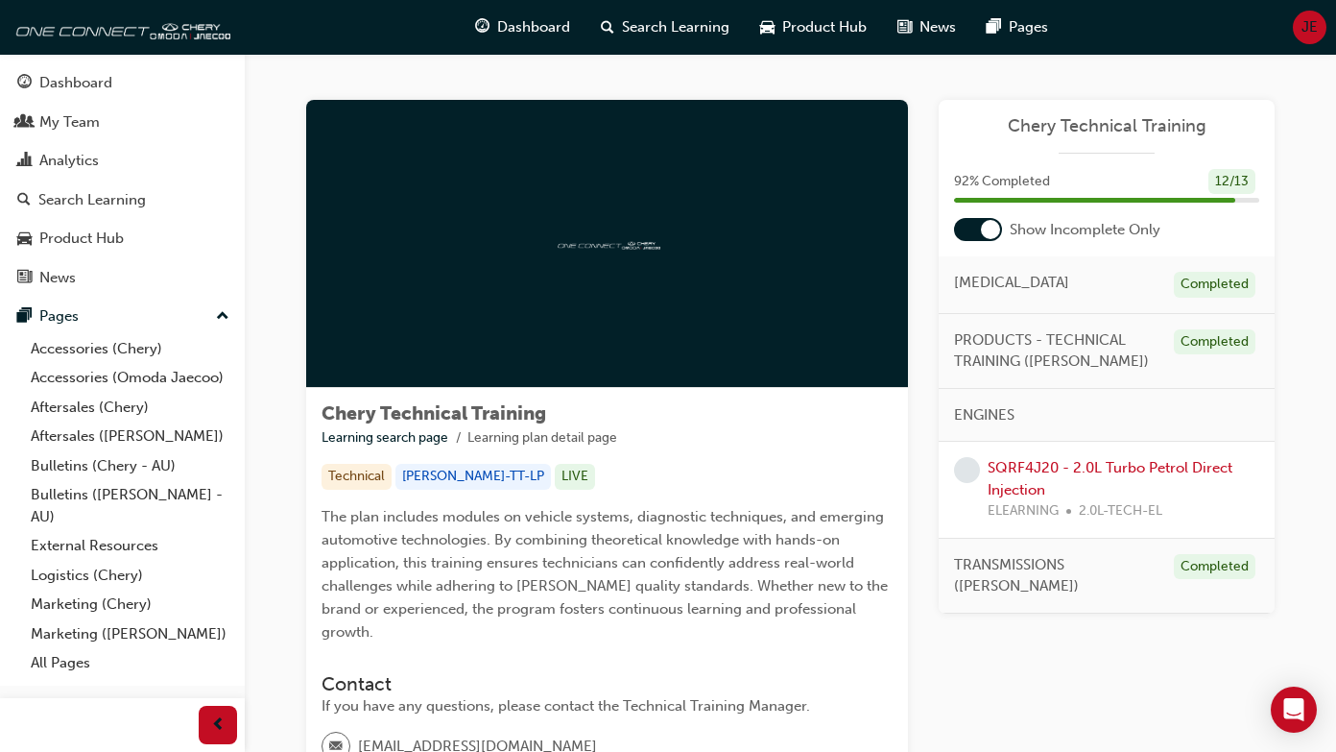
click at [985, 233] on div at bounding box center [990, 229] width 19 height 19
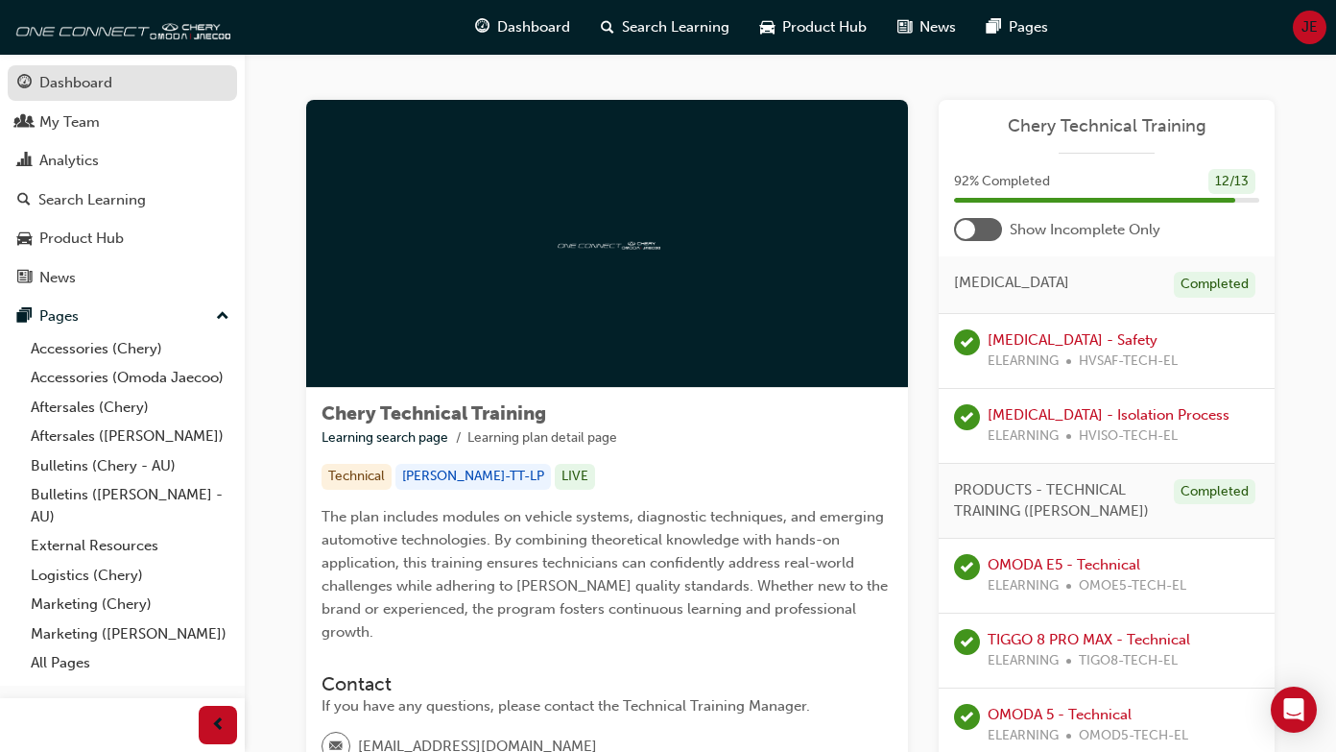
click at [43, 73] on div "Dashboard" at bounding box center [75, 83] width 73 height 22
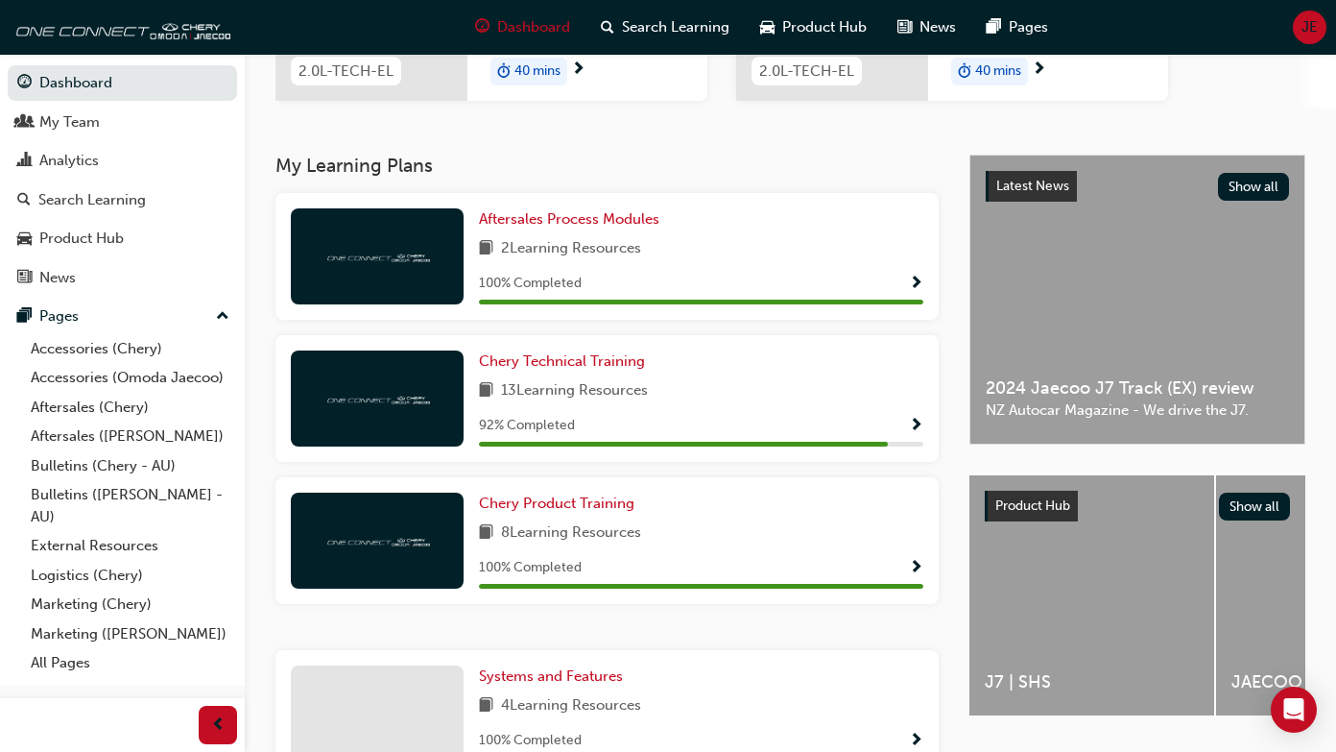
scroll to position [333, 0]
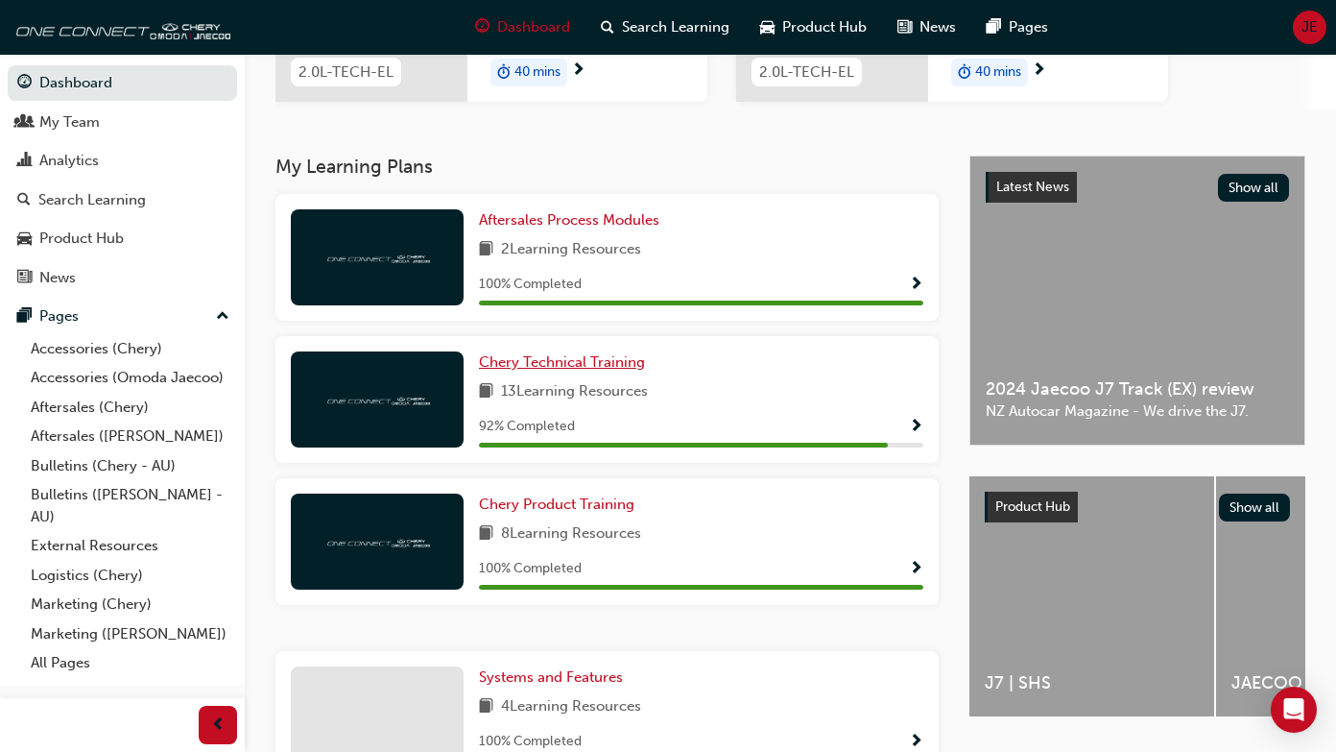
click at [514, 358] on span "Chery Technical Training" at bounding box center [562, 361] width 166 height 17
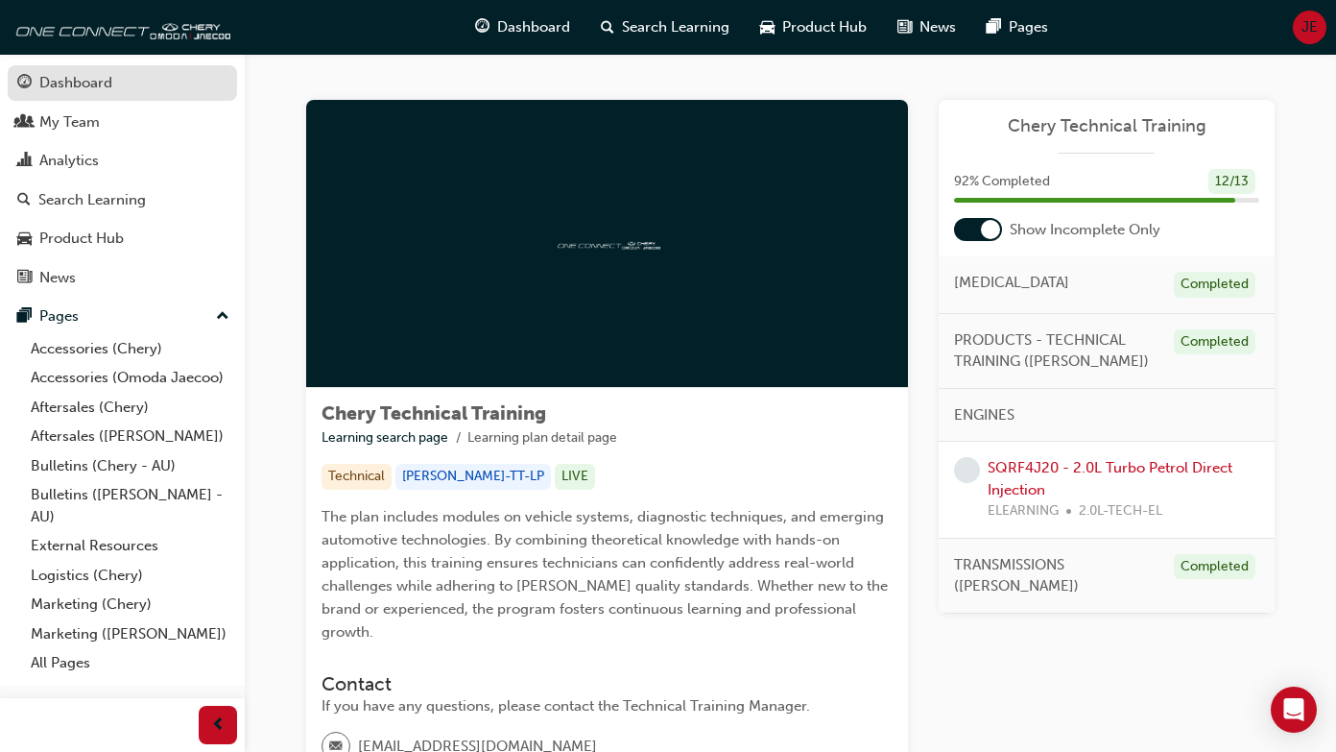
click at [103, 81] on div "Dashboard" at bounding box center [75, 83] width 73 height 22
